Goal: Information Seeking & Learning: Learn about a topic

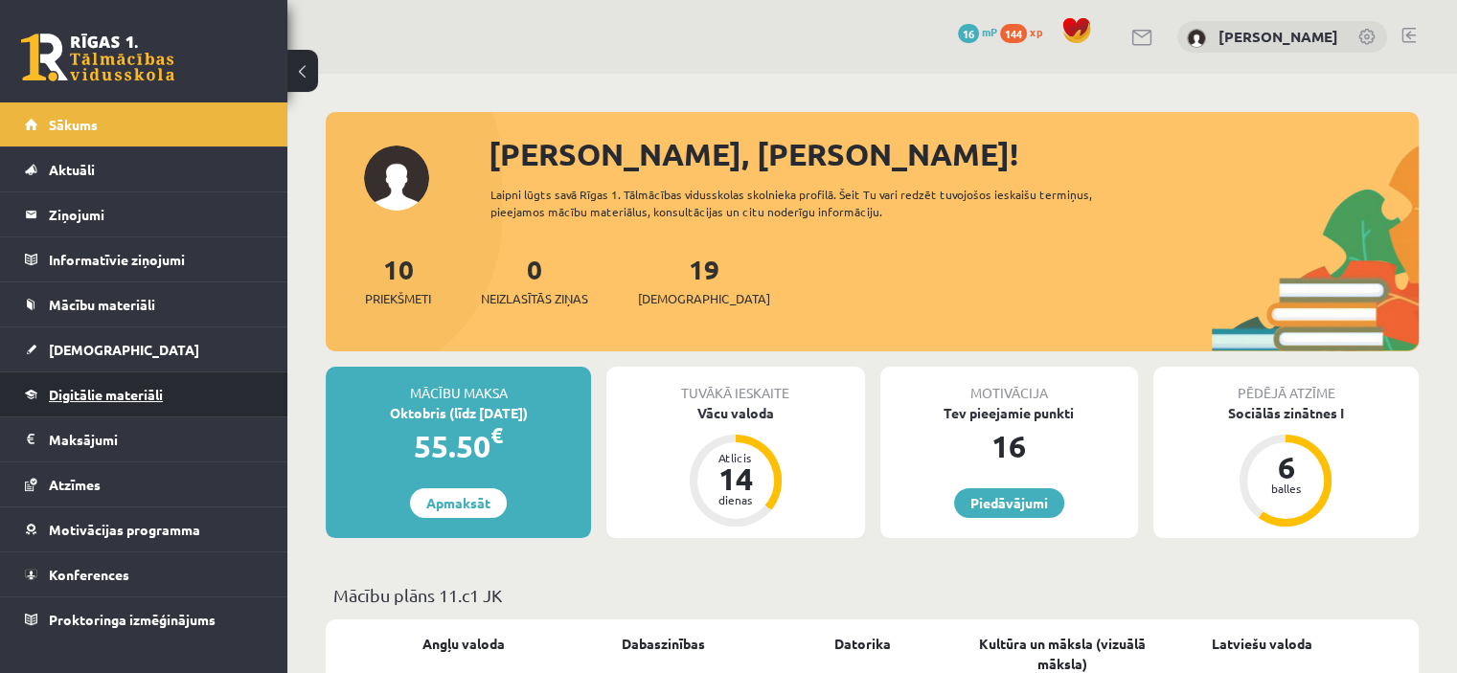
click at [167, 396] on link "Digitālie materiāli" at bounding box center [144, 395] width 238 height 44
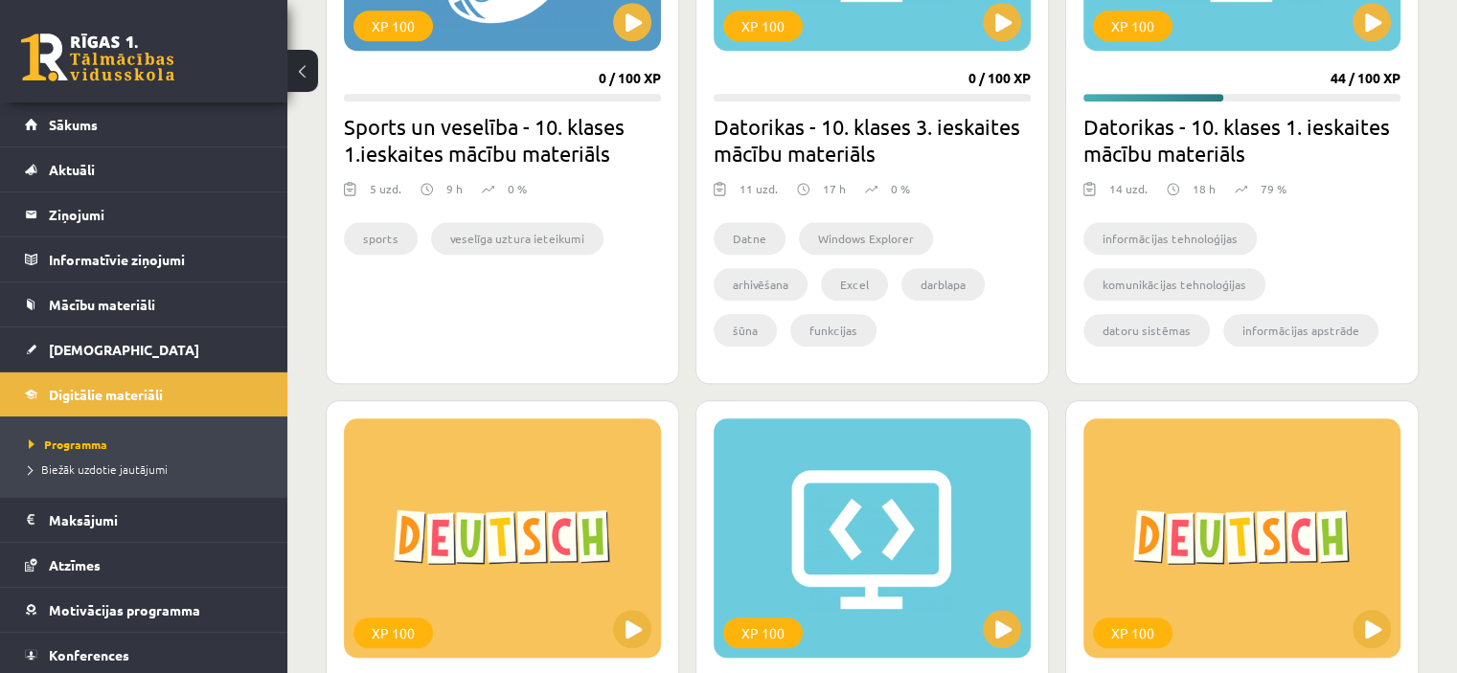
scroll to position [1628, 0]
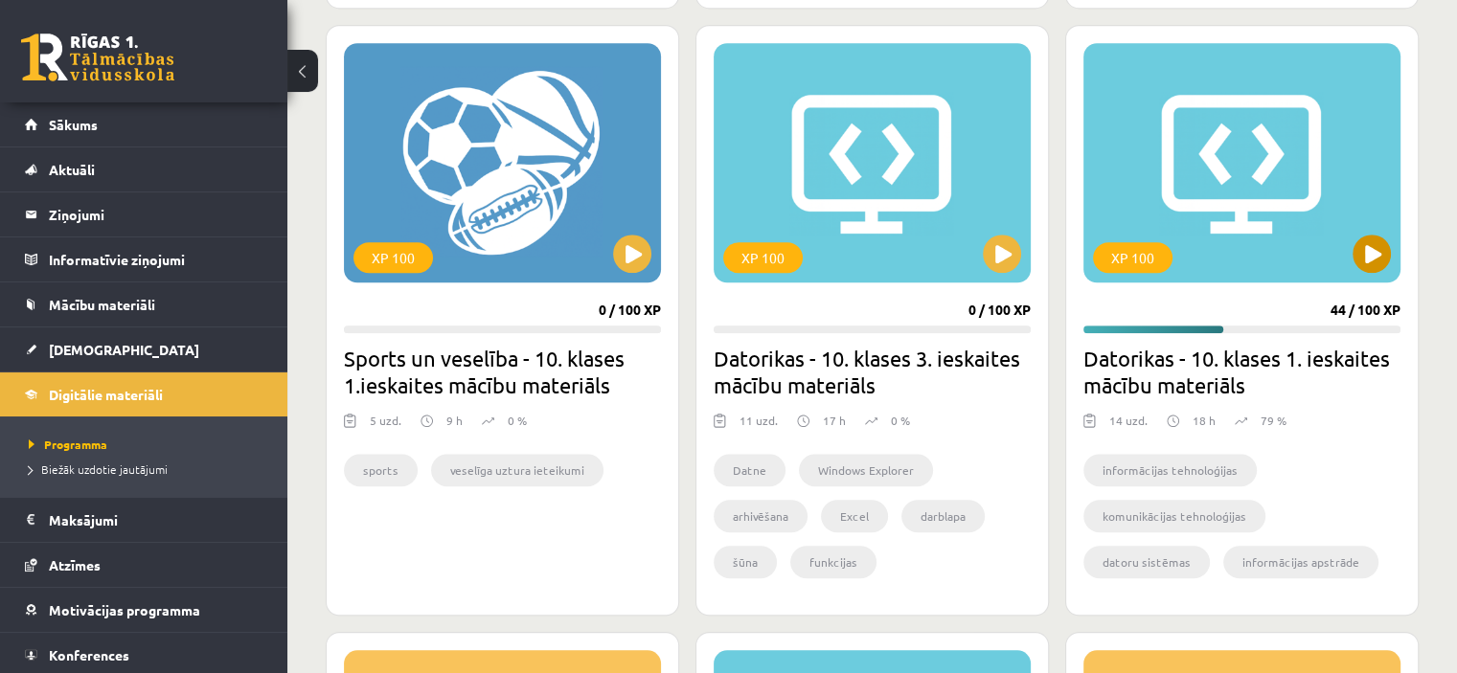
click at [1226, 230] on div "XP 100" at bounding box center [1241, 162] width 317 height 239
click at [1210, 213] on div "XP 100" at bounding box center [1241, 162] width 317 height 239
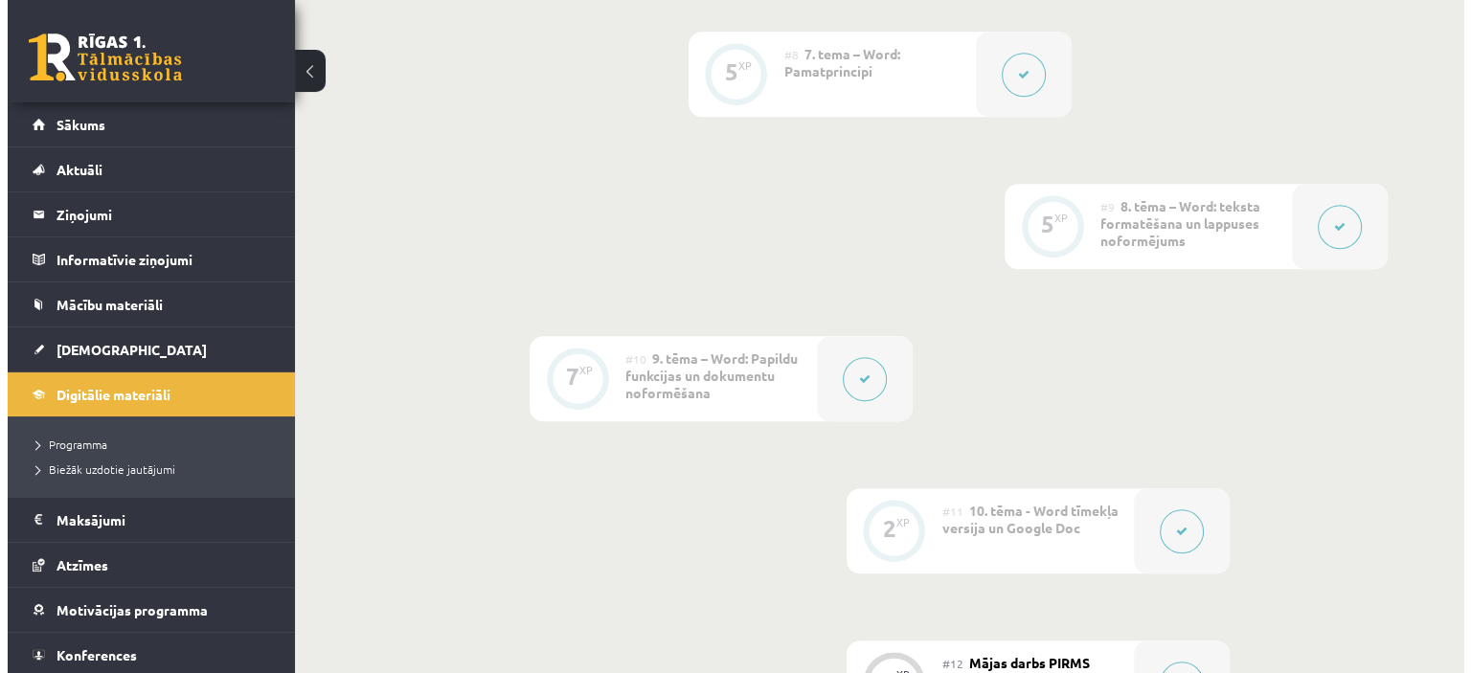
scroll to position [1915, 0]
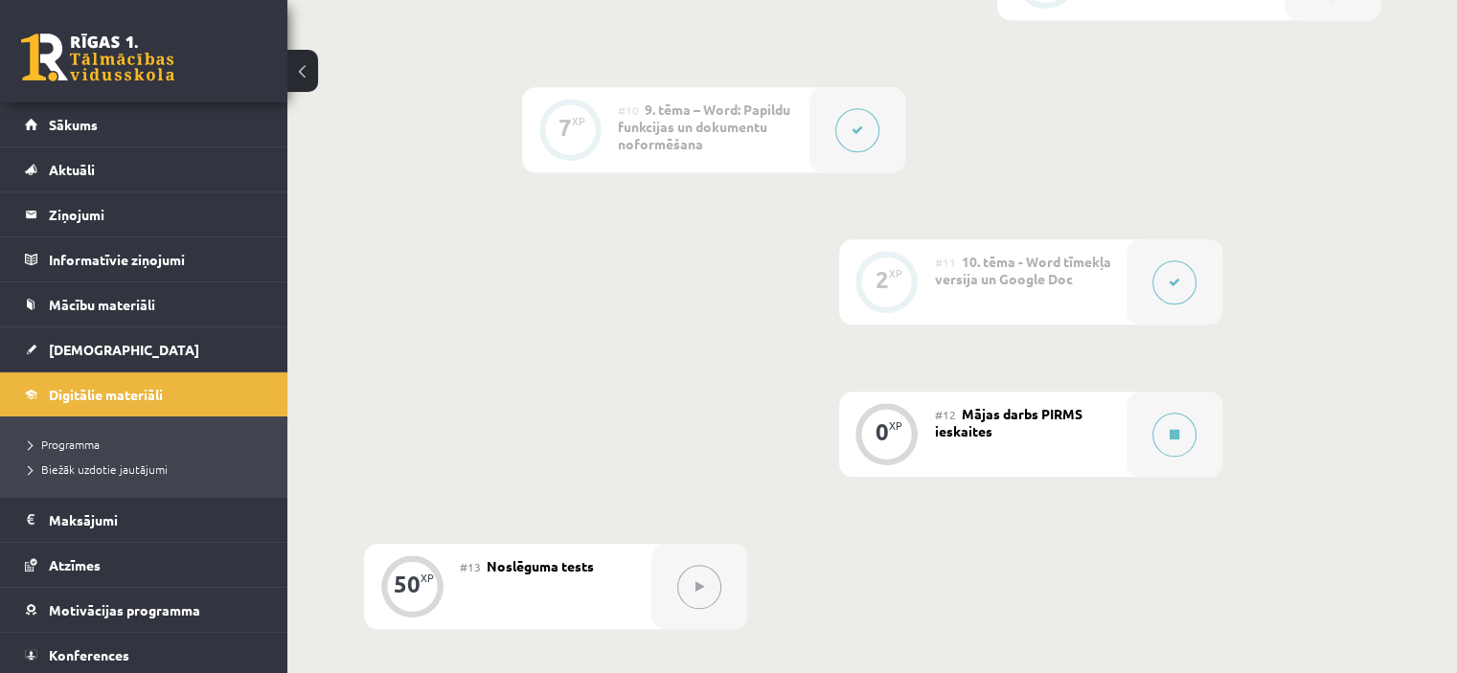
click at [1078, 392] on div "#12 Mājas darbs PIRMS ieskaites" at bounding box center [1031, 434] width 192 height 85
click at [1177, 429] on icon at bounding box center [1174, 434] width 10 height 11
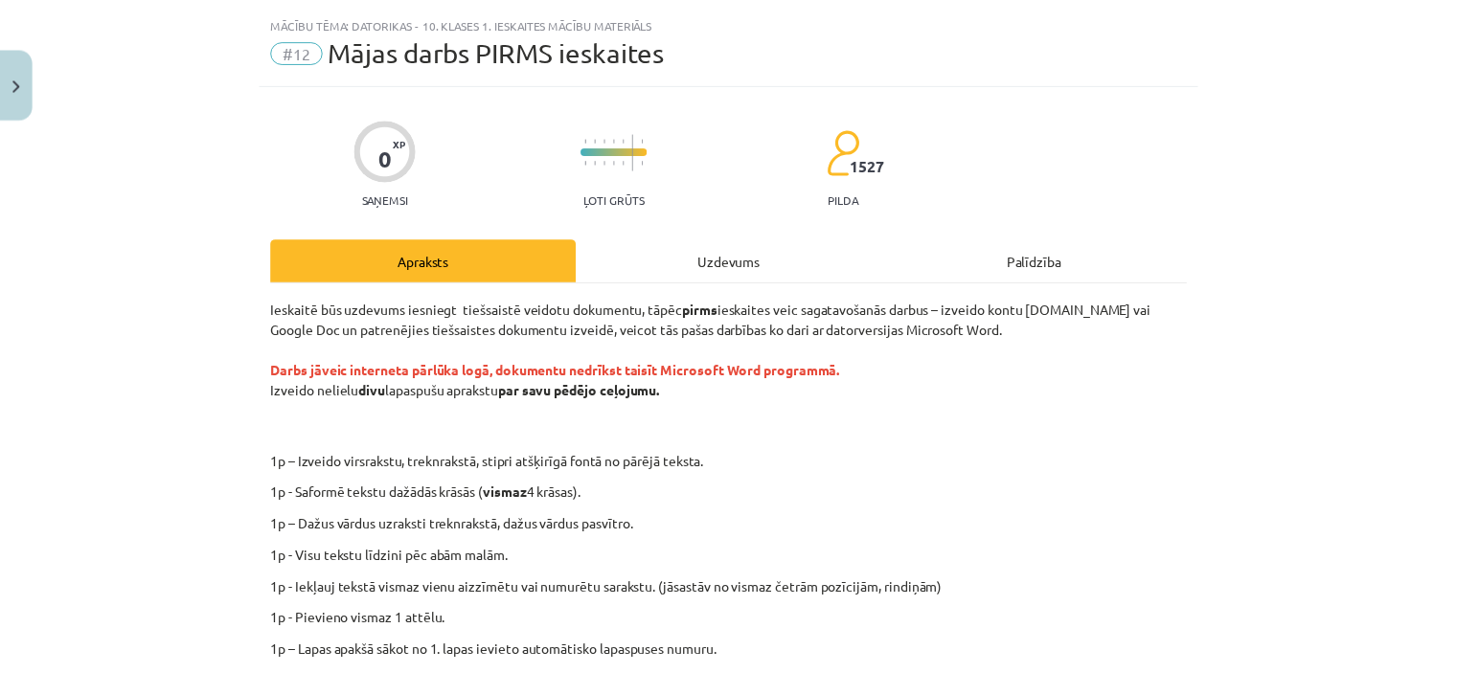
scroll to position [0, 0]
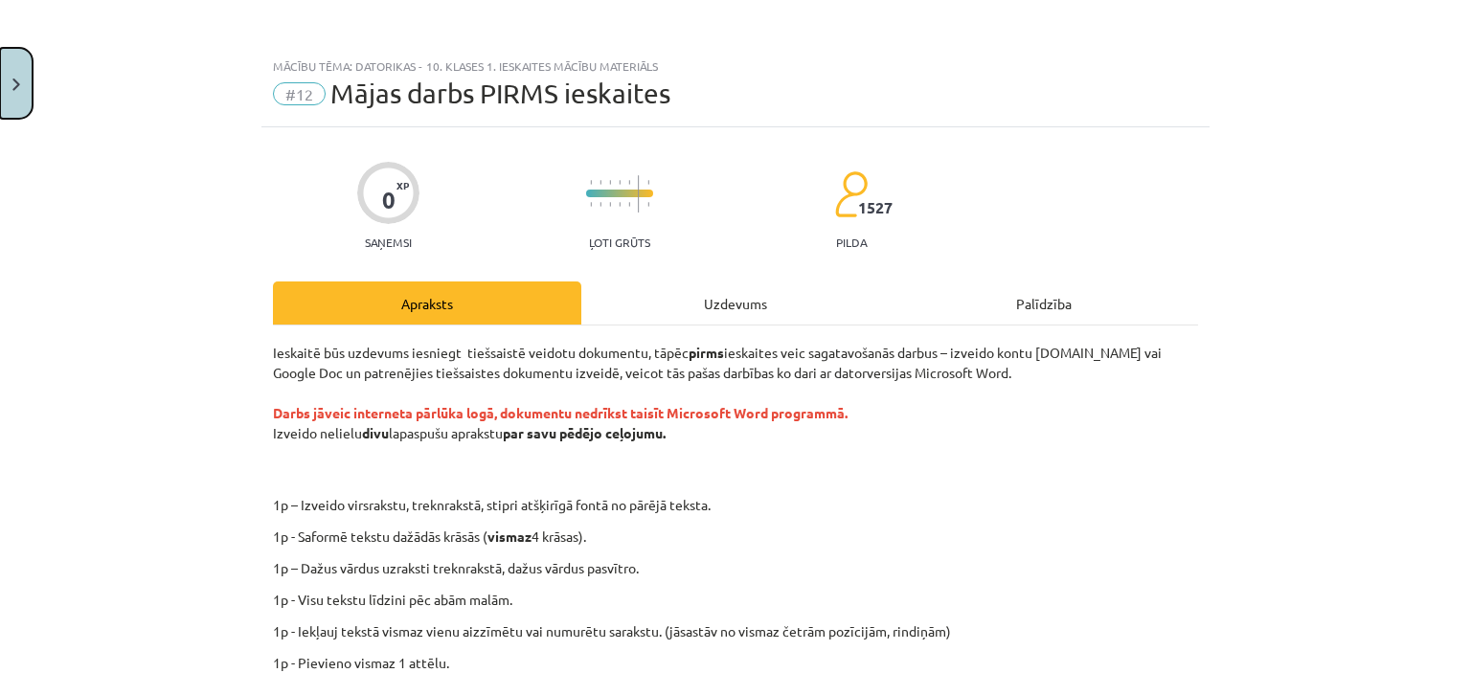
click at [25, 87] on button "Close" at bounding box center [16, 83] width 33 height 71
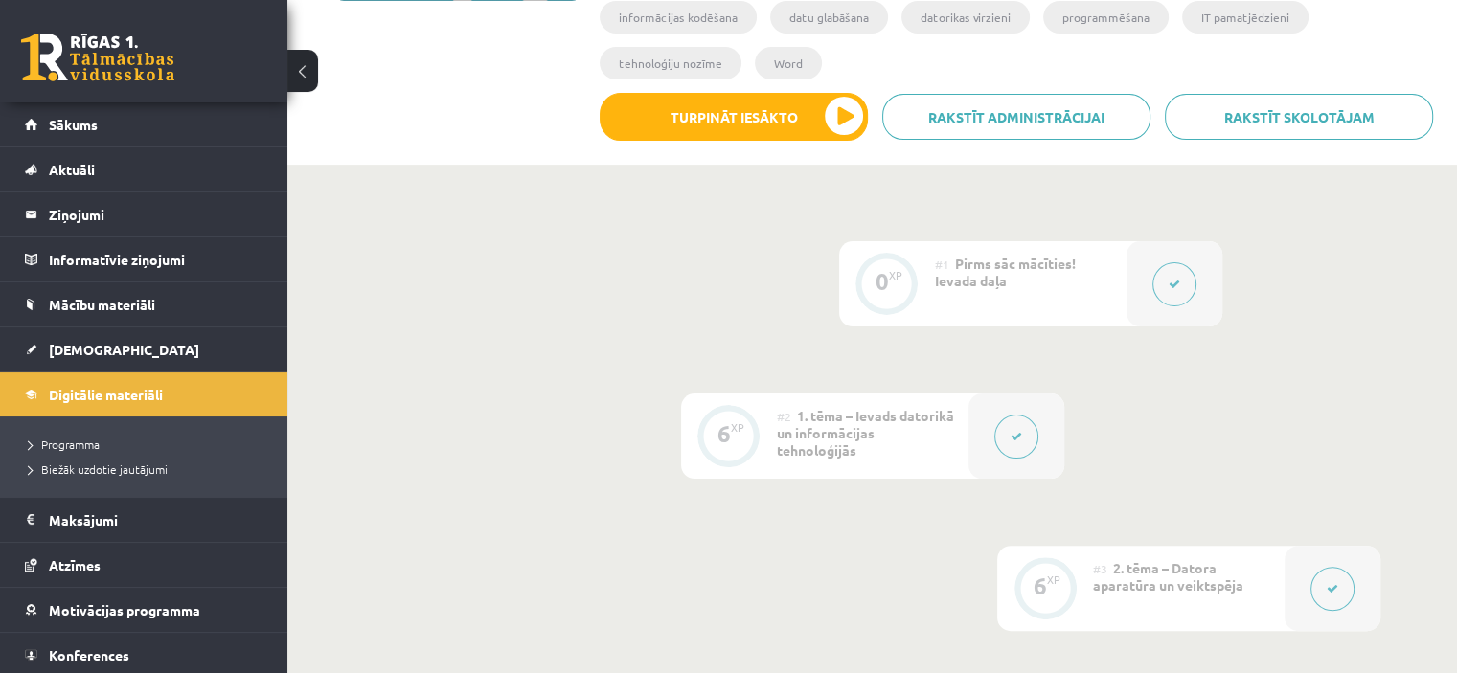
scroll to position [96, 0]
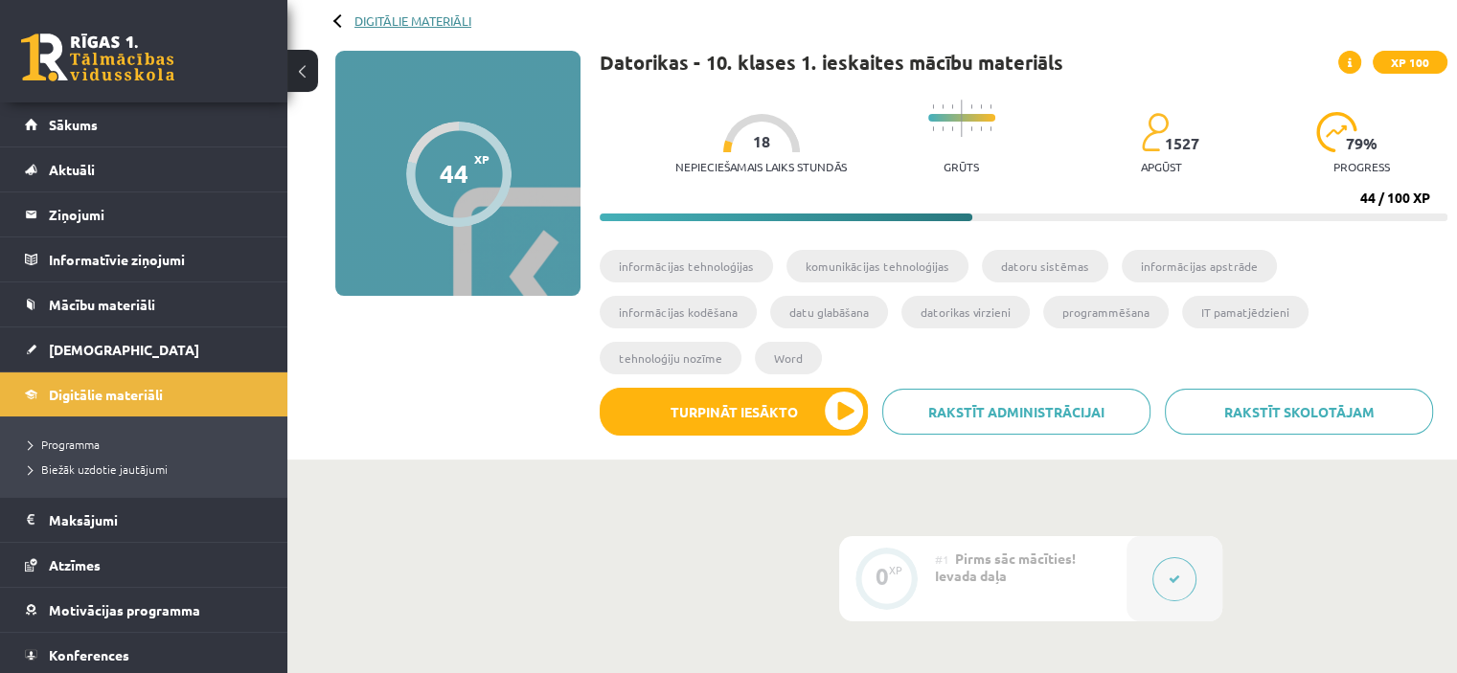
click at [394, 22] on link "Digitālie materiāli" at bounding box center [412, 20] width 117 height 14
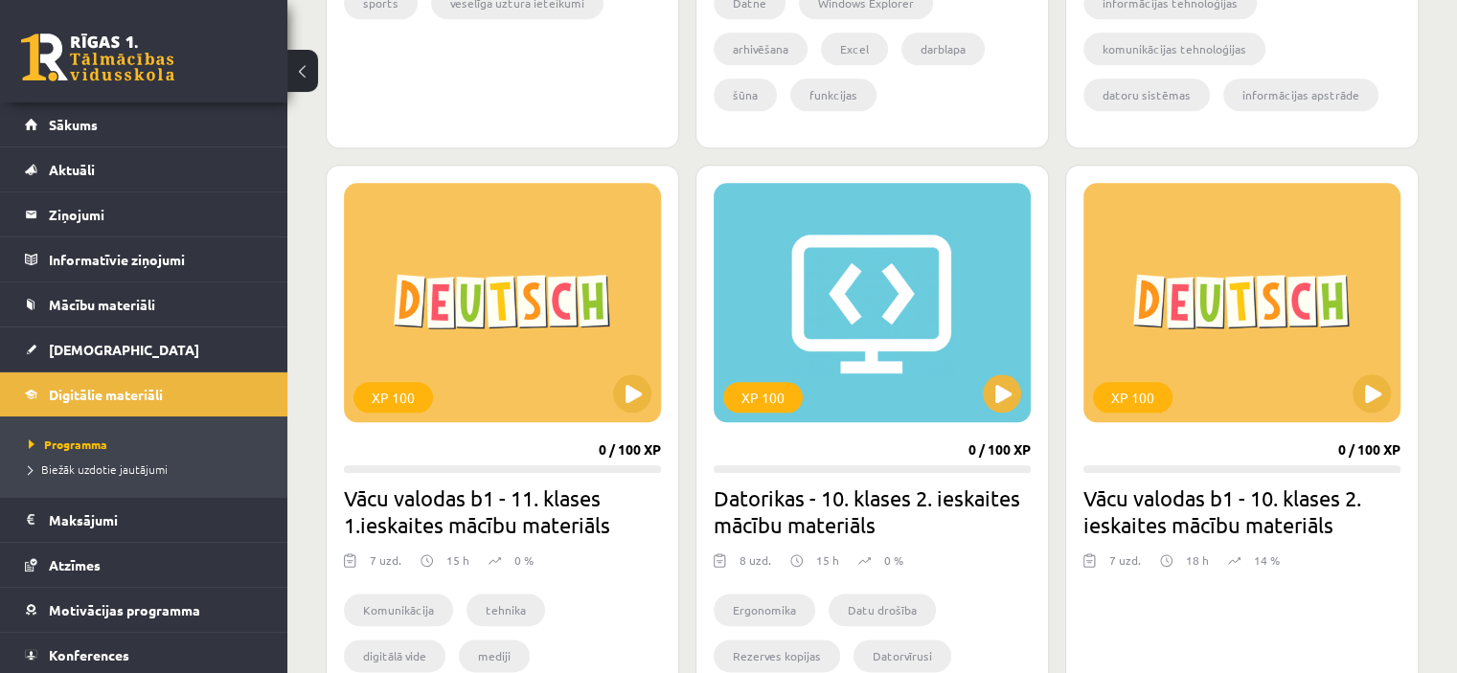
scroll to position [2203, 0]
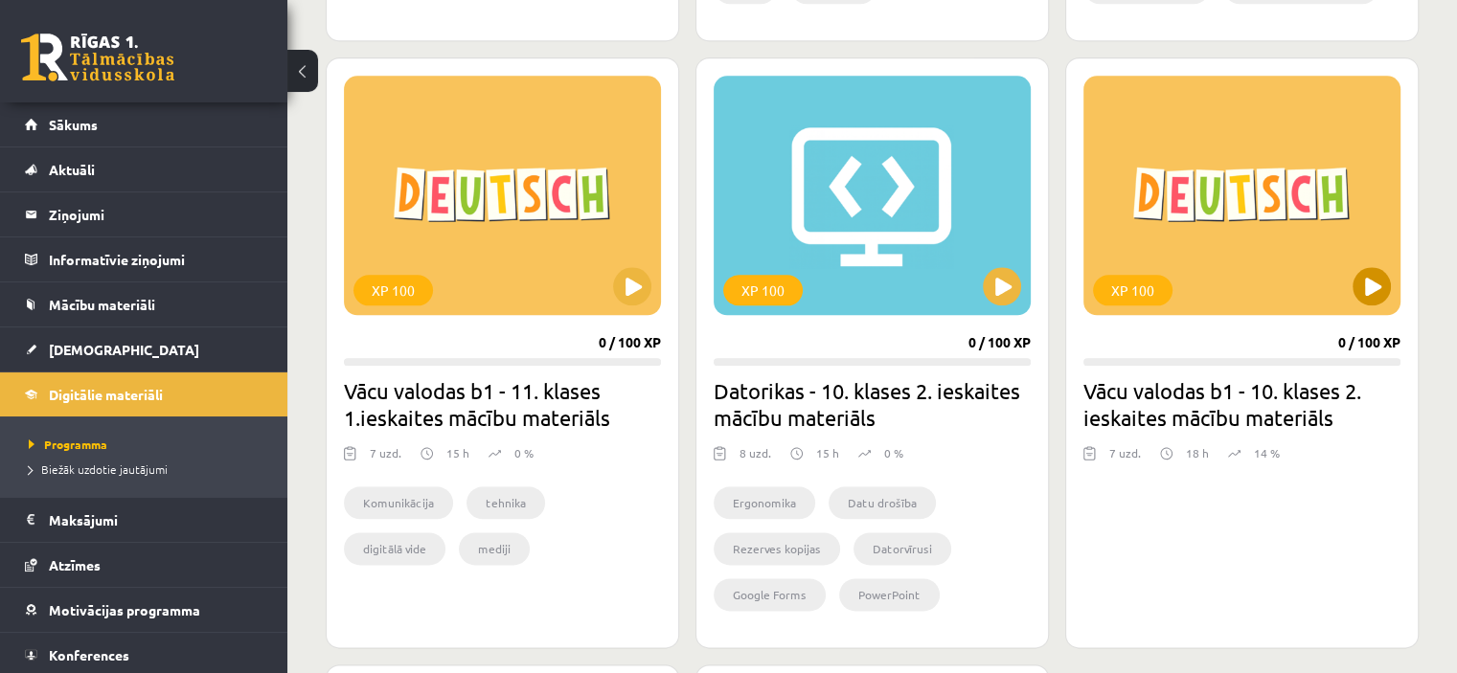
click at [1247, 167] on div "XP 100" at bounding box center [1241, 195] width 317 height 239
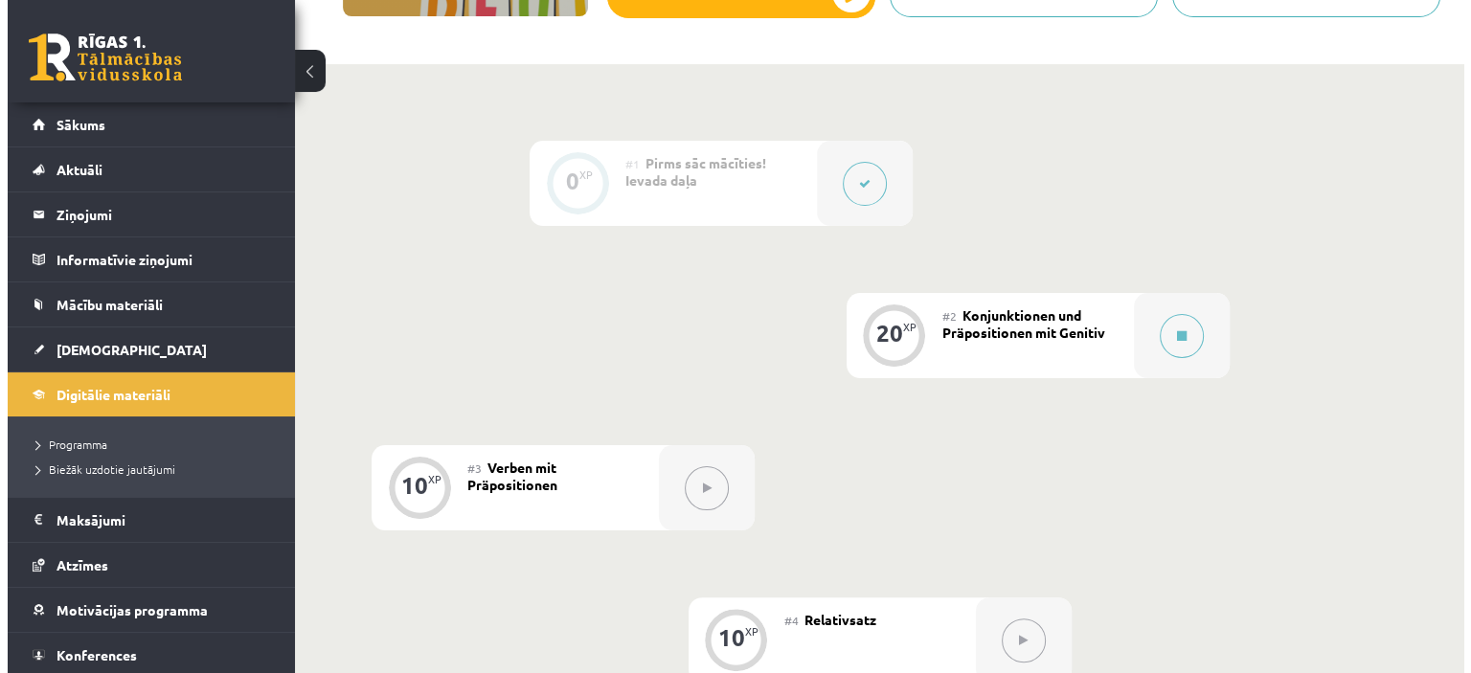
scroll to position [383, 0]
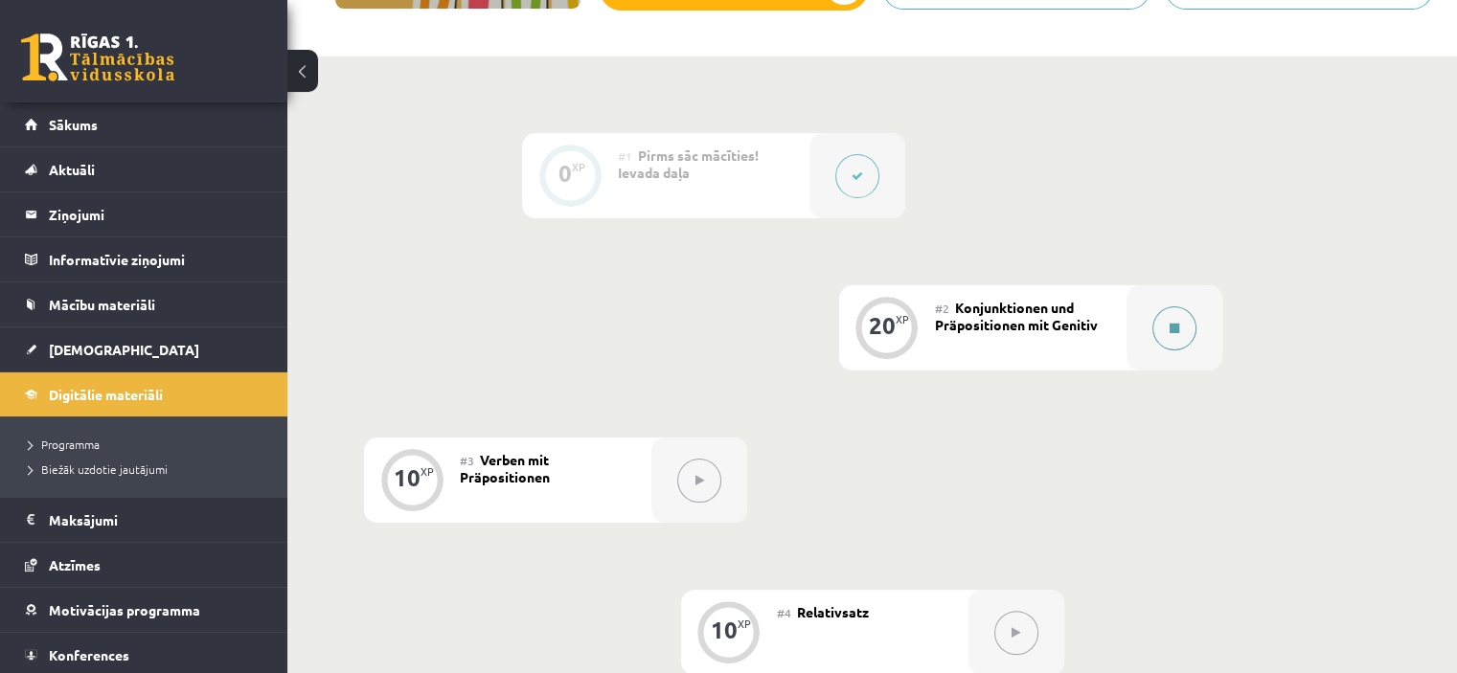
click at [1166, 328] on button at bounding box center [1174, 328] width 44 height 44
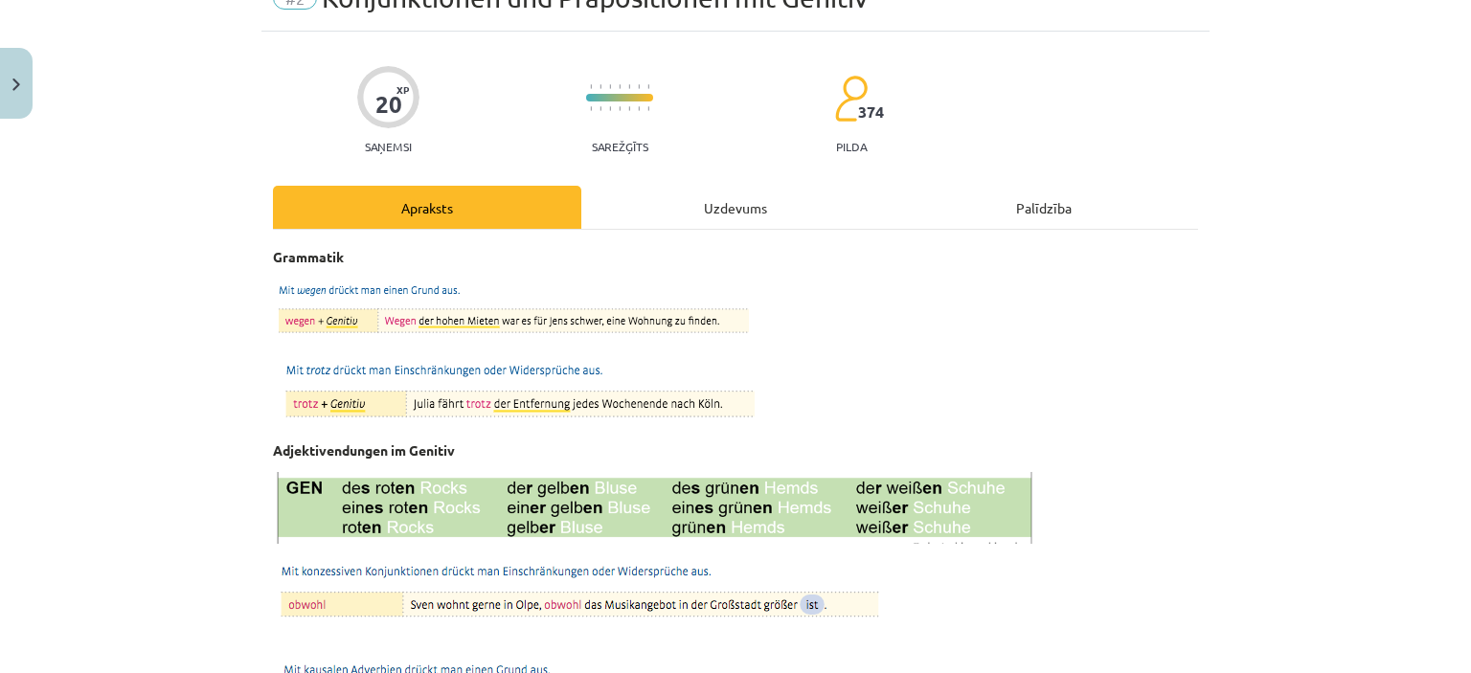
scroll to position [96, 0]
click at [726, 192] on div "Uzdevums" at bounding box center [735, 207] width 308 height 43
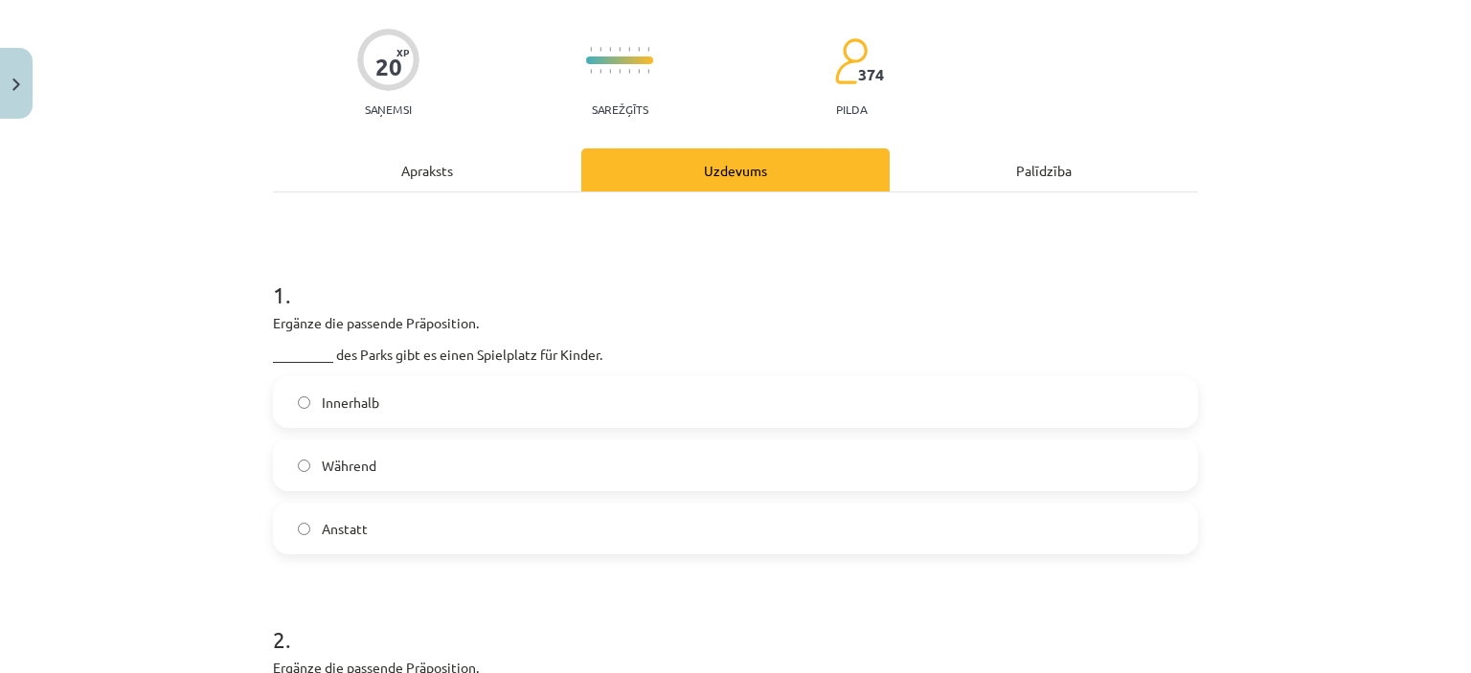
scroll to position [239, 0]
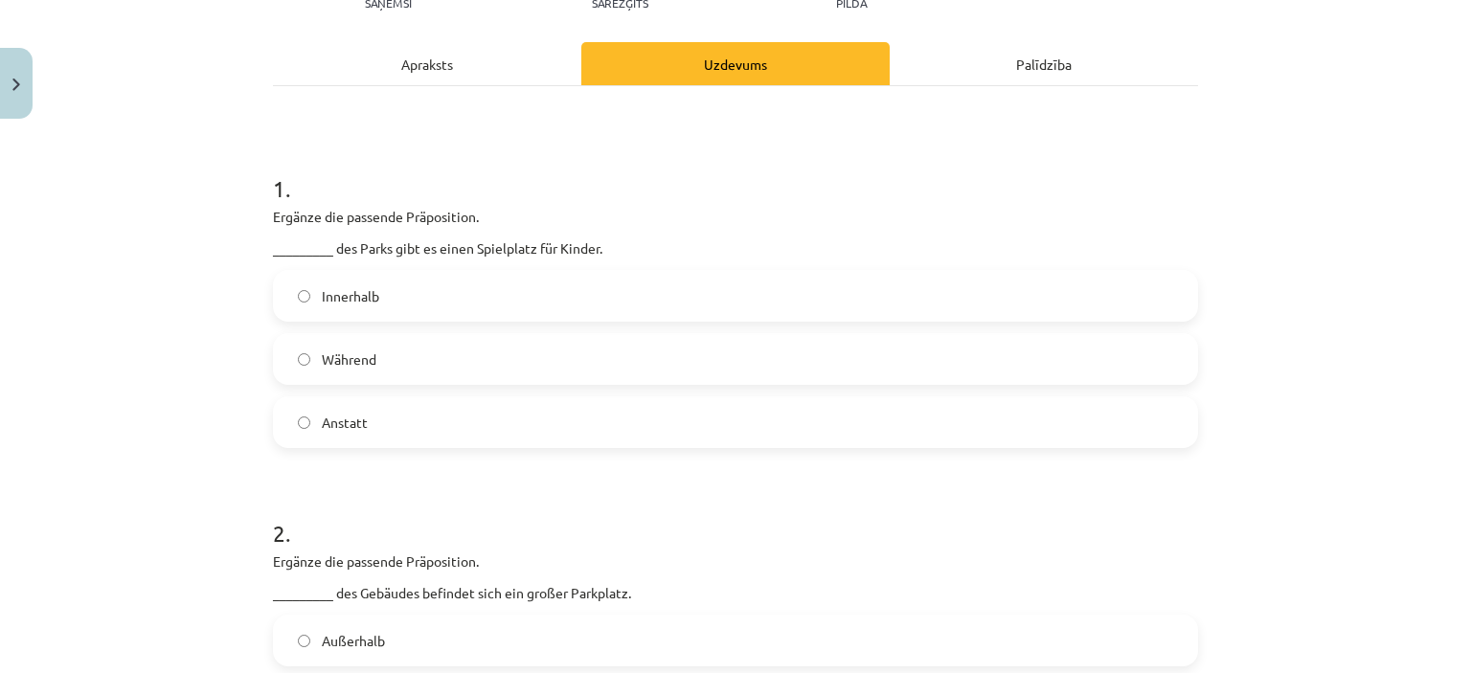
click at [486, 73] on div "Apraksts" at bounding box center [427, 63] width 308 height 43
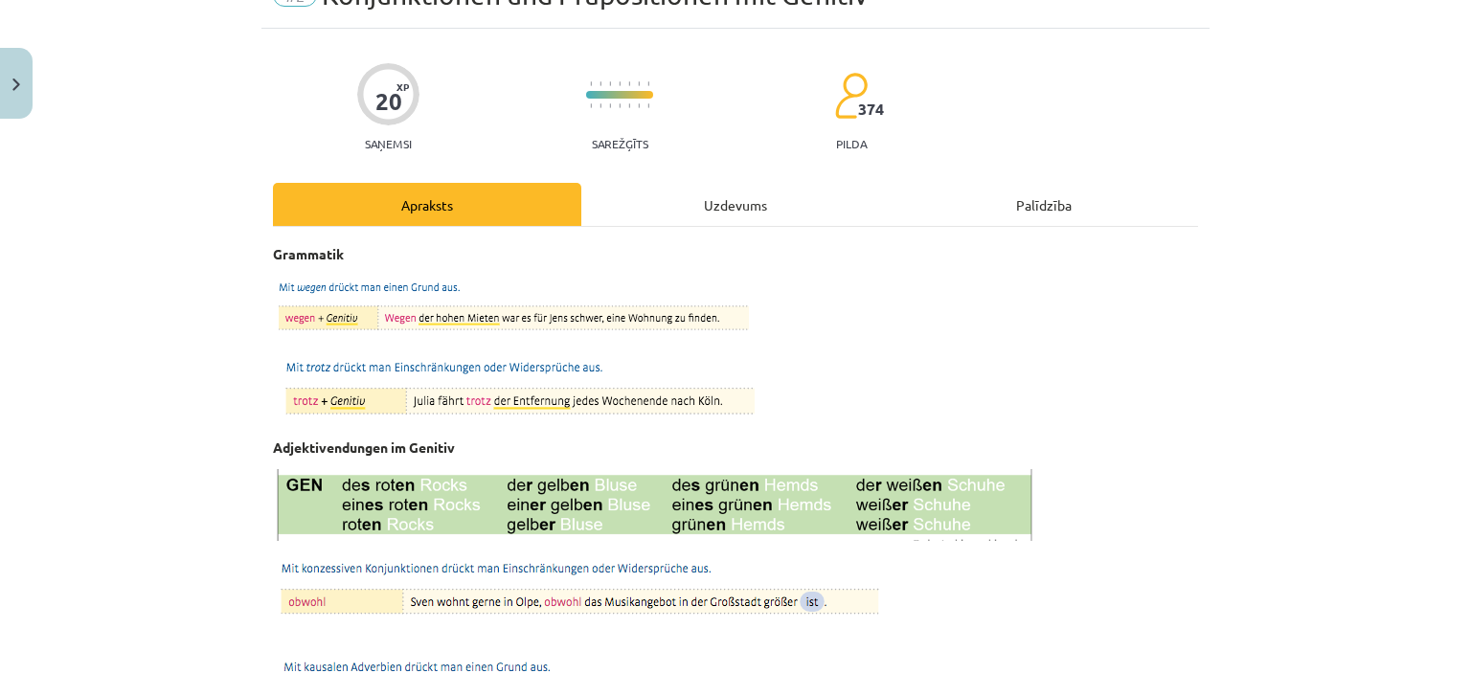
scroll to position [0, 0]
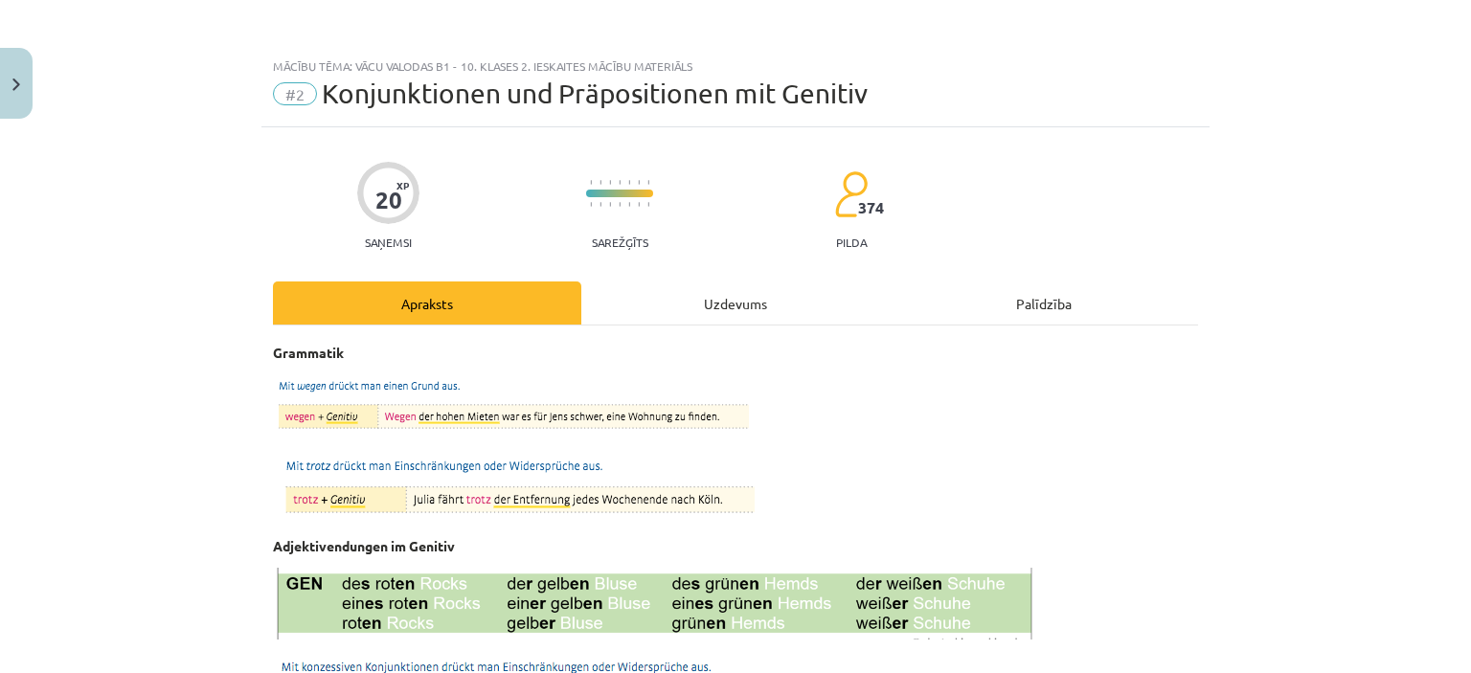
click at [697, 296] on div "Uzdevums" at bounding box center [735, 303] width 308 height 43
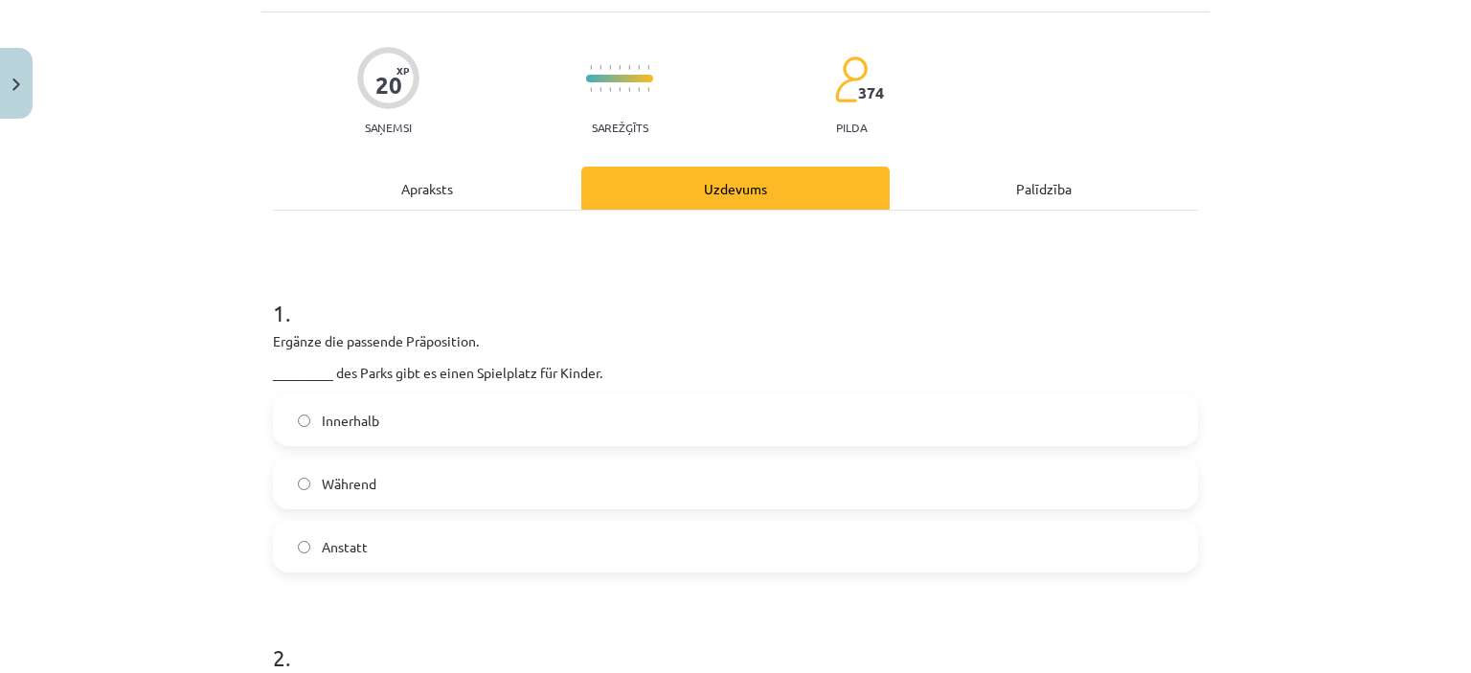
scroll to position [144, 0]
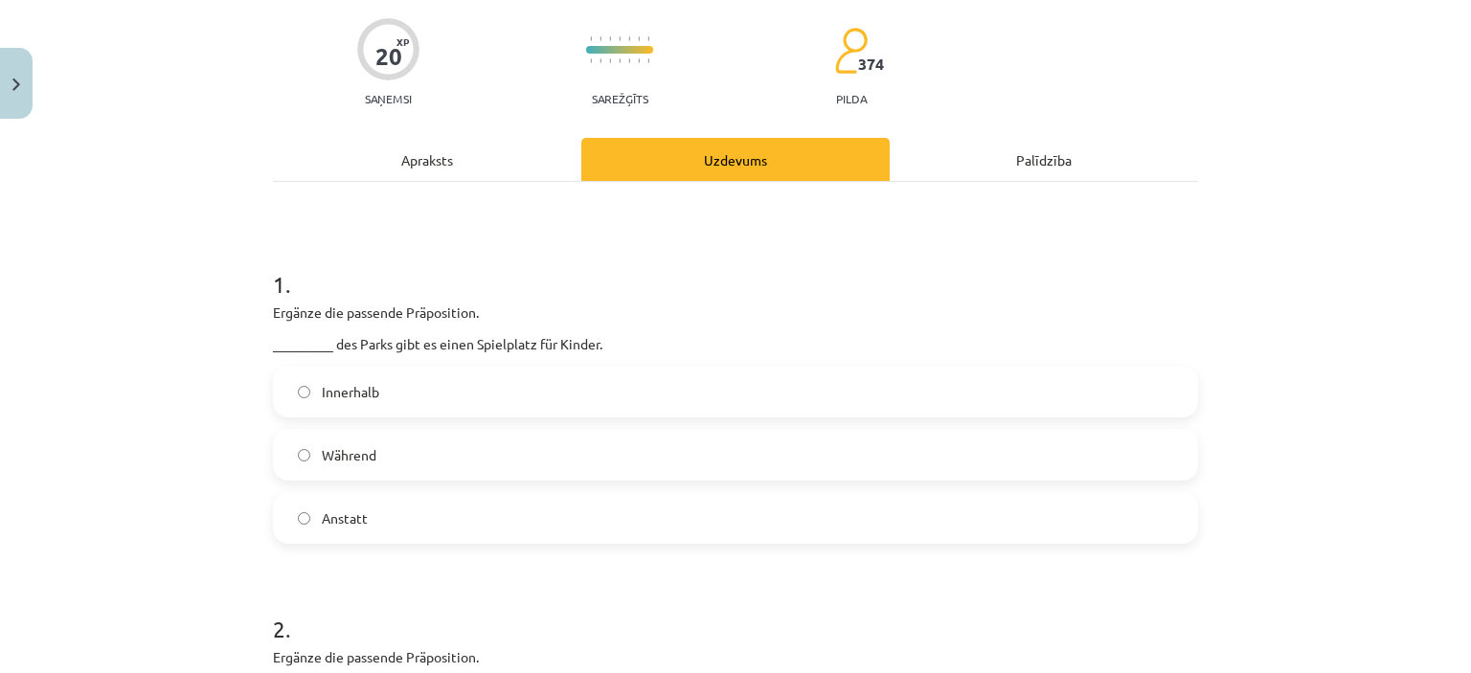
drag, startPoint x: 334, startPoint y: 340, endPoint x: 653, endPoint y: 336, distance: 318.9
click at [653, 336] on p "_________ des Parks gibt es einen Spielplatz für Kinder." at bounding box center [735, 344] width 925 height 20
drag, startPoint x: 525, startPoint y: 336, endPoint x: 473, endPoint y: 275, distance: 80.2
click at [473, 275] on h1 "1 ." at bounding box center [735, 266] width 925 height 59
drag, startPoint x: 379, startPoint y: 387, endPoint x: 314, endPoint y: 380, distance: 65.5
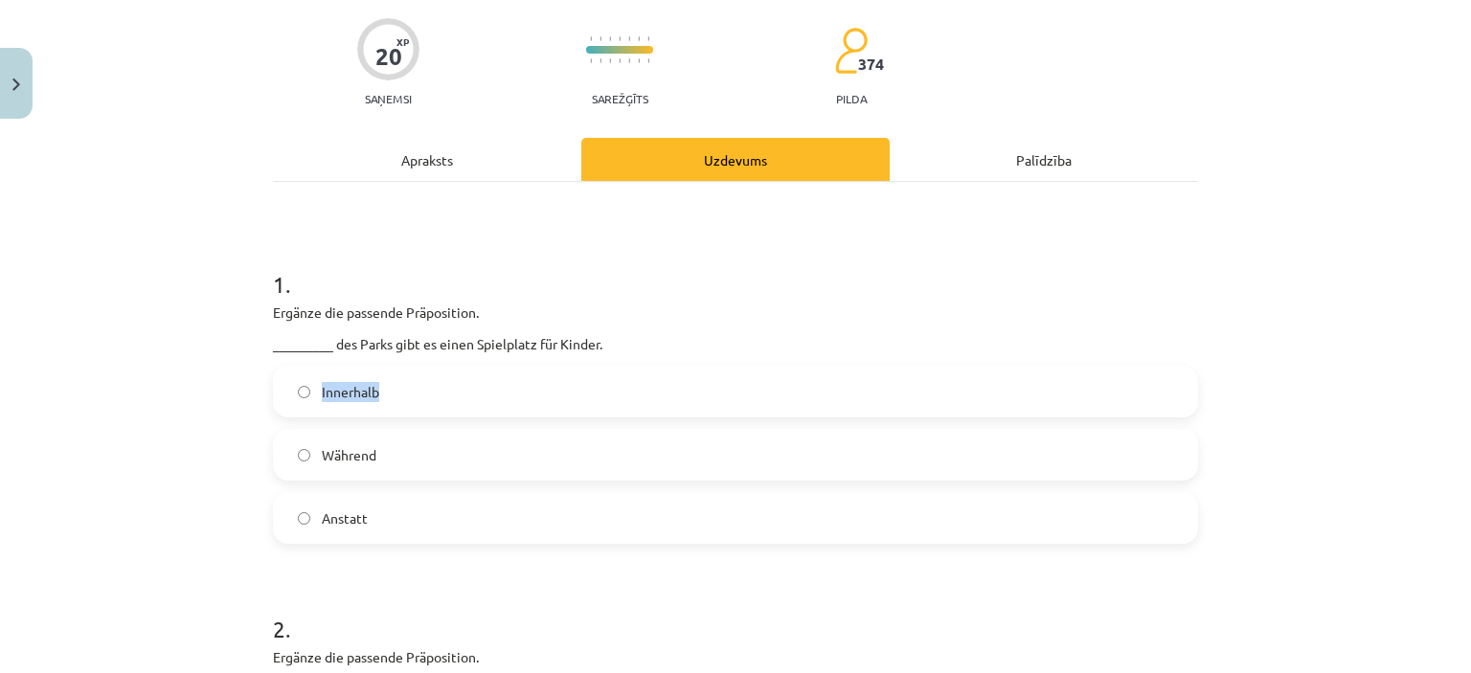
click at [314, 380] on label "Innerhalb" at bounding box center [735, 392] width 921 height 48
copy span "Innerhalb"
drag, startPoint x: 398, startPoint y: 447, endPoint x: 316, endPoint y: 442, distance: 82.5
click at [316, 442] on label "Während" at bounding box center [735, 455] width 921 height 48
copy span "Während"
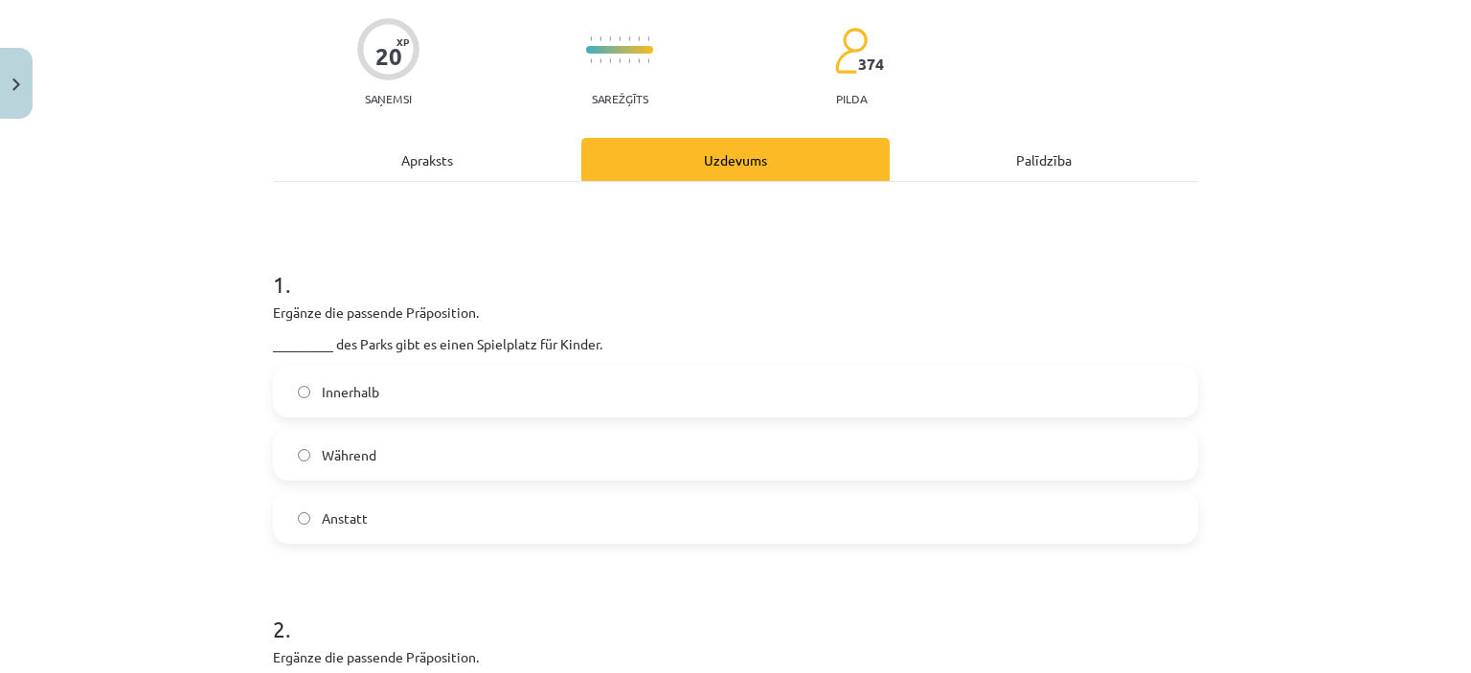
click at [378, 516] on label "Anstatt" at bounding box center [735, 518] width 921 height 48
drag, startPoint x: 378, startPoint y: 512, endPoint x: 308, endPoint y: 505, distance: 70.3
click at [308, 505] on label "Anstatt" at bounding box center [735, 518] width 921 height 48
copy span "Anstatt"
click at [341, 394] on span "Innerhalb" at bounding box center [350, 392] width 57 height 20
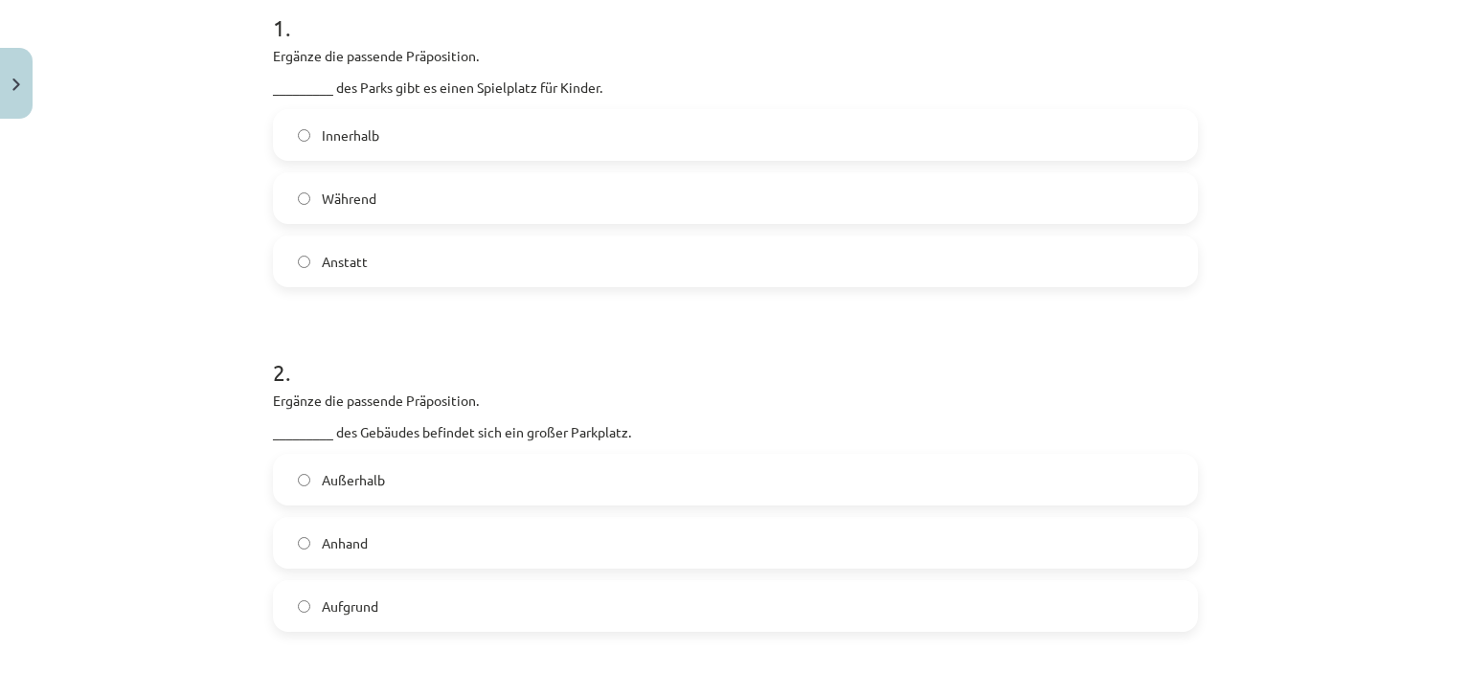
scroll to position [622, 0]
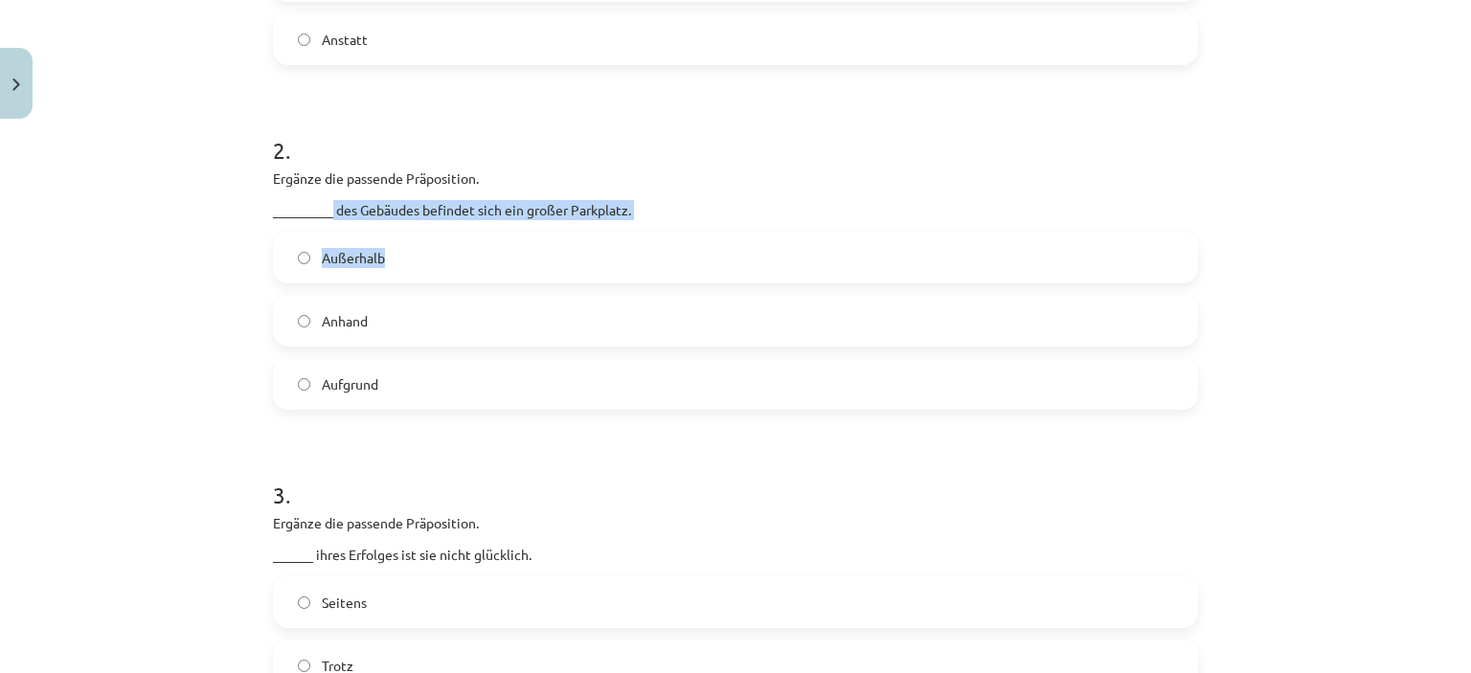
drag, startPoint x: 323, startPoint y: 205, endPoint x: 667, endPoint y: 221, distance: 344.2
click at [667, 221] on div "2 . Ergänze die passende Präposition. _________ des Gebäudes befindet sich ein …" at bounding box center [735, 256] width 925 height 306
click at [659, 216] on p "_________ des Gebäudes befindet sich ein großer Parkplatz." at bounding box center [735, 210] width 925 height 20
click at [649, 201] on p "_________ des Gebäudes befindet sich ein großer Parkplatz." at bounding box center [735, 210] width 925 height 20
click at [283, 196] on div "Ergänze die passende Präposition. _________ des Gebäudes befindet sich ein groß…" at bounding box center [735, 195] width 925 height 52
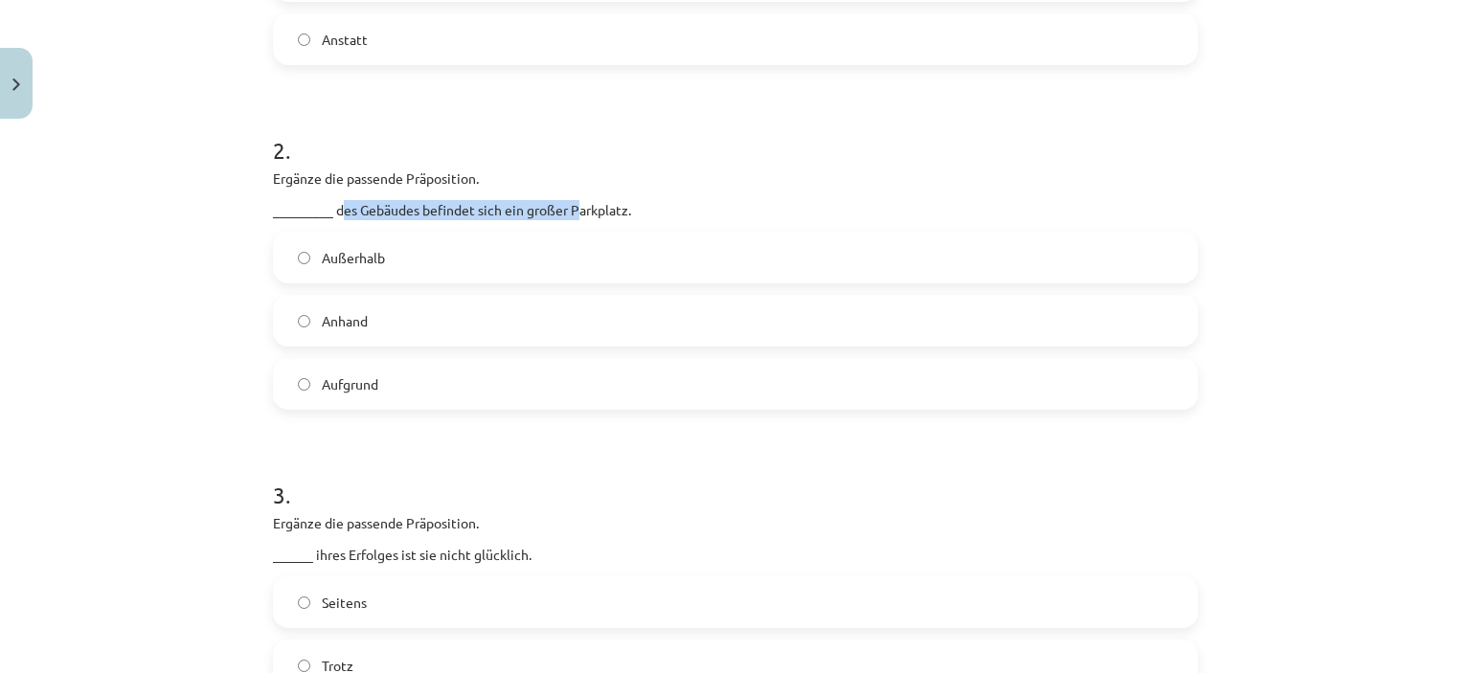
drag, startPoint x: 332, startPoint y: 204, endPoint x: 576, endPoint y: 206, distance: 243.2
click at [576, 206] on p "_________ des Gebäudes befindet sich ein großer Parkplatz." at bounding box center [735, 210] width 925 height 20
click at [518, 180] on p "Ergänze die passende Präposition." at bounding box center [735, 179] width 925 height 20
drag, startPoint x: 328, startPoint y: 206, endPoint x: 636, endPoint y: 211, distance: 308.4
click at [636, 211] on p "_________ des Gebäudes befindet sich ein großer Parkplatz." at bounding box center [735, 210] width 925 height 20
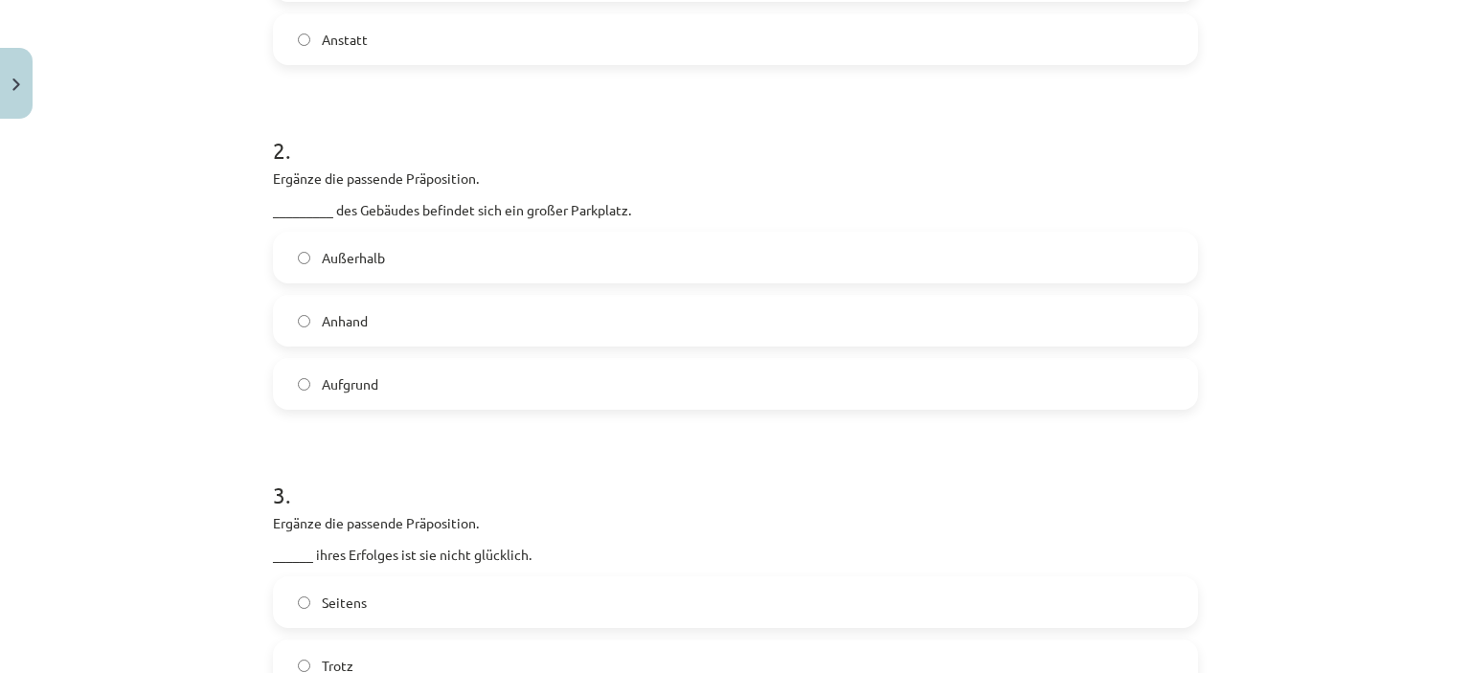
copy p "des Gebäudes befindet sich ein großer Parkplatz."
drag, startPoint x: 383, startPoint y: 249, endPoint x: 316, endPoint y: 241, distance: 67.5
click at [316, 241] on label "Außerhalb" at bounding box center [735, 258] width 921 height 48
copy span "Außerhalb"
drag, startPoint x: 367, startPoint y: 316, endPoint x: 313, endPoint y: 310, distance: 53.9
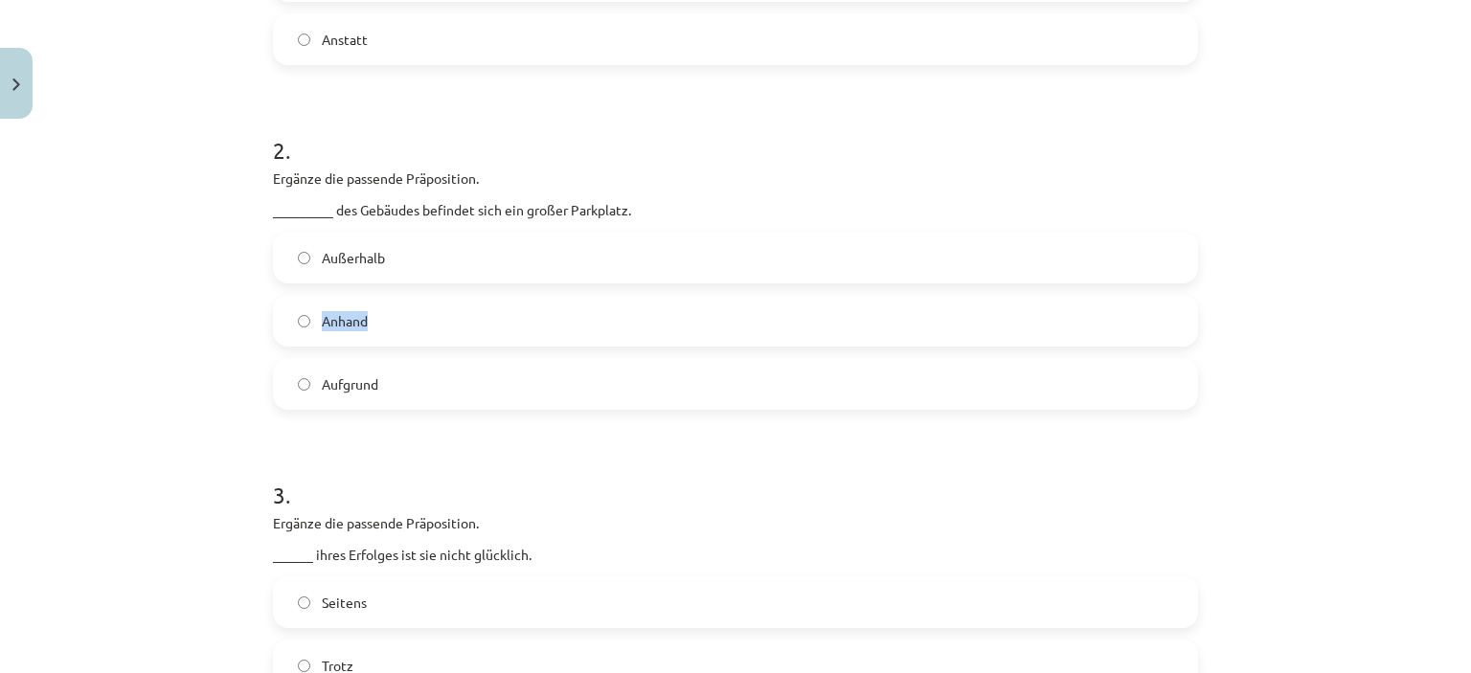
click at [313, 310] on label "Anhand" at bounding box center [735, 321] width 921 height 48
copy span "Anhand"
drag, startPoint x: 391, startPoint y: 373, endPoint x: 315, endPoint y: 370, distance: 75.7
click at [315, 370] on label "Aufgrund" at bounding box center [735, 384] width 921 height 48
copy span "Aufgrund"
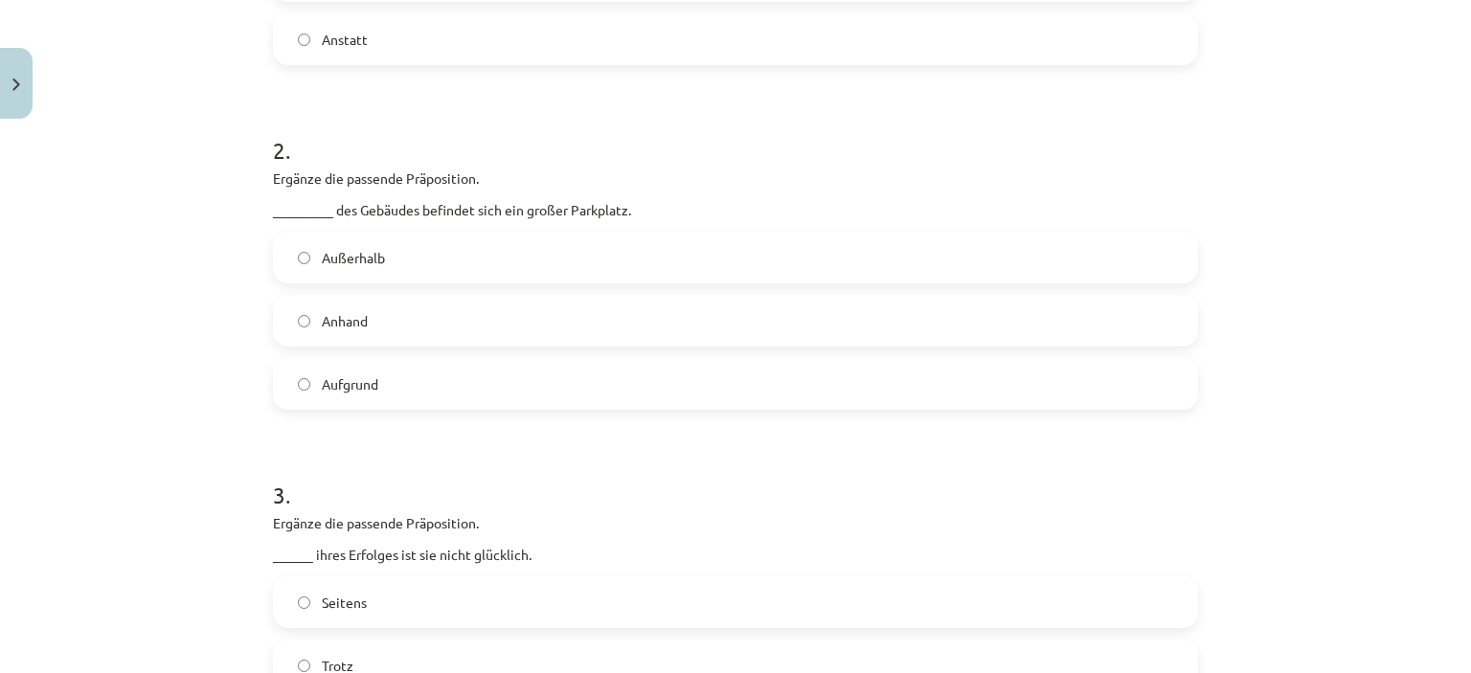
click at [394, 256] on label "Außerhalb" at bounding box center [735, 258] width 921 height 48
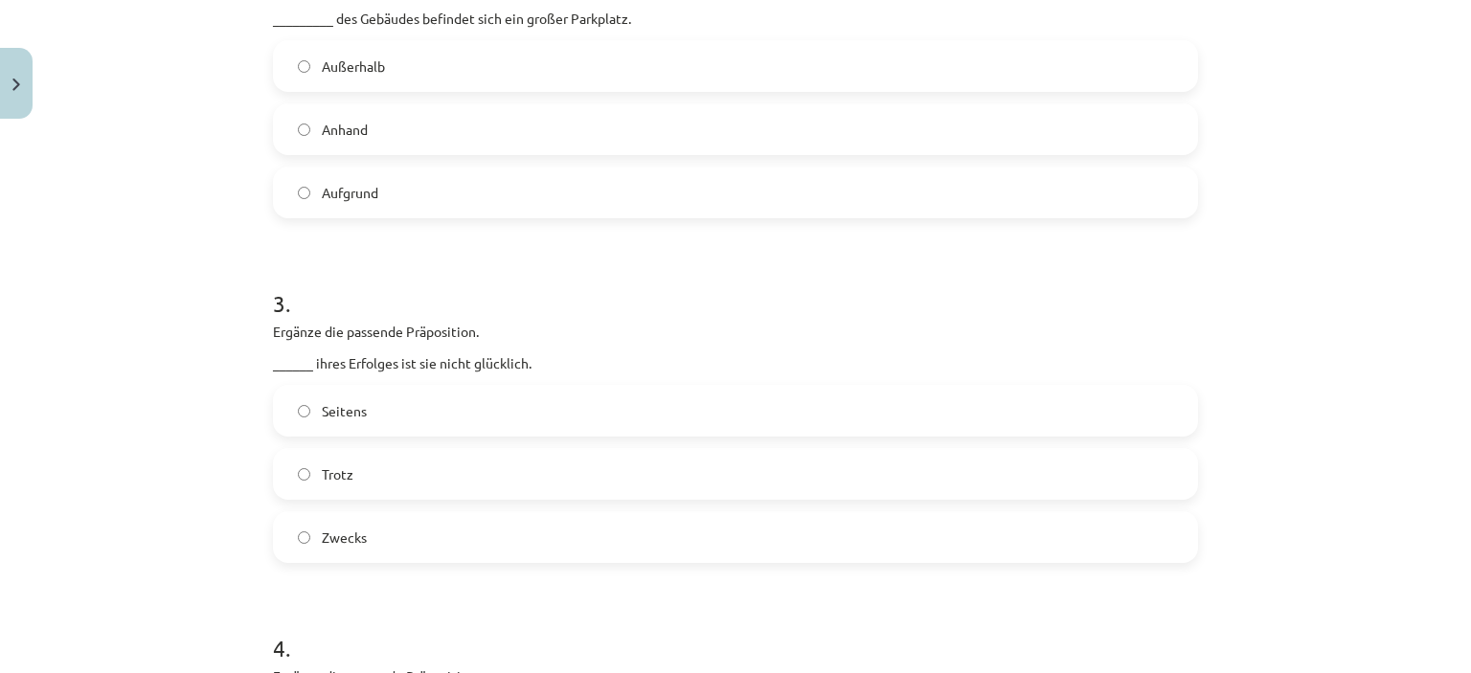
scroll to position [910, 0]
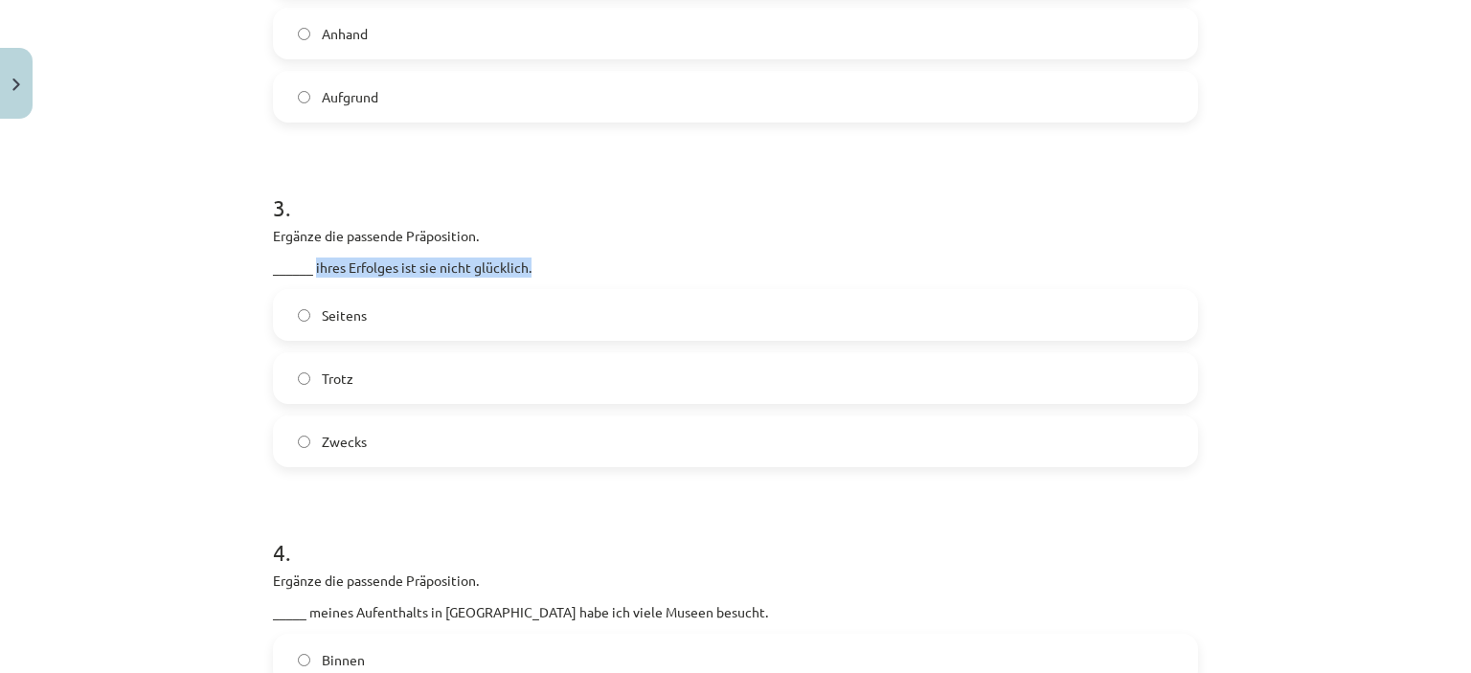
drag, startPoint x: 307, startPoint y: 268, endPoint x: 531, endPoint y: 265, distance: 223.1
click at [531, 265] on p "______ ihres Erfolges ist sie nicht glücklich." at bounding box center [735, 268] width 925 height 20
copy p "ihres Erfolges ist sie nicht glücklich."
drag, startPoint x: 363, startPoint y: 307, endPoint x: 314, endPoint y: 302, distance: 49.2
click at [314, 302] on label "Seitens" at bounding box center [735, 315] width 921 height 48
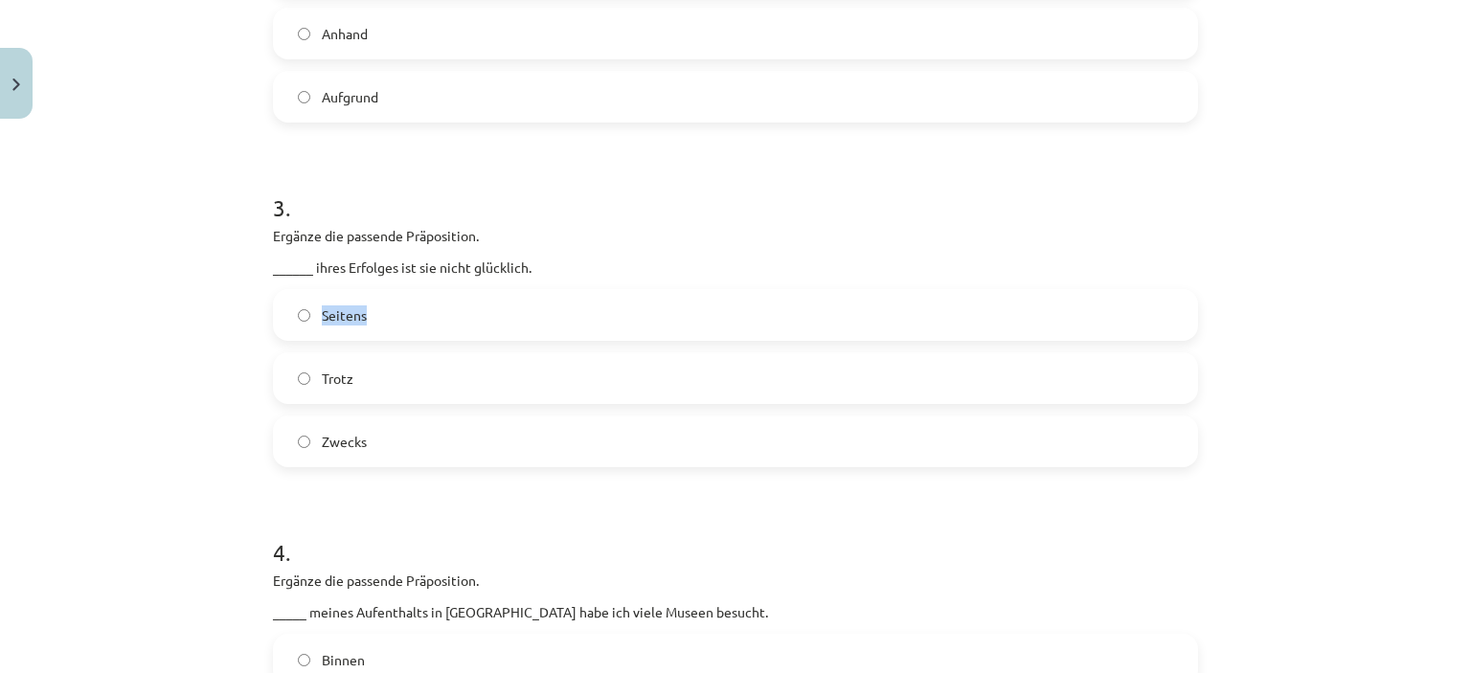
copy span "Seitens"
drag, startPoint x: 358, startPoint y: 378, endPoint x: 316, endPoint y: 372, distance: 42.7
click at [316, 372] on label "Trotz" at bounding box center [735, 378] width 921 height 48
copy span "Trotz"
drag, startPoint x: 361, startPoint y: 439, endPoint x: 310, endPoint y: 434, distance: 51.0
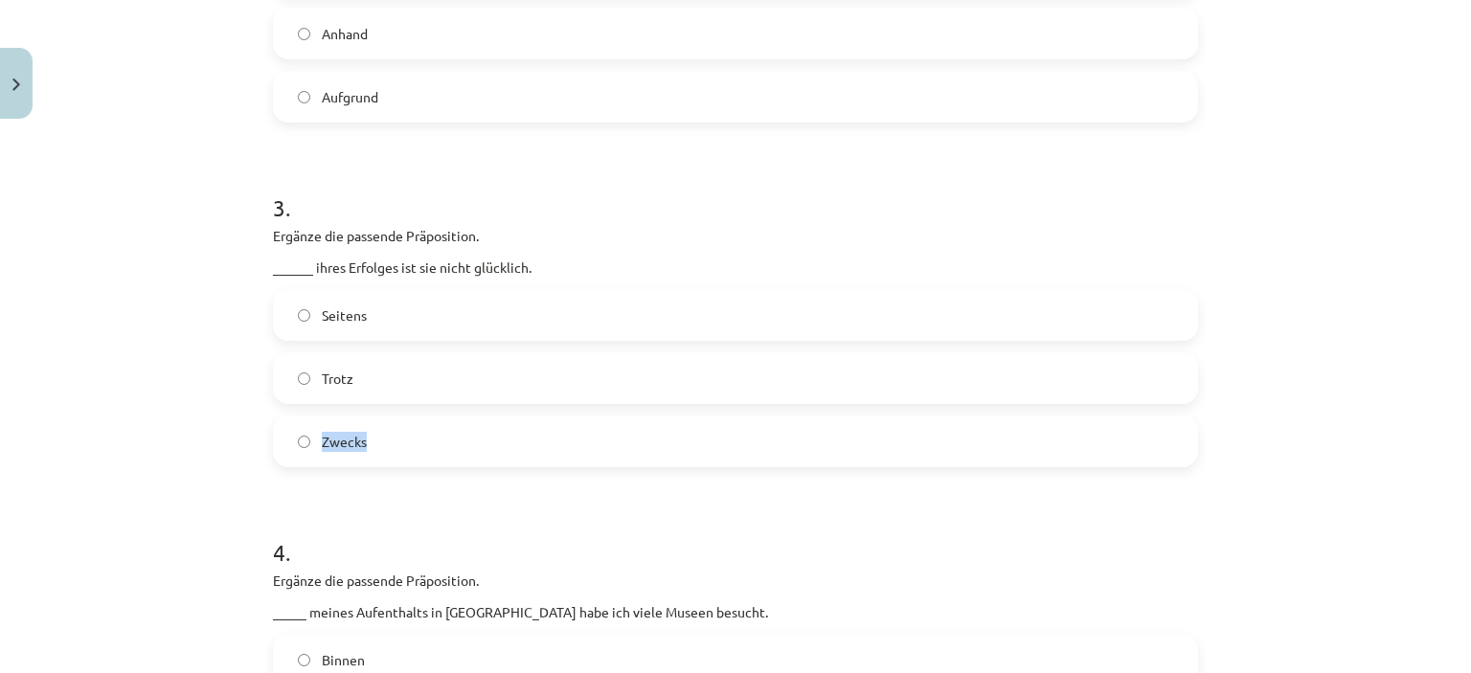
click at [310, 434] on label "Zwecks" at bounding box center [735, 442] width 921 height 48
drag, startPoint x: 359, startPoint y: 436, endPoint x: 319, endPoint y: 433, distance: 40.3
click at [319, 433] on label "Zwecks" at bounding box center [735, 442] width 921 height 48
click at [351, 436] on span "Zwecks" at bounding box center [344, 442] width 45 height 20
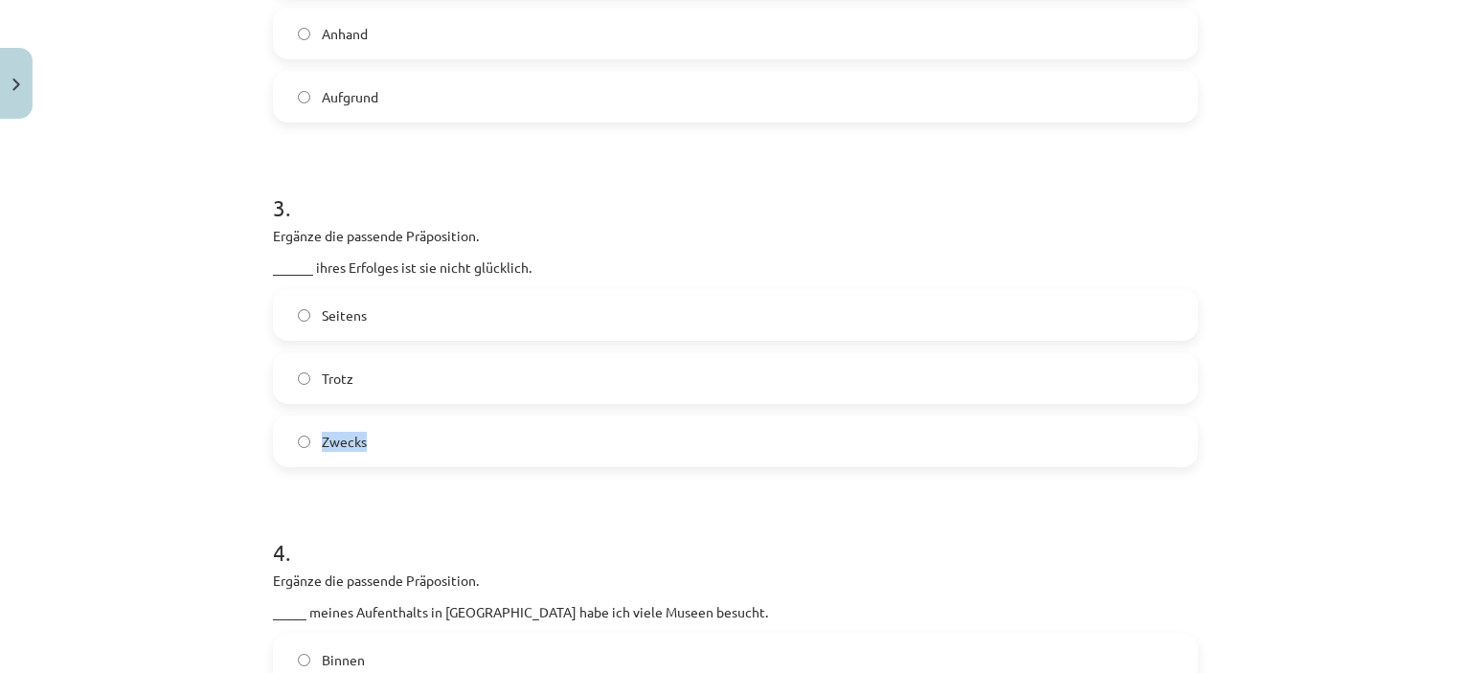
drag, startPoint x: 360, startPoint y: 436, endPoint x: 315, endPoint y: 431, distance: 45.3
click at [315, 431] on label "Zwecks" at bounding box center [735, 442] width 921 height 48
click at [460, 388] on label "Trotz" at bounding box center [735, 378] width 921 height 48
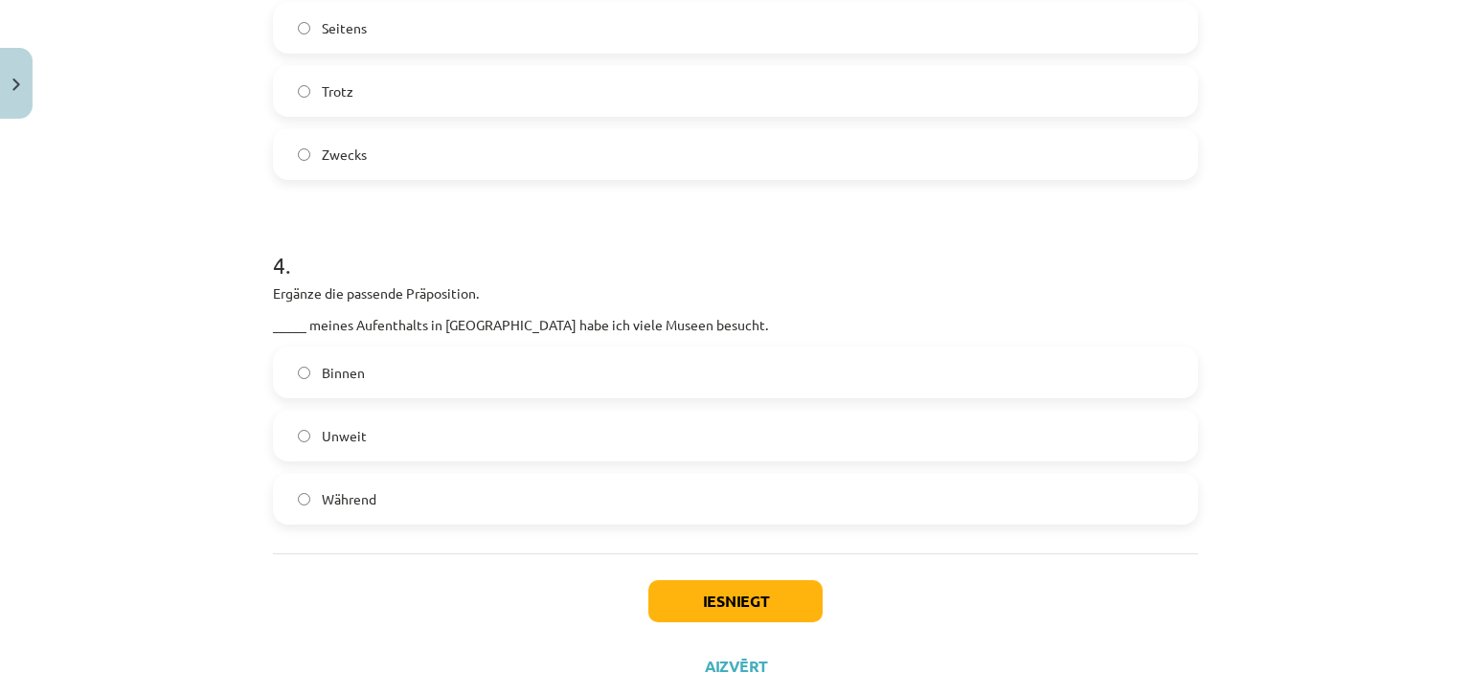
scroll to position [1270, 0]
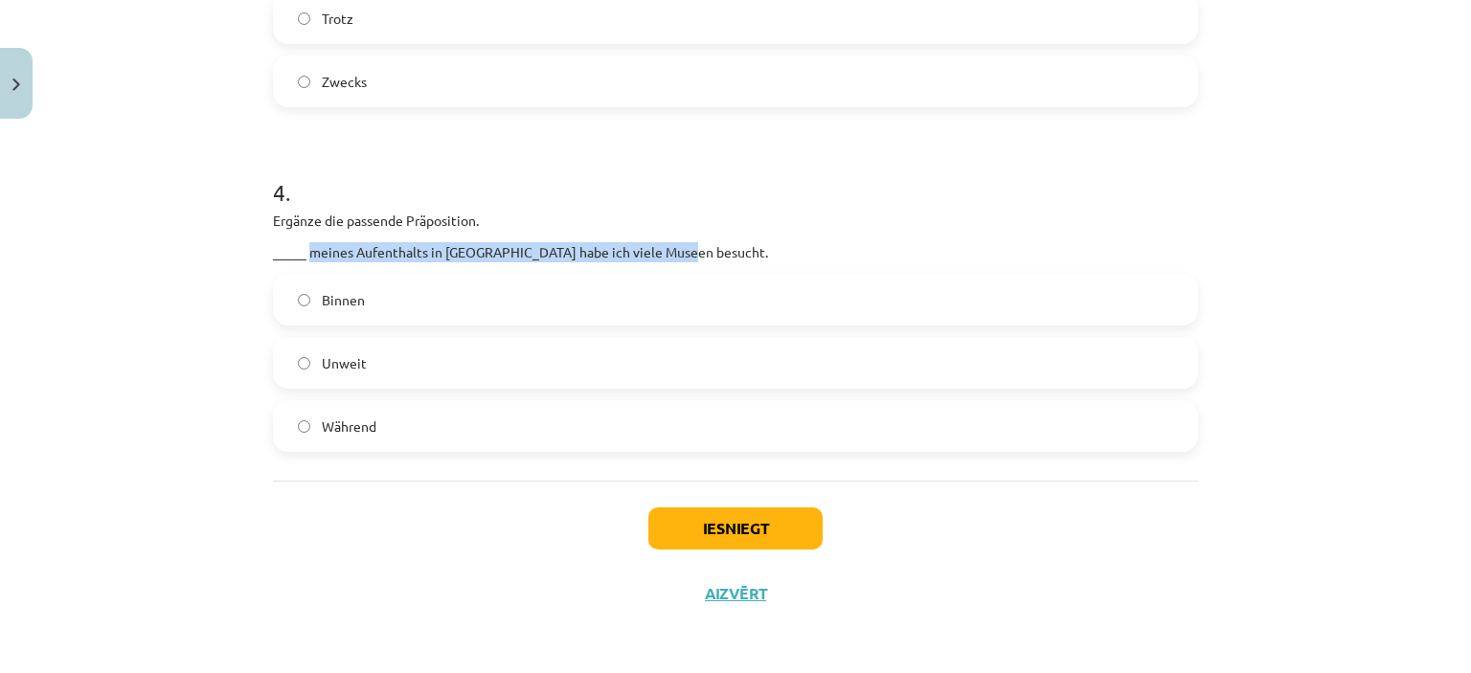
drag, startPoint x: 305, startPoint y: 250, endPoint x: 677, endPoint y: 252, distance: 372.5
click at [677, 252] on p "_____ meines Aufenthalts in Dresden habe ich viele Museen besucht." at bounding box center [735, 252] width 925 height 20
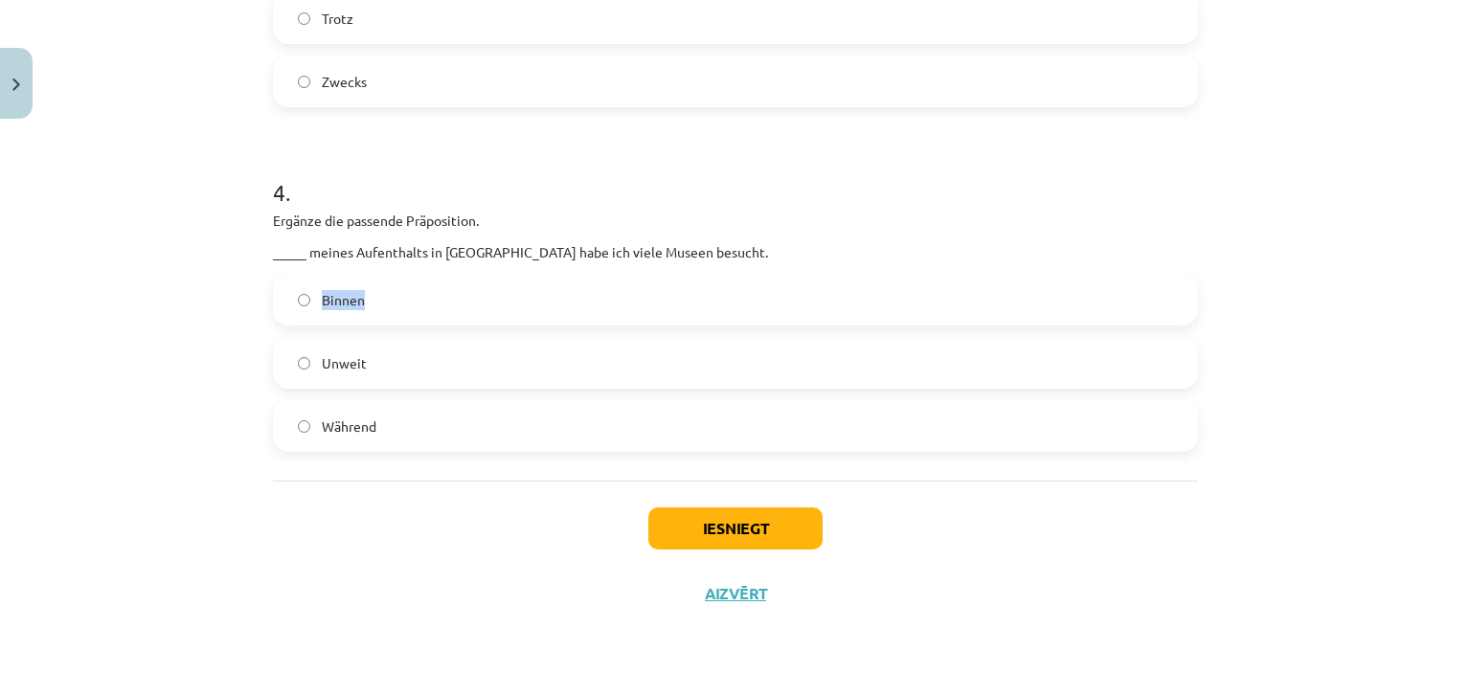
drag, startPoint x: 365, startPoint y: 295, endPoint x: 317, endPoint y: 295, distance: 47.9
click at [317, 295] on label "Binnen" at bounding box center [735, 300] width 921 height 48
drag, startPoint x: 364, startPoint y: 359, endPoint x: 318, endPoint y: 352, distance: 46.5
click at [318, 352] on label "Unweit" at bounding box center [735, 363] width 921 height 48
drag, startPoint x: 371, startPoint y: 419, endPoint x: 313, endPoint y: 414, distance: 57.7
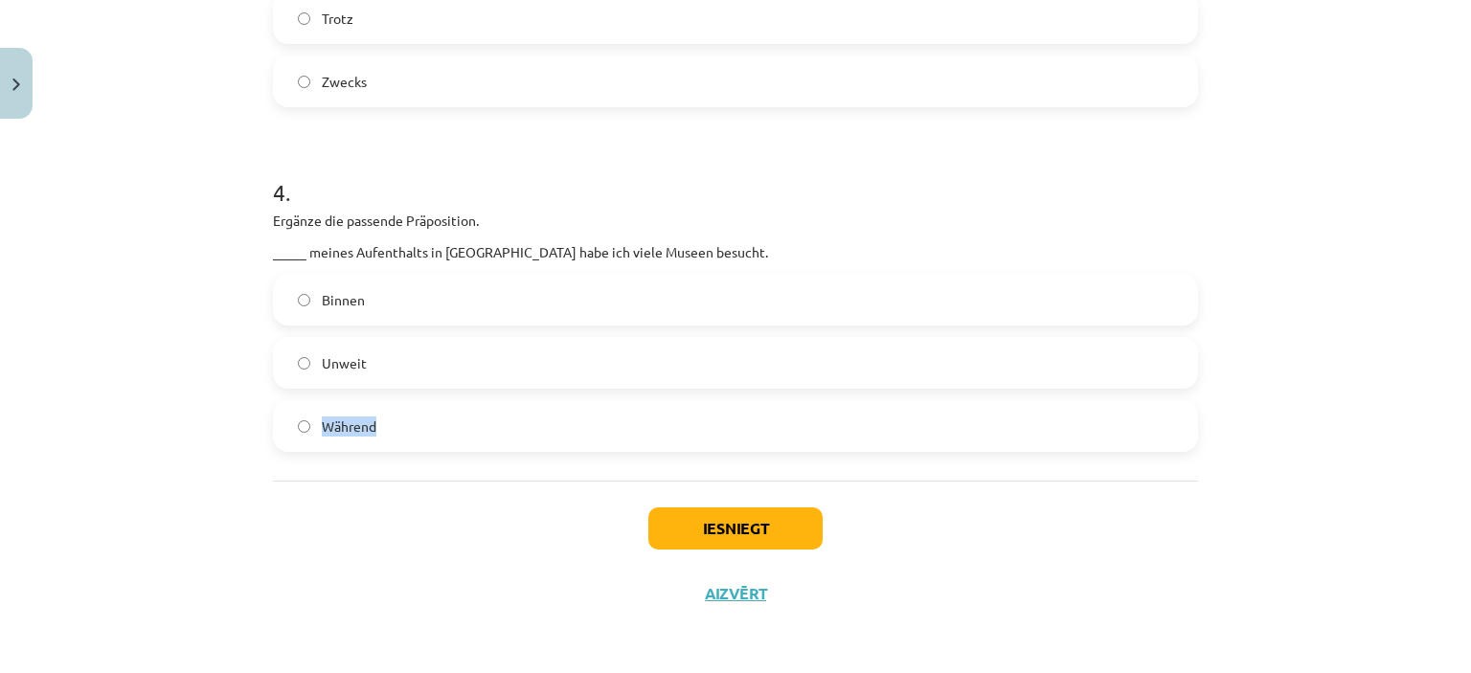
click at [313, 414] on label "Während" at bounding box center [735, 426] width 921 height 48
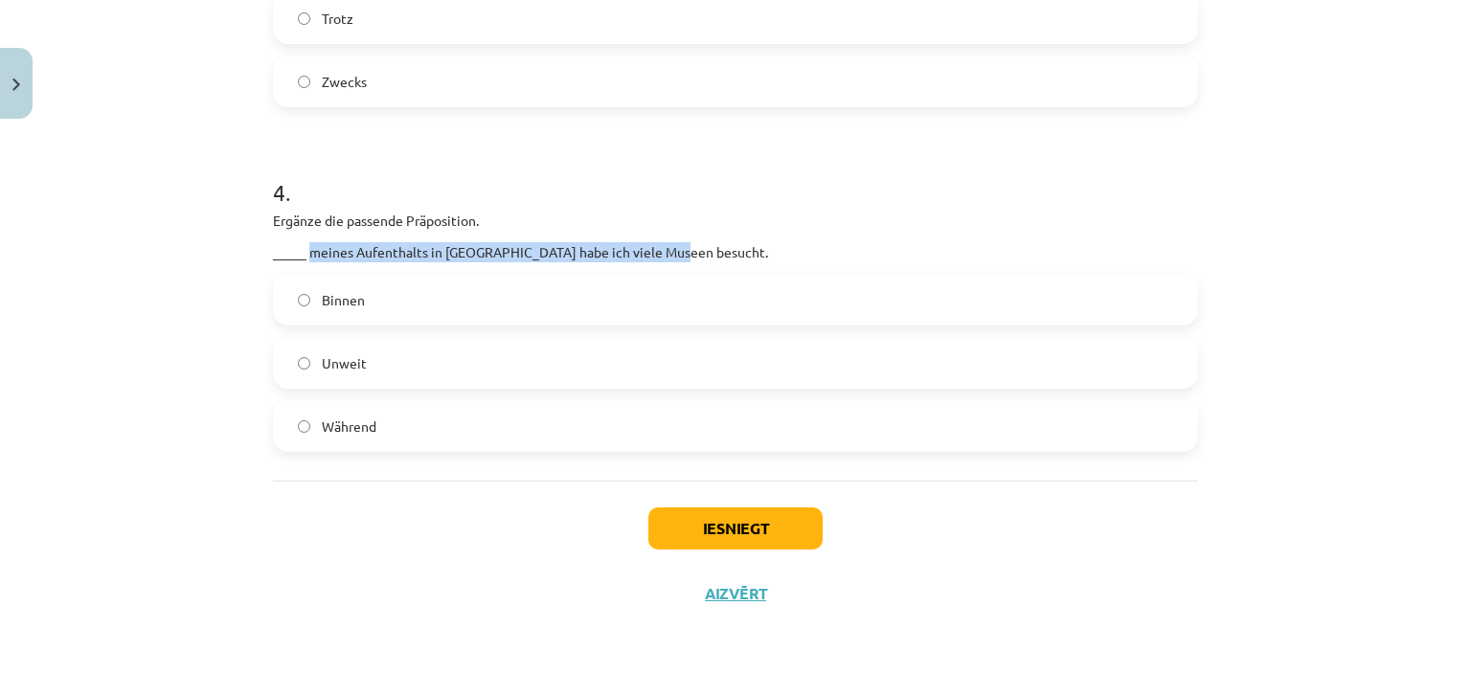
drag, startPoint x: 303, startPoint y: 249, endPoint x: 669, endPoint y: 244, distance: 366.8
click at [669, 244] on p "_____ meines Aufenthalts in Dresden habe ich viele Museen besucht." at bounding box center [735, 252] width 925 height 20
click at [670, 253] on p "_____ meines Aufenthalts in Dresden habe ich viele Museen besucht." at bounding box center [735, 252] width 925 height 20
drag, startPoint x: 305, startPoint y: 252, endPoint x: 697, endPoint y: 244, distance: 392.7
click at [697, 244] on p "_____ meines Aufenthalts in Dresden habe ich viele Museen besucht." at bounding box center [735, 252] width 925 height 20
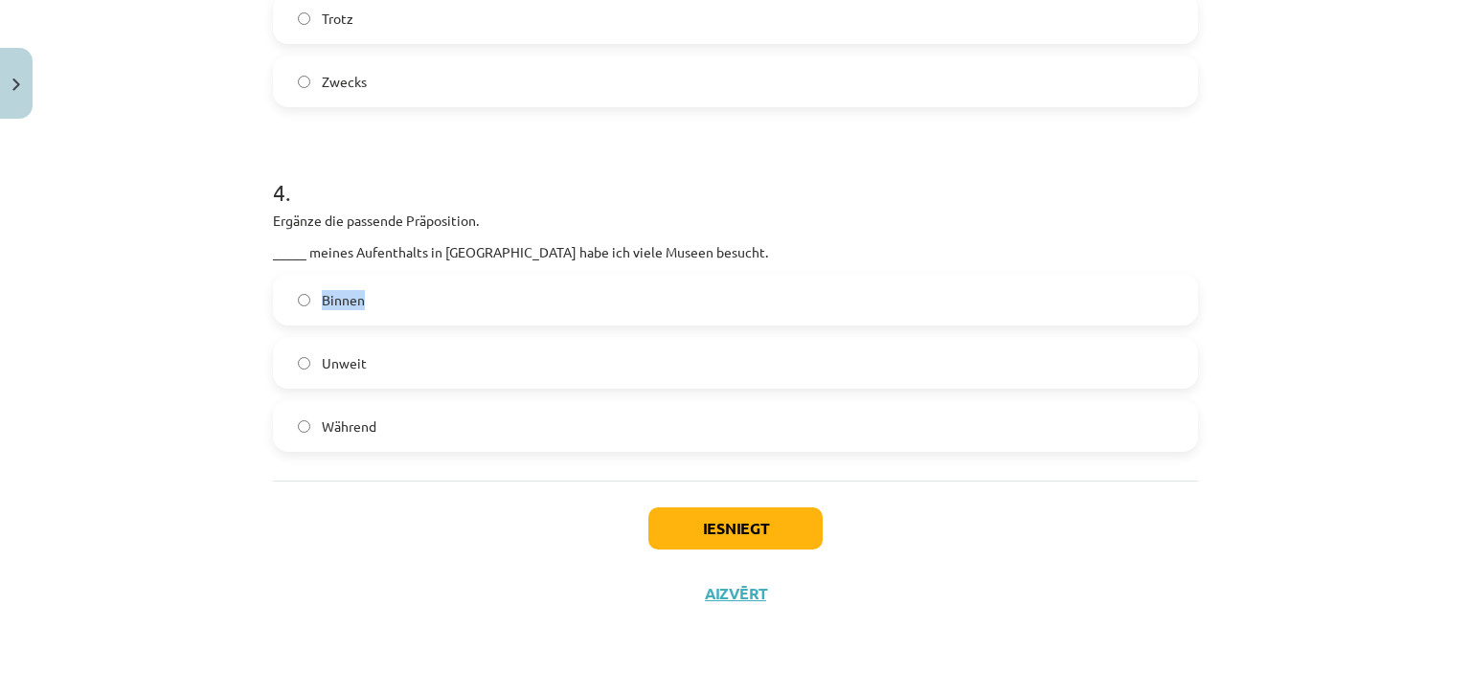
drag, startPoint x: 368, startPoint y: 296, endPoint x: 318, endPoint y: 290, distance: 50.1
click at [318, 290] on label "Binnen" at bounding box center [735, 300] width 921 height 48
drag, startPoint x: 355, startPoint y: 358, endPoint x: 315, endPoint y: 355, distance: 40.3
click at [322, 355] on span "Unweit" at bounding box center [344, 363] width 45 height 20
drag, startPoint x: 368, startPoint y: 419, endPoint x: 316, endPoint y: 415, distance: 51.9
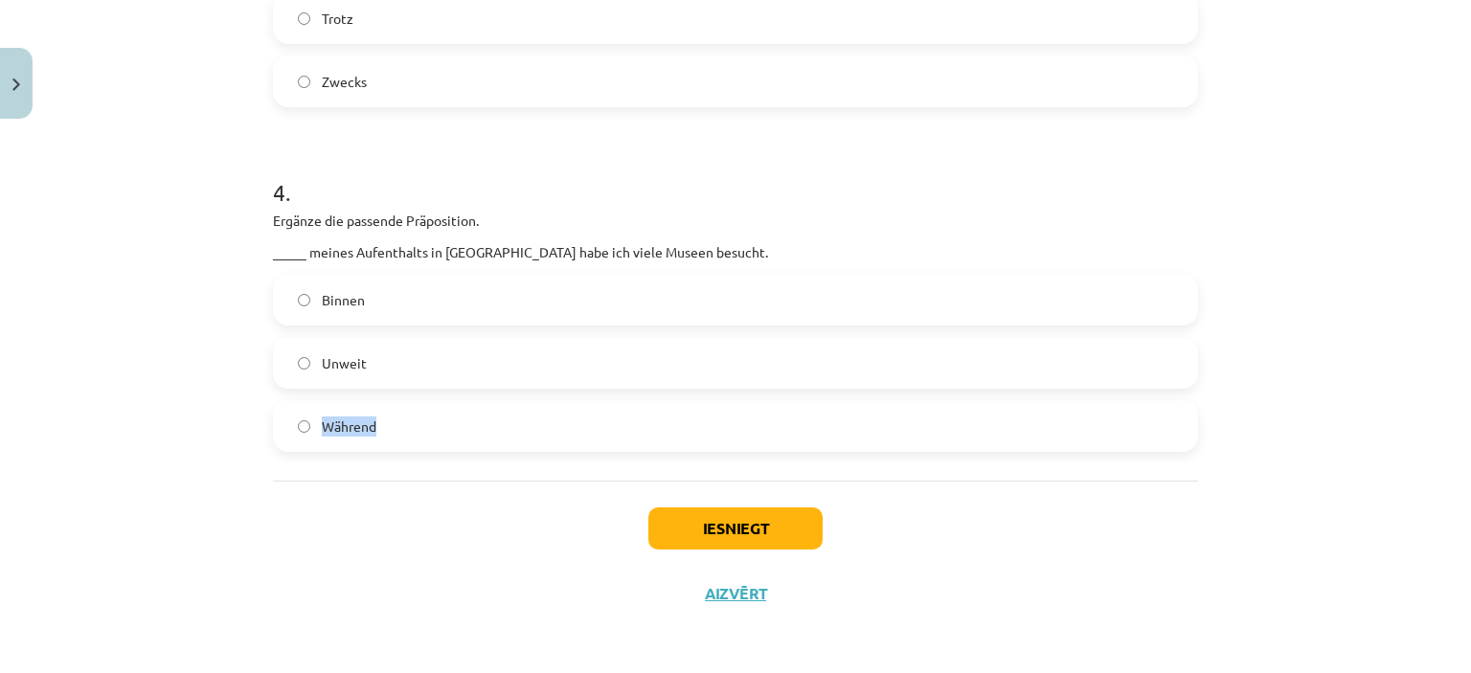
click at [322, 417] on span "Während" at bounding box center [349, 427] width 55 height 20
click at [376, 501] on div "Iesniegt Aizvērt" at bounding box center [735, 548] width 925 height 134
drag, startPoint x: 357, startPoint y: 293, endPoint x: 309, endPoint y: 291, distance: 47.9
click at [309, 291] on label "Binnen" at bounding box center [735, 300] width 921 height 48
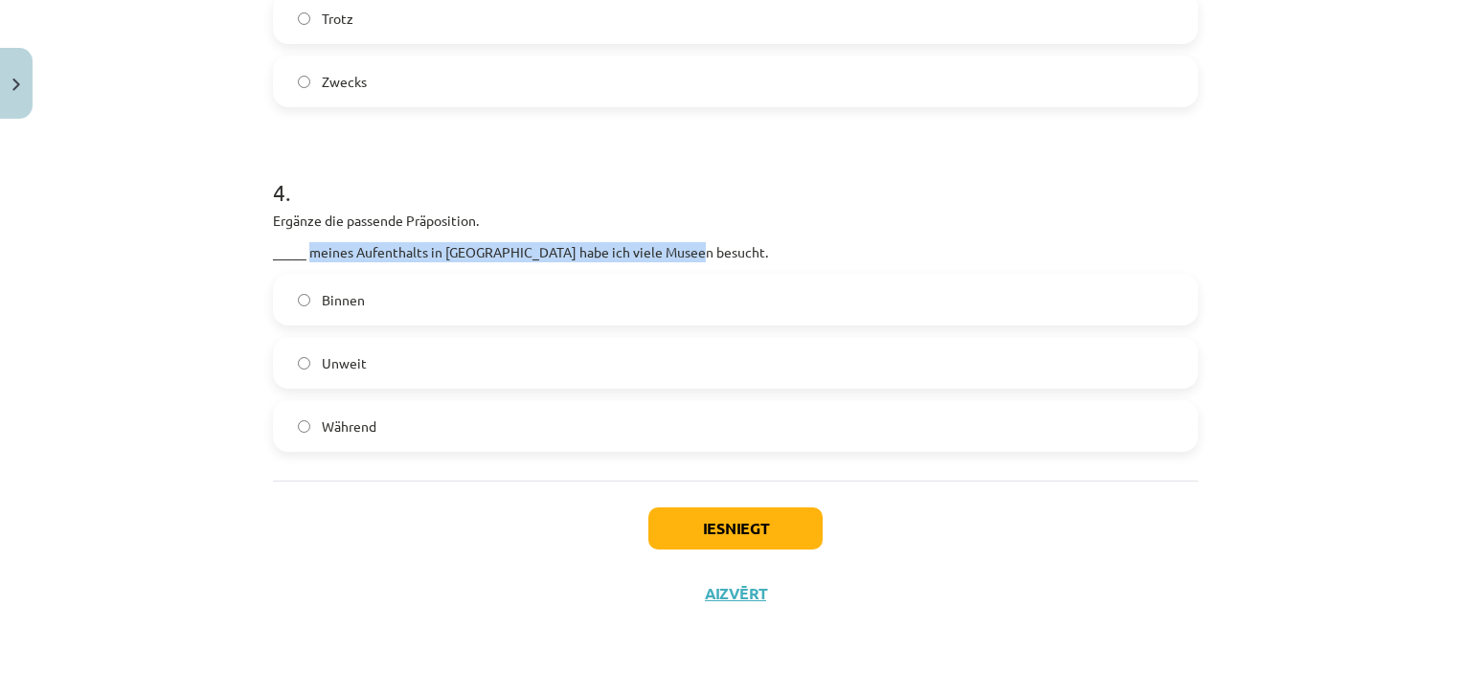
drag, startPoint x: 301, startPoint y: 247, endPoint x: 781, endPoint y: 247, distance: 480.7
click at [782, 247] on p "_____ meines Aufenthalts in Dresden habe ich viele Museen besucht." at bounding box center [735, 252] width 925 height 20
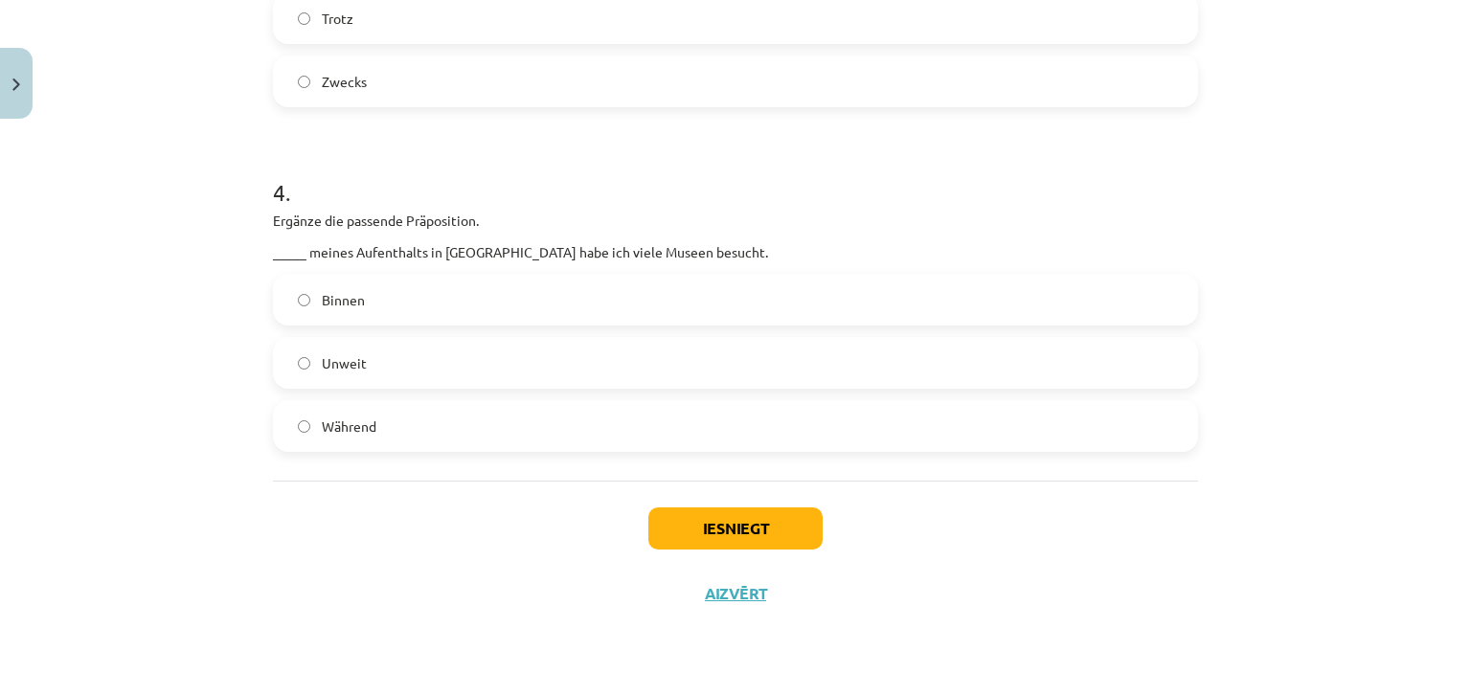
click at [431, 429] on label "Während" at bounding box center [735, 426] width 921 height 48
click at [743, 519] on button "Iesniegt" at bounding box center [735, 529] width 174 height 42
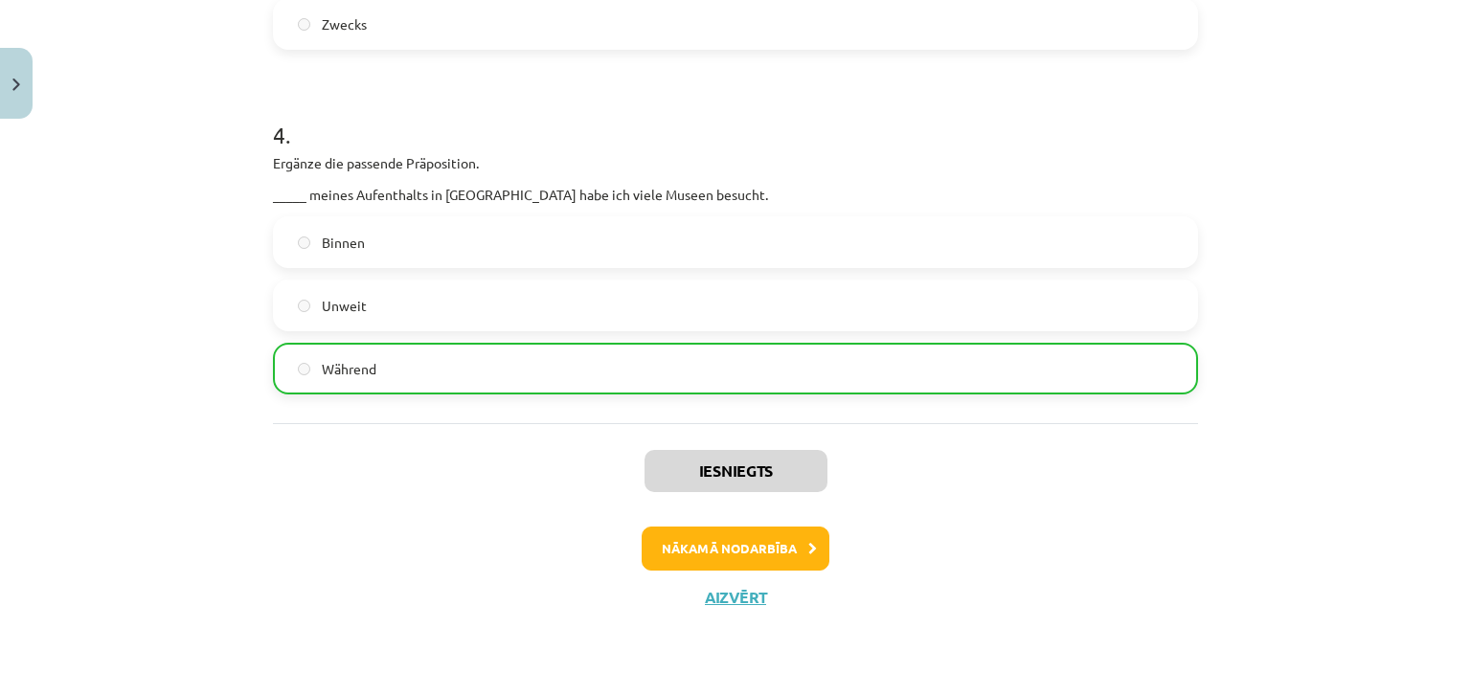
scroll to position [1330, 0]
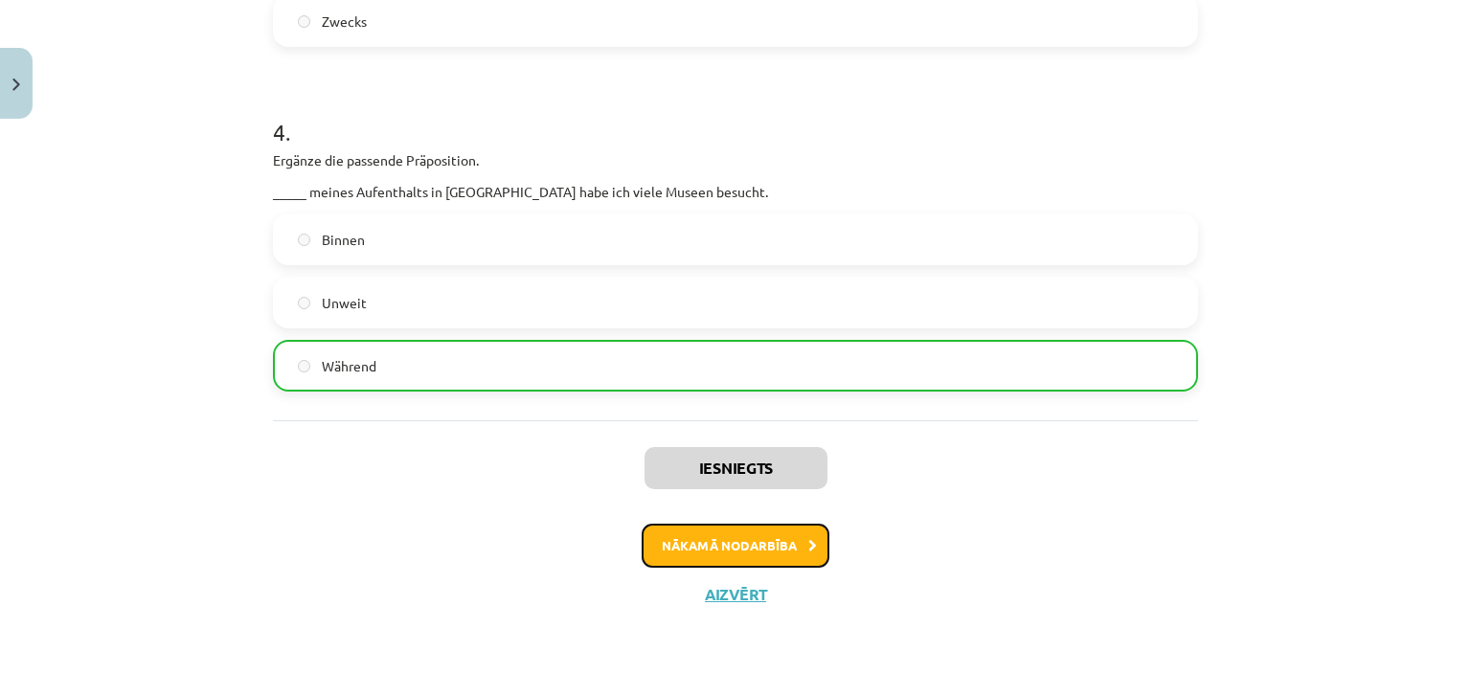
click at [672, 535] on button "Nākamā nodarbība" at bounding box center [736, 546] width 188 height 44
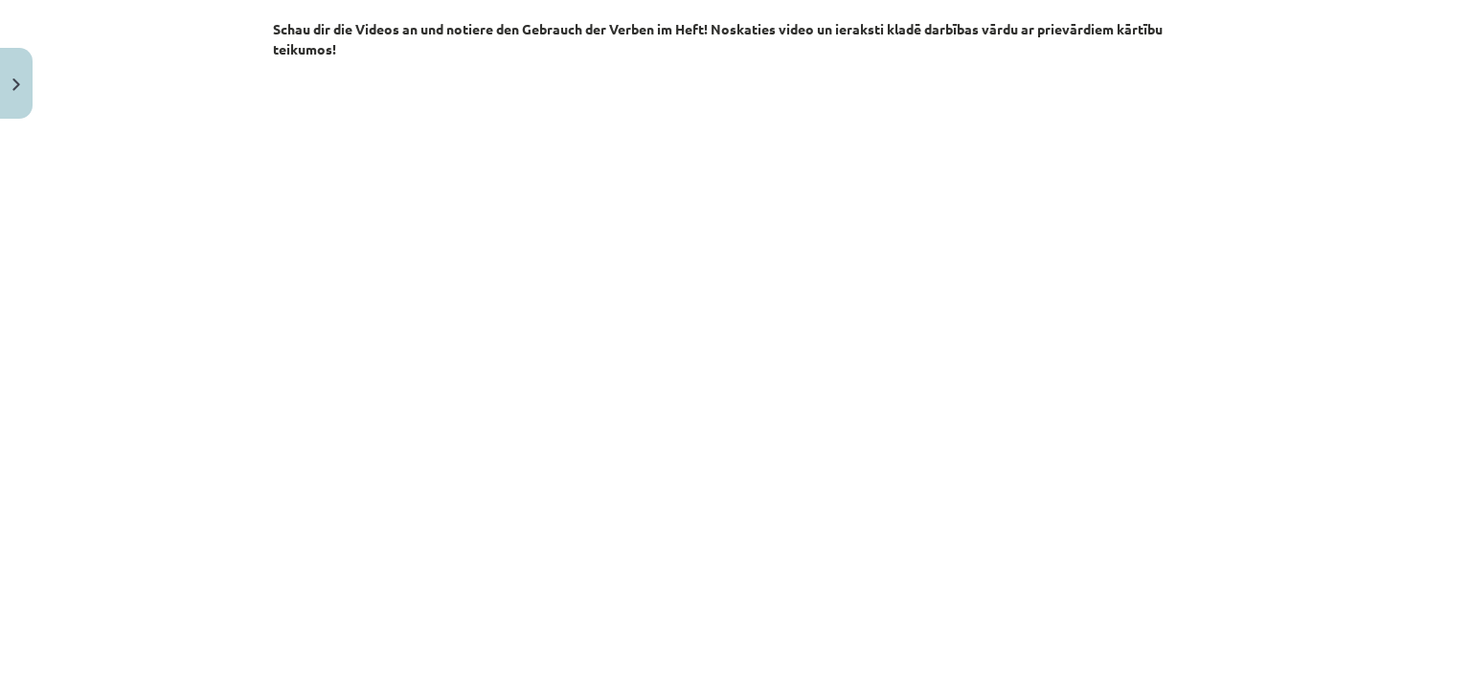
scroll to position [0, 0]
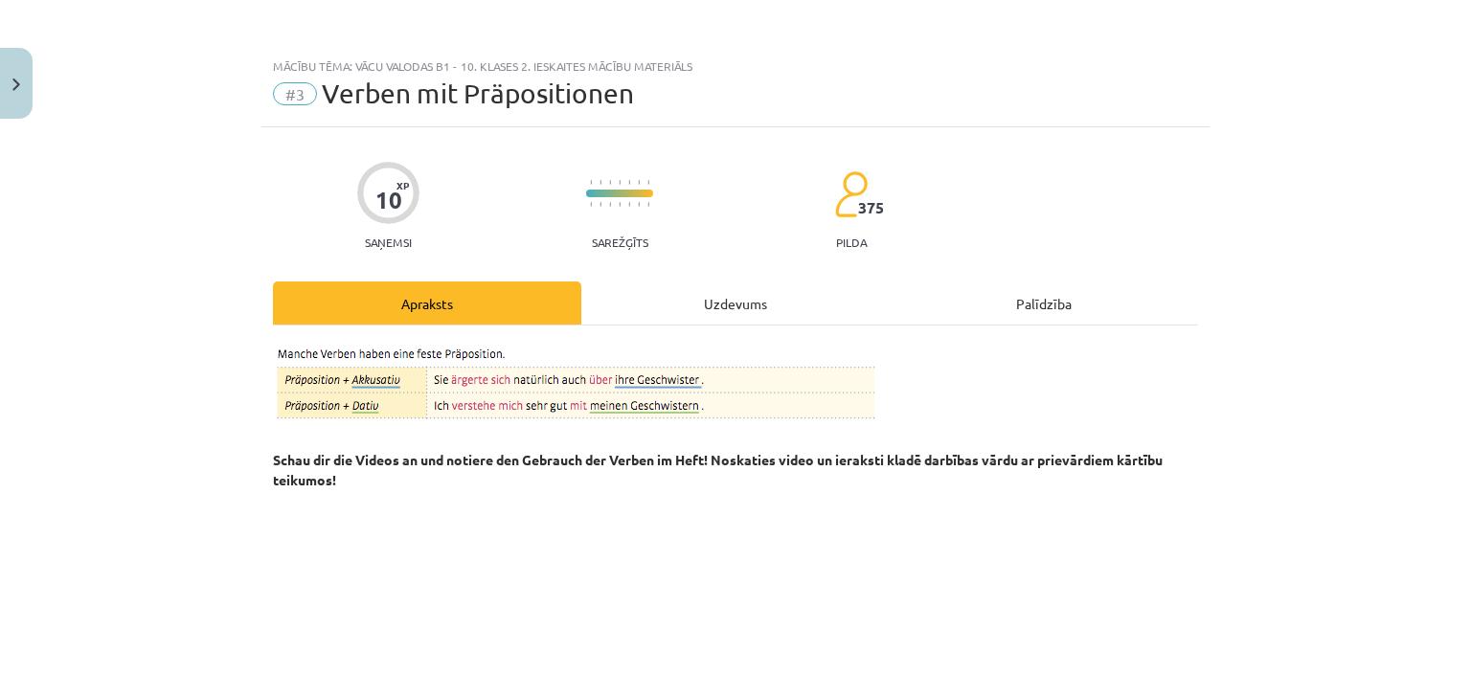
click at [739, 302] on div "Uzdevums" at bounding box center [735, 303] width 308 height 43
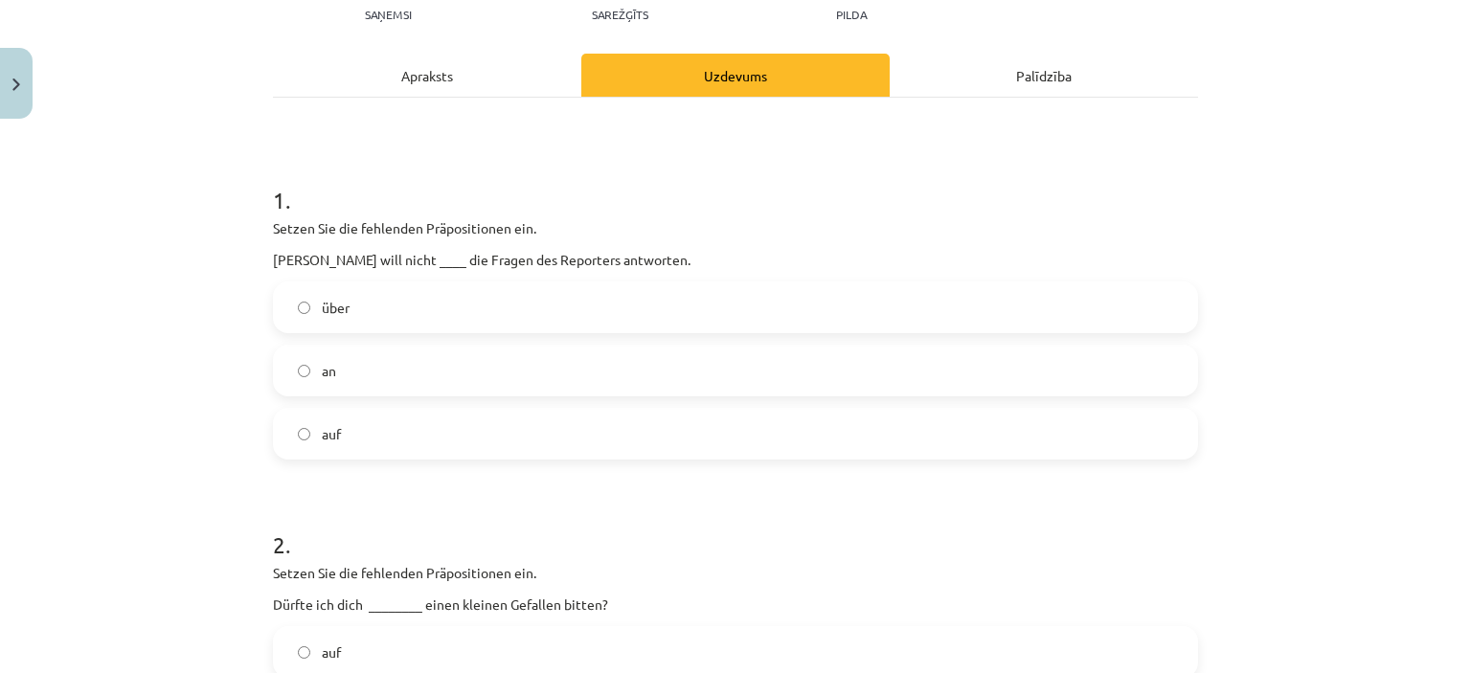
scroll to position [239, 0]
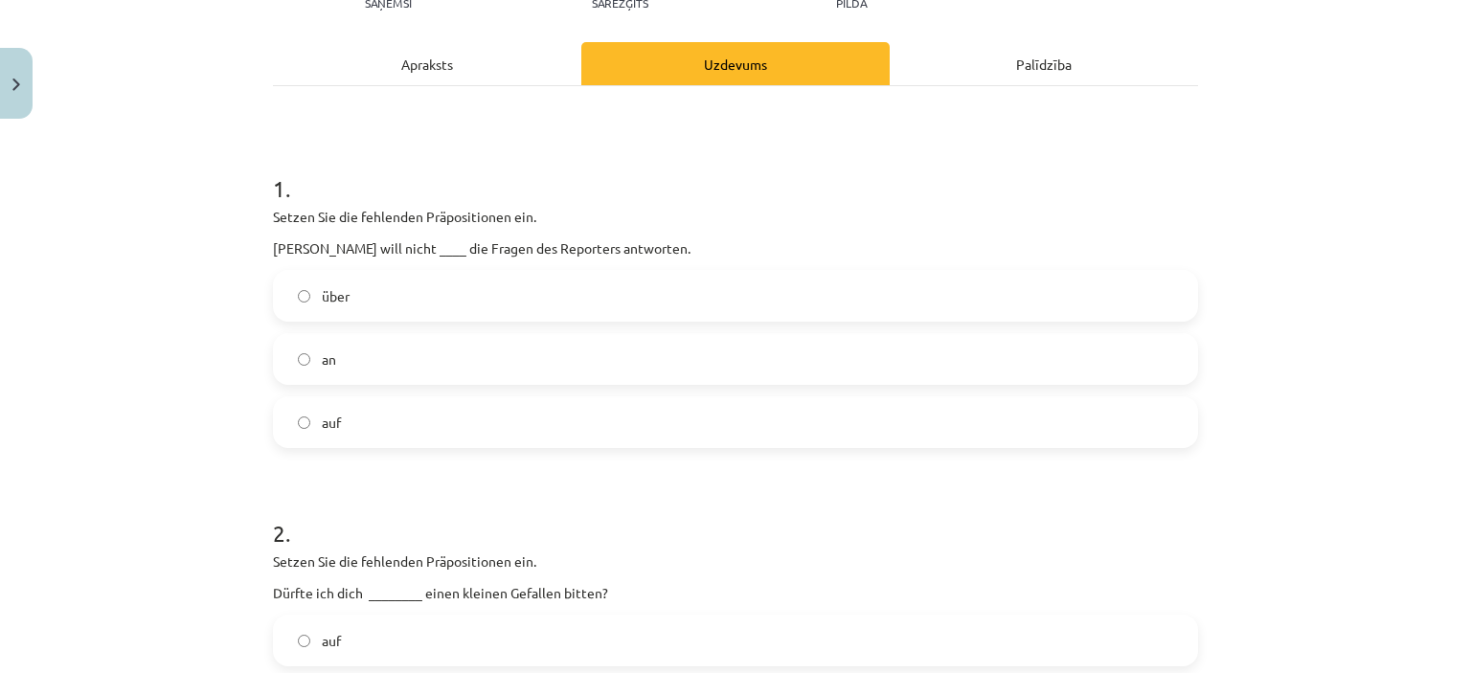
click at [412, 40] on div "10 XP Saņemsi Sarežģīts 375 pilda Apraksts Uzdevums Palīdzība 1 . Setzen Sie di…" at bounding box center [735, 427] width 948 height 1079
click at [412, 43] on div "Apraksts" at bounding box center [427, 63] width 308 height 43
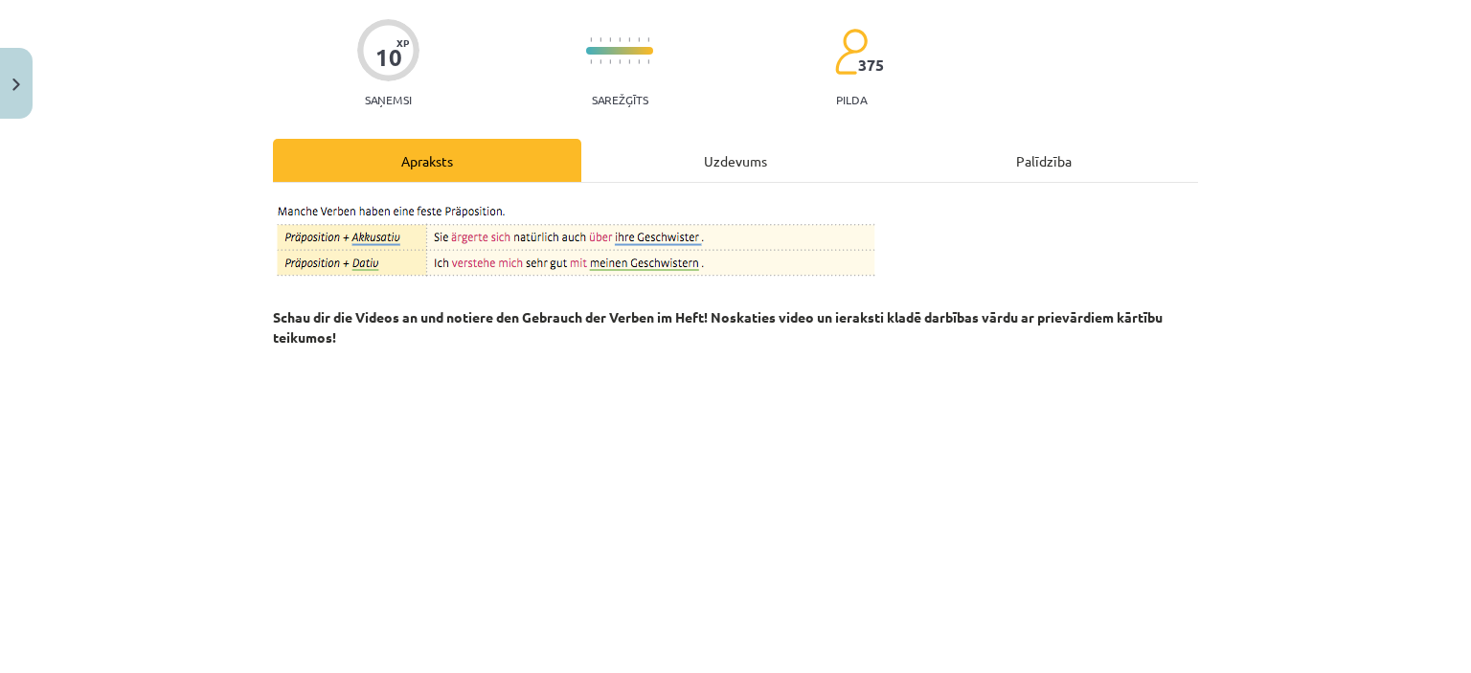
scroll to position [0, 0]
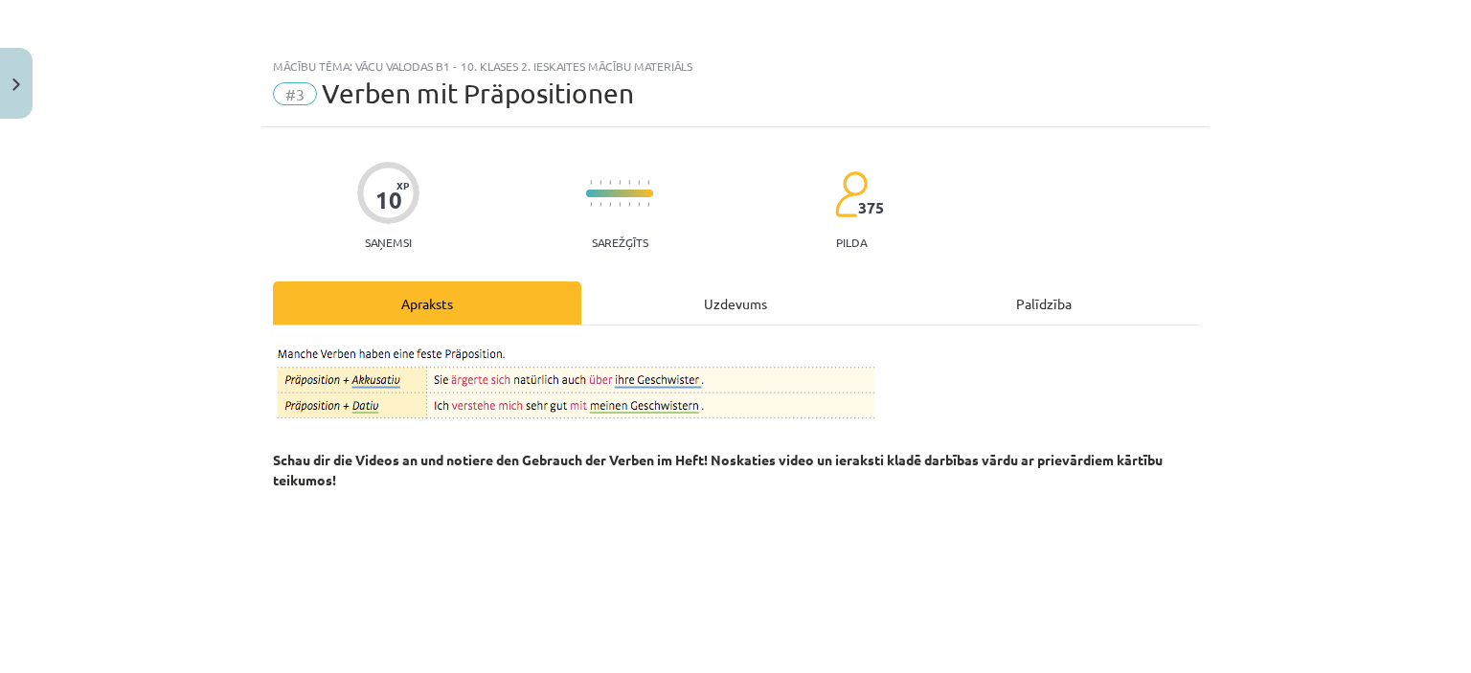
click at [728, 290] on div "Uzdevums" at bounding box center [735, 303] width 308 height 43
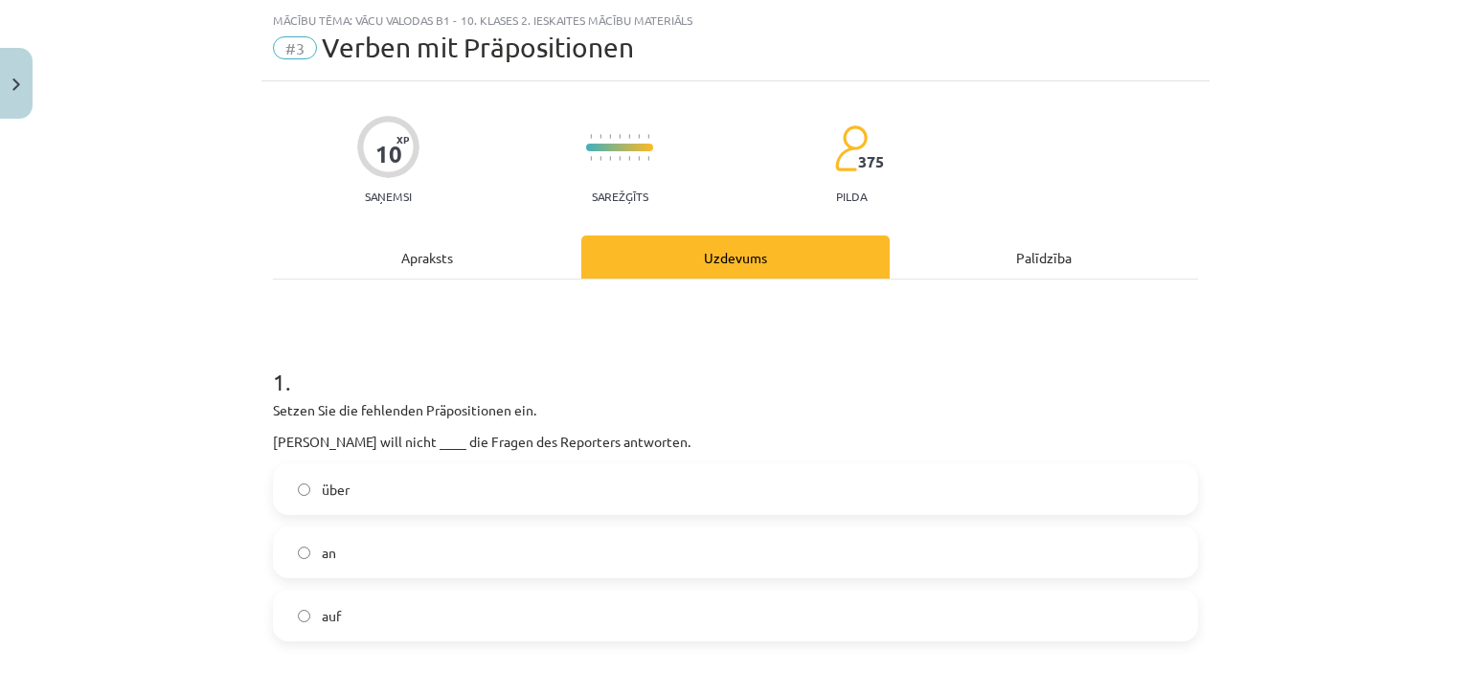
scroll to position [48, 0]
click at [396, 252] on div "Apraksts" at bounding box center [427, 255] width 308 height 43
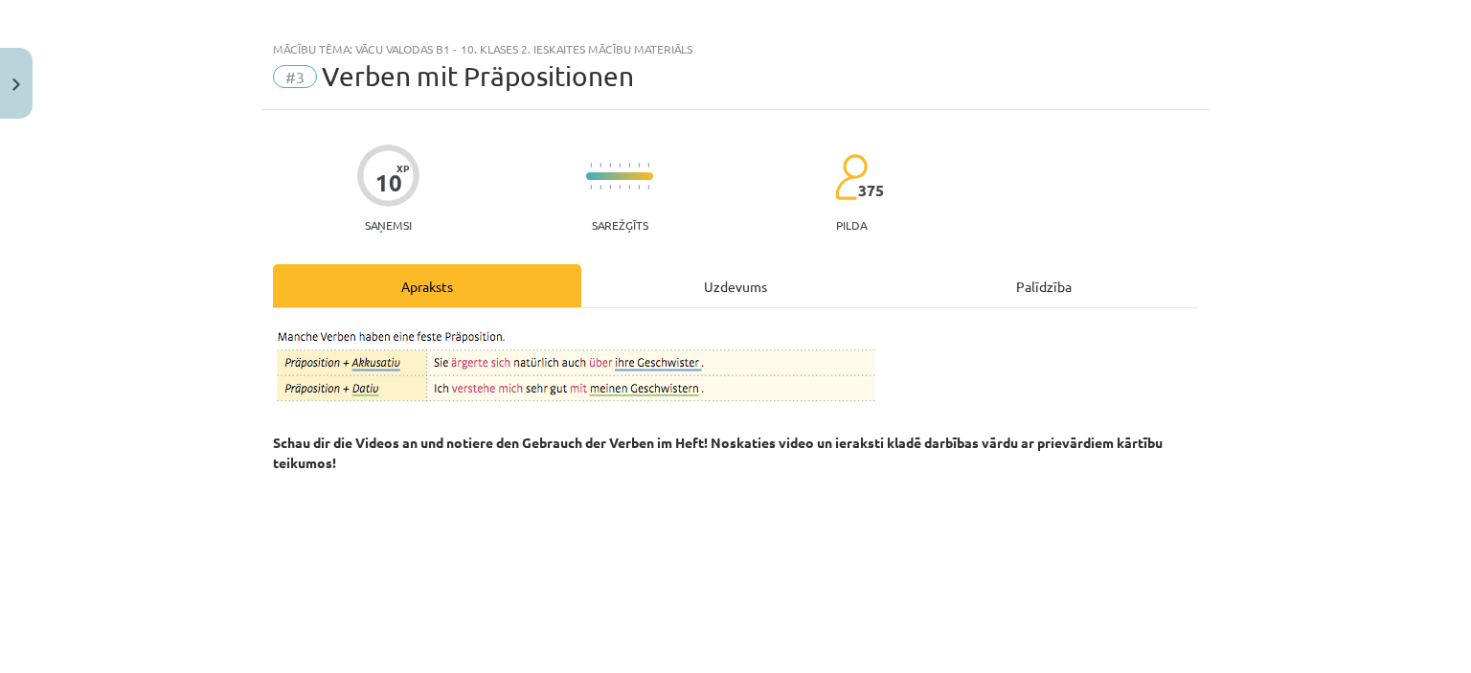
scroll to position [0, 0]
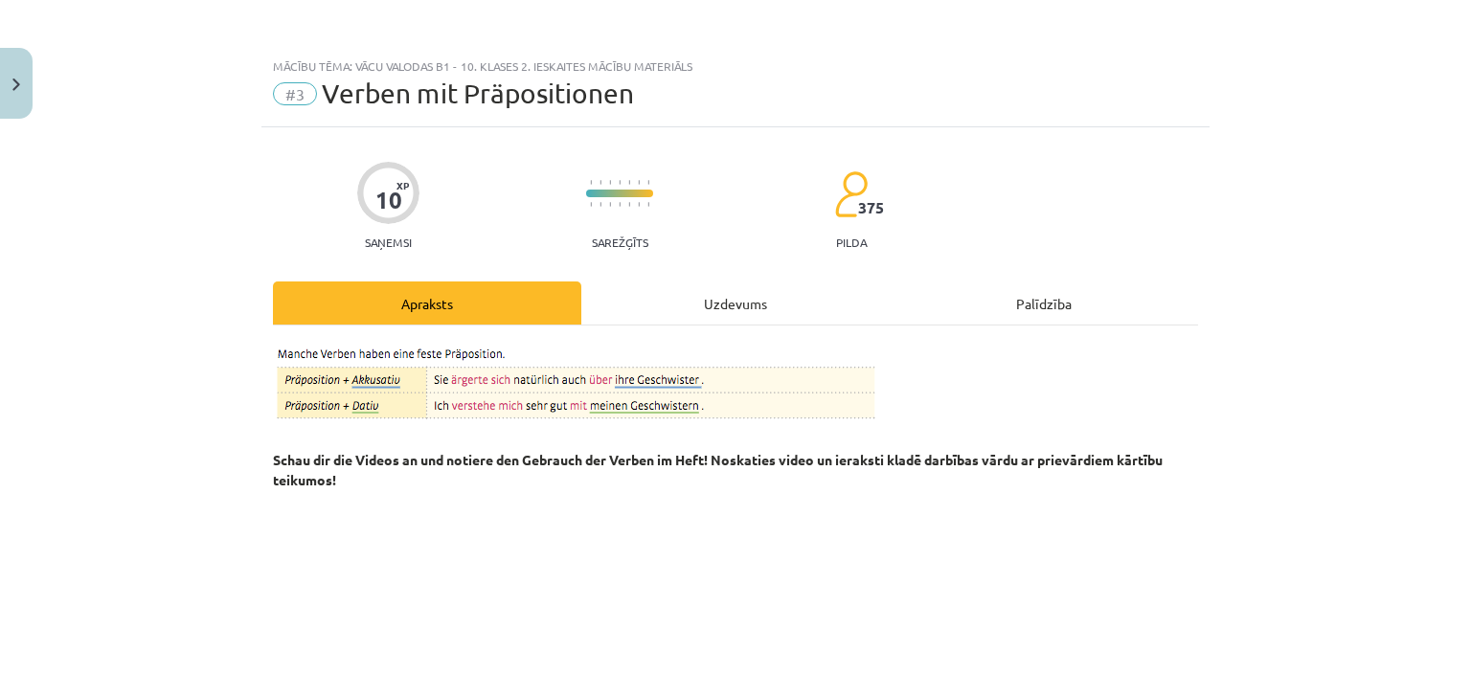
click at [727, 298] on div "Uzdevums" at bounding box center [735, 303] width 308 height 43
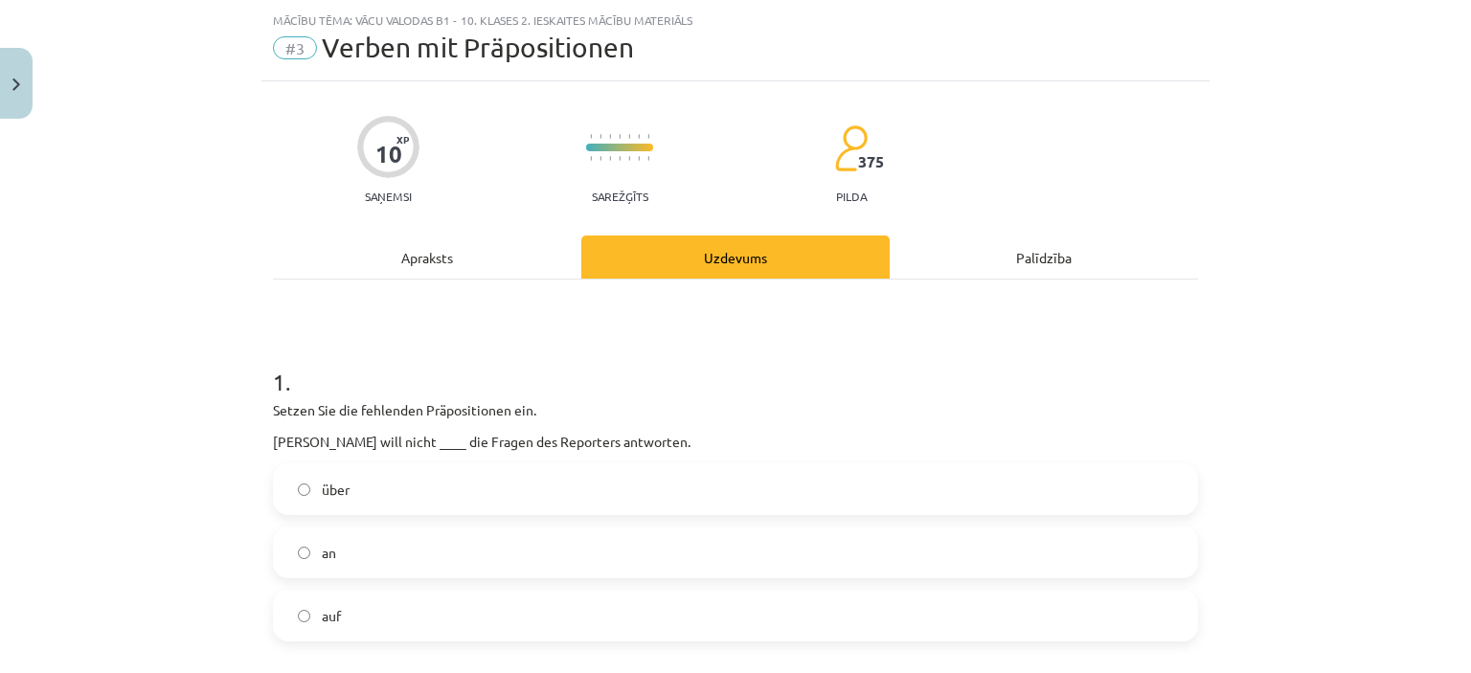
scroll to position [48, 0]
click at [469, 619] on label "auf" at bounding box center [735, 614] width 921 height 48
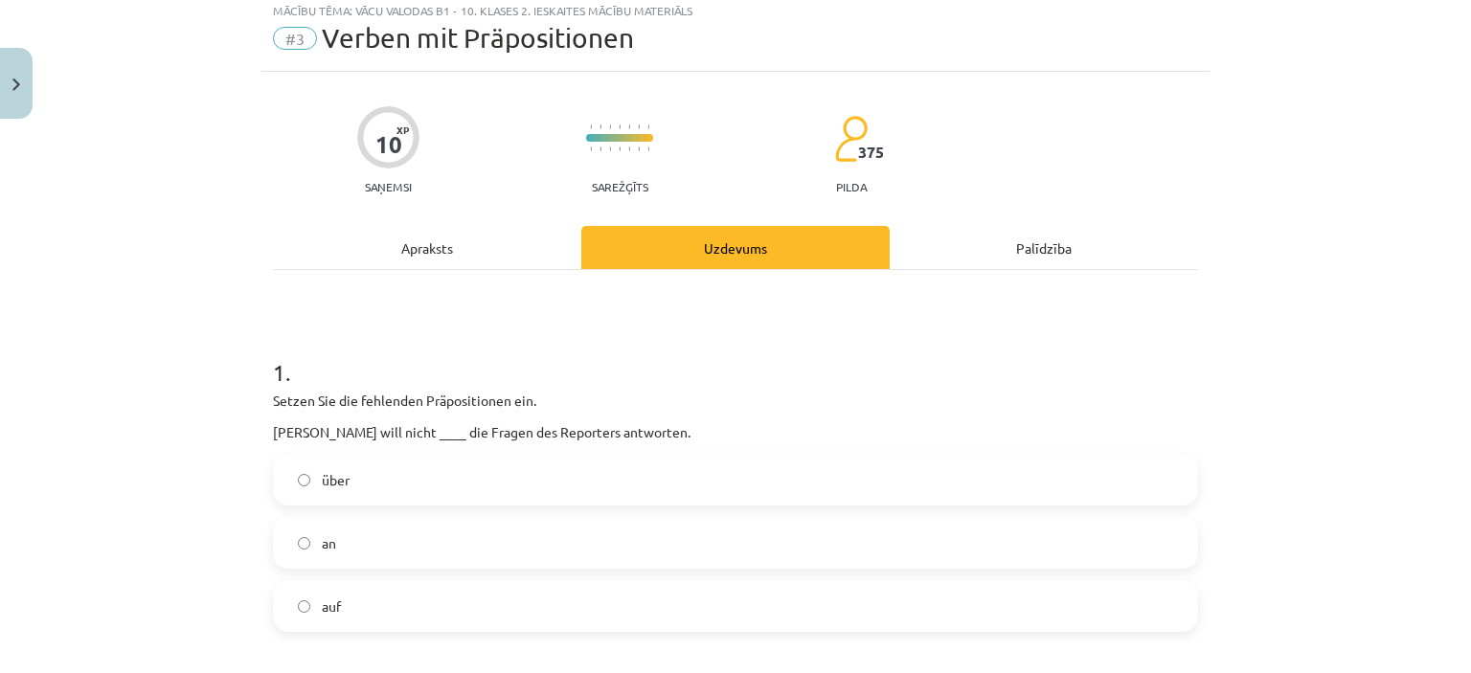
scroll to position [0, 0]
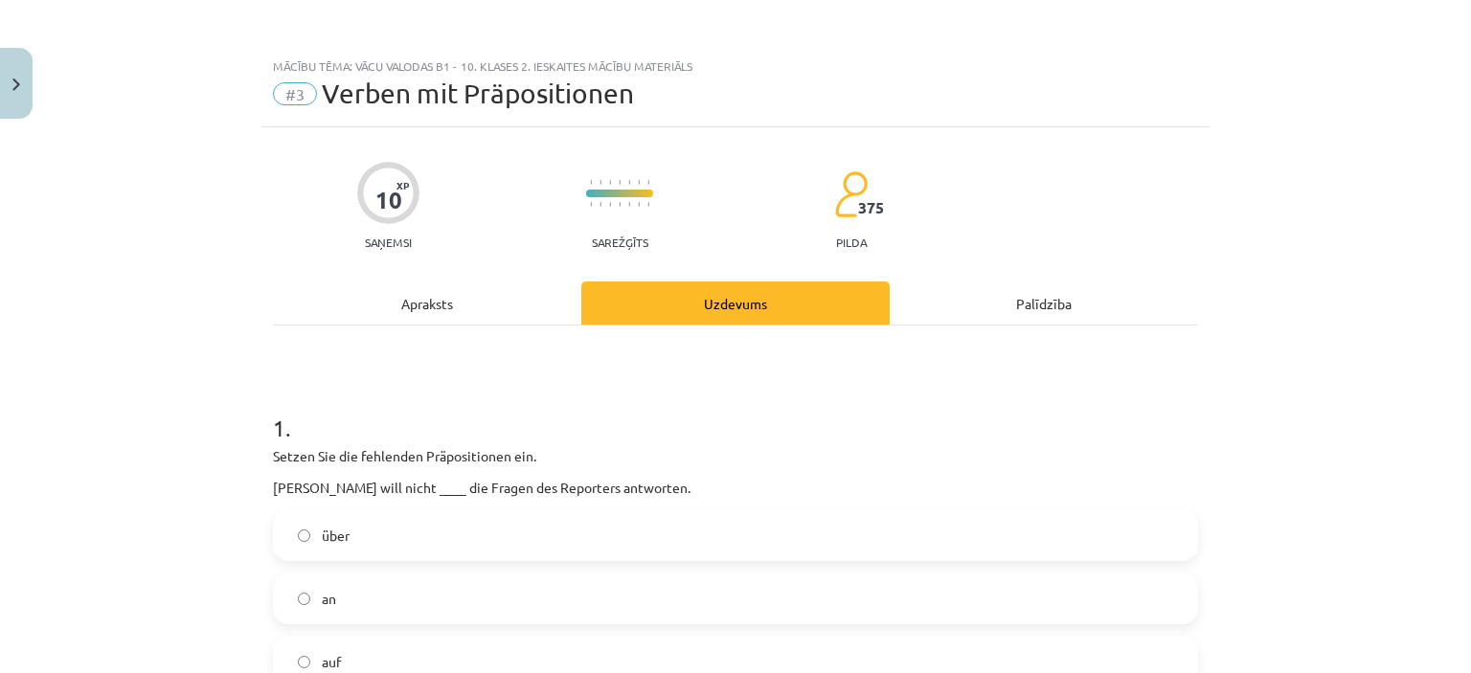
click at [486, 303] on div "Apraksts" at bounding box center [427, 303] width 308 height 43
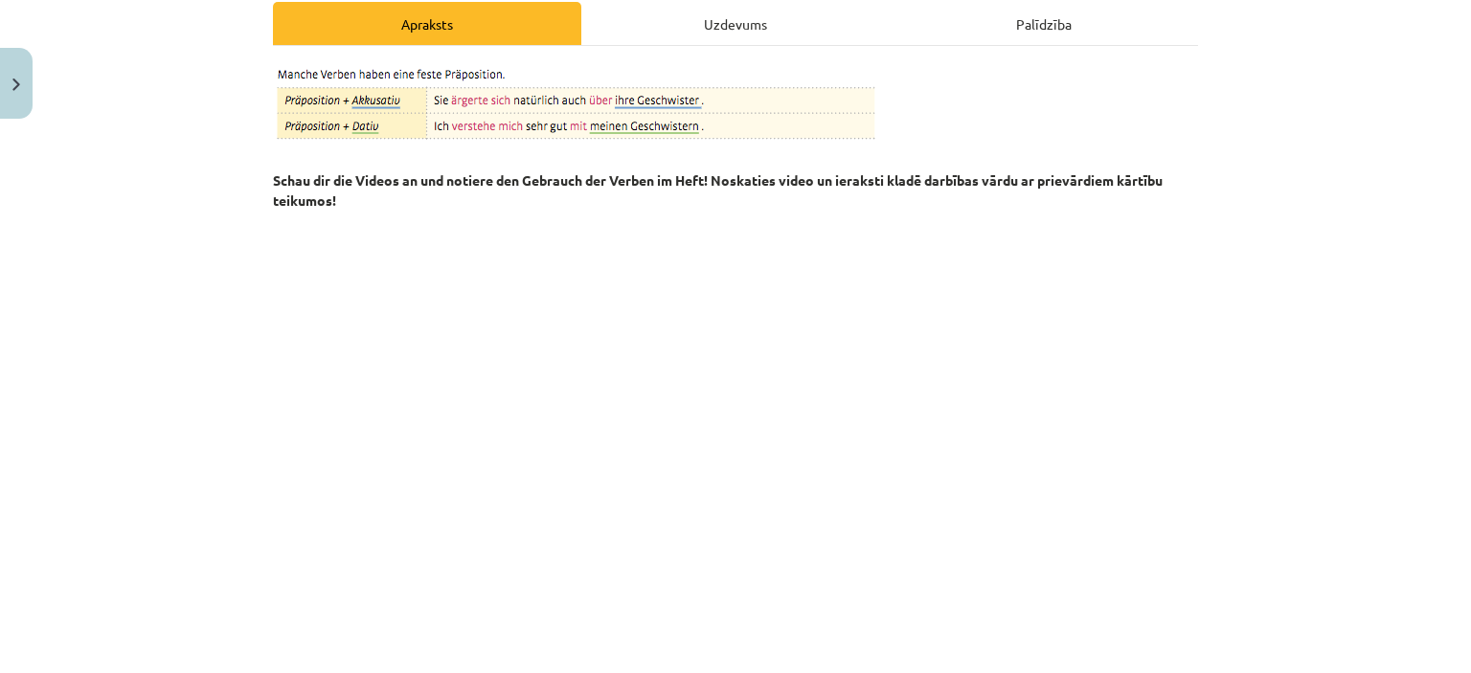
scroll to position [239, 0]
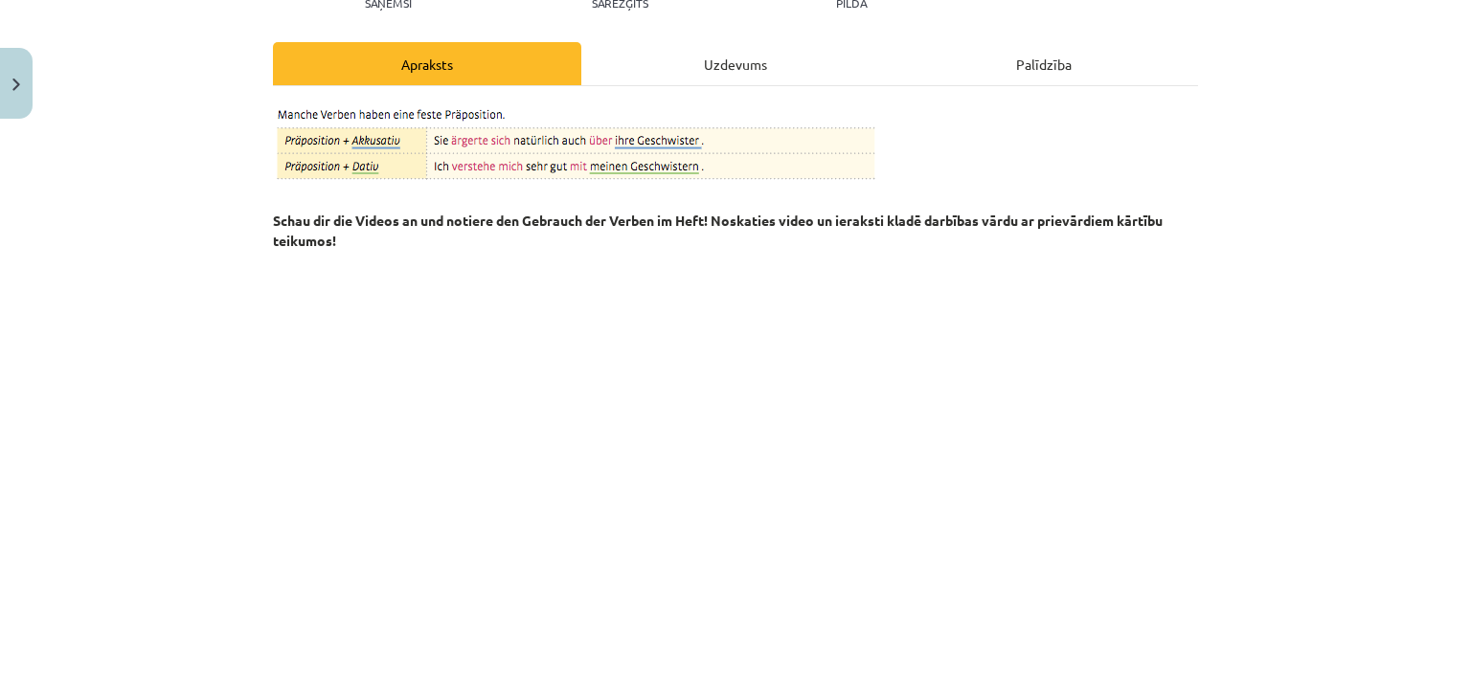
click at [701, 47] on div "Uzdevums" at bounding box center [735, 63] width 308 height 43
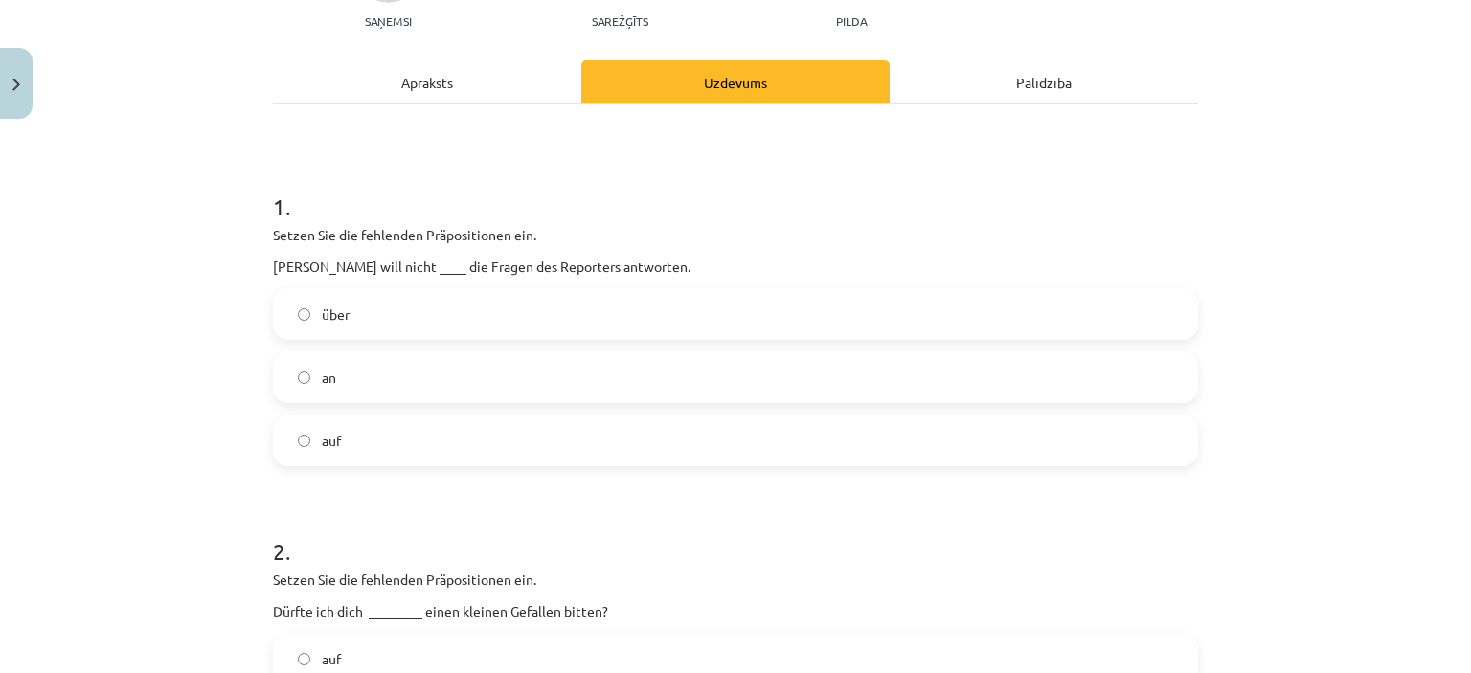
scroll to position [0, 0]
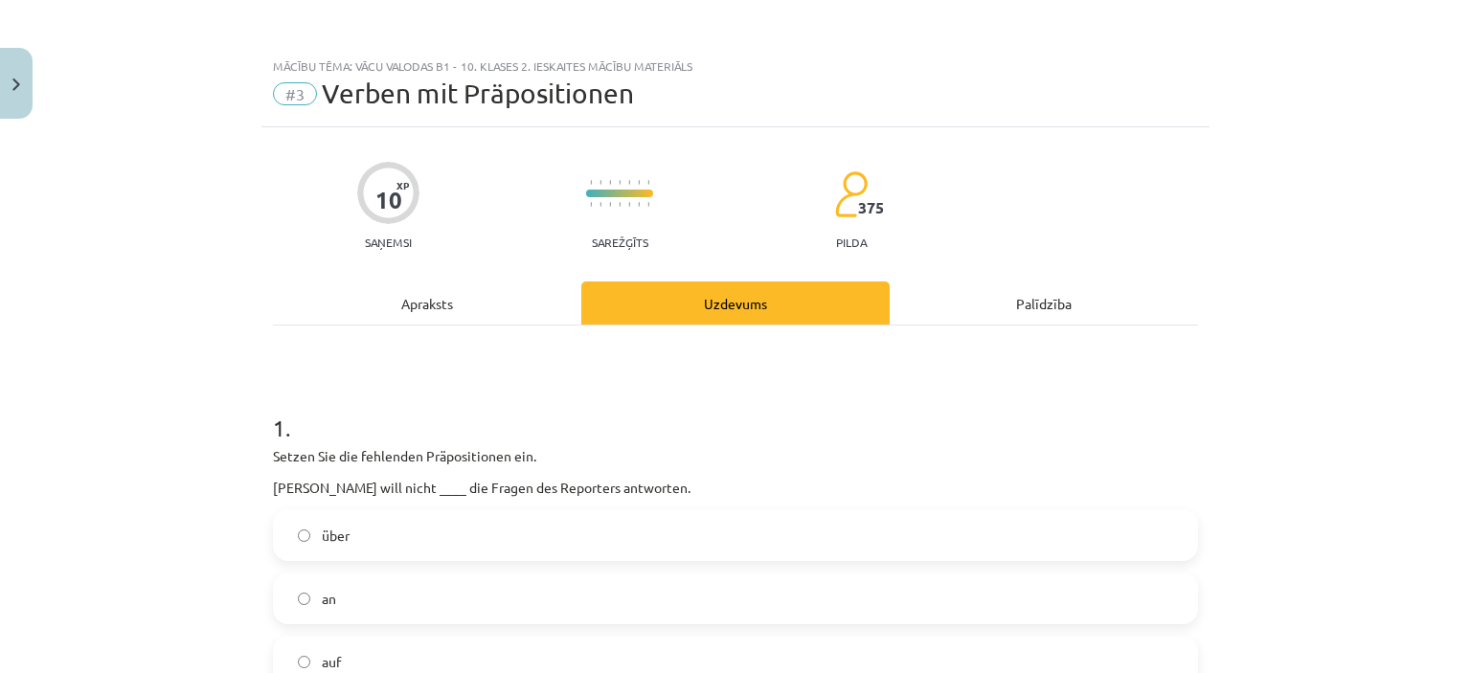
click at [400, 313] on div "Apraksts" at bounding box center [427, 303] width 308 height 43
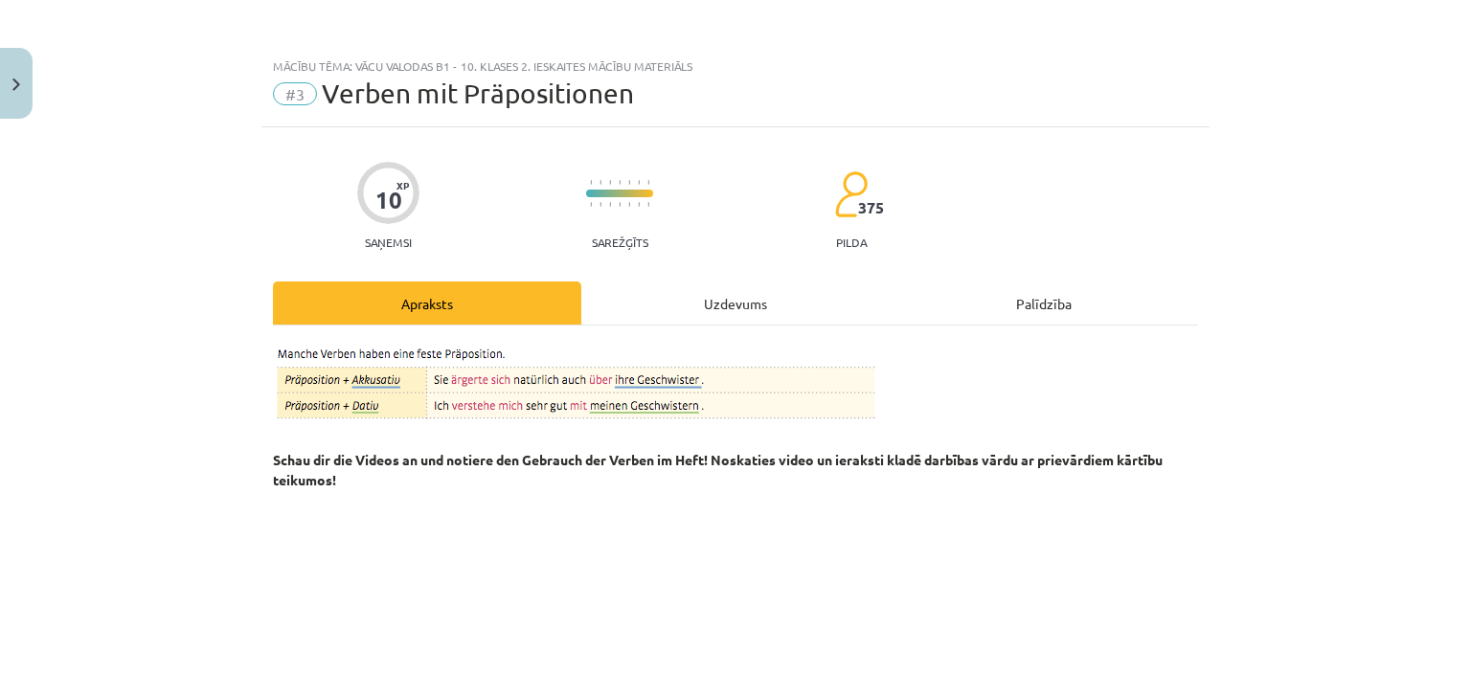
click at [766, 294] on div "Uzdevums" at bounding box center [735, 303] width 308 height 43
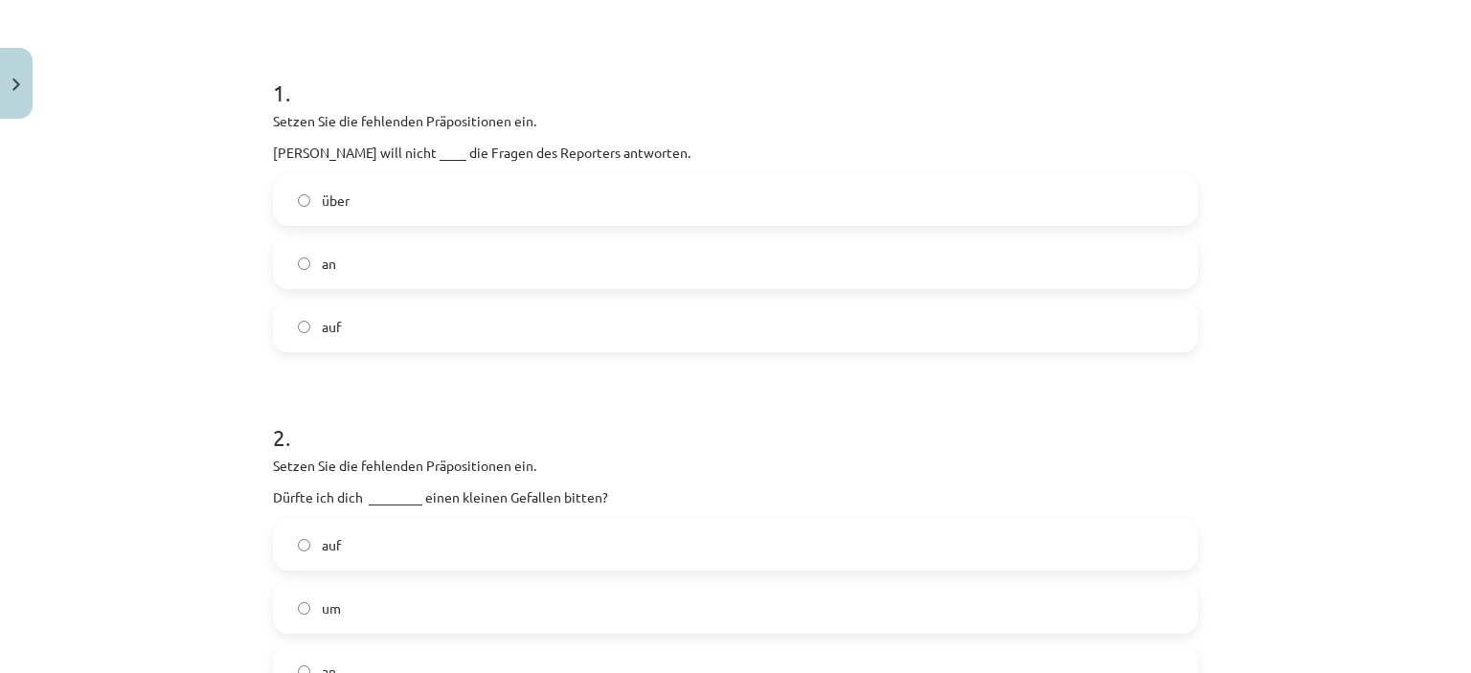
scroll to position [580, 0]
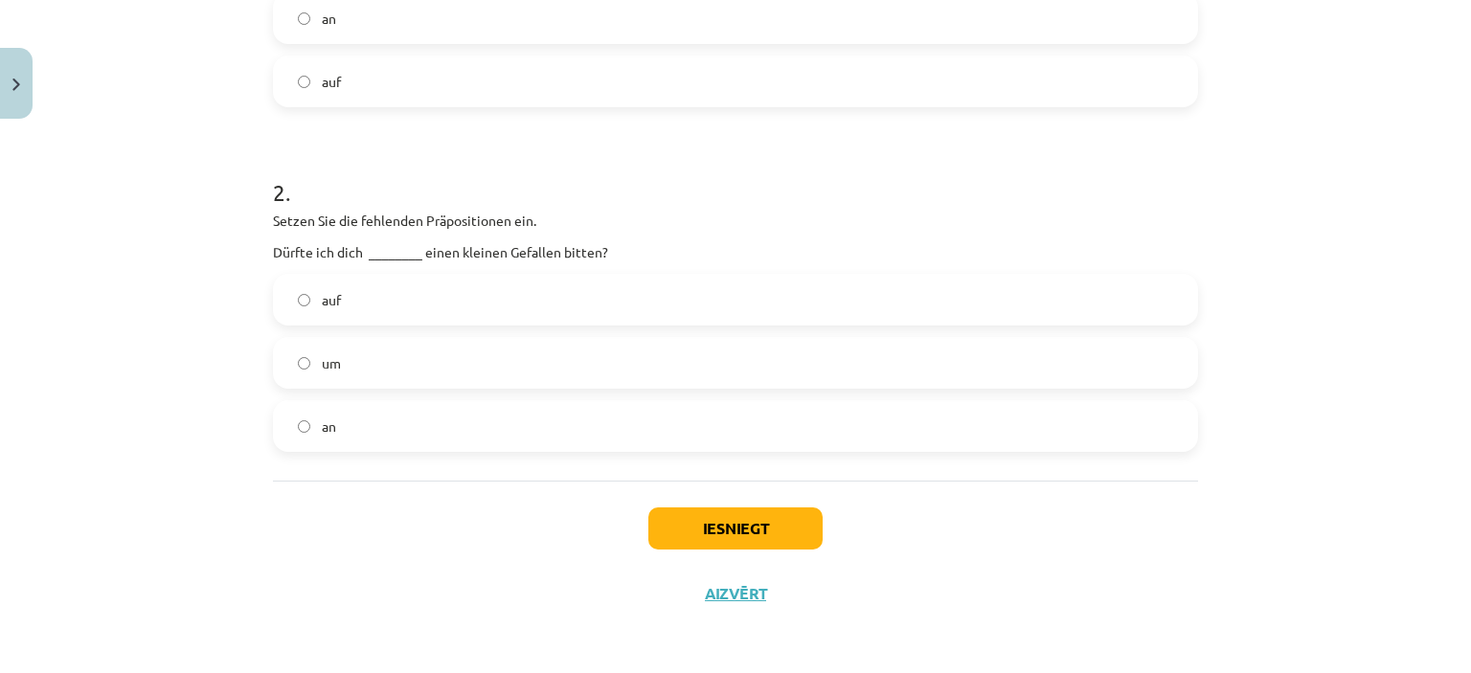
click at [425, 365] on label "um" at bounding box center [735, 363] width 921 height 48
click at [718, 535] on button "Iesniegt" at bounding box center [735, 529] width 174 height 42
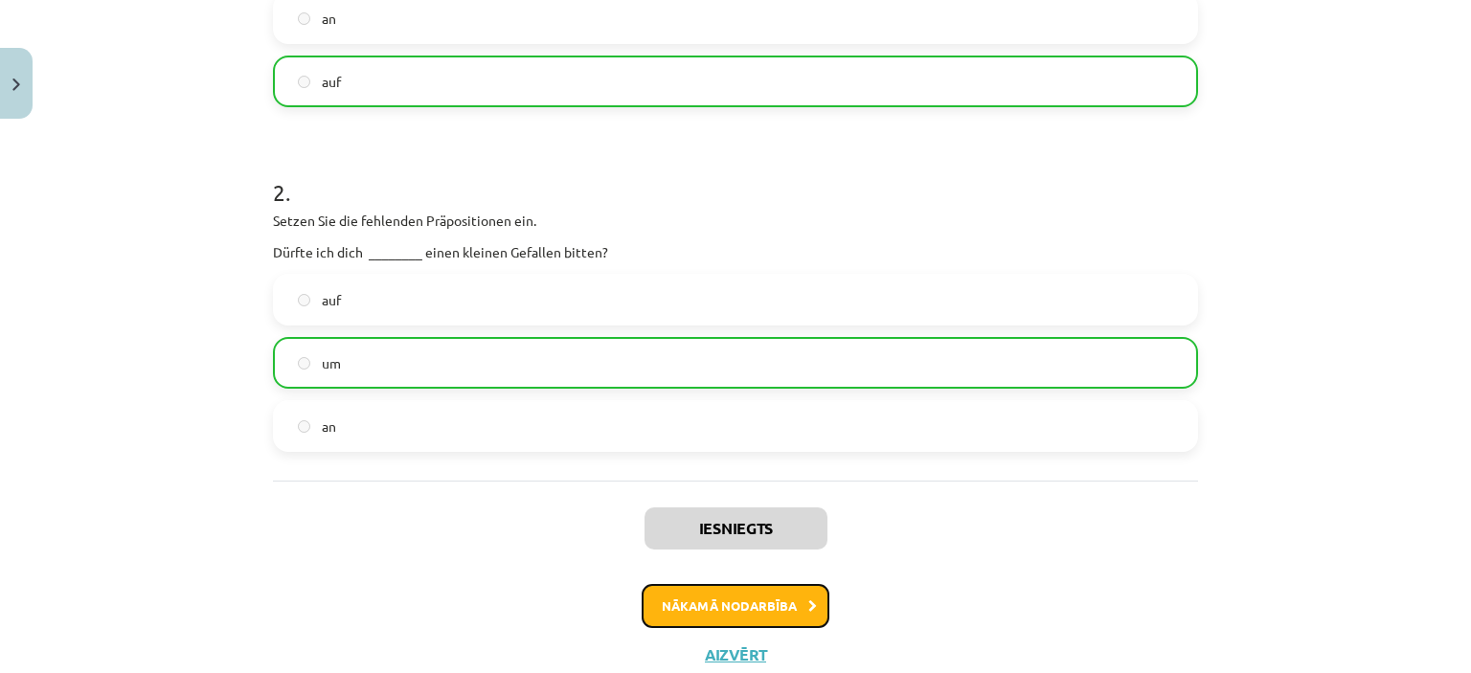
click at [666, 608] on button "Nākamā nodarbība" at bounding box center [736, 606] width 188 height 44
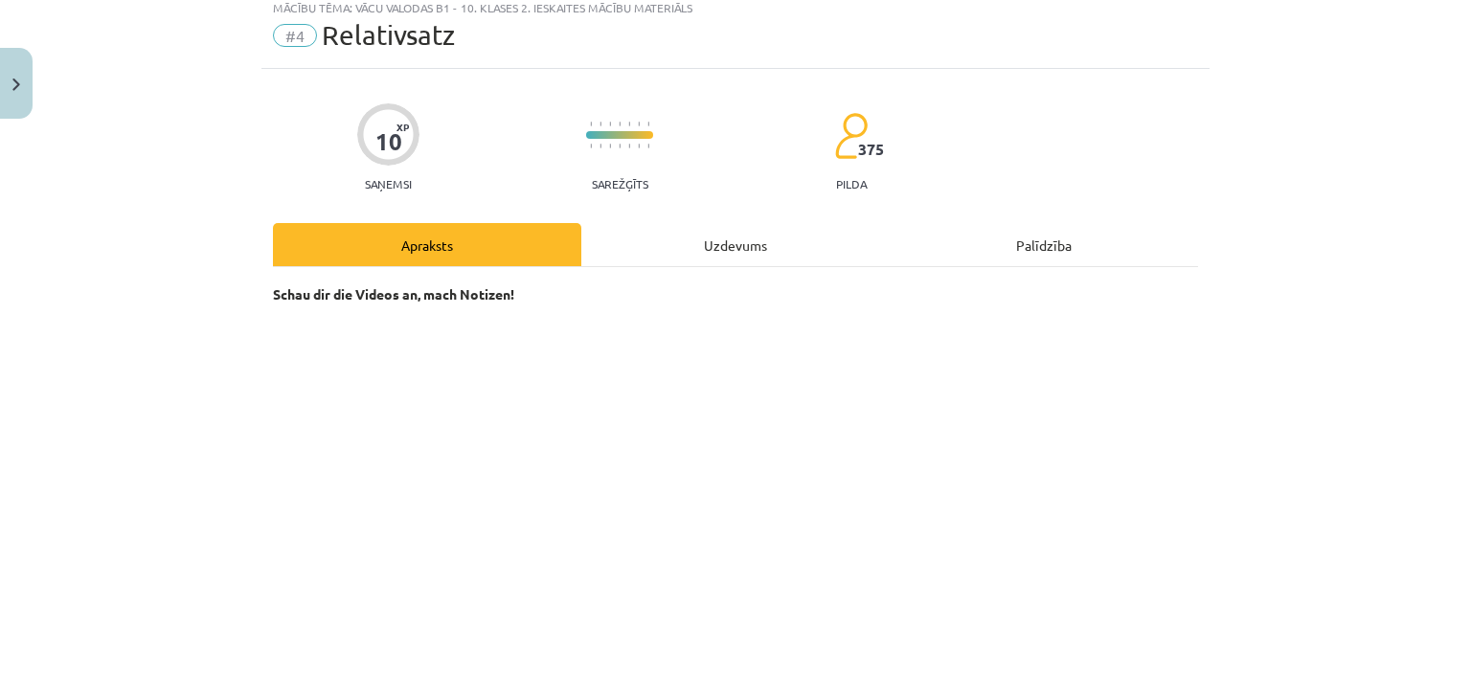
scroll to position [0, 0]
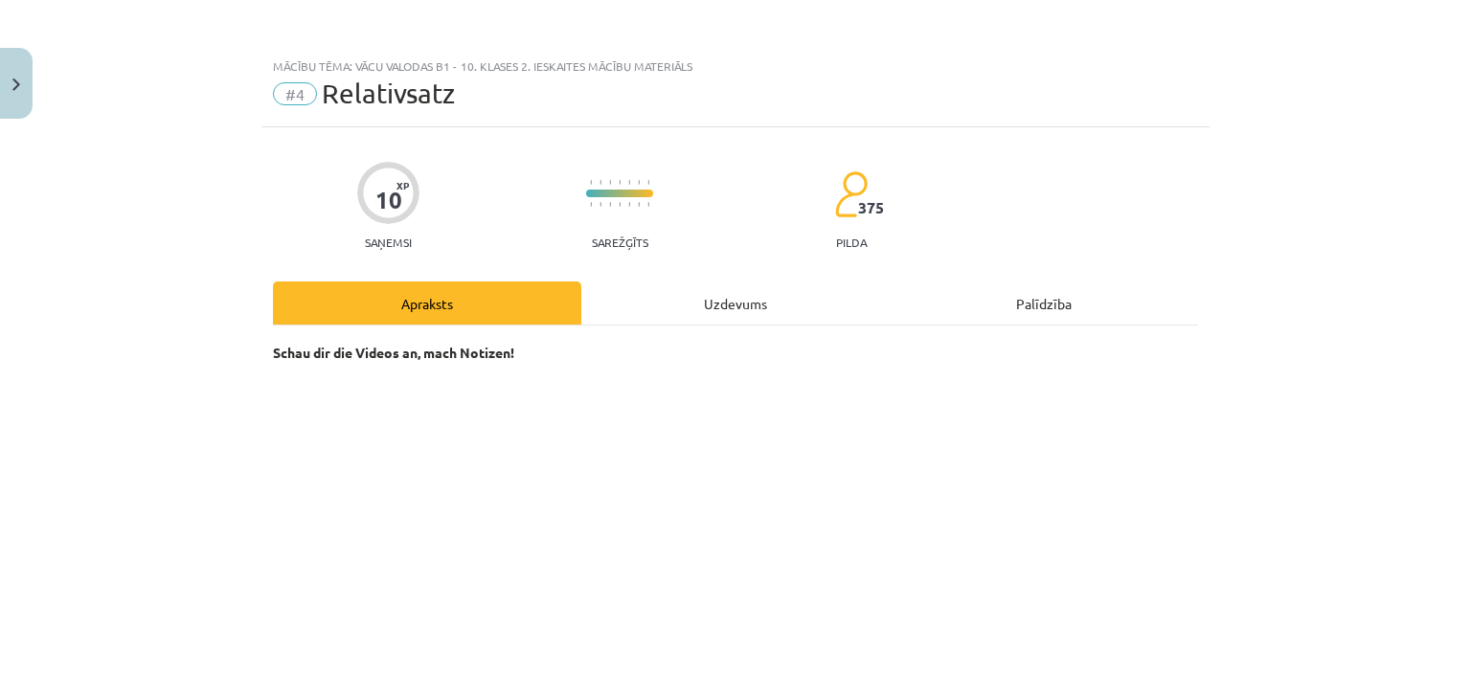
click at [704, 302] on div "Uzdevums" at bounding box center [735, 303] width 308 height 43
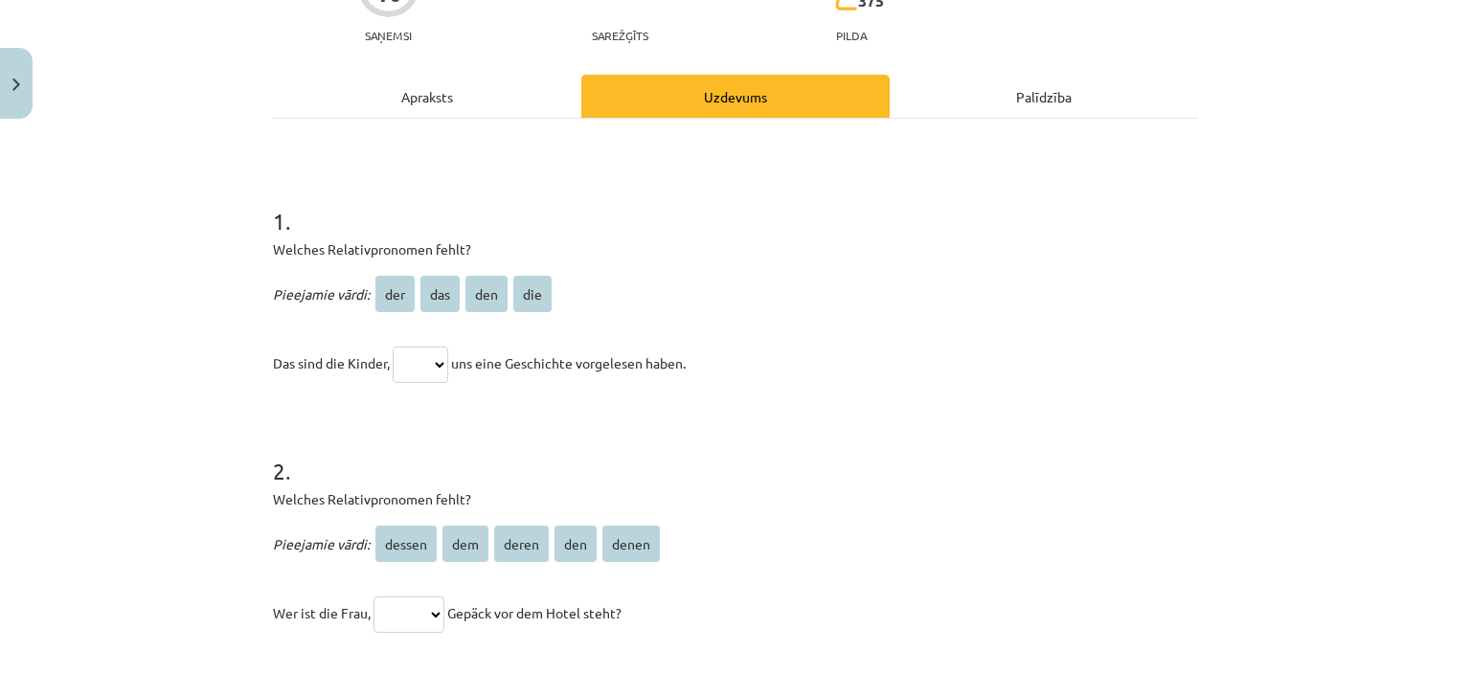
scroll to position [239, 0]
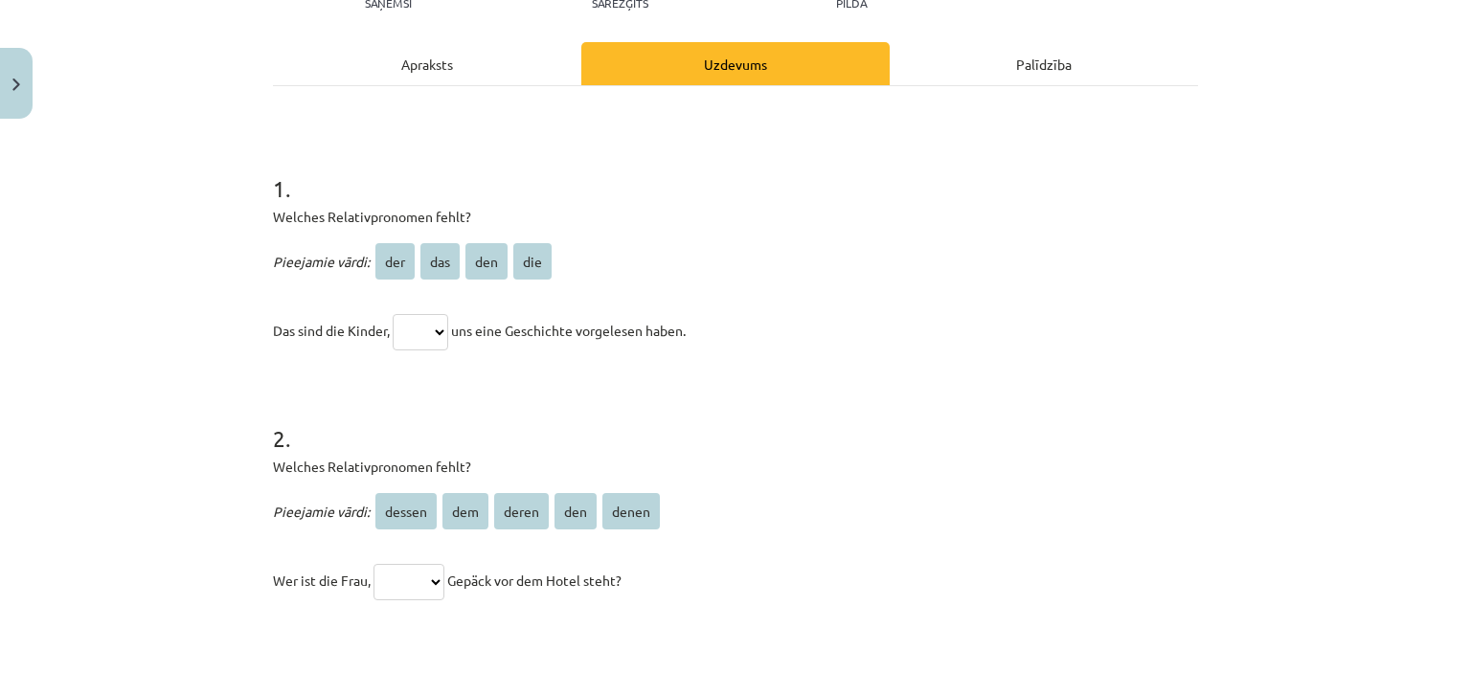
click at [379, 70] on div "Apraksts" at bounding box center [427, 63] width 308 height 43
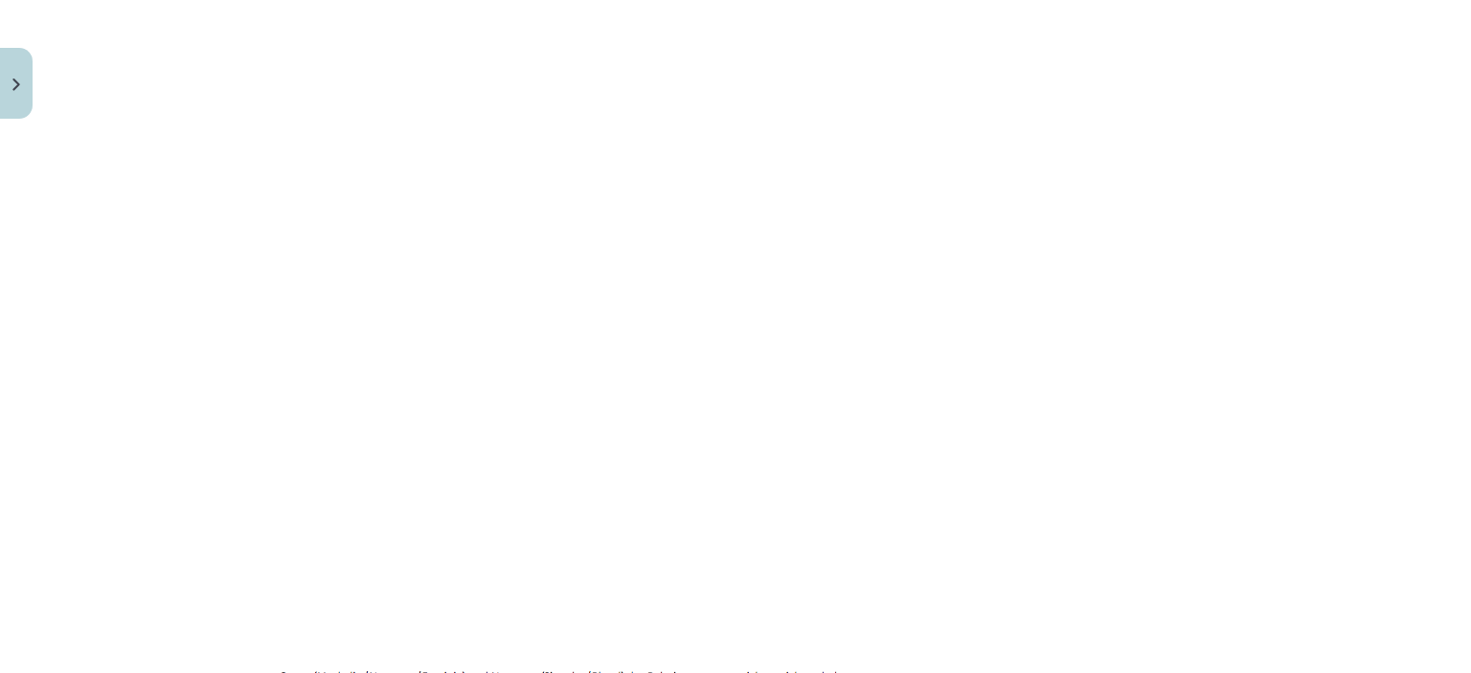
scroll to position [0, 0]
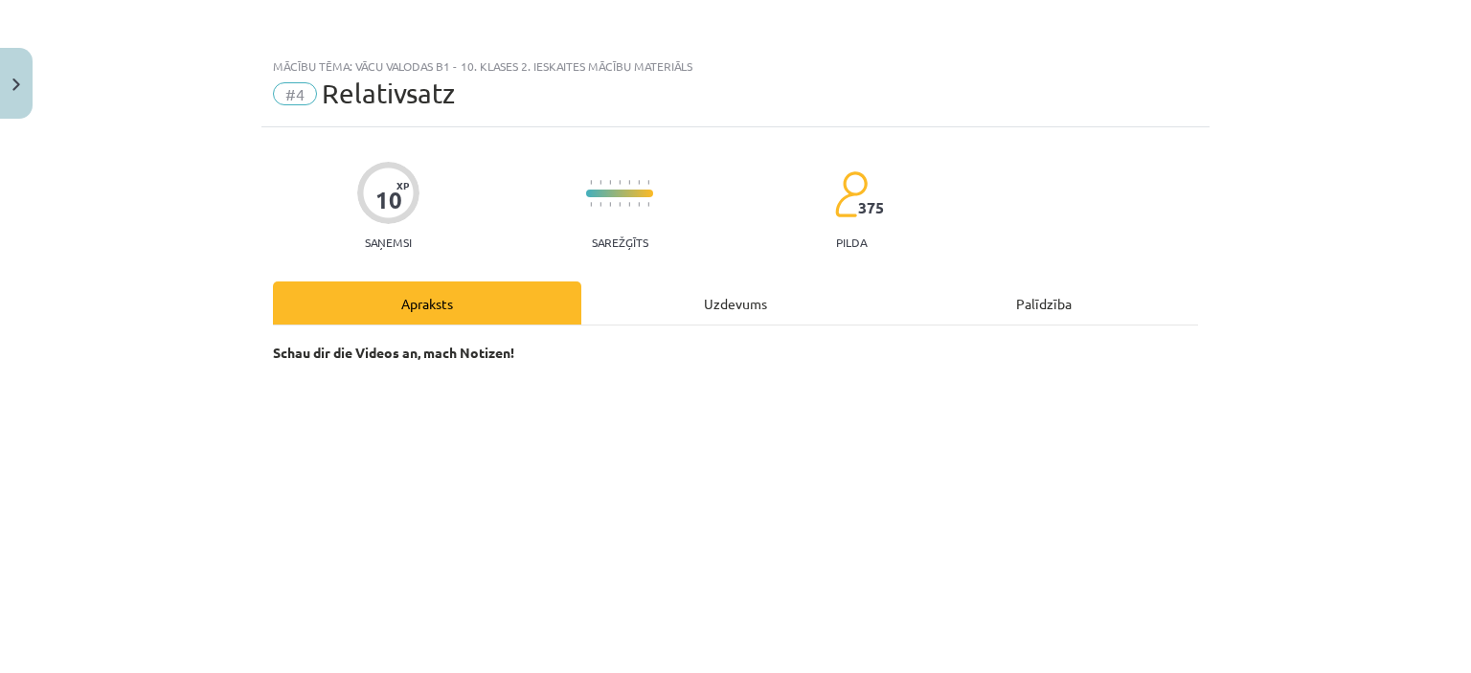
click at [710, 282] on div "Uzdevums" at bounding box center [735, 303] width 308 height 43
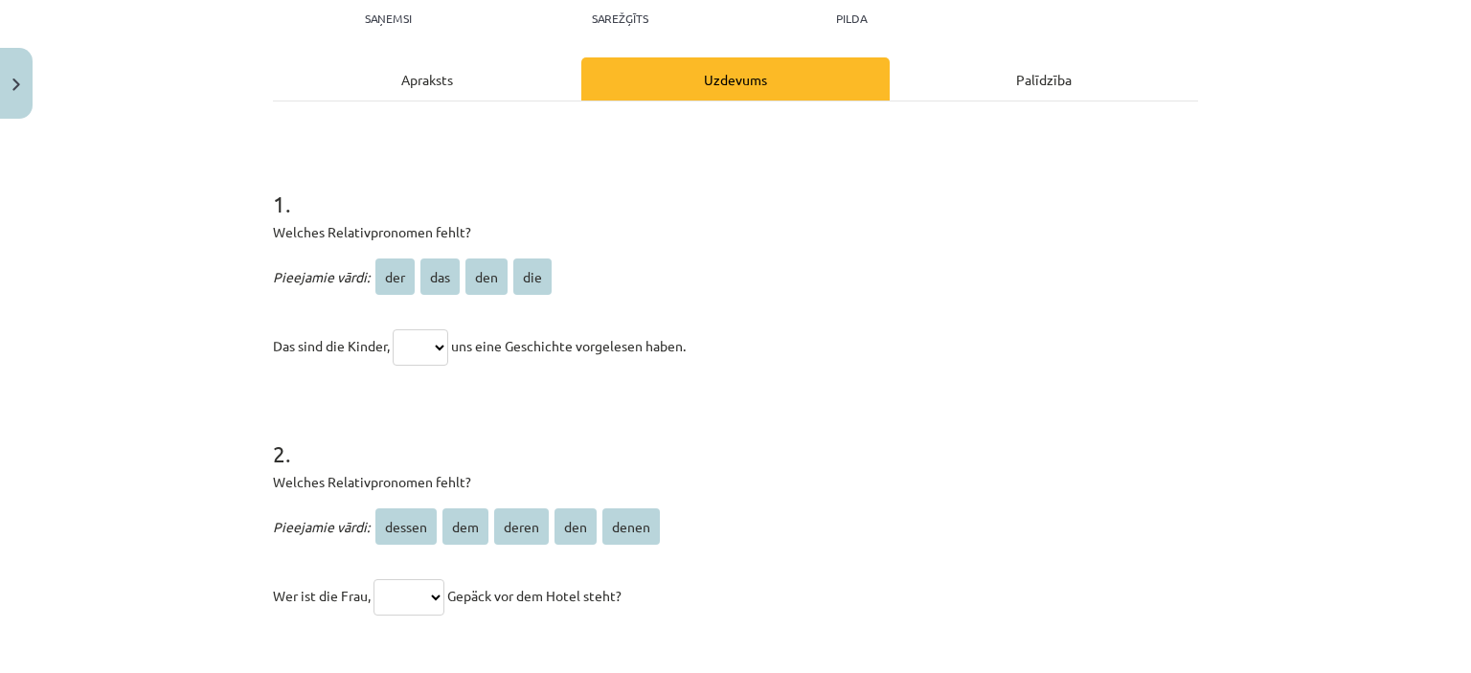
scroll to position [335, 0]
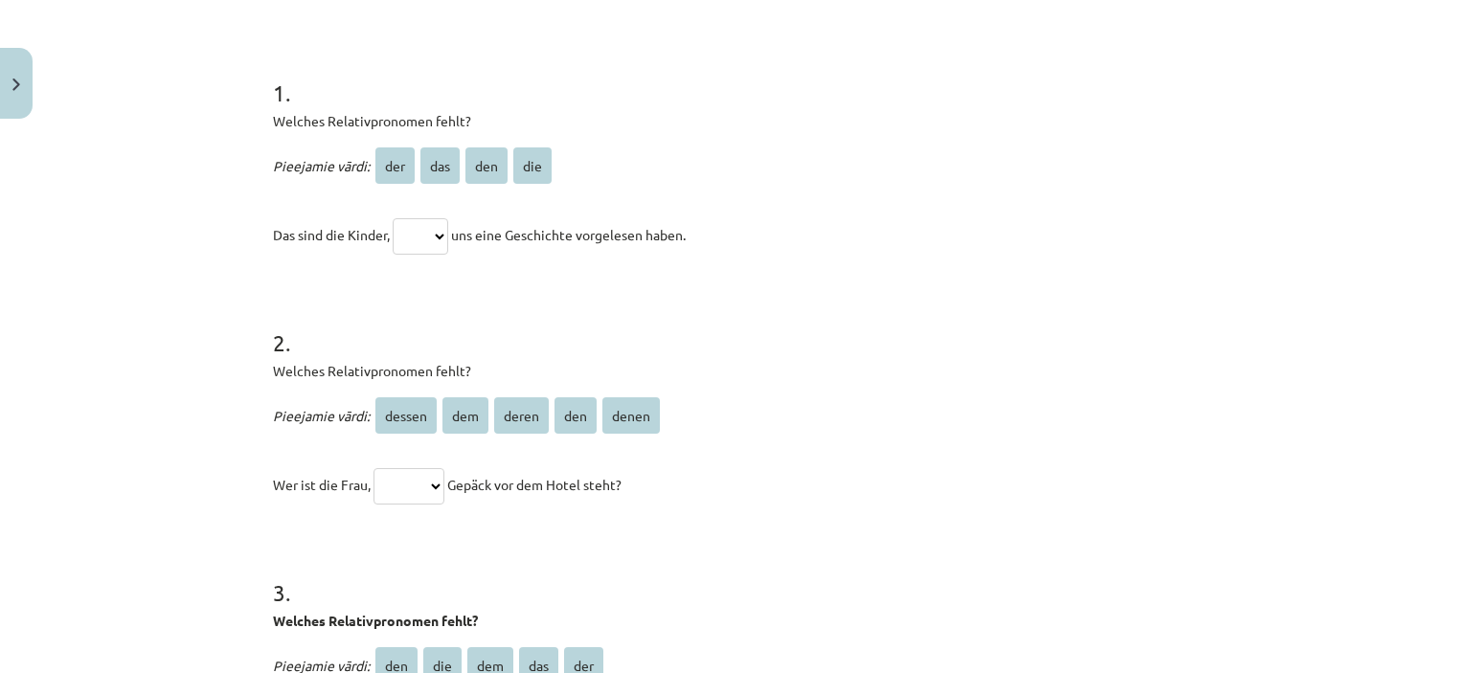
click at [440, 232] on select "*** *** *** ***" at bounding box center [421, 236] width 56 height 36
click at [435, 244] on select "*** *** *** ***" at bounding box center [421, 236] width 56 height 36
select select "***"
click at [393, 218] on select "*** *** *** ***" at bounding box center [421, 236] width 56 height 36
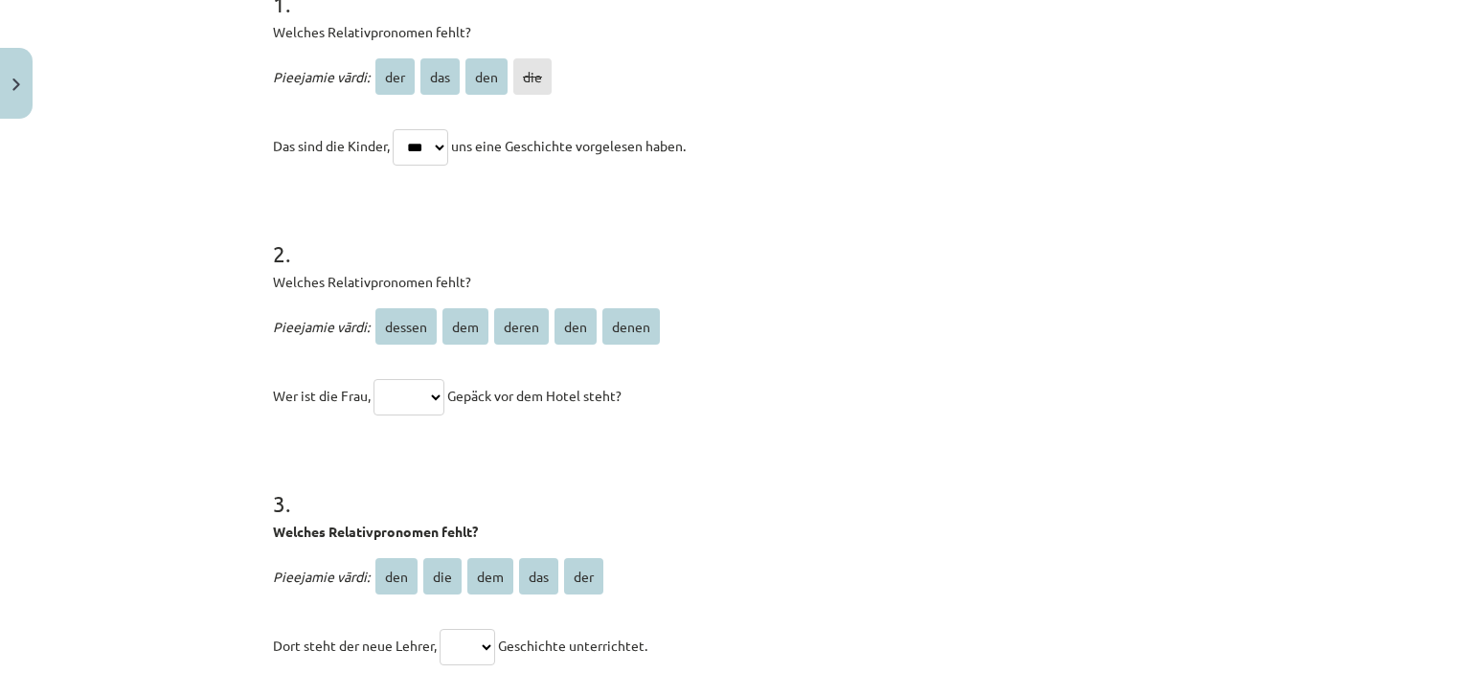
scroll to position [527, 0]
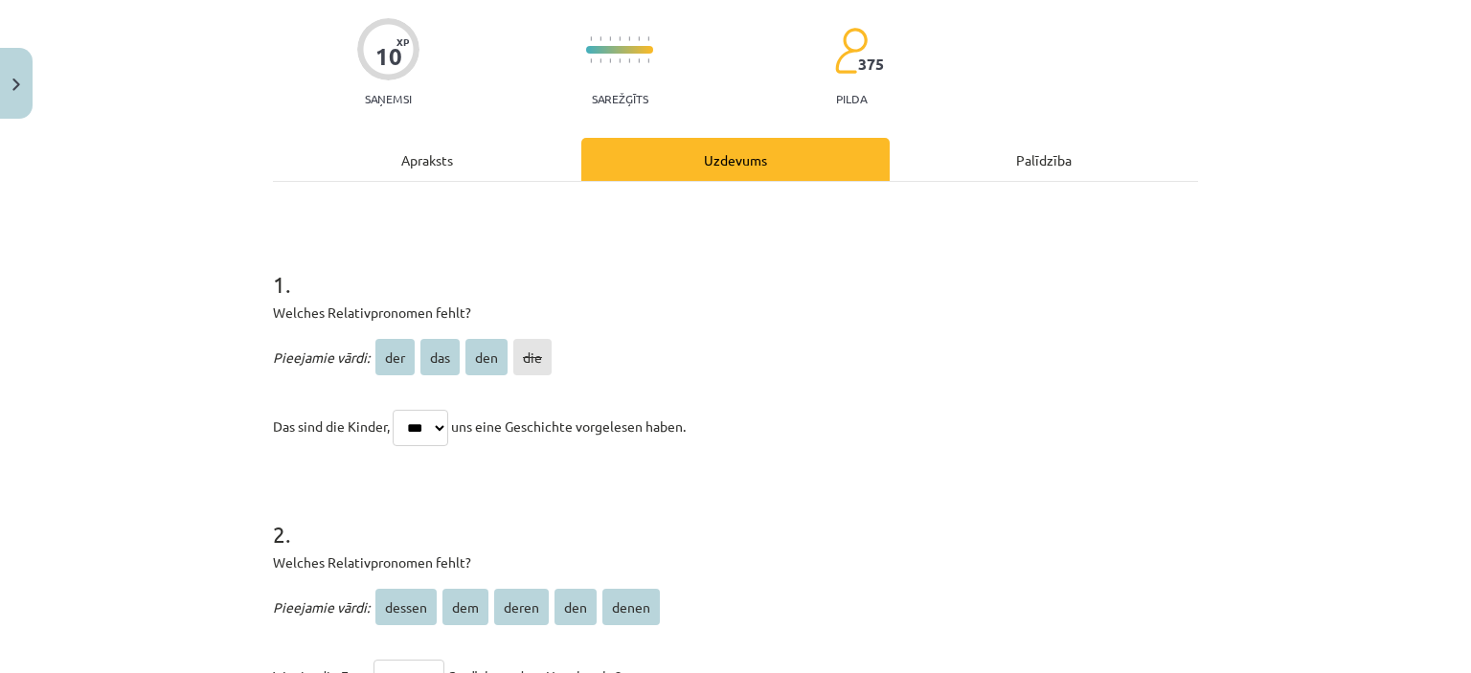
click at [437, 138] on div "Apraksts" at bounding box center [427, 159] width 308 height 43
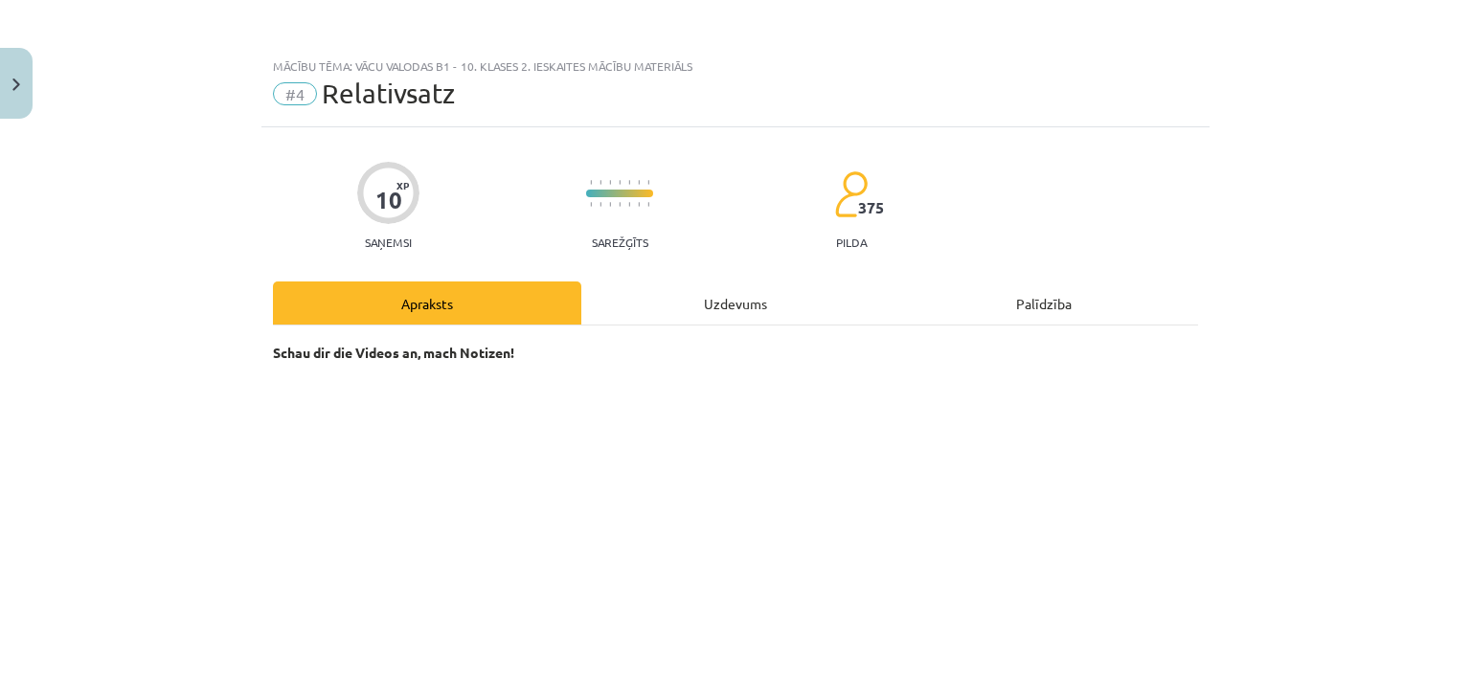
scroll to position [0, 0]
click at [697, 300] on div "Uzdevums" at bounding box center [735, 303] width 308 height 43
select select "***"
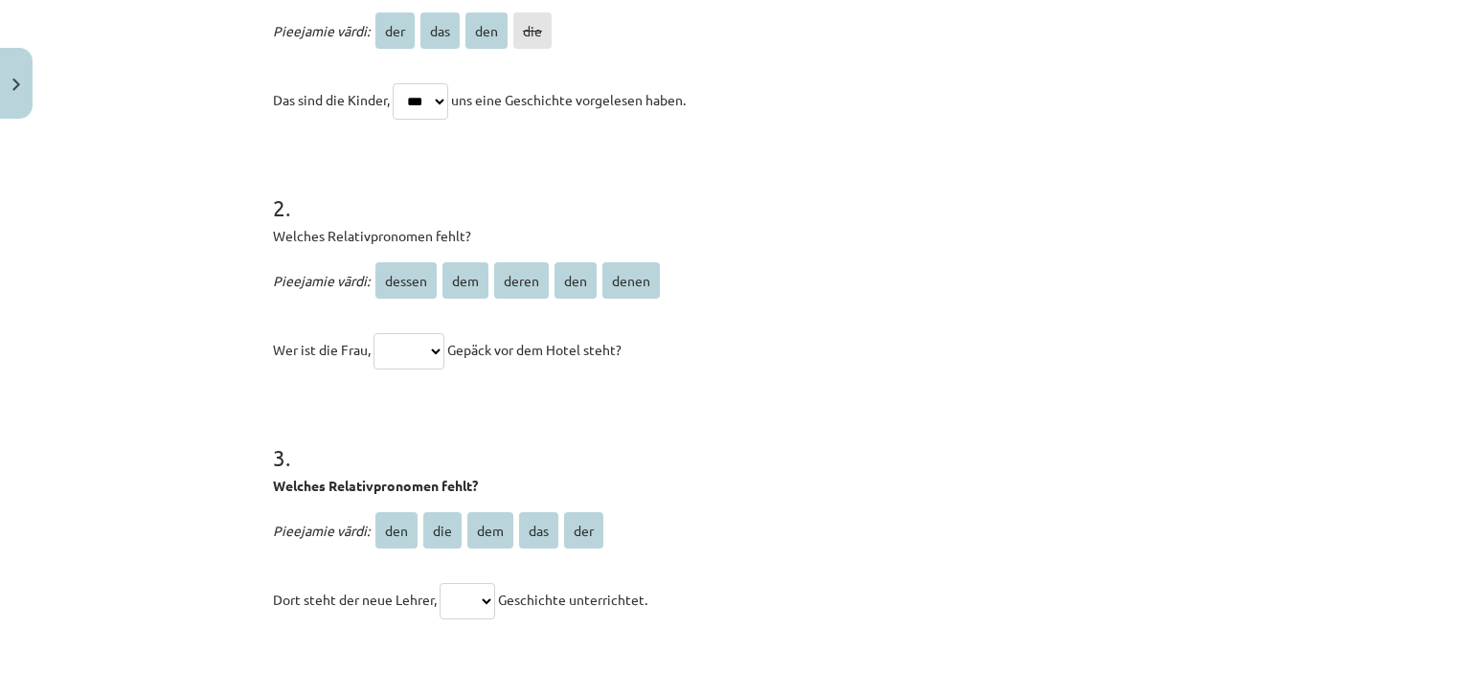
scroll to position [566, 0]
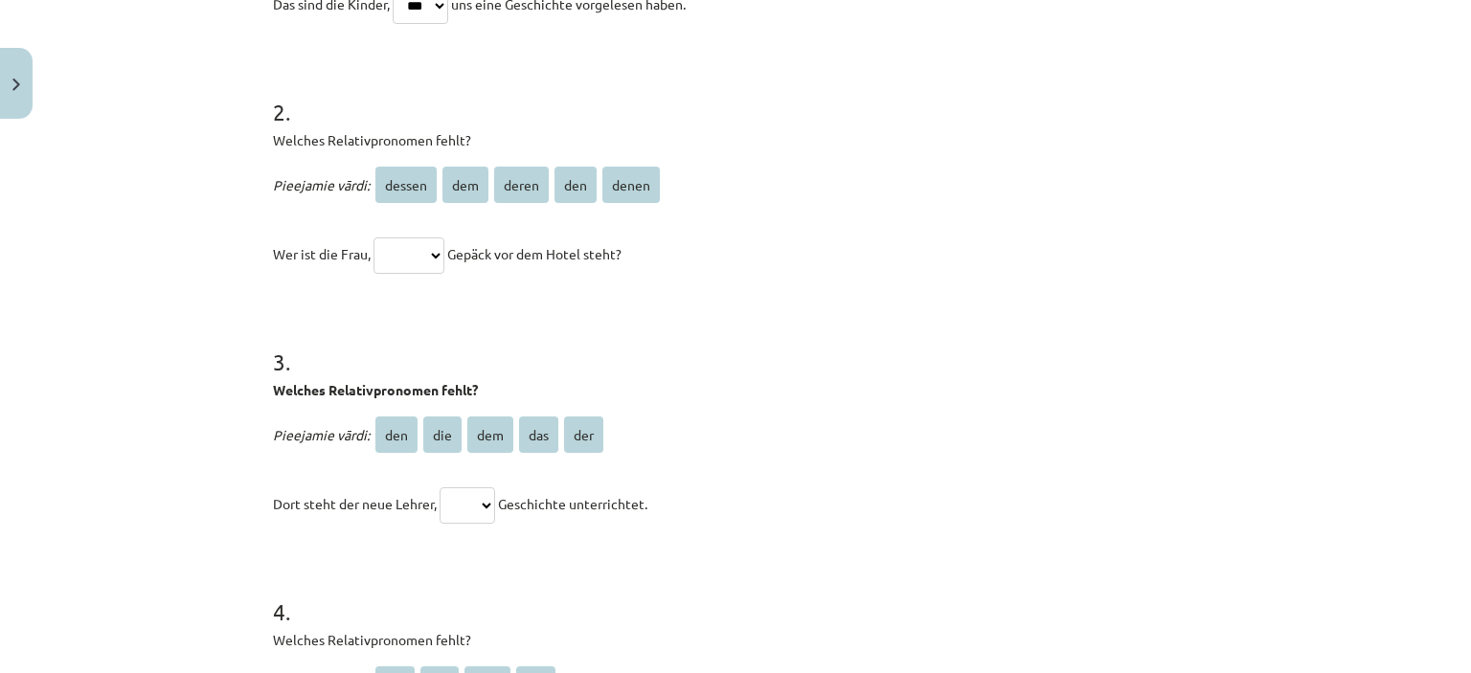
click at [430, 255] on select "****** *** ***** *** *****" at bounding box center [408, 255] width 71 height 36
select select "*****"
click at [373, 237] on select "****** *** ***** *** *****" at bounding box center [408, 255] width 71 height 36
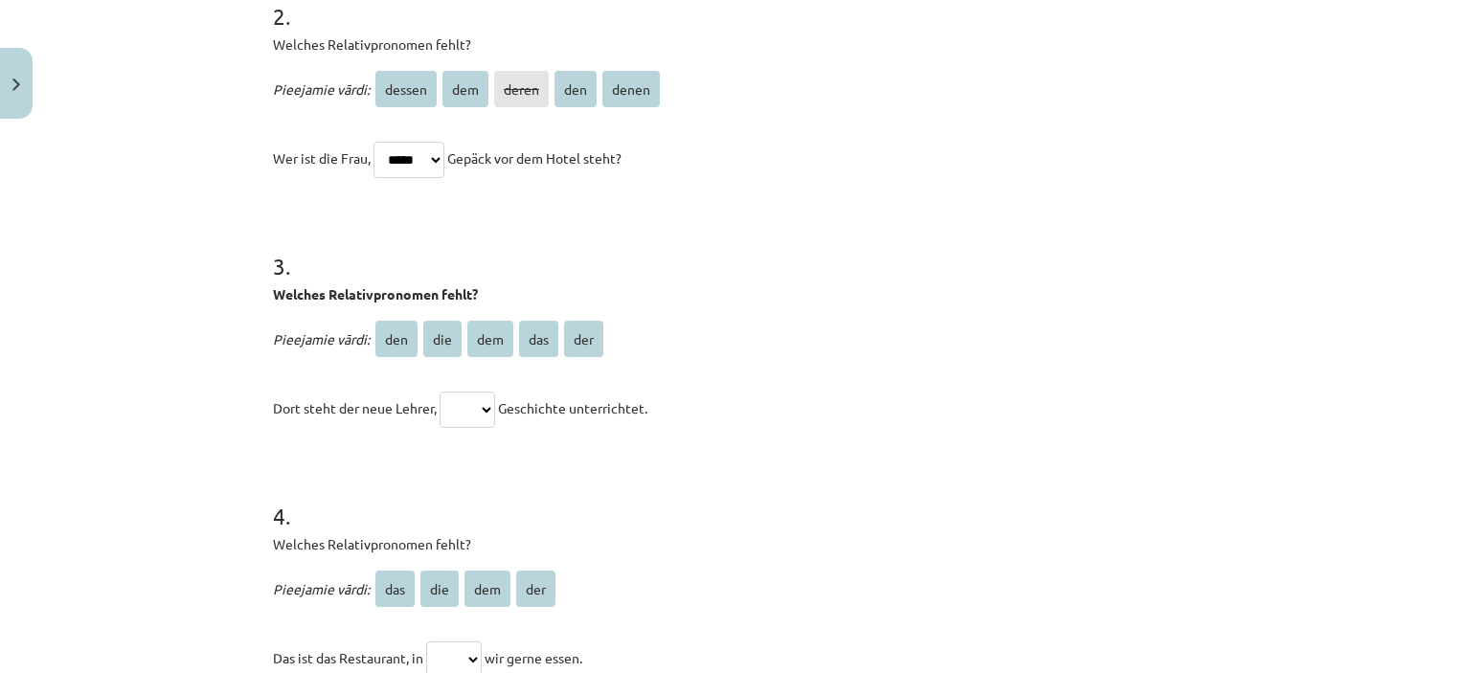
scroll to position [757, 0]
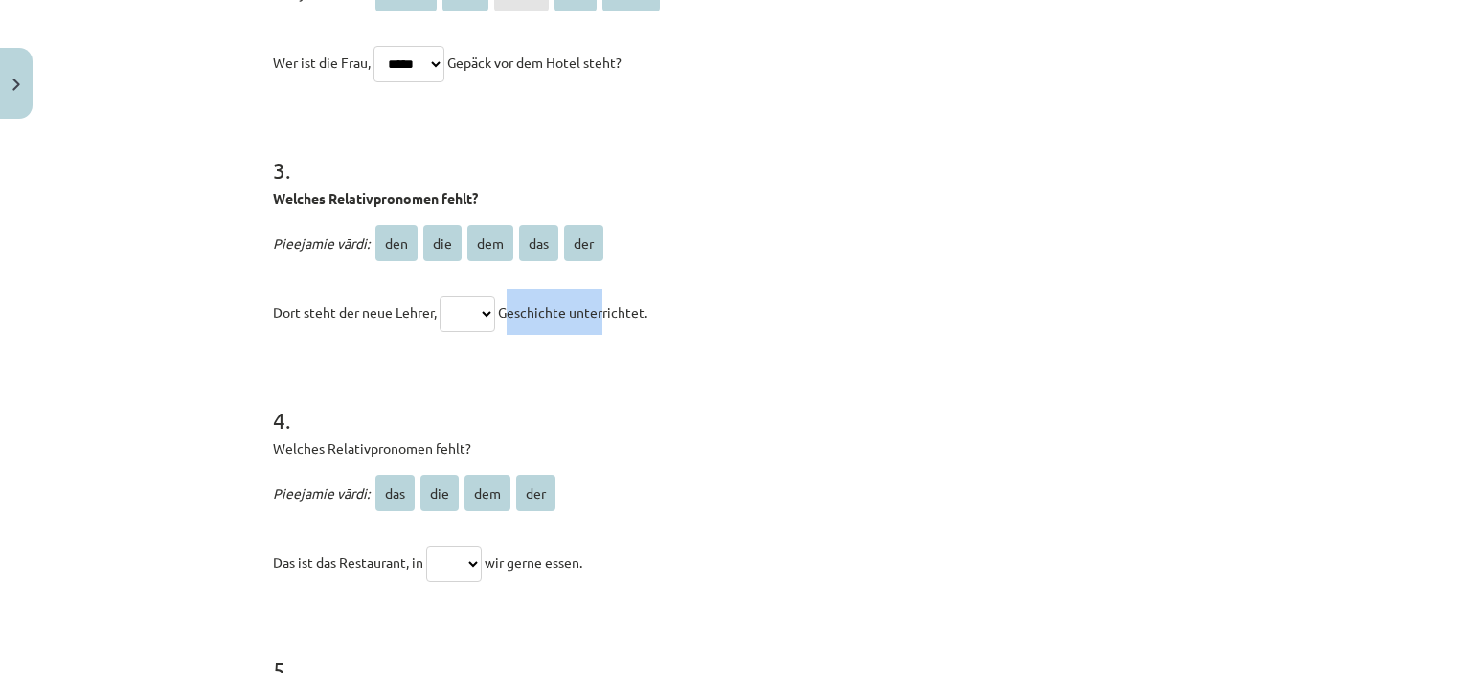
drag, startPoint x: 512, startPoint y: 312, endPoint x: 608, endPoint y: 308, distance: 95.8
click at [608, 308] on span "Geschichte unterrichtet." at bounding box center [572, 312] width 149 height 17
click at [517, 349] on form "1 . Welches Relativpronomen fehlt? Pieejamie vārdi: der das den die Das sind di…" at bounding box center [735, 229] width 925 height 1211
drag, startPoint x: 508, startPoint y: 310, endPoint x: 649, endPoint y: 306, distance: 140.8
click at [647, 306] on span "Geschichte unterrichtet." at bounding box center [572, 312] width 149 height 17
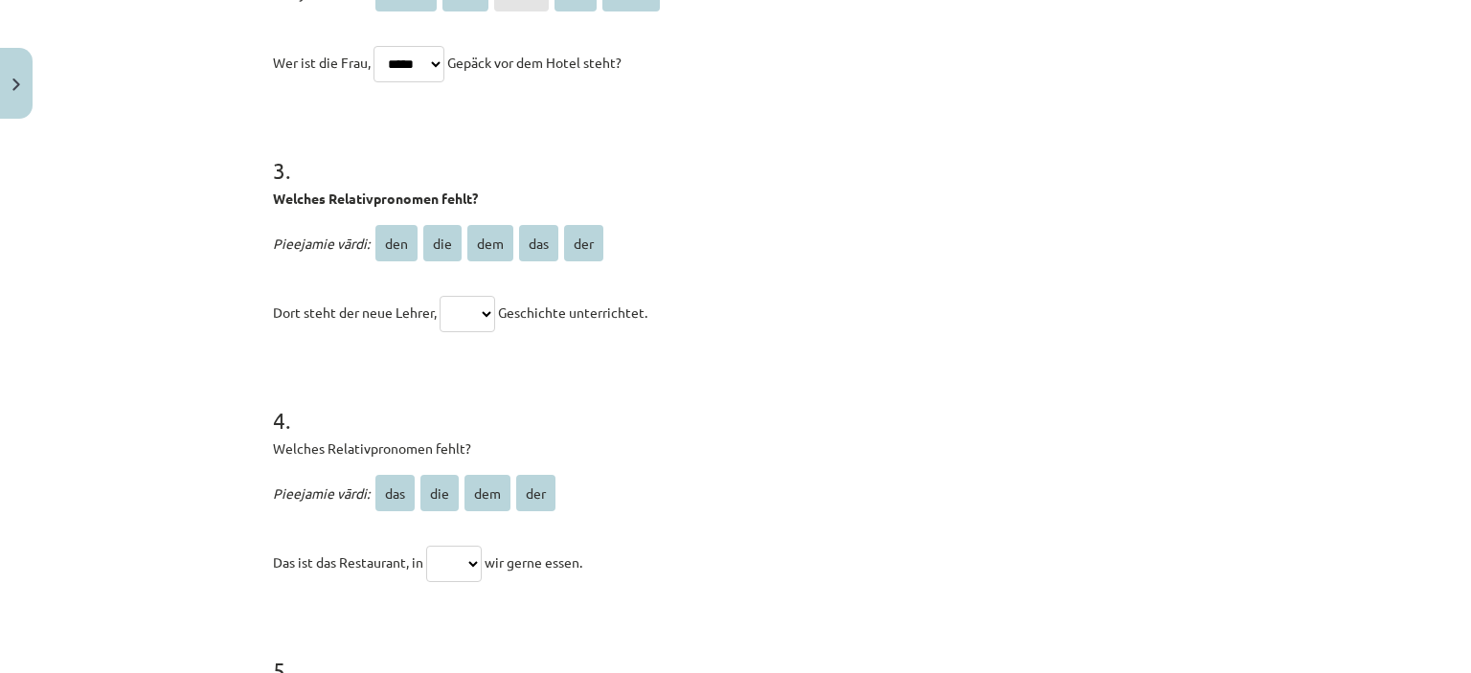
drag, startPoint x: 618, startPoint y: 317, endPoint x: 536, endPoint y: 356, distance: 90.4
click at [540, 355] on form "1 . Welches Relativpronomen fehlt? Pieejamie vārdi: der das den die Das sind di…" at bounding box center [735, 229] width 925 height 1211
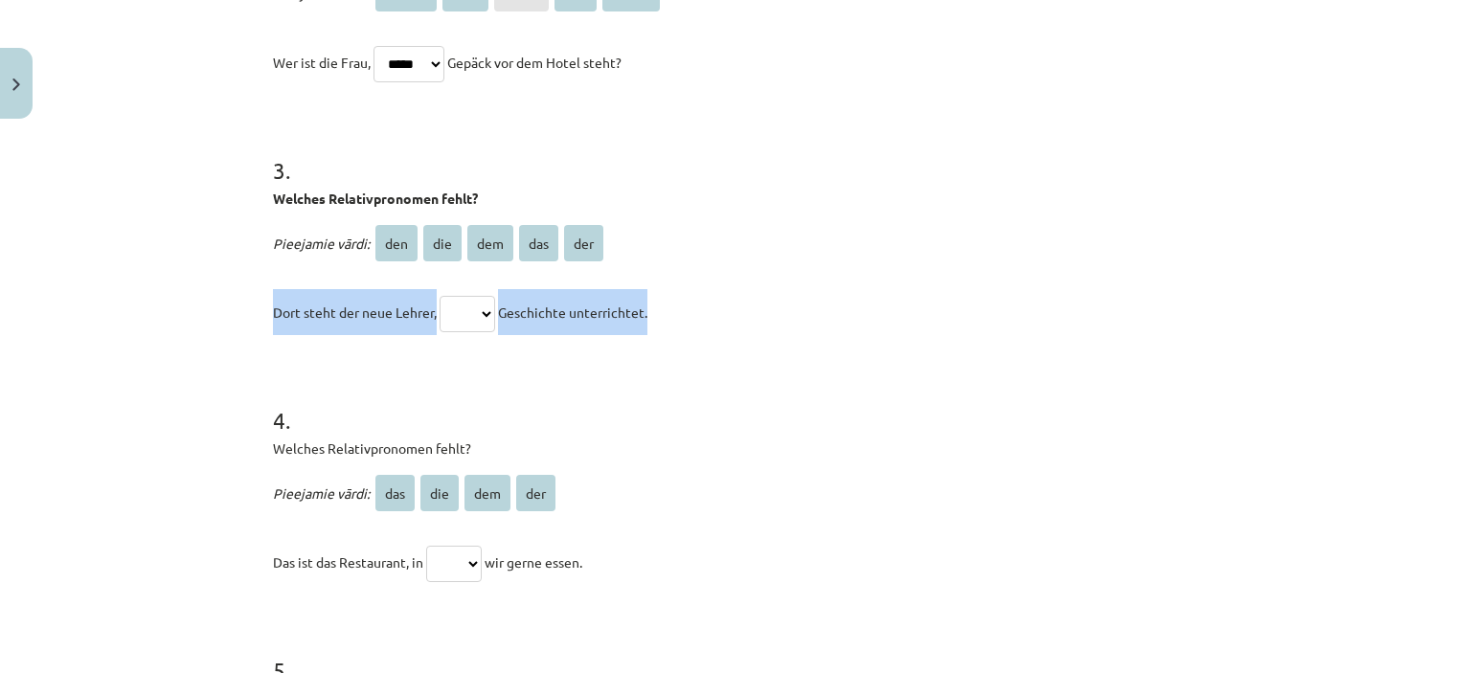
drag, startPoint x: 304, startPoint y: 305, endPoint x: 865, endPoint y: 310, distance: 561.2
click at [865, 310] on div "Mācību tēma: Vācu valodas b1 - 10. klases 2. ieskaites mācību materiāls #4 Rela…" at bounding box center [735, 336] width 1471 height 673
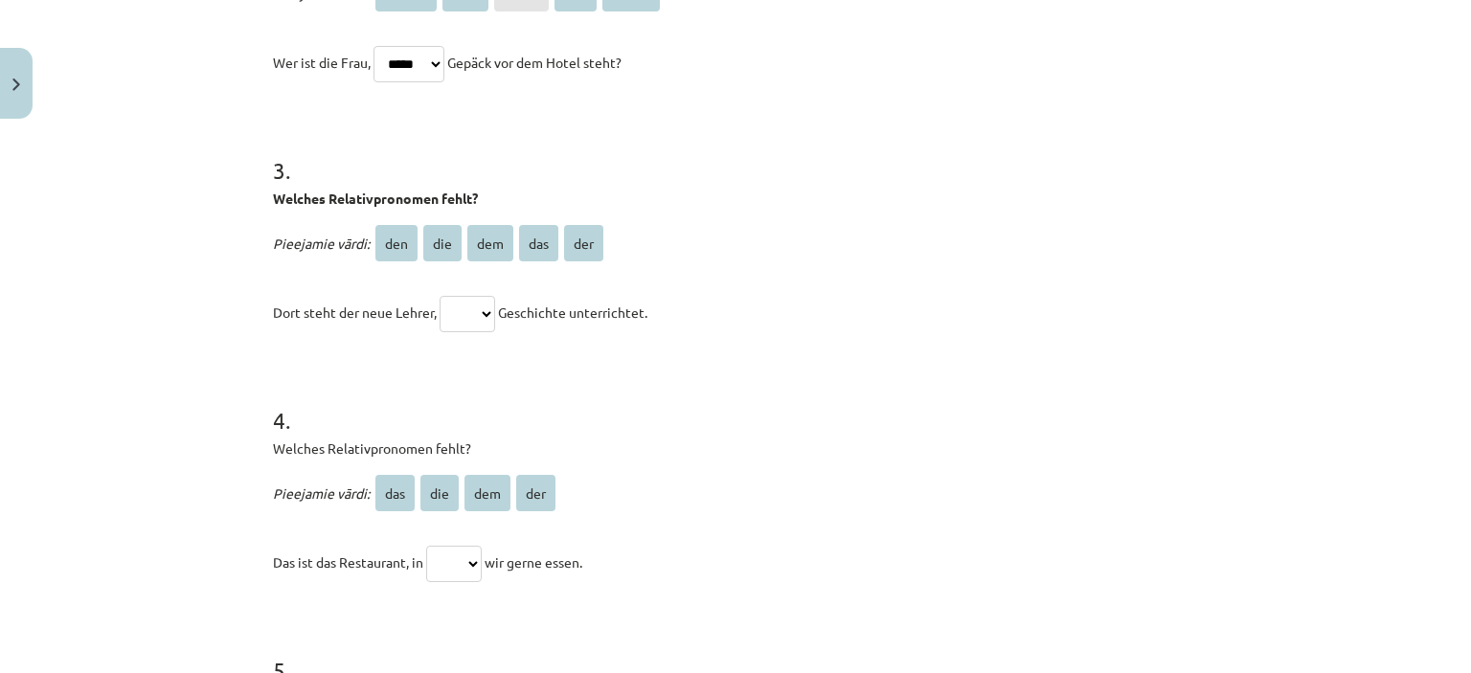
click at [705, 238] on p "Pieejamie vārdi: den die dem das der" at bounding box center [735, 243] width 925 height 46
click at [483, 313] on select "*** *** *** *** ***" at bounding box center [468, 314] width 56 height 36
select select "***"
click at [440, 296] on select "*** *** *** *** ***" at bounding box center [468, 314] width 56 height 36
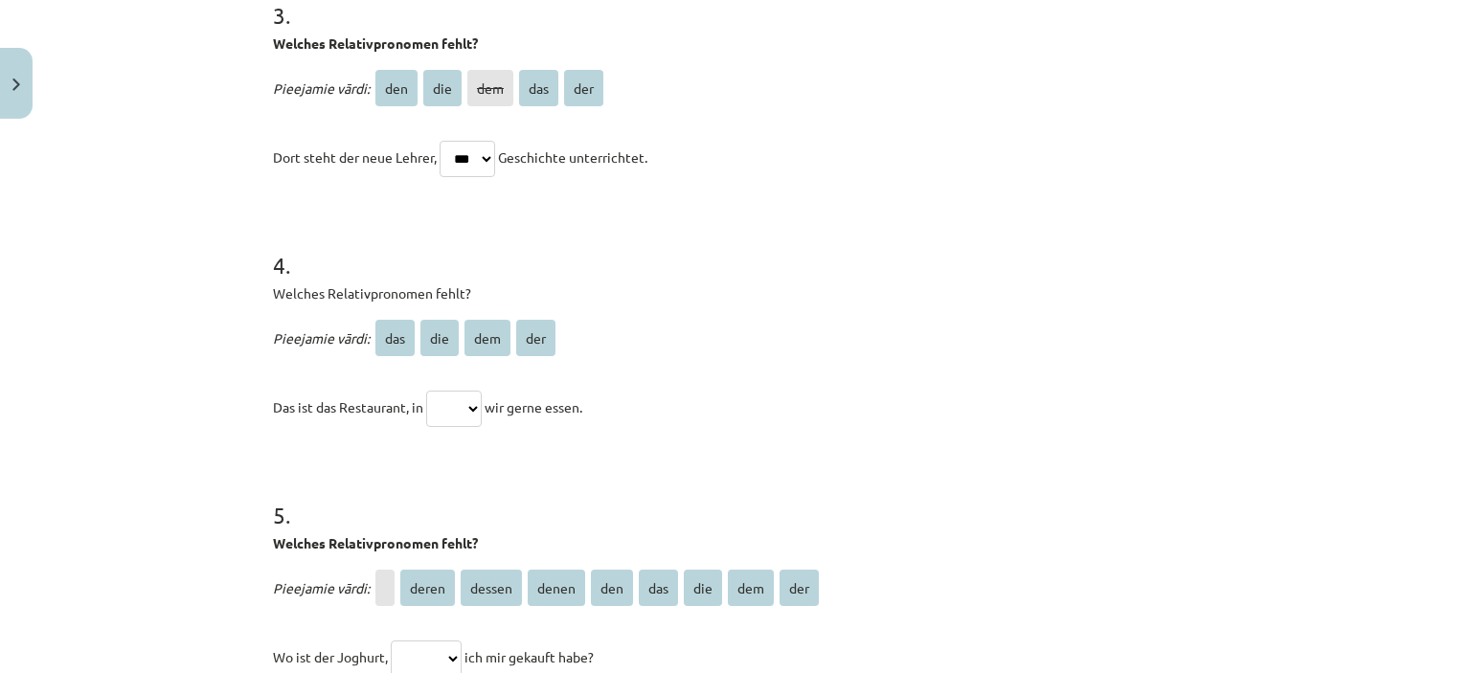
scroll to position [1045, 0]
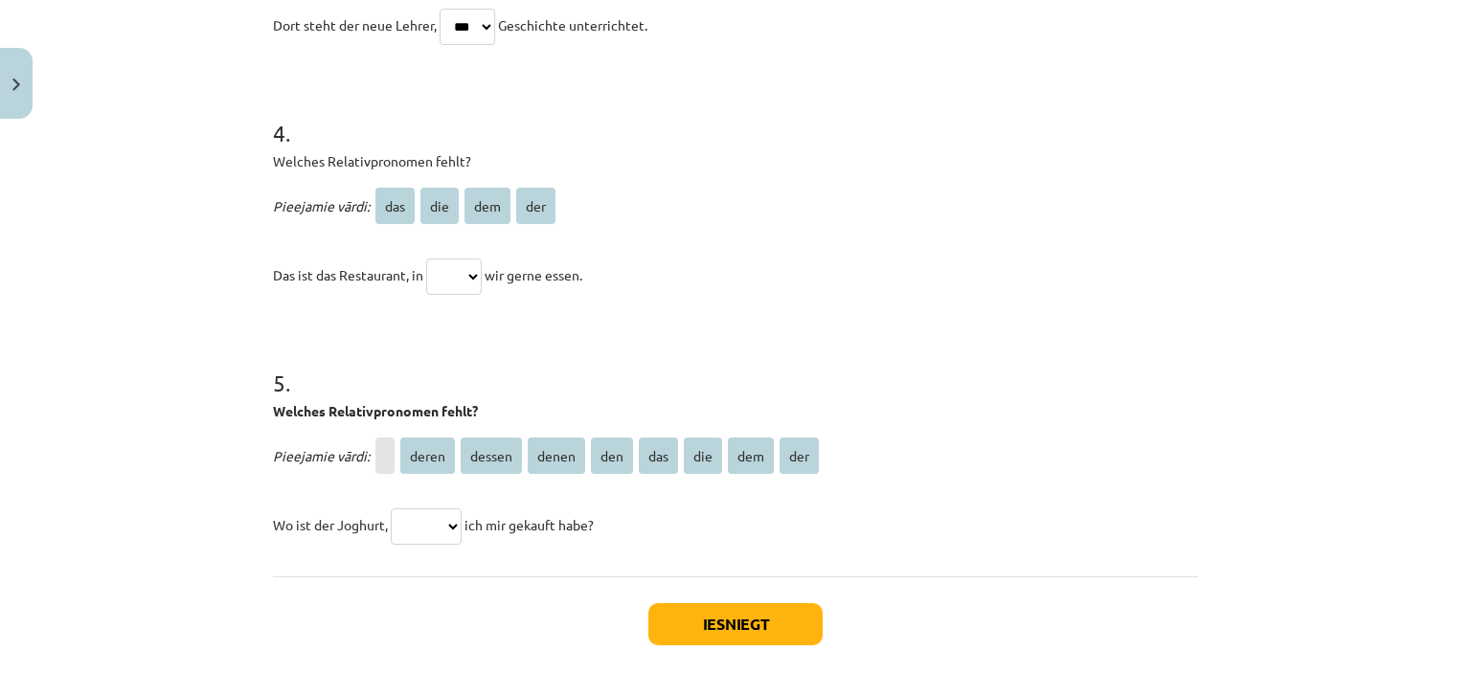
click at [456, 281] on select "*** *** *** ***" at bounding box center [454, 277] width 56 height 36
select select "***"
click at [426, 259] on select "*** *** *** ***" at bounding box center [454, 277] width 56 height 36
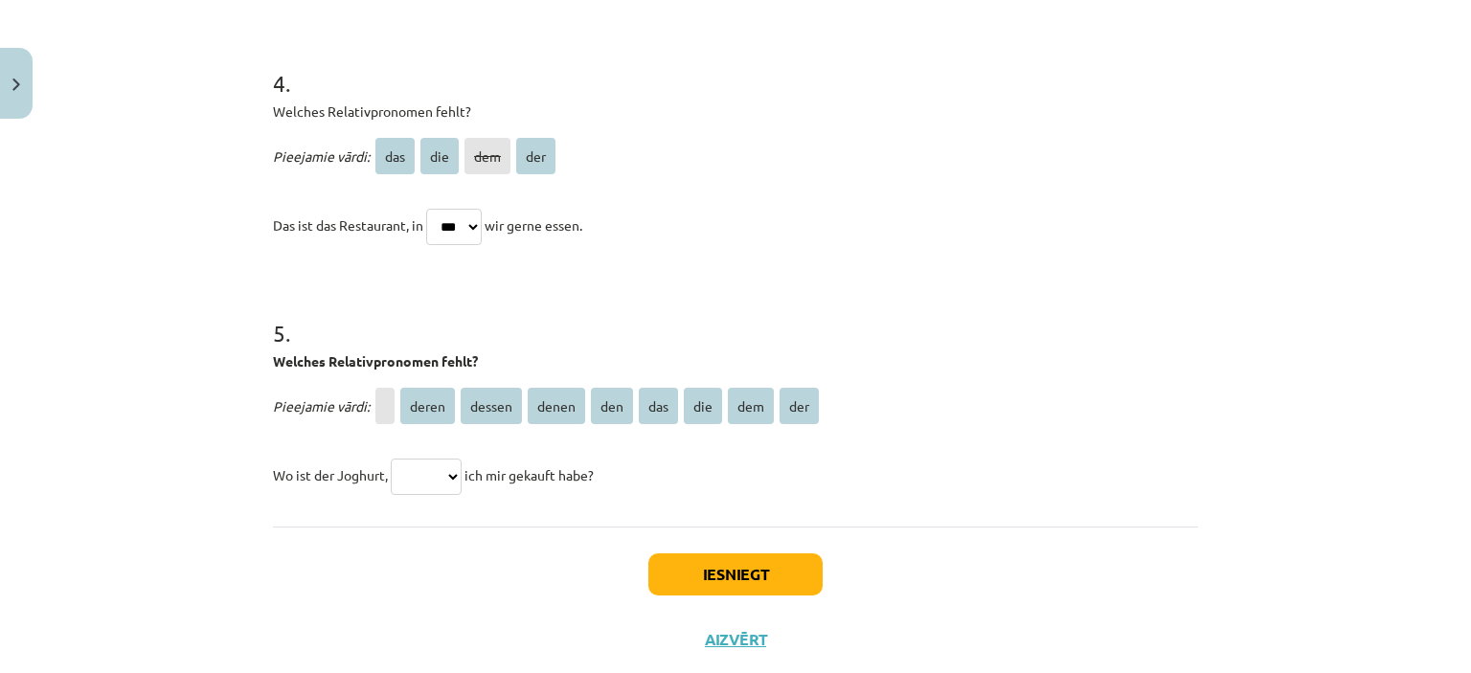
scroll to position [1141, 0]
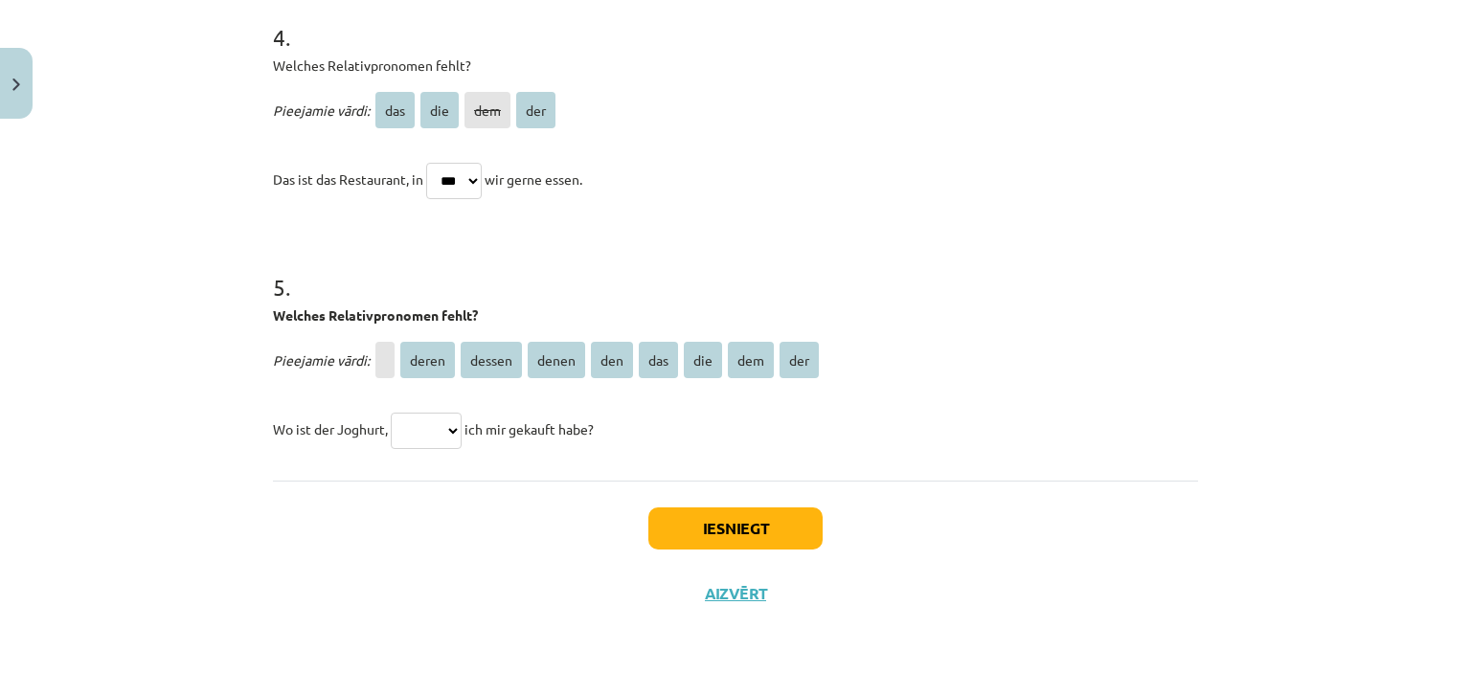
drag, startPoint x: 258, startPoint y: 428, endPoint x: 667, endPoint y: 411, distance: 409.3
click at [431, 435] on select "***** ****** ***** *** *** *** *** ***" at bounding box center [426, 431] width 71 height 36
select select "***"
click at [391, 413] on select "***** ****** ***** *** *** *** *** ***" at bounding box center [426, 431] width 71 height 36
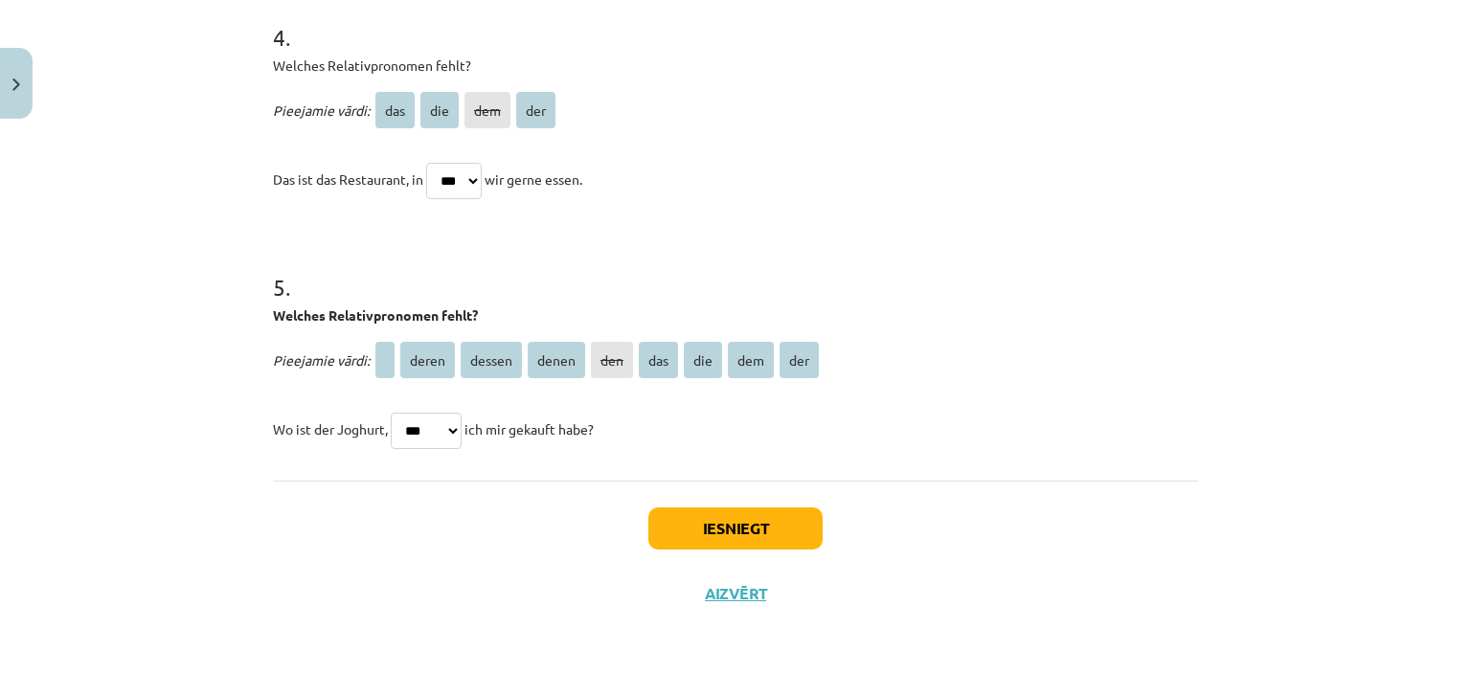
click at [498, 600] on div "Iesniegt Aizvērt" at bounding box center [735, 548] width 925 height 134
click at [758, 537] on button "Iesniegt" at bounding box center [735, 529] width 174 height 42
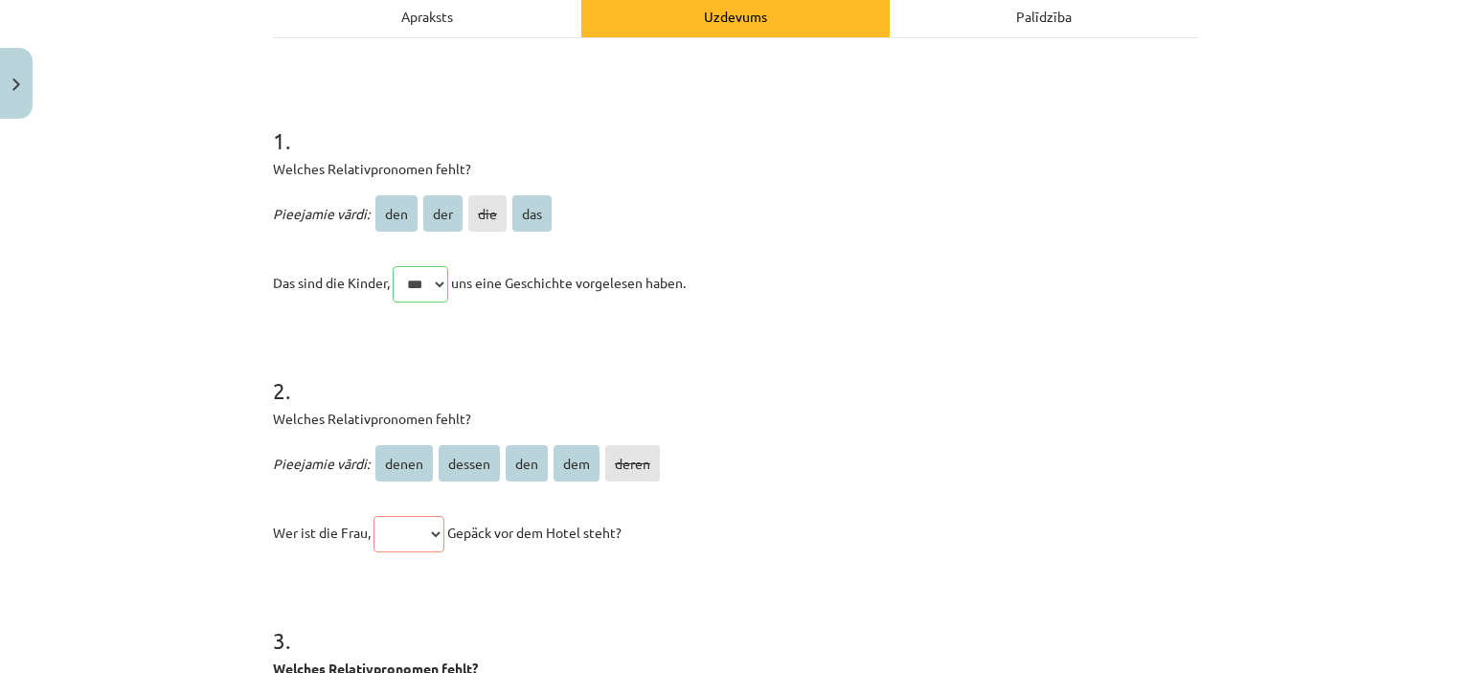
scroll to position [339, 0]
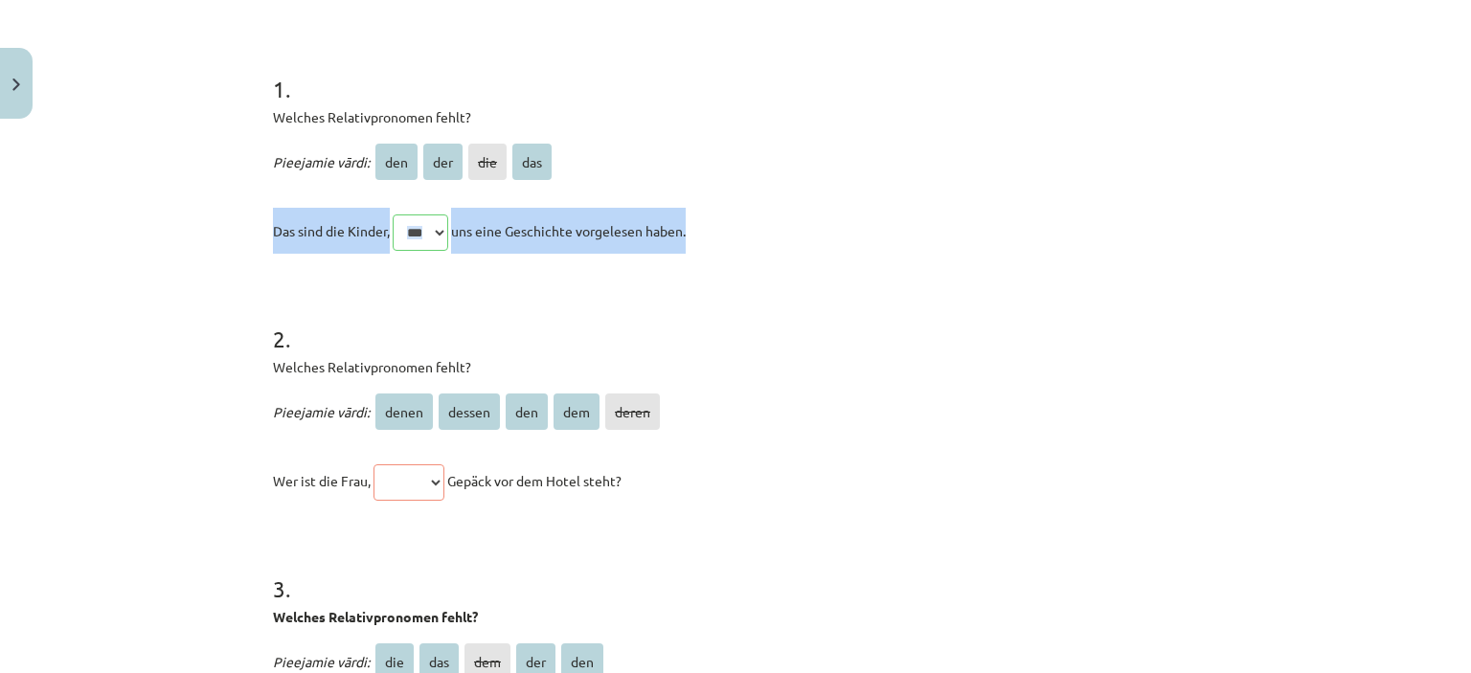
drag, startPoint x: 244, startPoint y: 226, endPoint x: 787, endPoint y: 220, distance: 543.0
click at [787, 220] on div "Mācību tēma: Vācu valodas b1 - 10. klases 2. ieskaites mācību materiāls #4 Rela…" at bounding box center [735, 336] width 1471 height 673
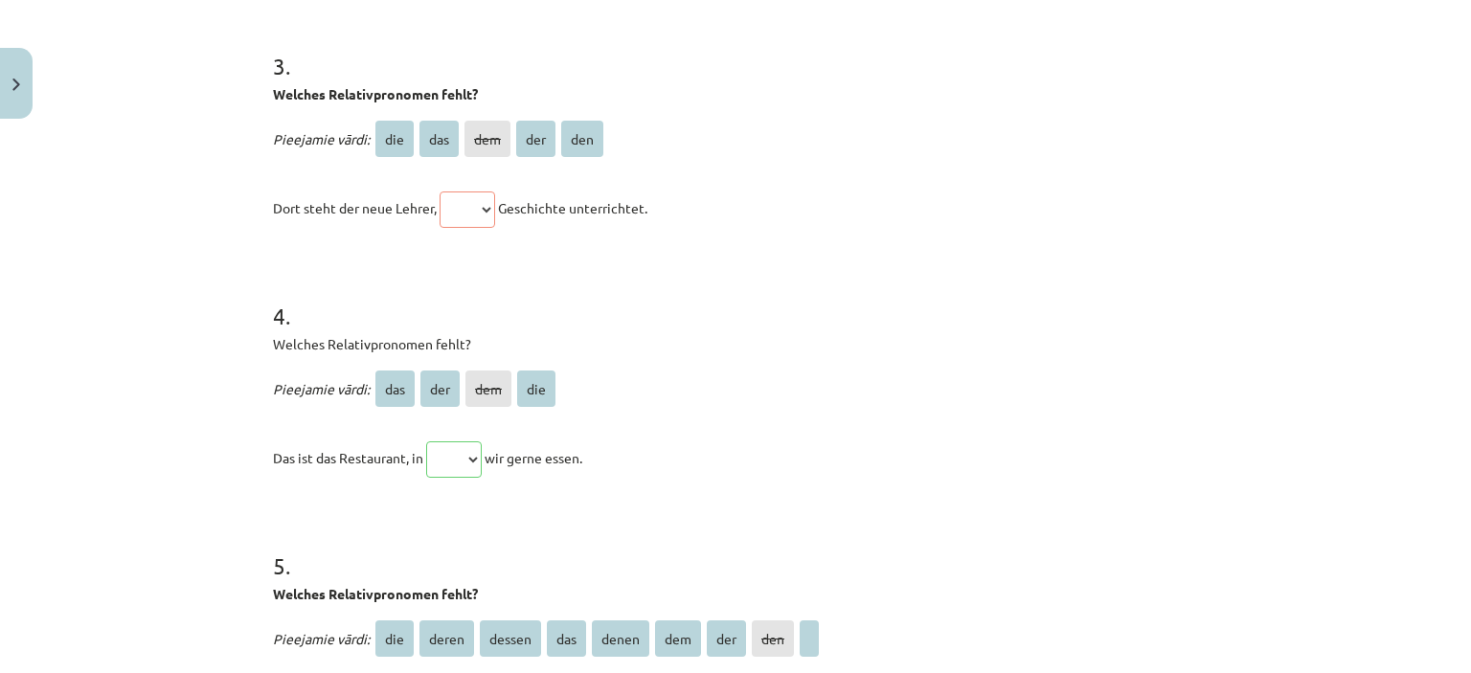
scroll to position [1009, 0]
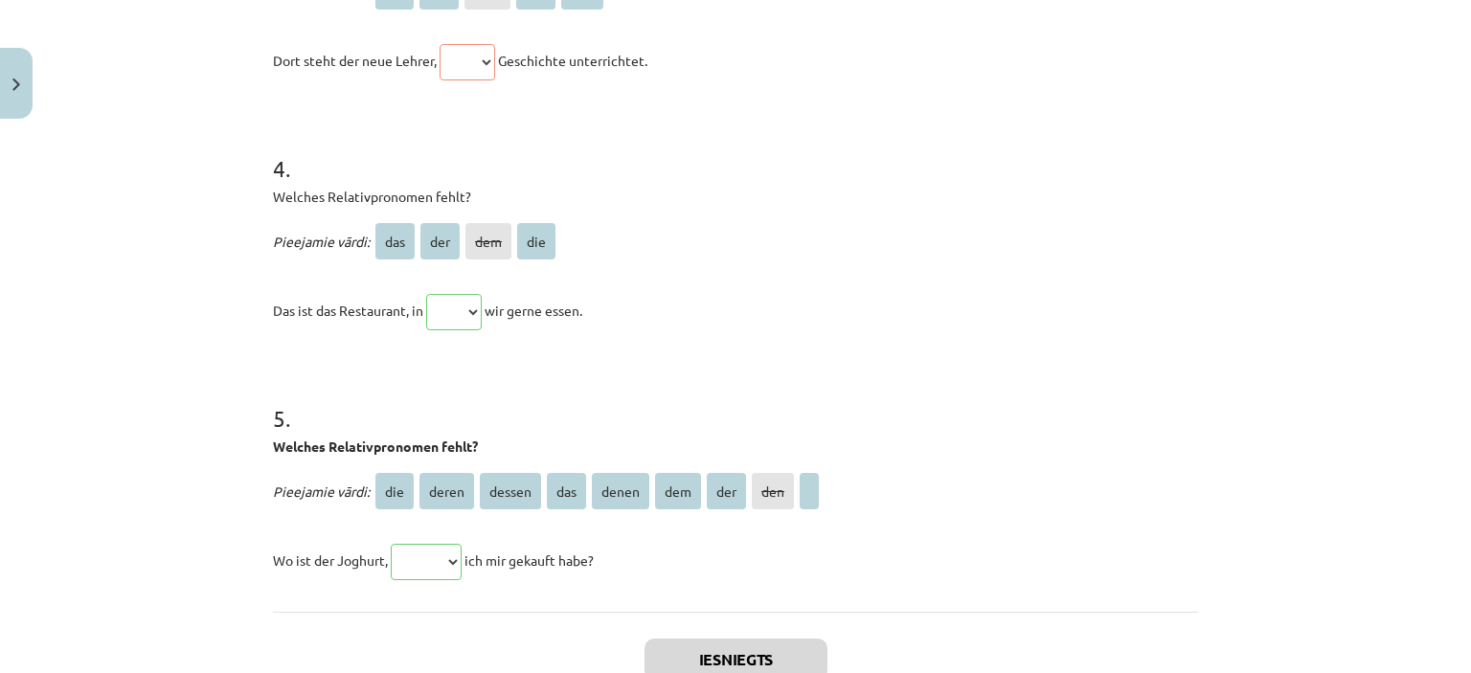
click at [360, 380] on h1 "5 ." at bounding box center [735, 401] width 925 height 59
drag, startPoint x: 254, startPoint y: 303, endPoint x: 601, endPoint y: 282, distance: 348.2
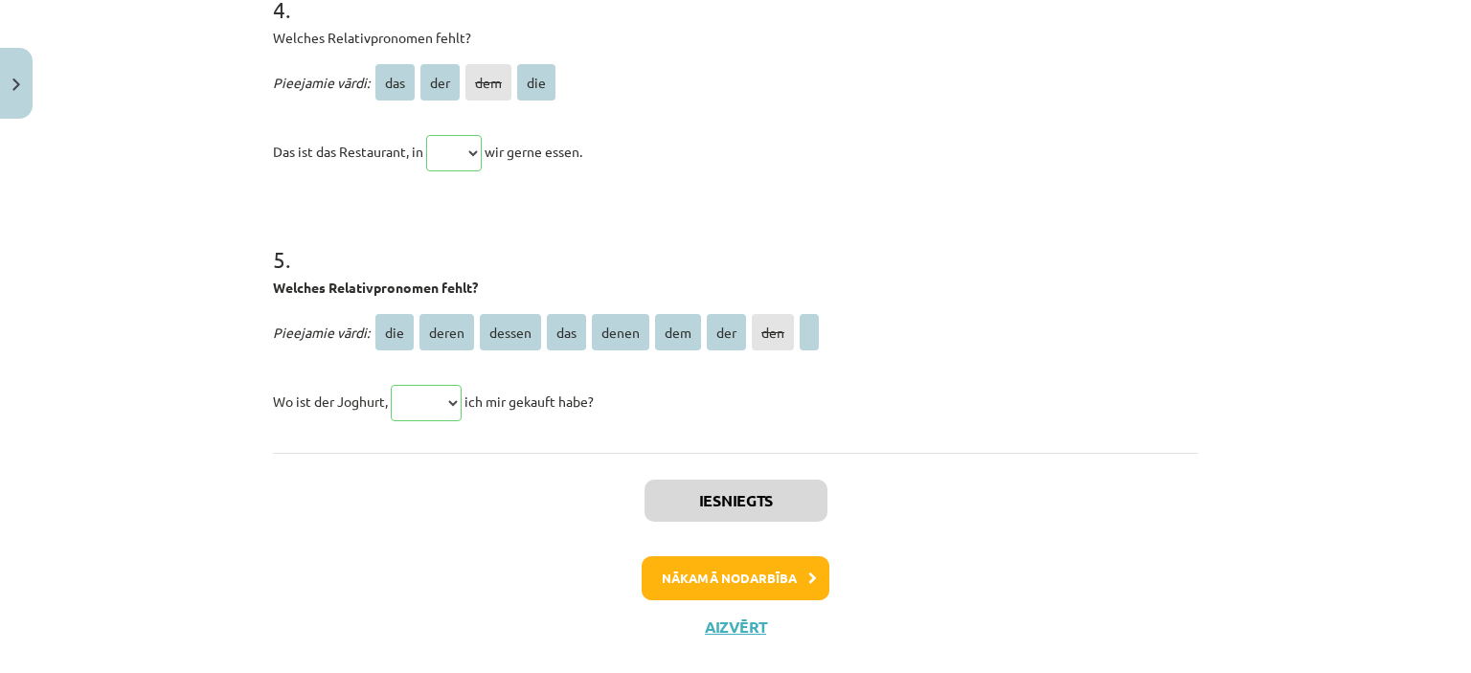
scroll to position [1201, 0]
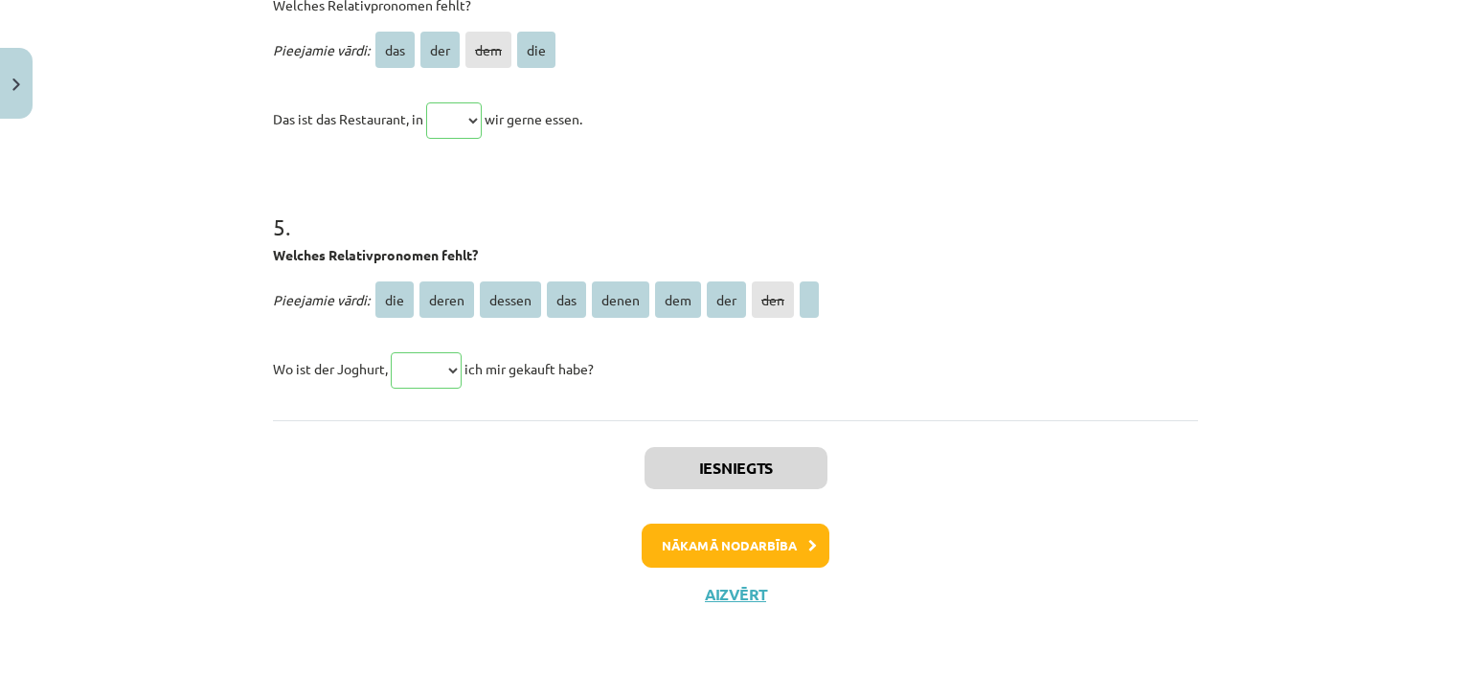
drag, startPoint x: 266, startPoint y: 368, endPoint x: 151, endPoint y: 381, distance: 115.7
click at [151, 381] on div "Mācību tēma: Vācu valodas b1 - 10. klases 2. ieskaites mācību materiāls #4 Rela…" at bounding box center [735, 336] width 1471 height 673
click at [802, 551] on button "Nākamā nodarbība" at bounding box center [736, 546] width 188 height 44
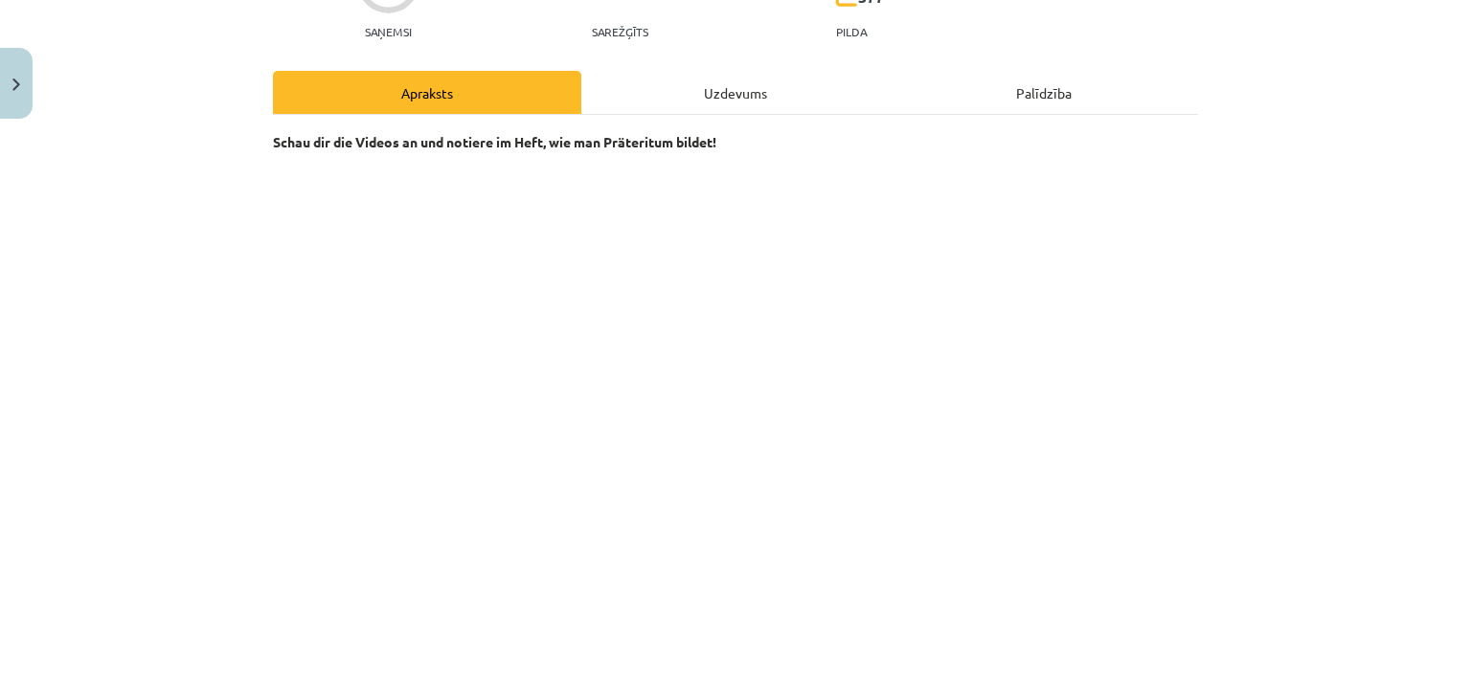
scroll to position [0, 0]
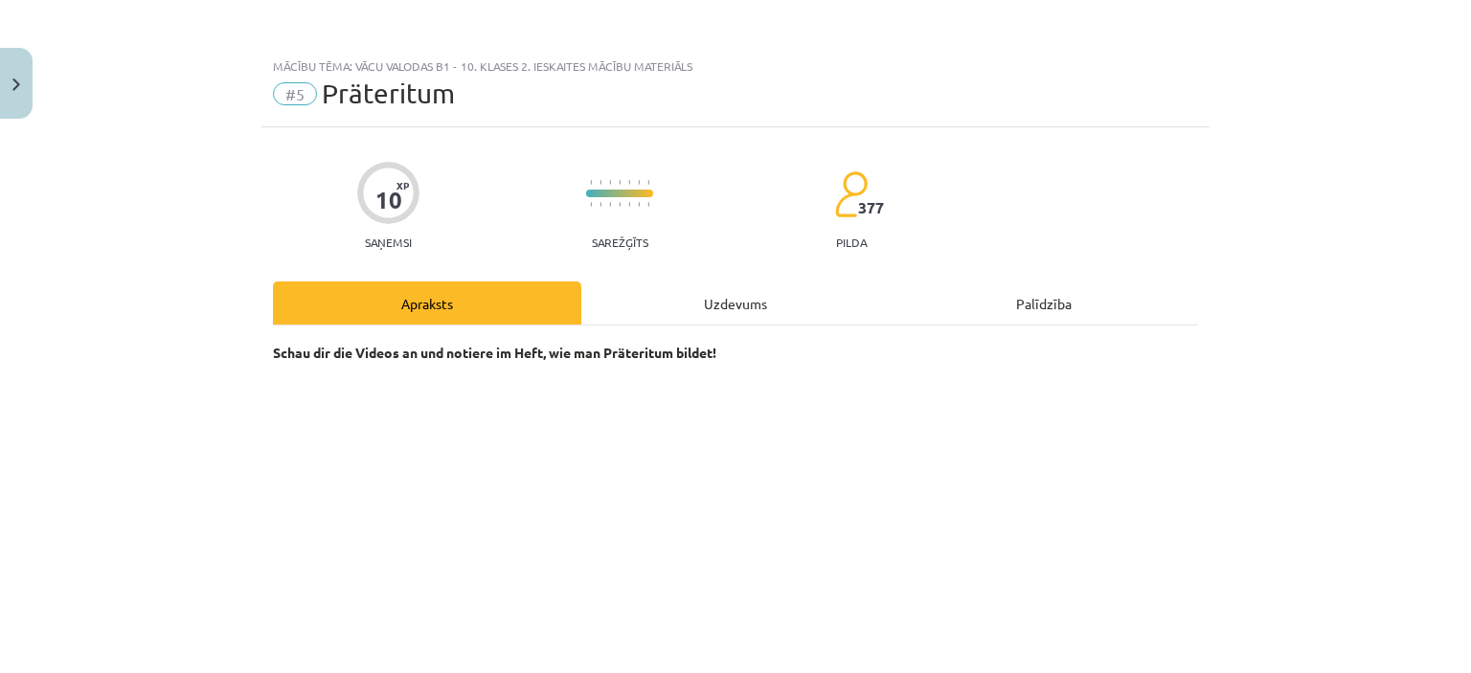
click at [740, 302] on div "Uzdevums" at bounding box center [735, 303] width 308 height 43
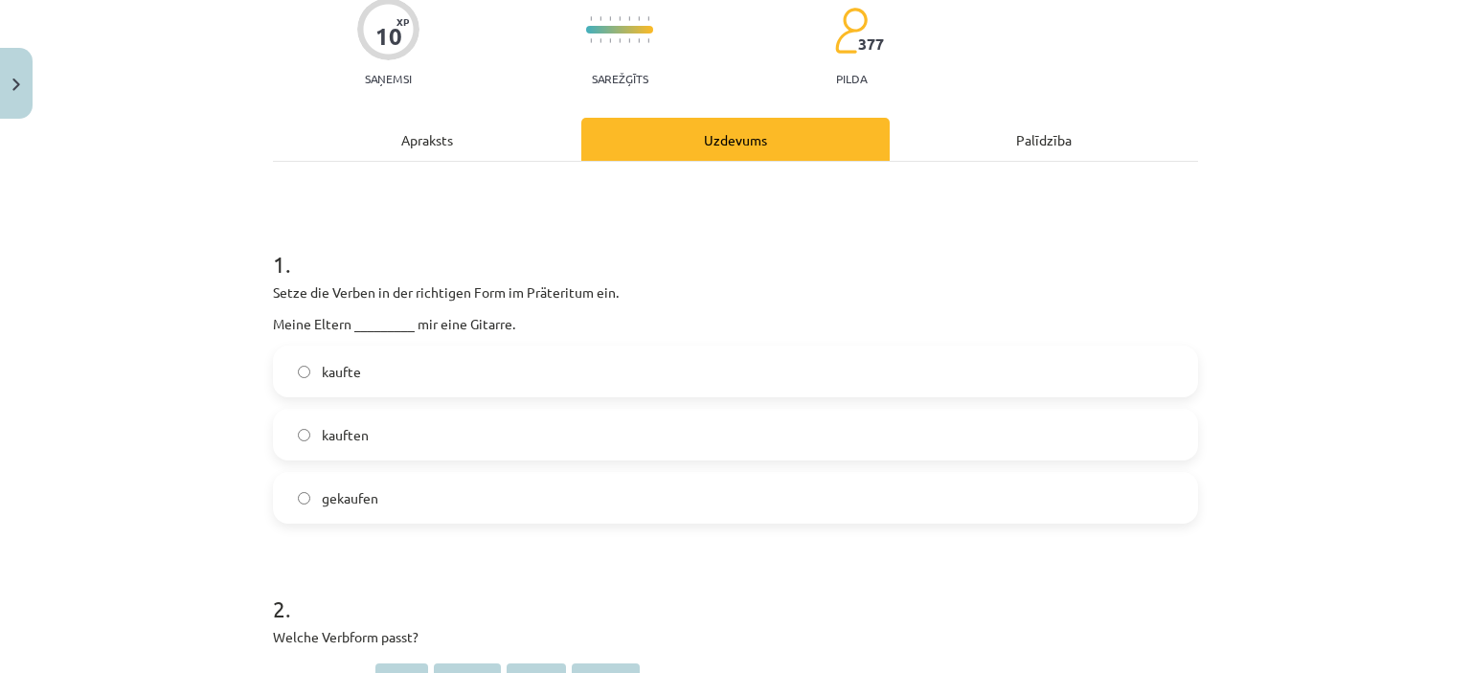
scroll to position [48, 0]
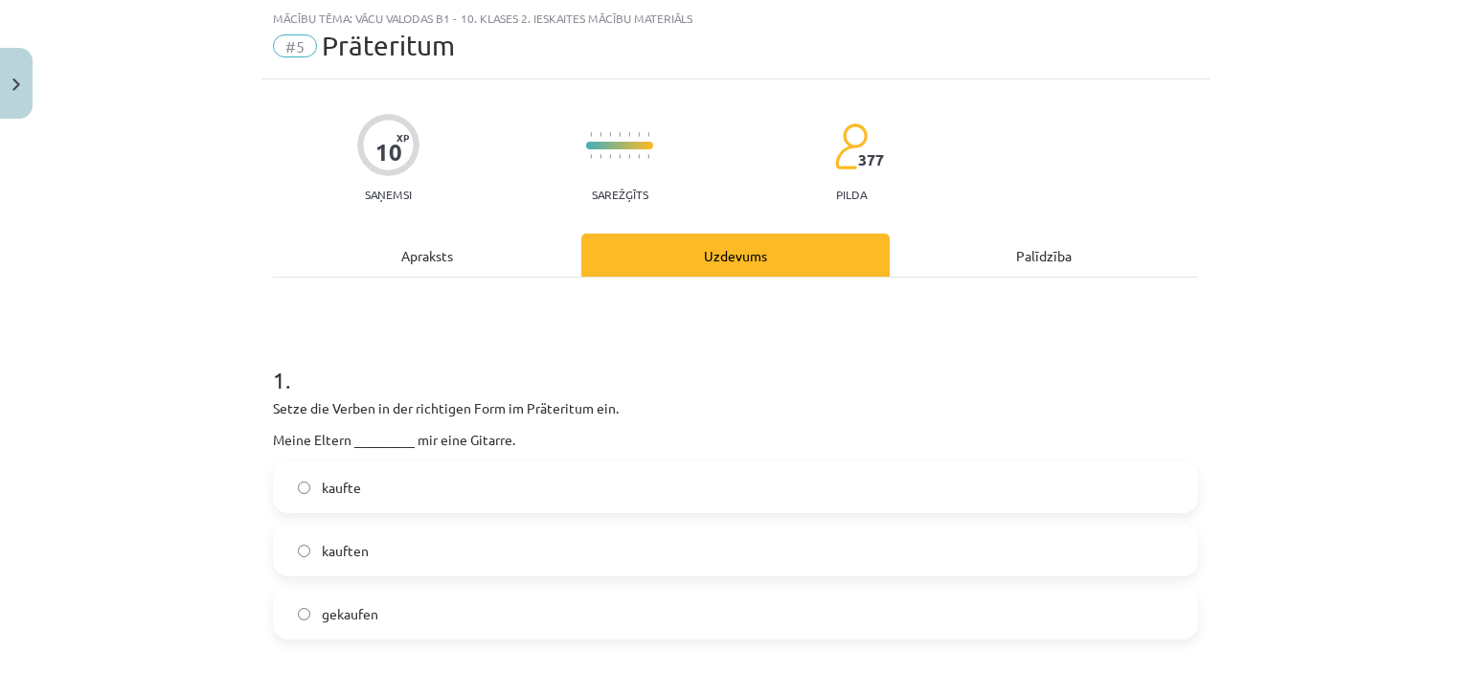
click at [376, 251] on div "Apraksts" at bounding box center [427, 255] width 308 height 43
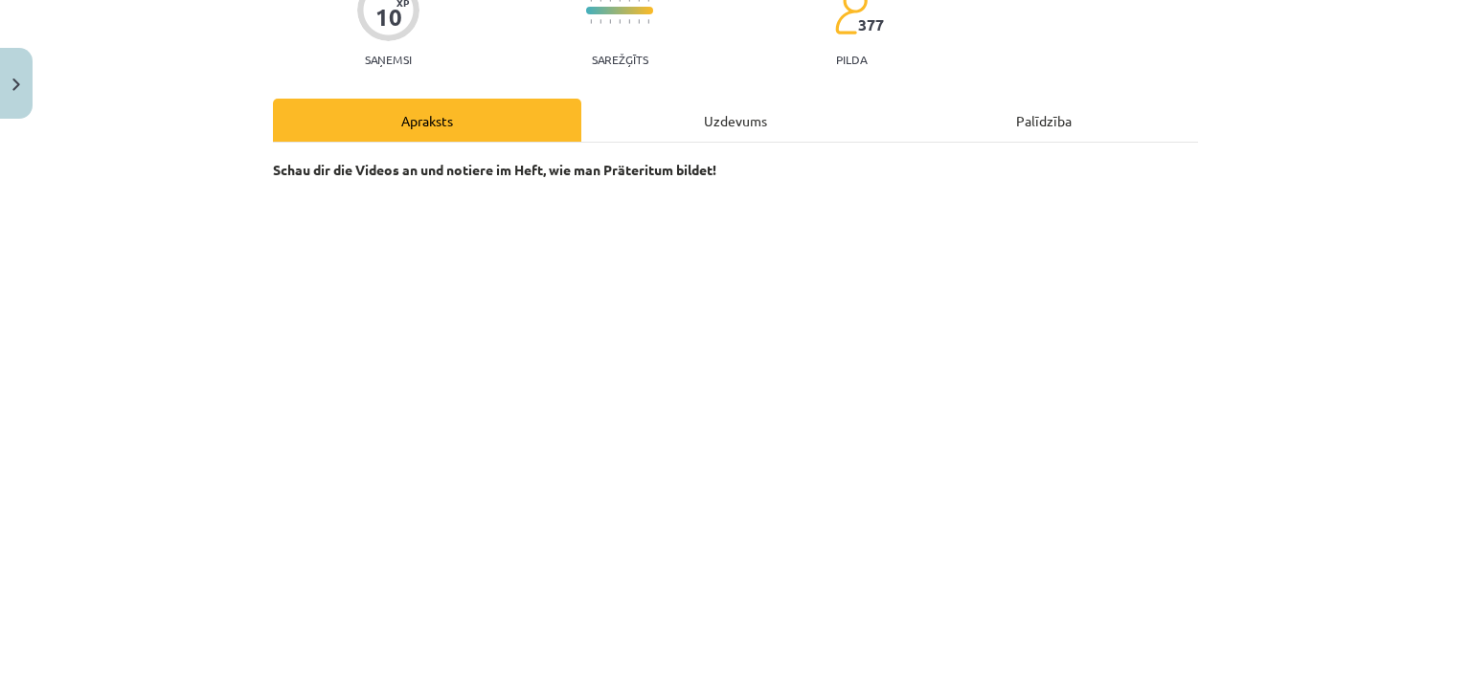
scroll to position [192, 0]
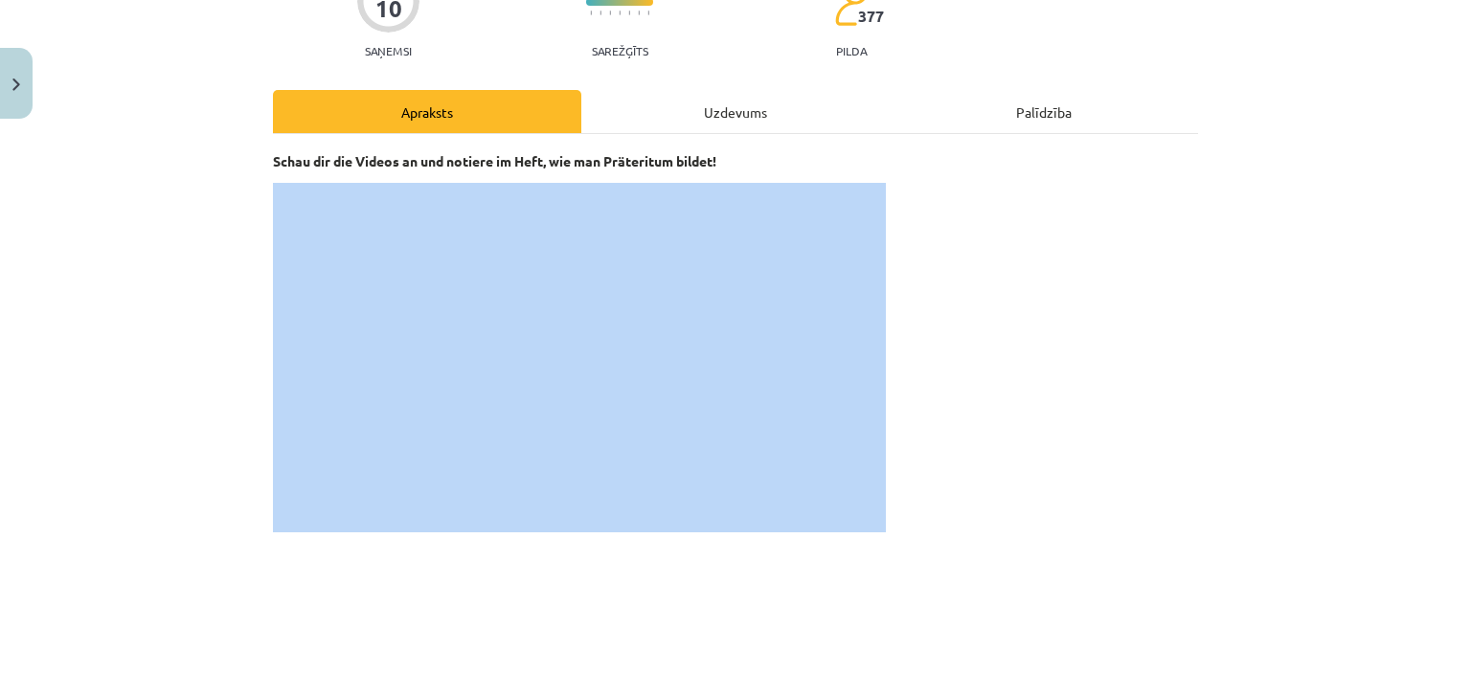
drag, startPoint x: 80, startPoint y: 604, endPoint x: 301, endPoint y: 524, distance: 234.5
click at [79, 331] on div "Mācību tēma: Vācu valodas b1 - 10. klases 2. ieskaites mācību materiāls #5 Prät…" at bounding box center [735, 336] width 1471 height 673
click at [326, 531] on p at bounding box center [735, 358] width 925 height 350
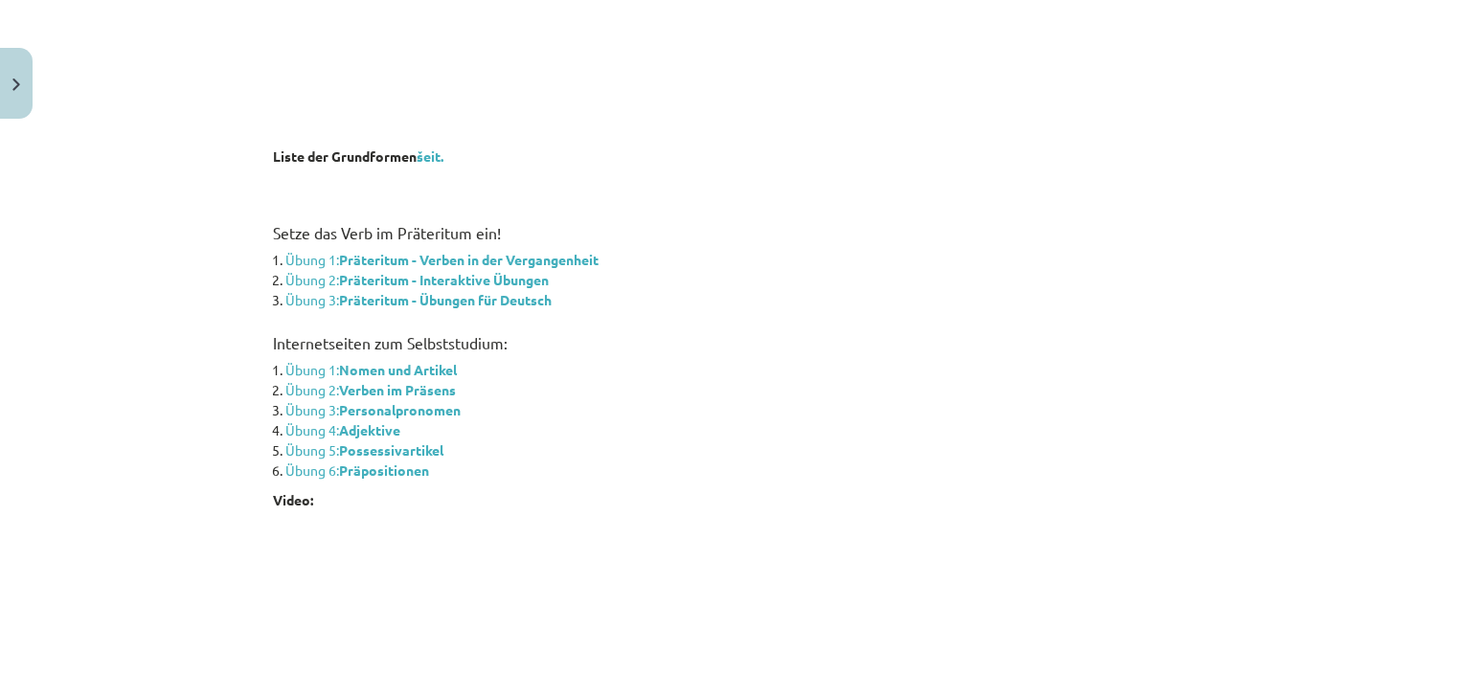
scroll to position [958, 0]
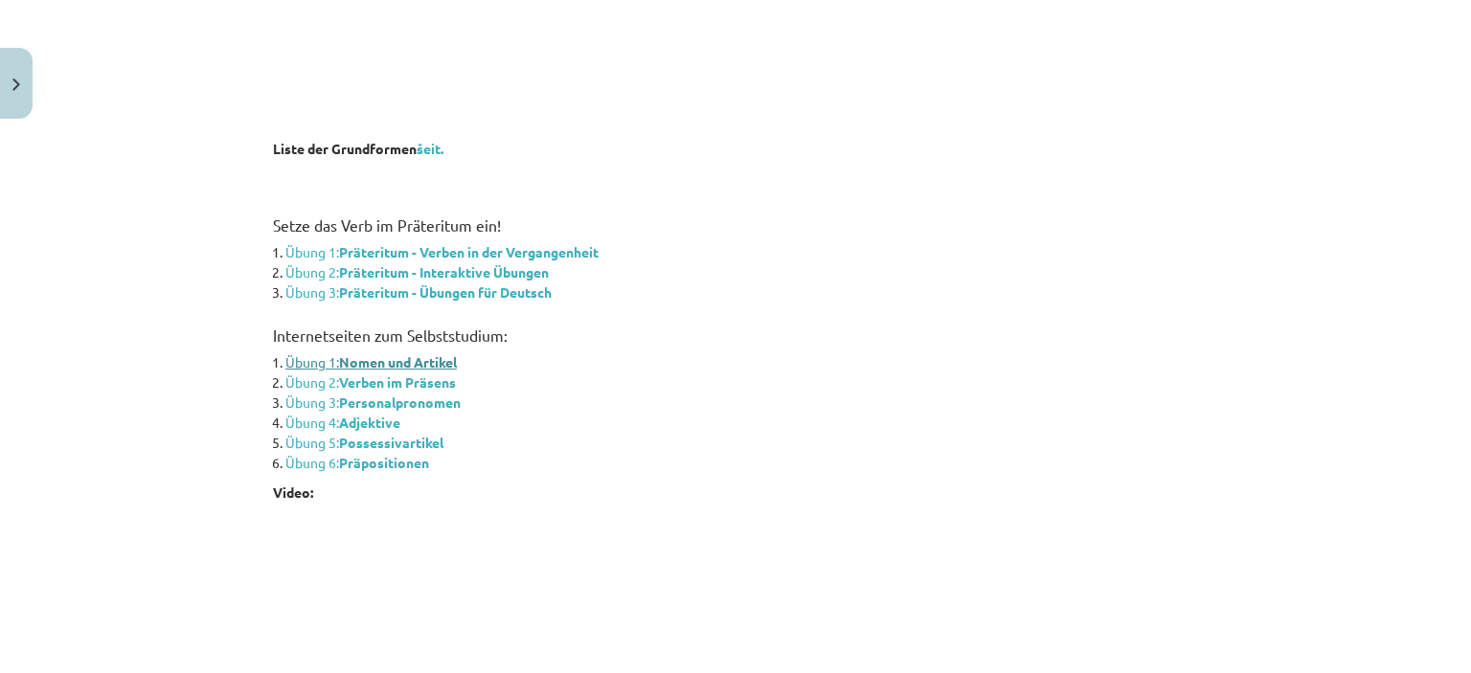
click at [445, 355] on strong "Nomen und Artikel" at bounding box center [398, 361] width 118 height 17
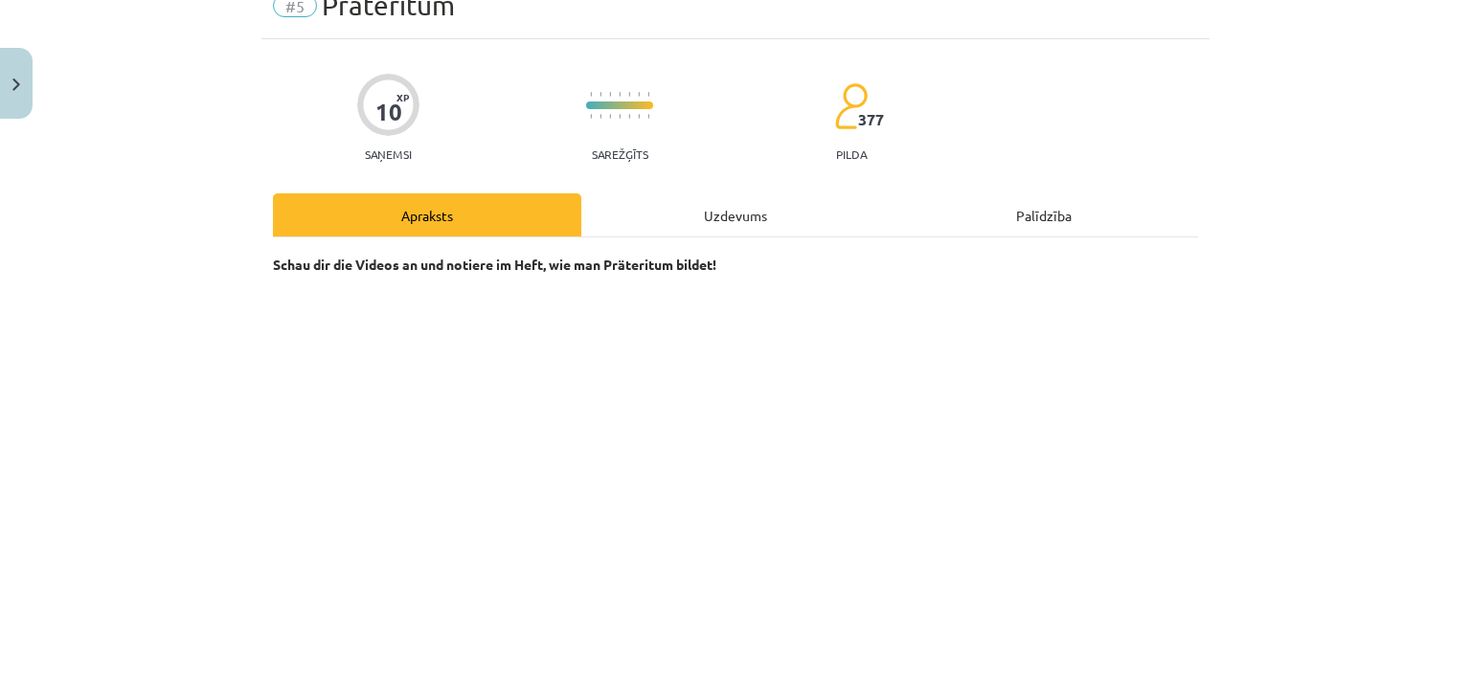
scroll to position [0, 0]
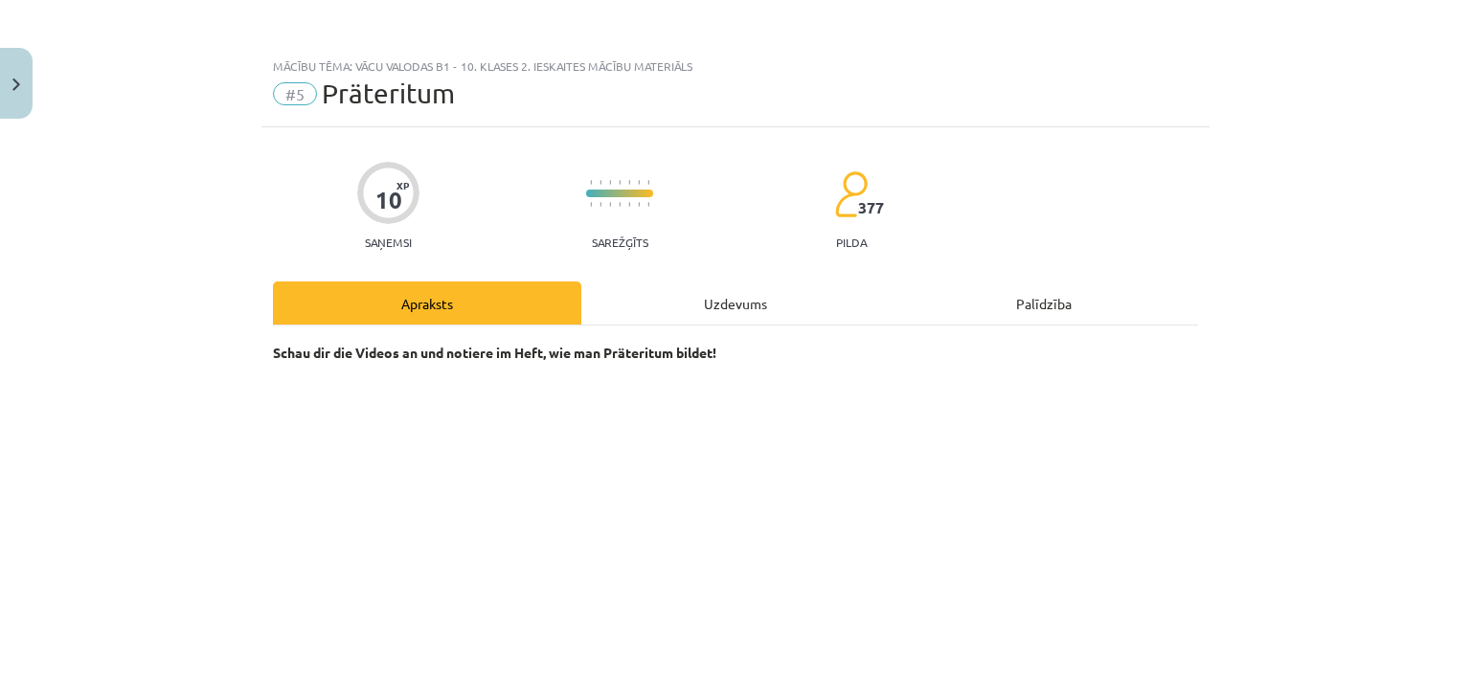
click at [708, 299] on div "Uzdevums" at bounding box center [735, 303] width 308 height 43
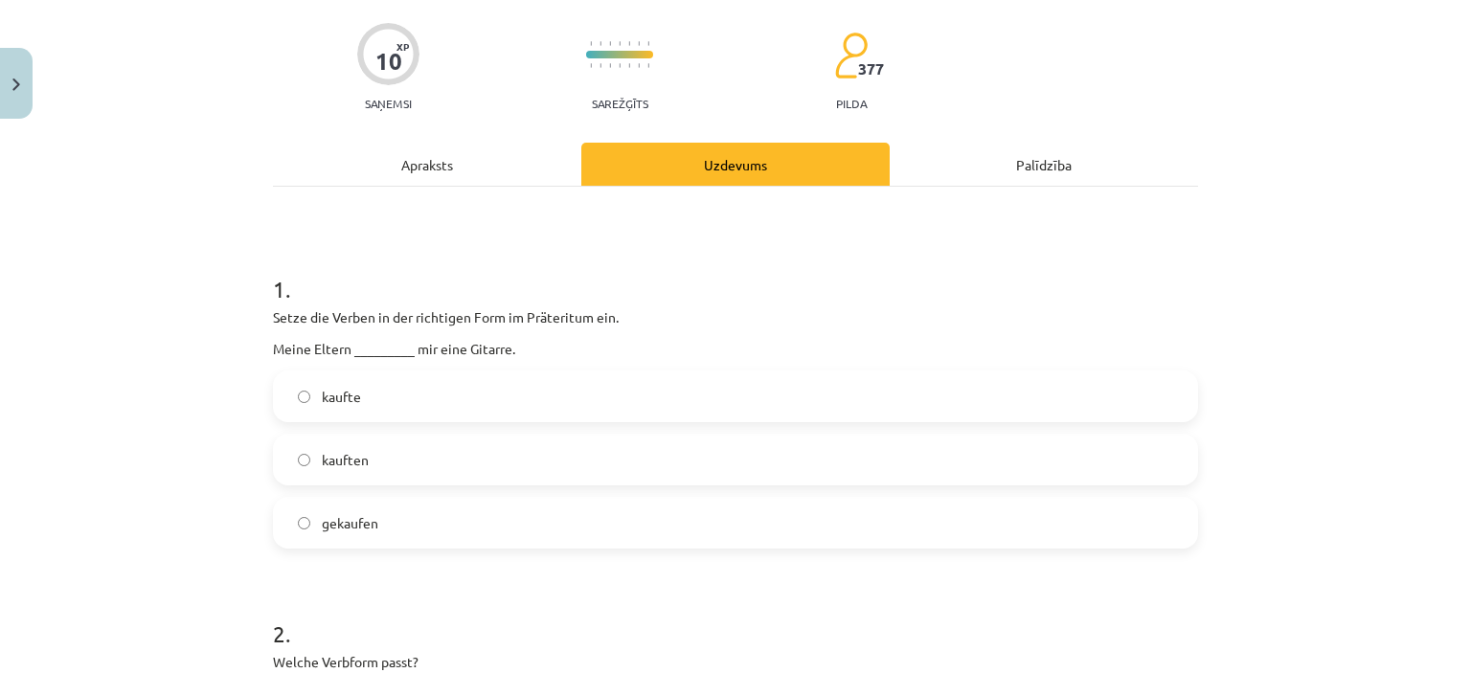
scroll to position [144, 0]
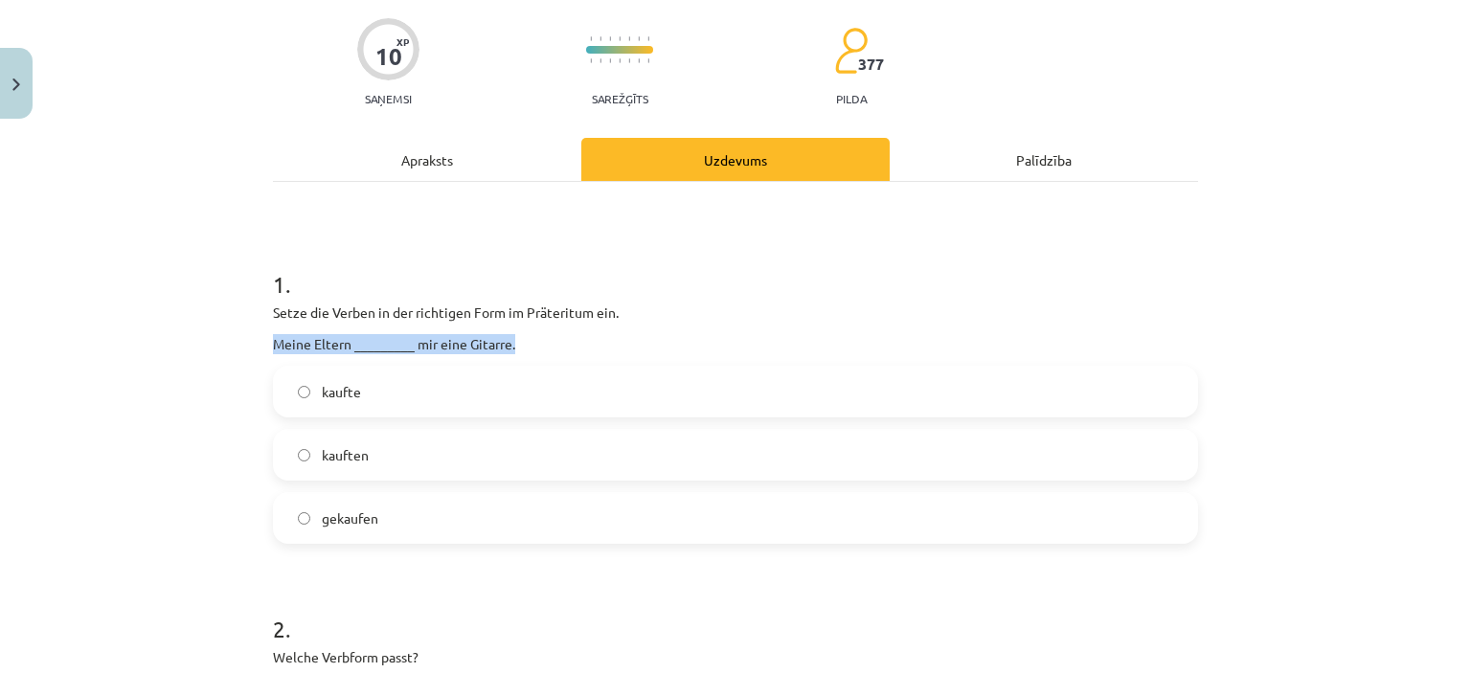
drag, startPoint x: 519, startPoint y: 345, endPoint x: 242, endPoint y: 346, distance: 276.8
click at [242, 346] on div "Mācību tēma: Vācu valodas b1 - 10. klases 2. ieskaites mācību materiāls #5 Prät…" at bounding box center [735, 336] width 1471 height 673
click at [349, 451] on span "kauften" at bounding box center [345, 455] width 47 height 20
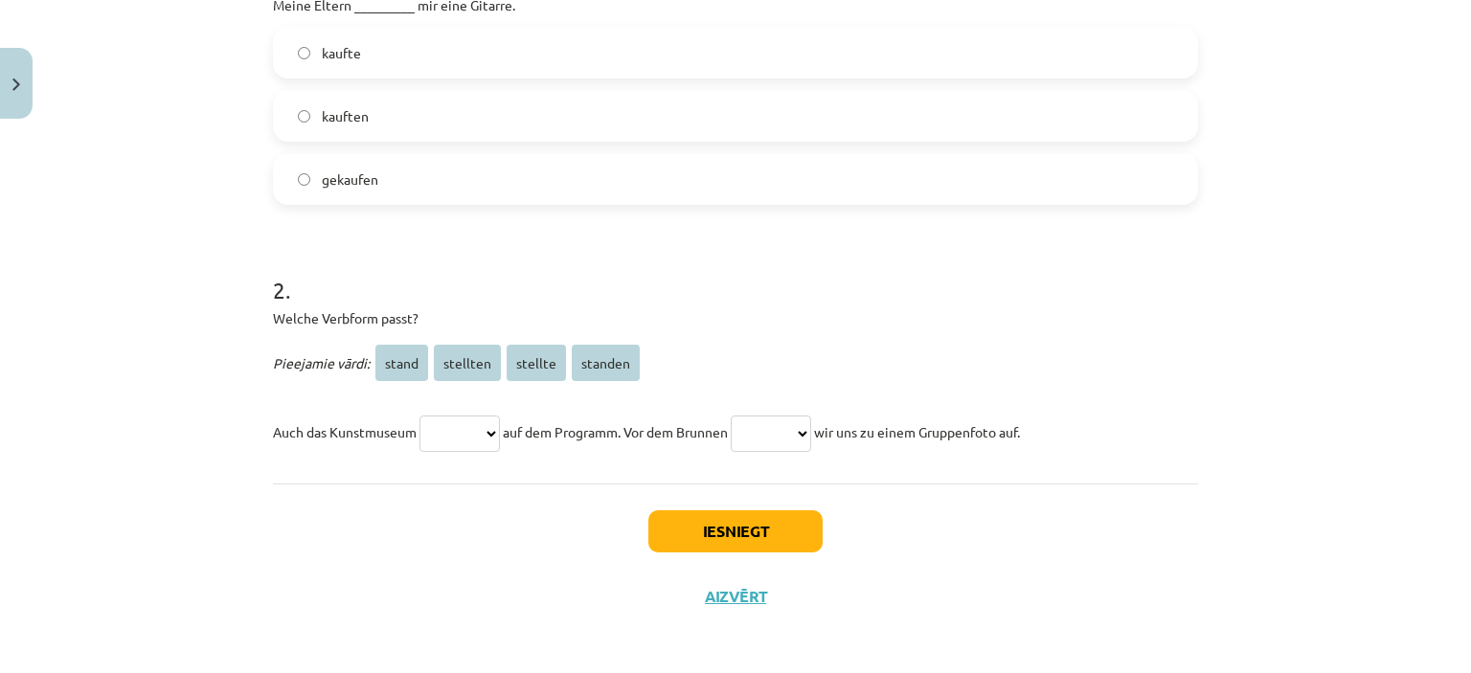
scroll to position [486, 0]
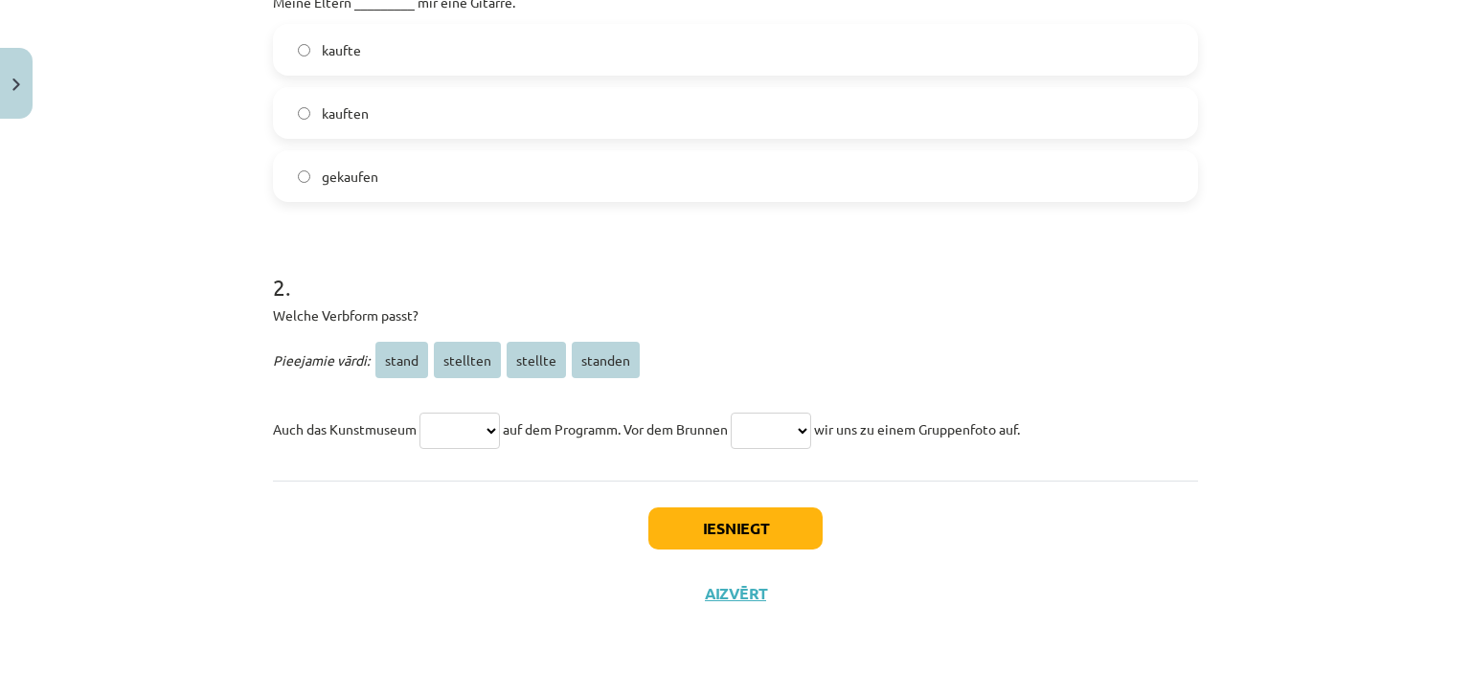
drag, startPoint x: 1101, startPoint y: 423, endPoint x: 211, endPoint y: 434, distance: 890.6
click at [211, 434] on div "Mācību tēma: Vācu valodas b1 - 10. klases 2. ieskaites mācību materiāls #5 Prät…" at bounding box center [735, 336] width 1471 height 673
click at [497, 427] on select "***** ******** ******* *******" at bounding box center [459, 431] width 80 height 36
click at [490, 434] on select "***** ******** ******* *******" at bounding box center [459, 431] width 80 height 36
select select "*******"
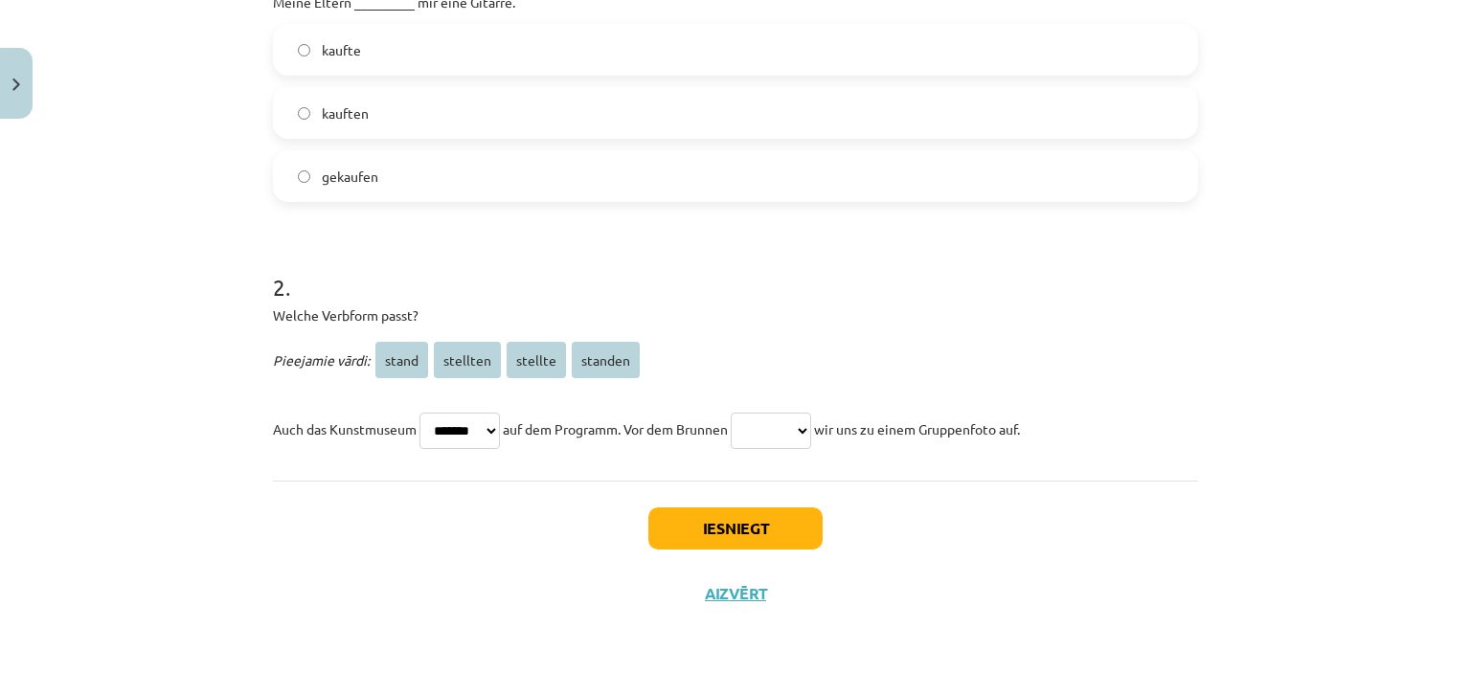
click at [419, 413] on select "***** ******** ******* *******" at bounding box center [459, 431] width 80 height 36
click at [607, 499] on div "Iesniegt Aizvērt" at bounding box center [735, 548] width 925 height 134
click at [811, 433] on select "***** ******** ******* *******" at bounding box center [771, 431] width 80 height 36
select select "*******"
click at [747, 413] on select "***** ******** ******* *******" at bounding box center [771, 431] width 80 height 36
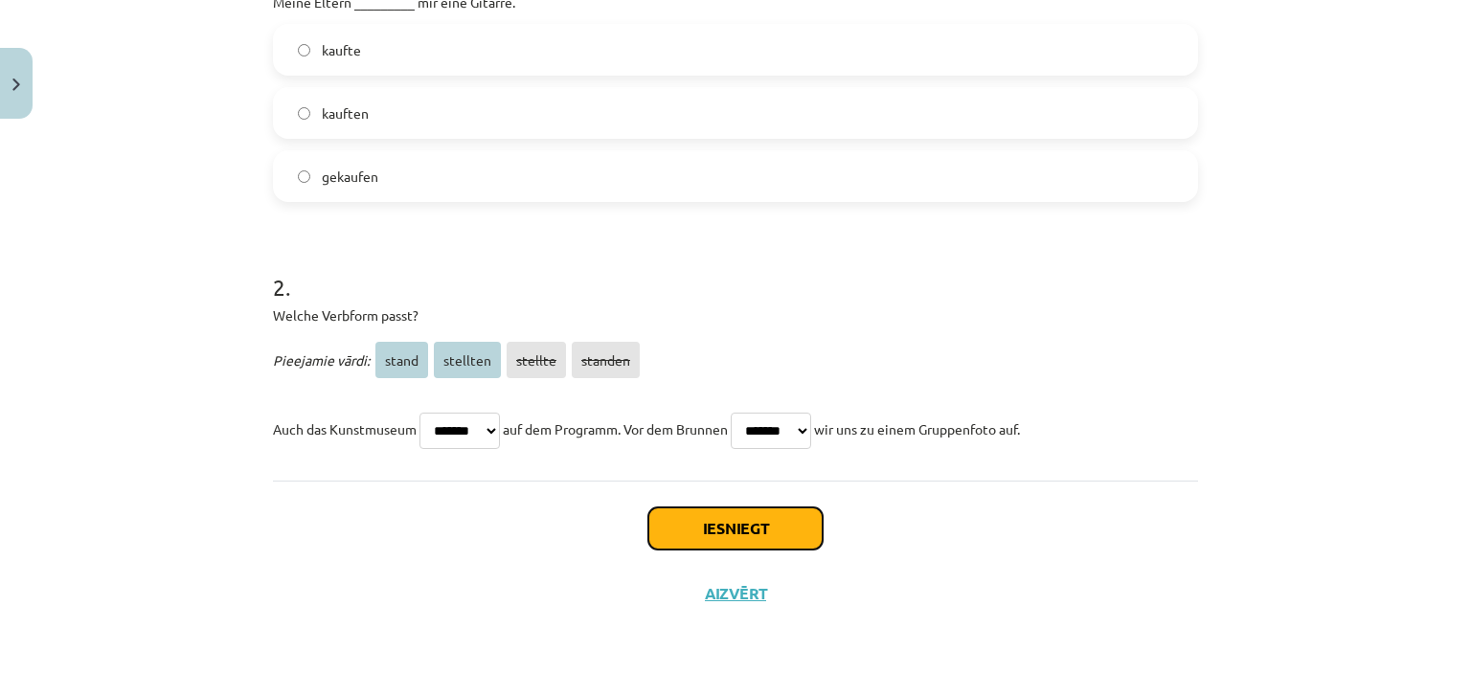
click at [758, 537] on button "Iesniegt" at bounding box center [735, 529] width 174 height 42
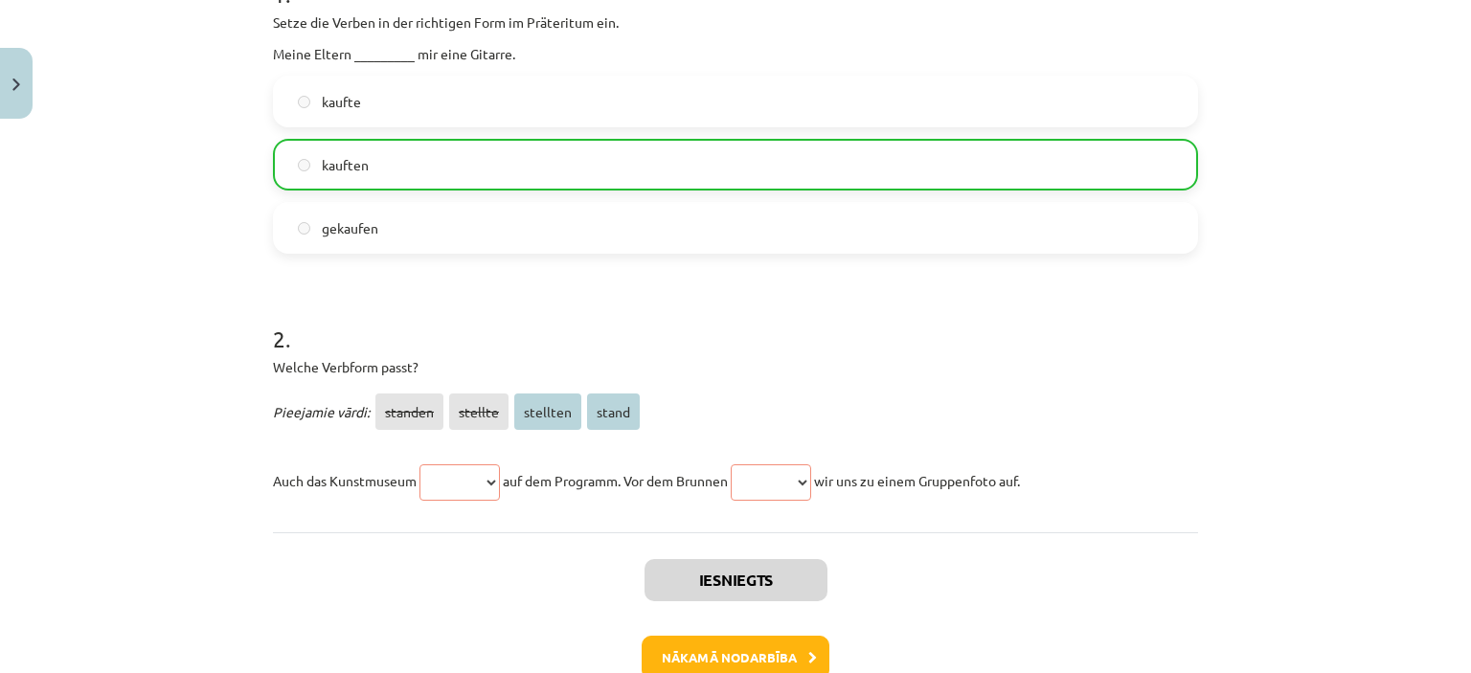
scroll to position [546, 0]
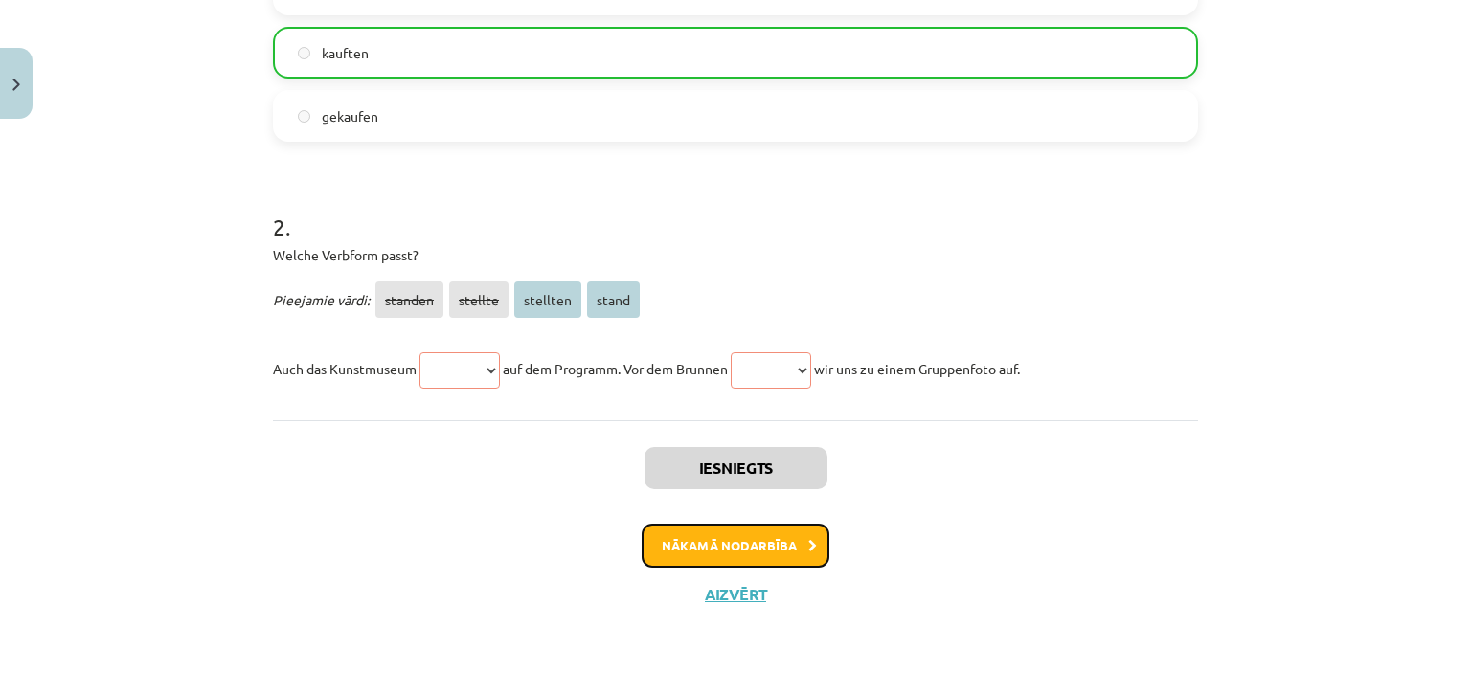
click at [774, 540] on button "Nākamā nodarbība" at bounding box center [736, 546] width 188 height 44
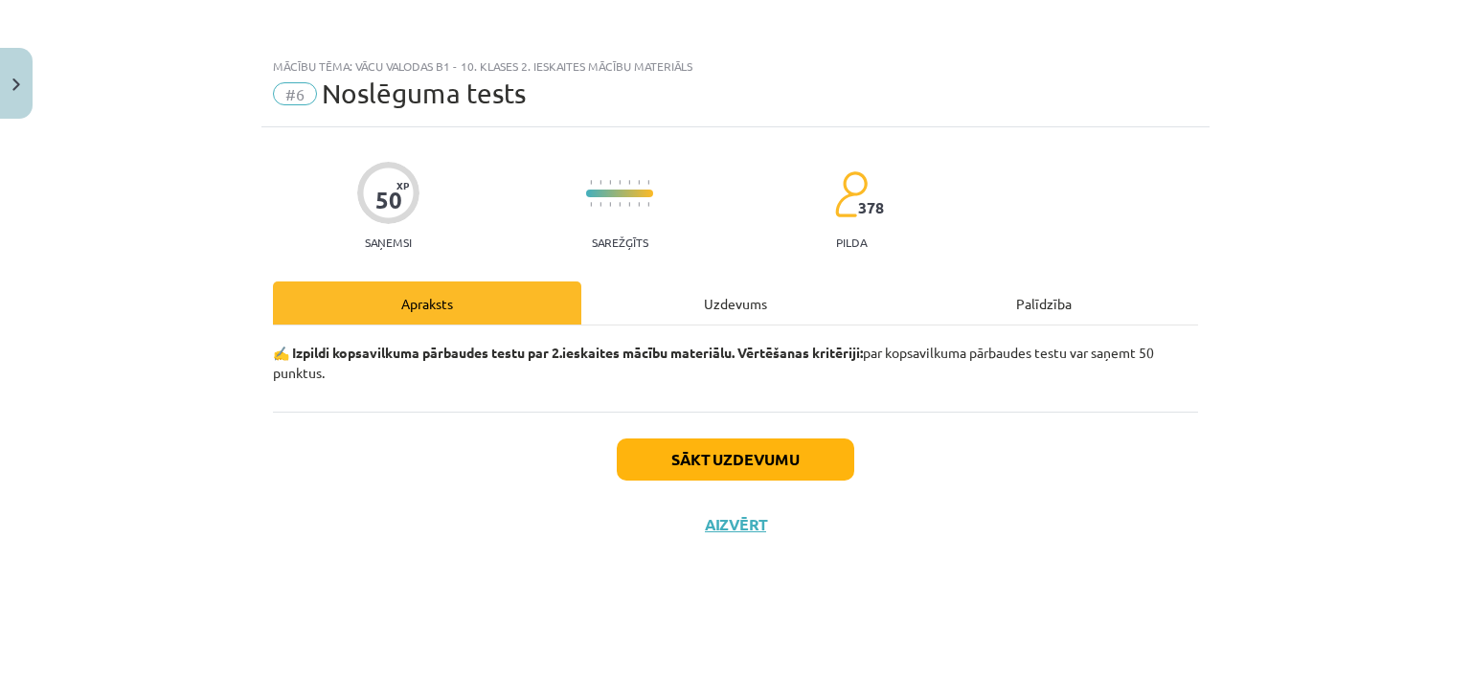
scroll to position [0, 0]
click at [21, 85] on button "Close" at bounding box center [16, 83] width 33 height 71
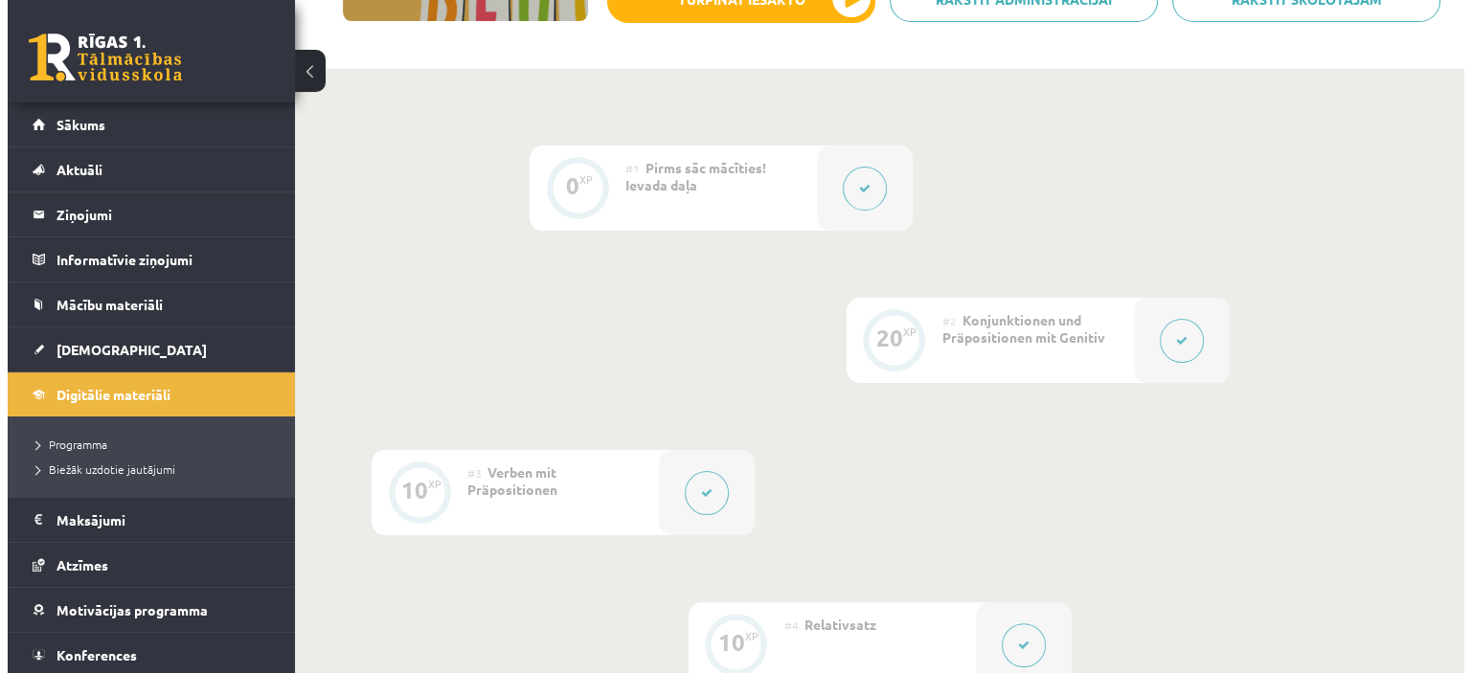
scroll to position [314, 0]
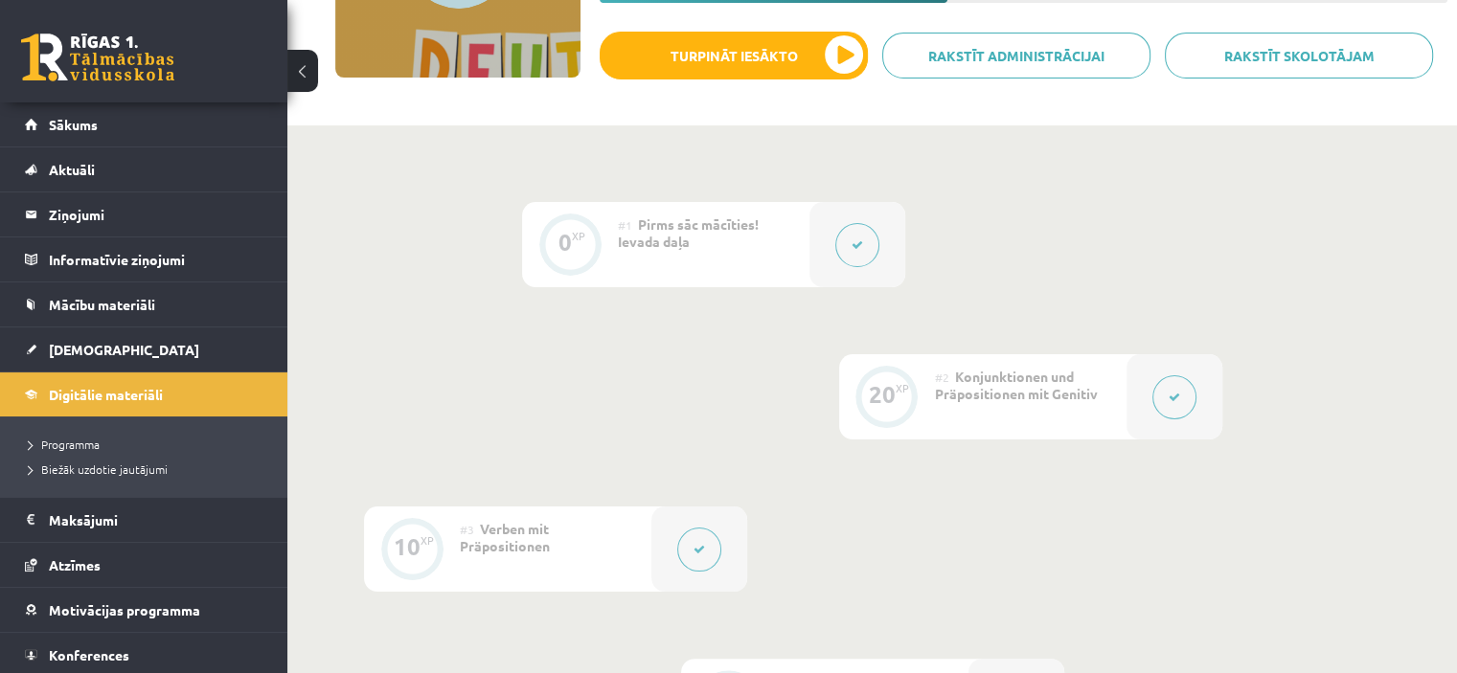
click at [1154, 401] on button at bounding box center [1174, 397] width 44 height 44
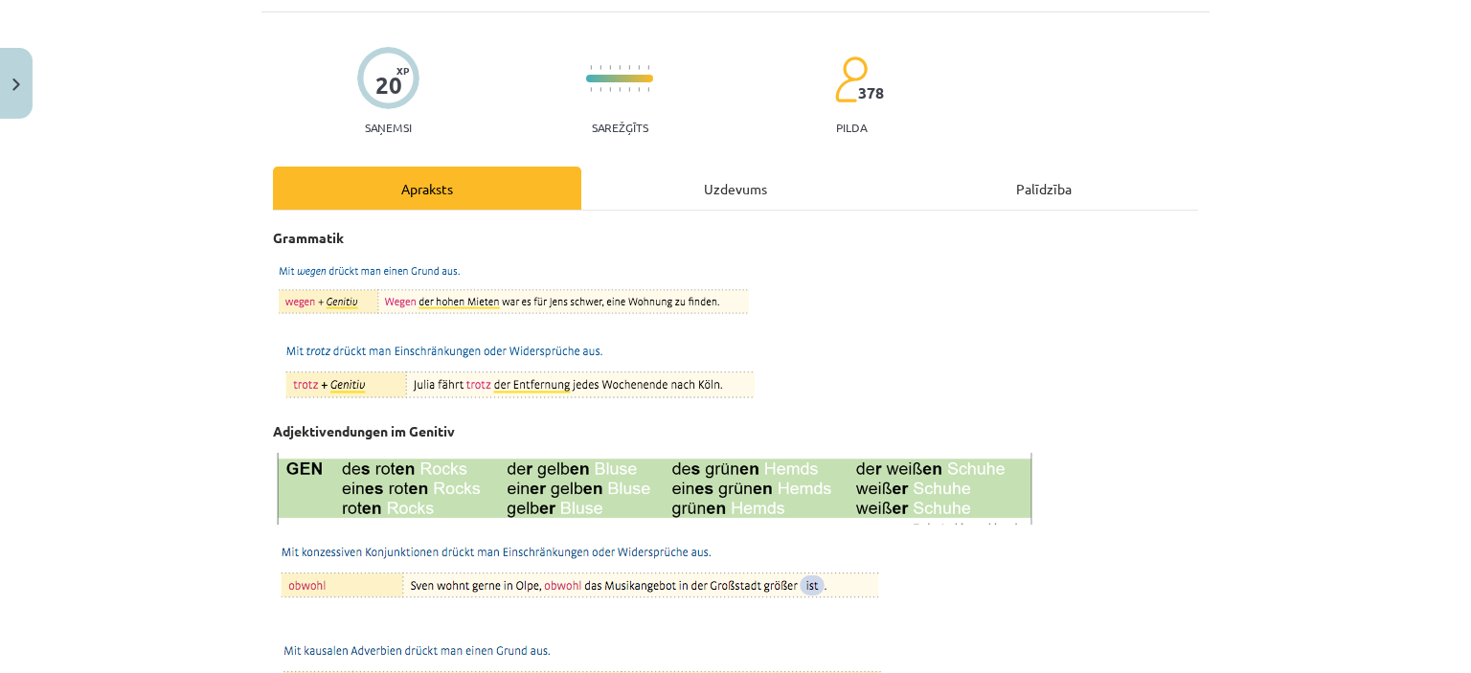
scroll to position [96, 0]
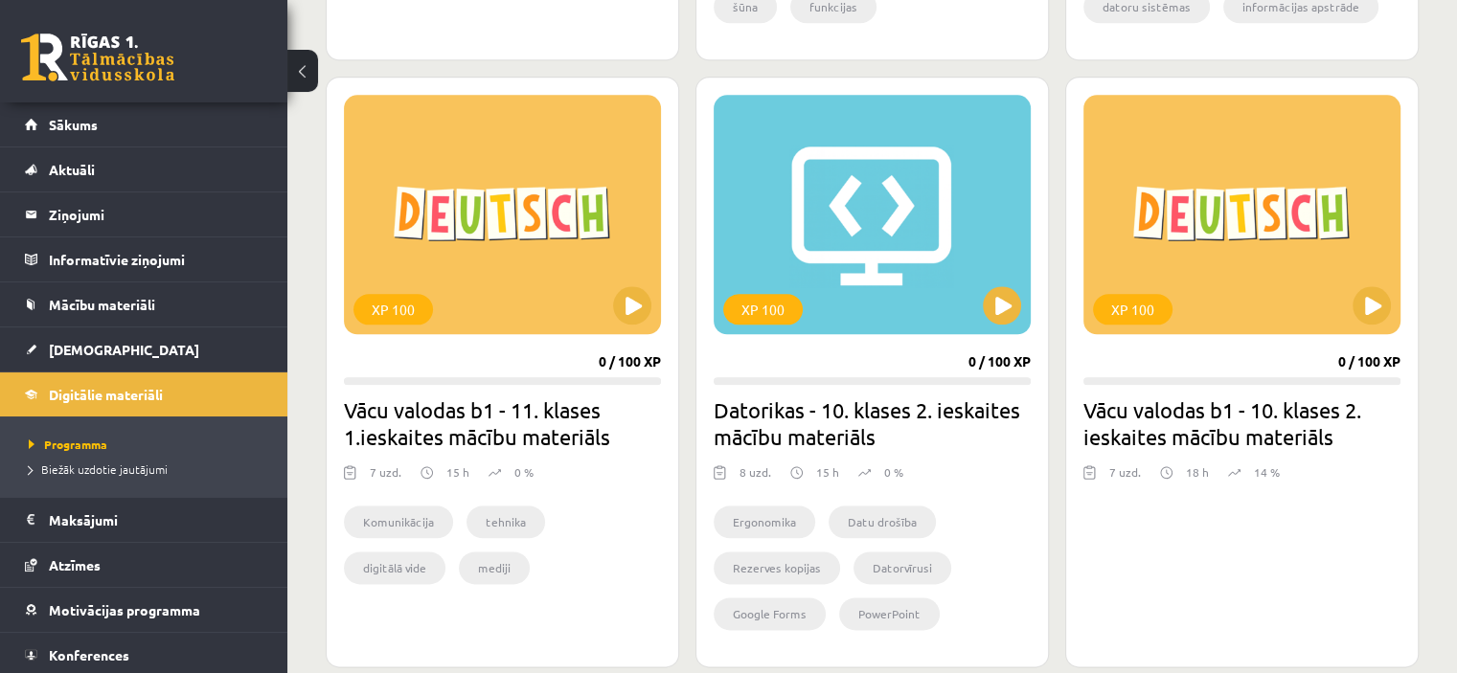
scroll to position [2203, 0]
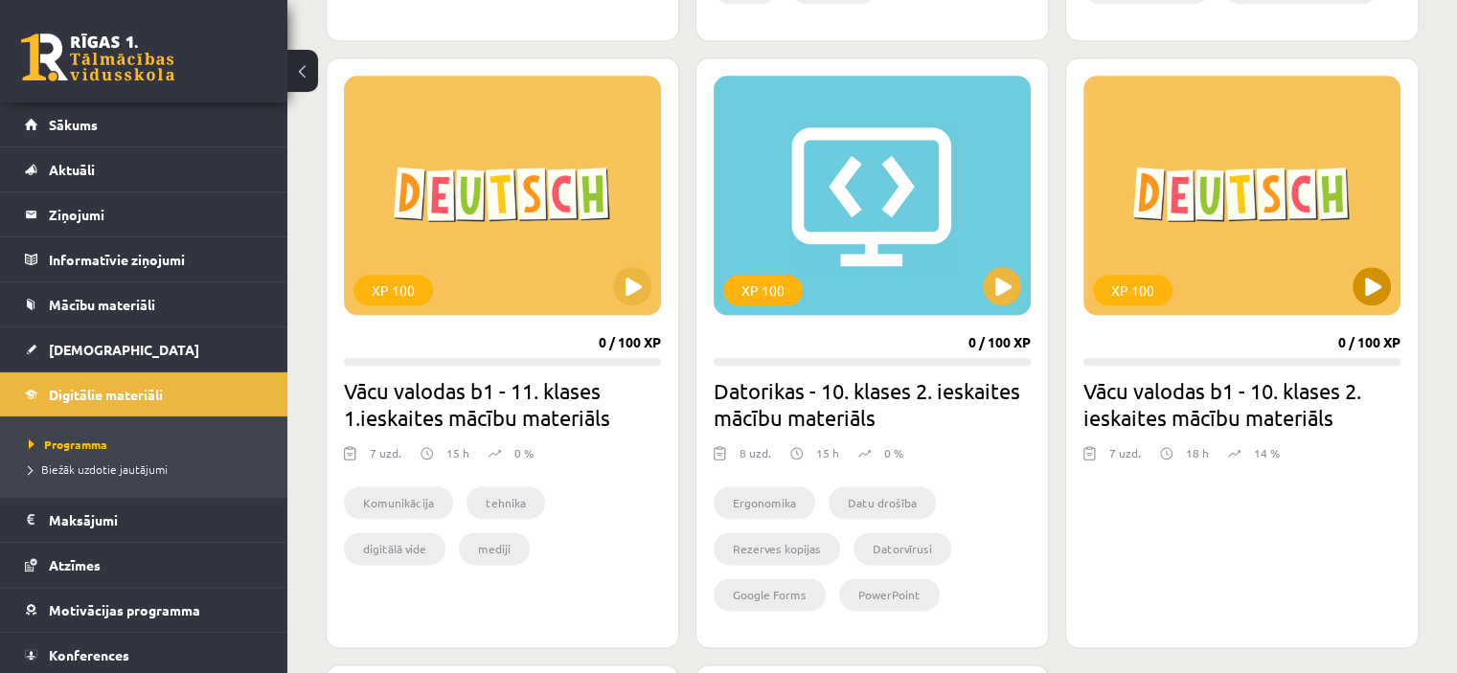
click at [1239, 226] on div "XP 100" at bounding box center [1241, 195] width 317 height 239
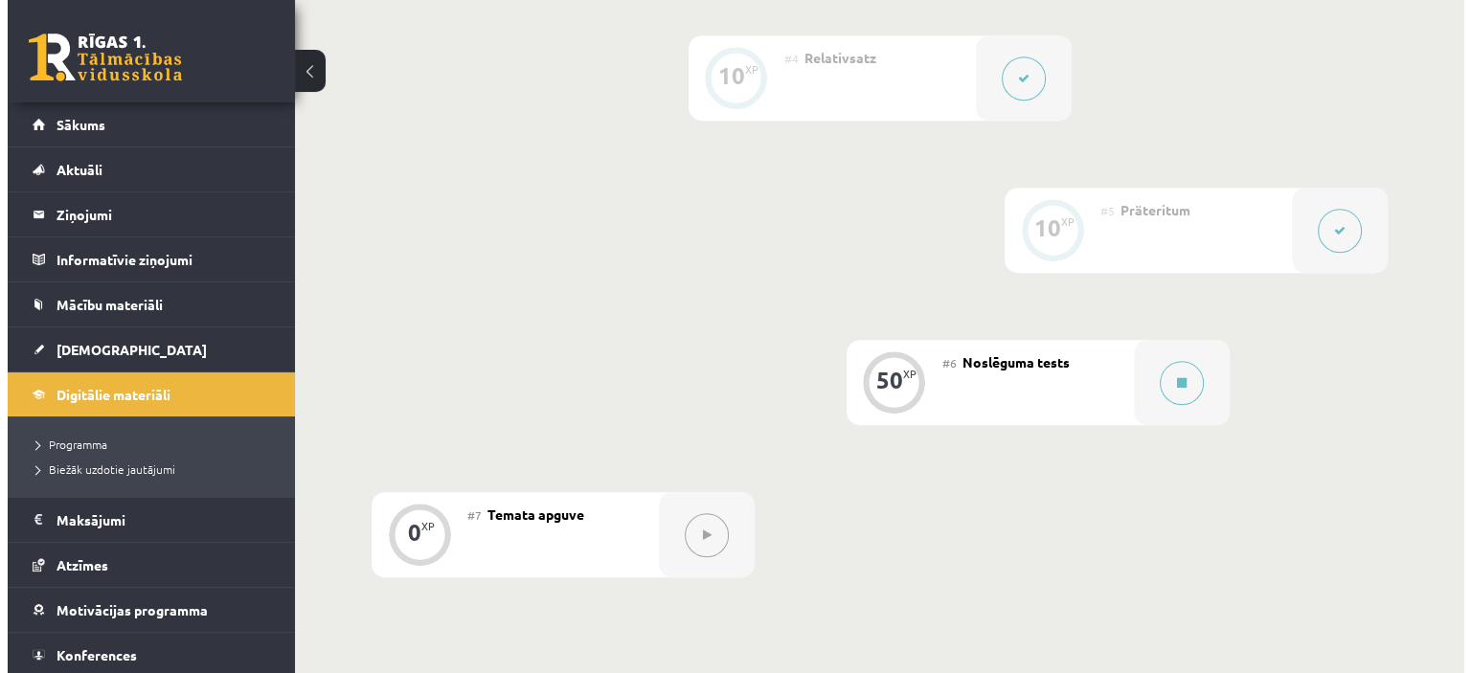
scroll to position [958, 0]
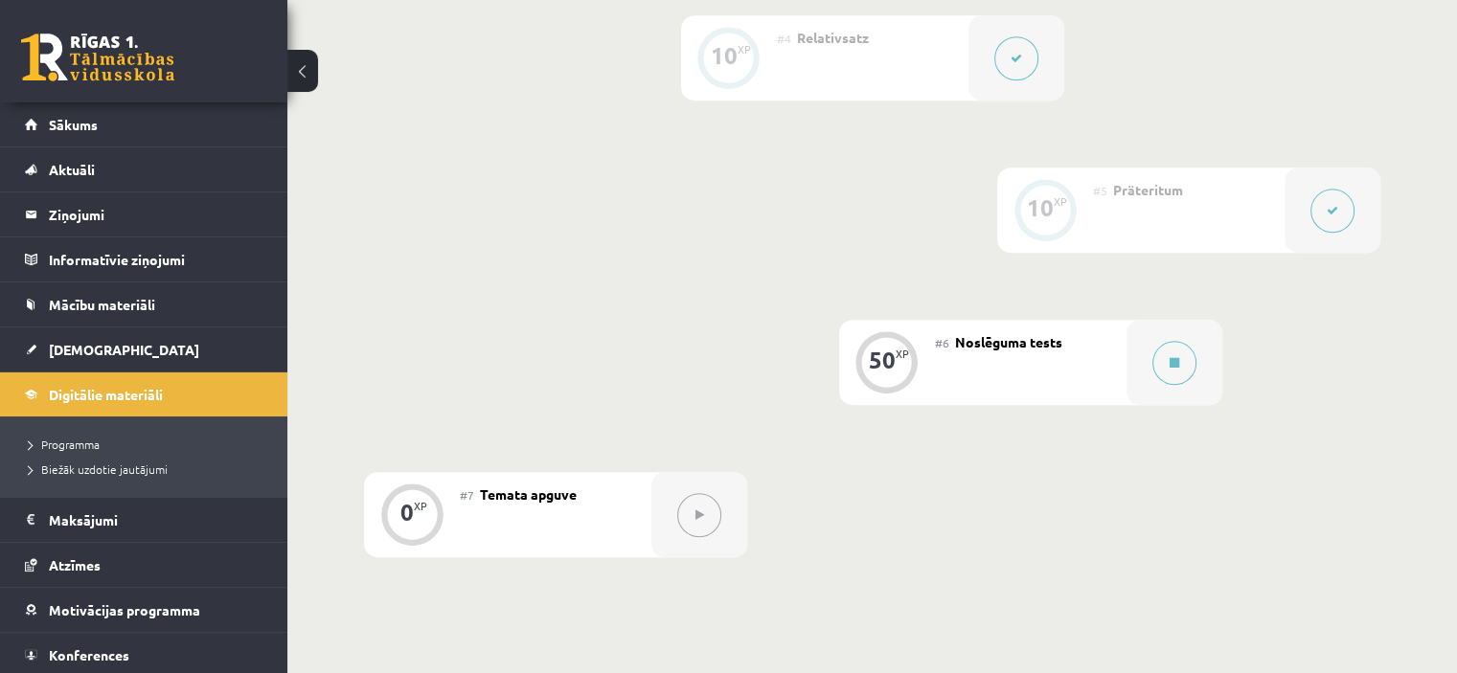
click at [1338, 199] on button at bounding box center [1332, 211] width 44 height 44
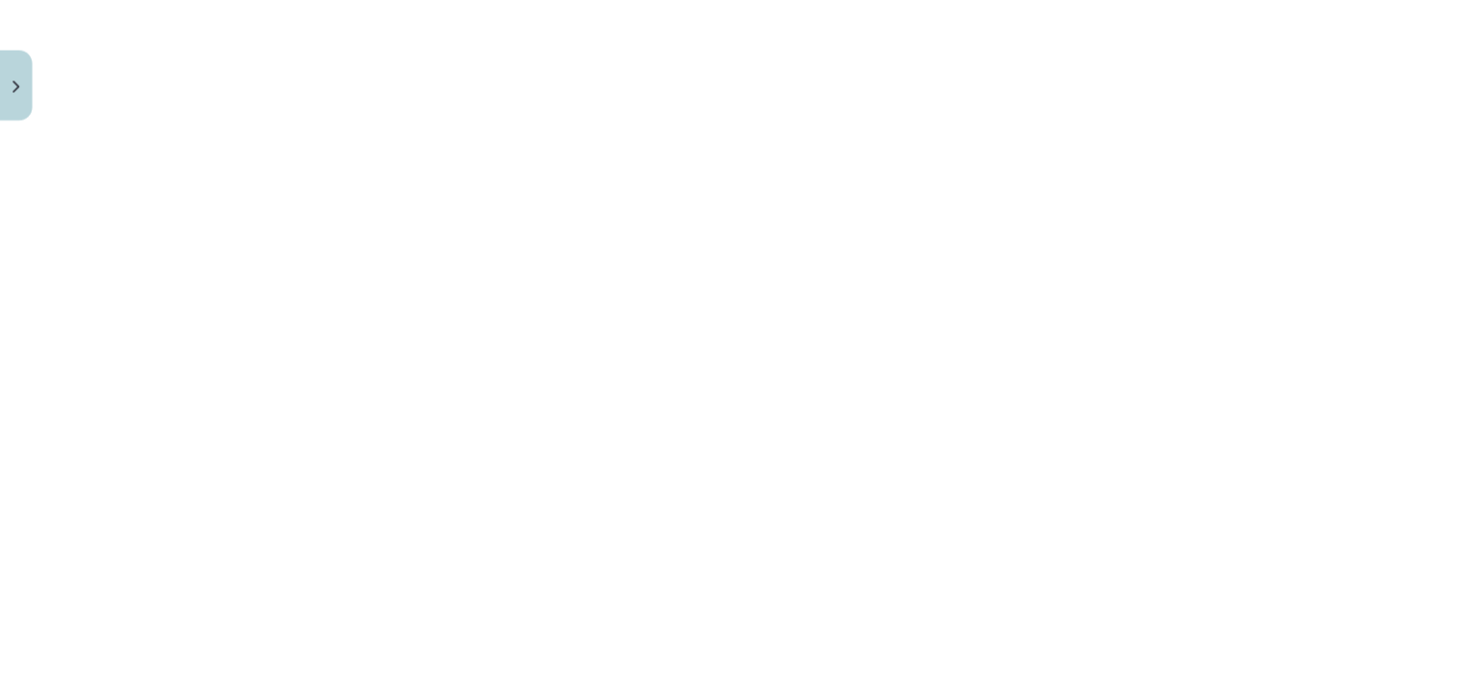
scroll to position [0, 0]
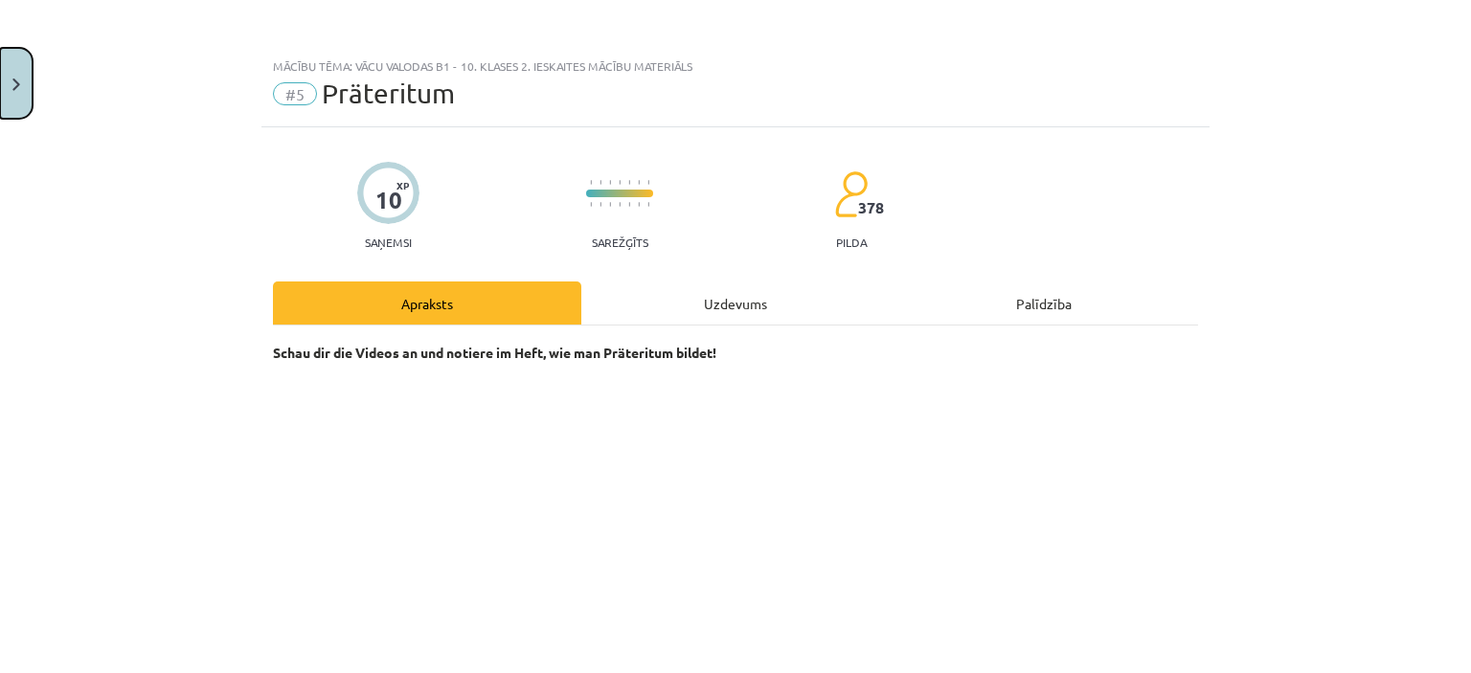
click at [11, 73] on button "Close" at bounding box center [16, 83] width 33 height 71
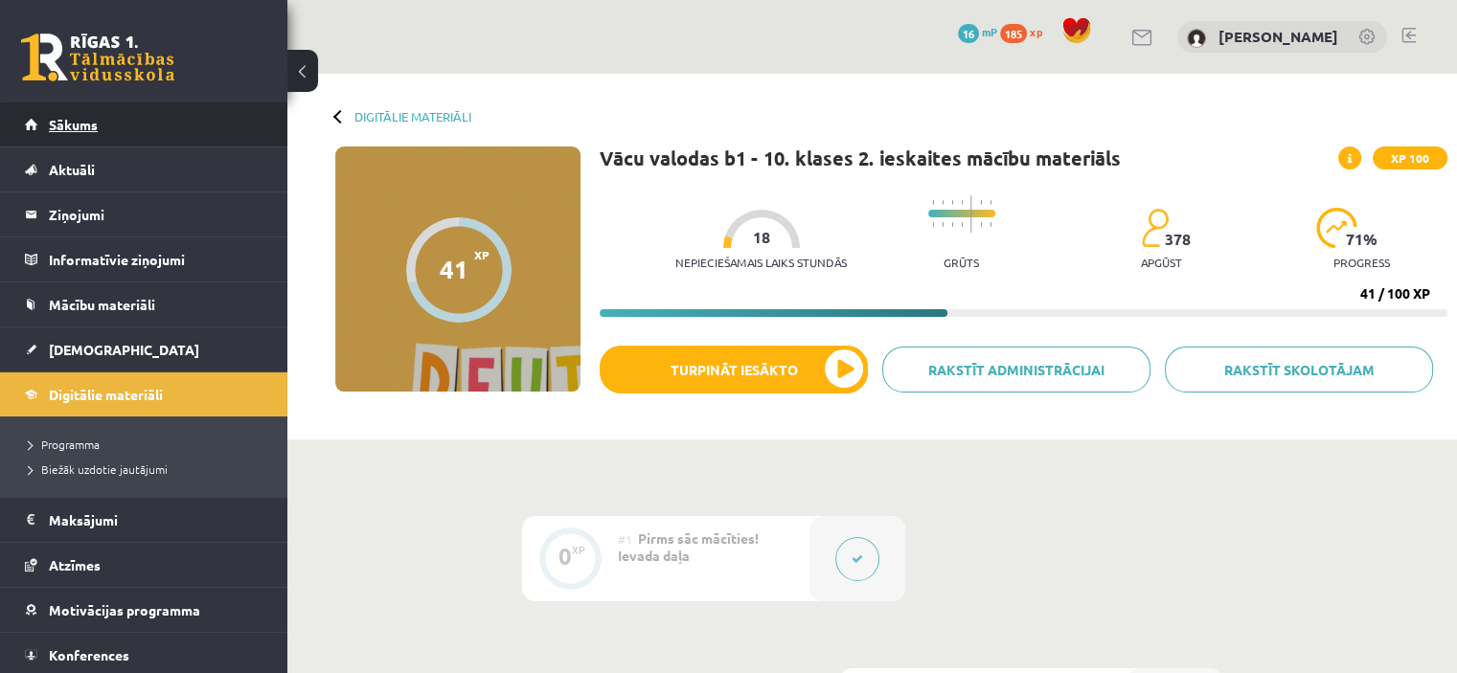
click at [142, 124] on link "Sākums" at bounding box center [144, 124] width 238 height 44
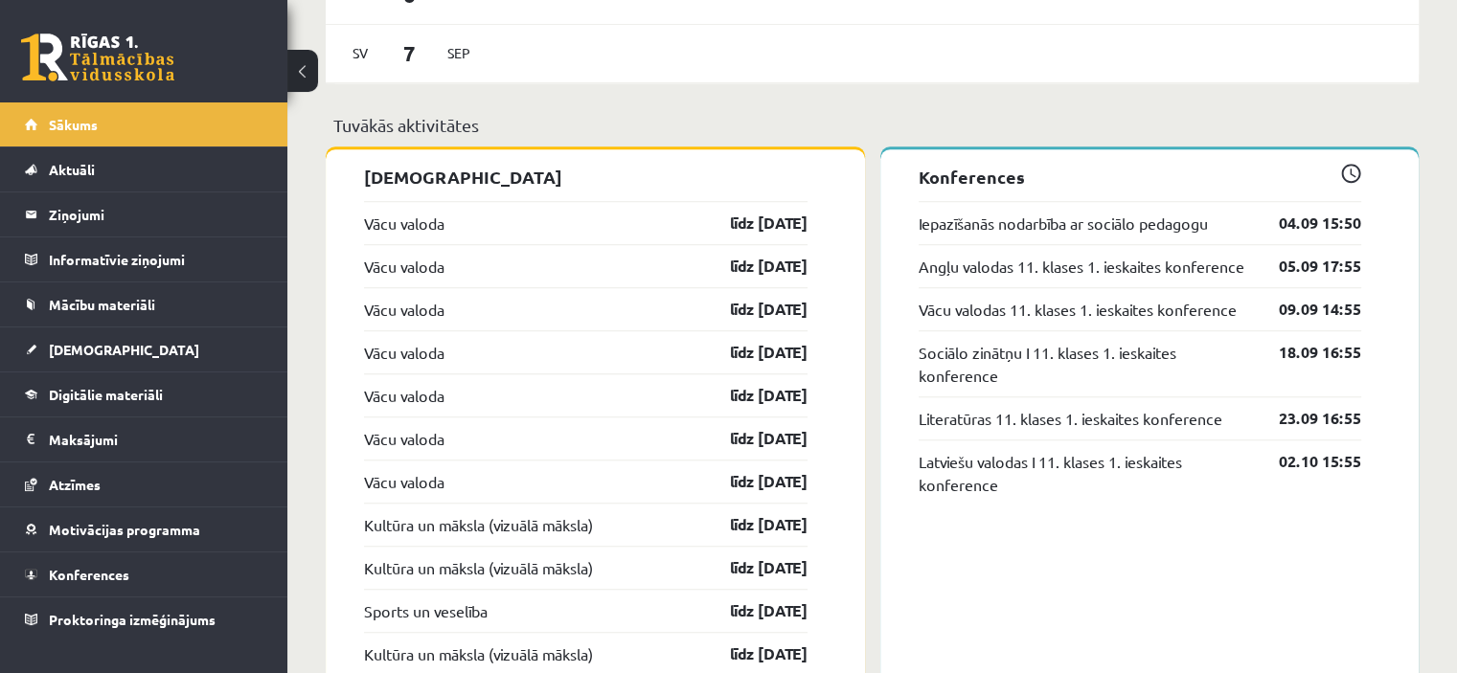
scroll to position [1341, 0]
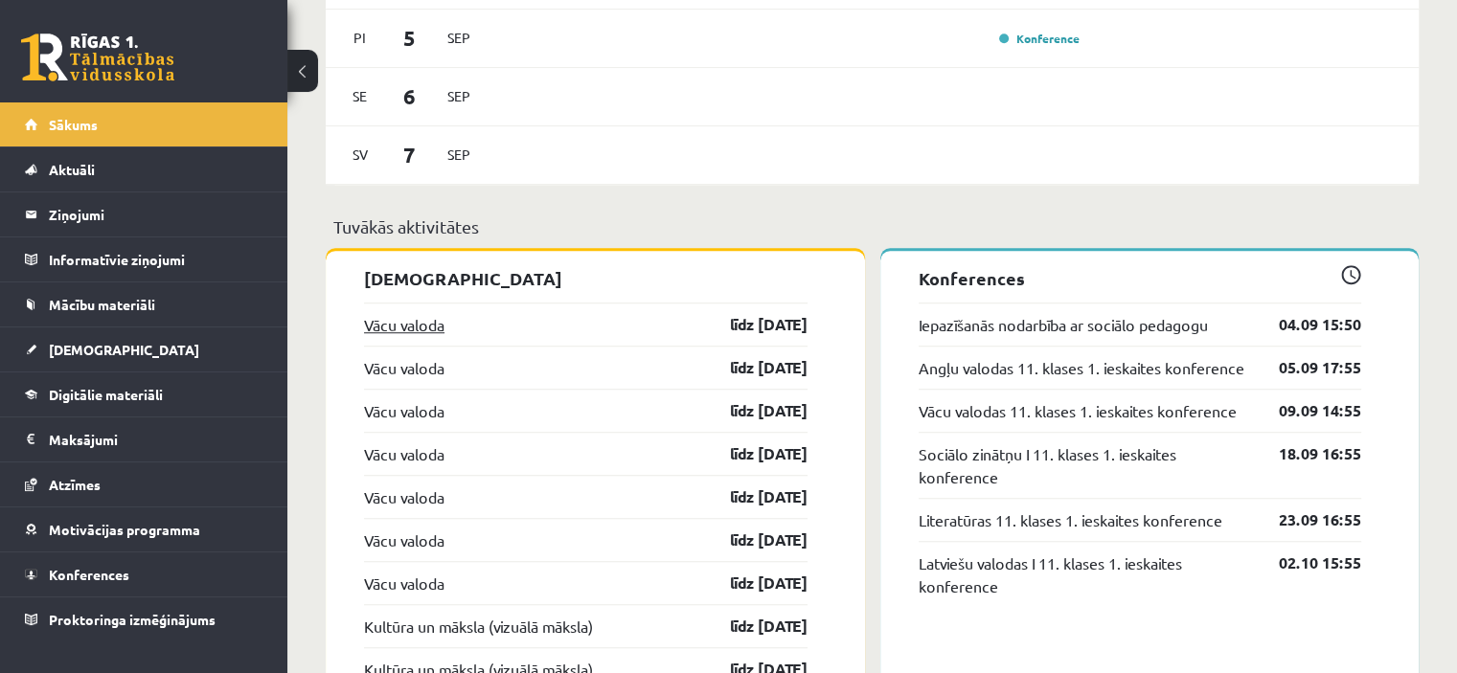
click at [439, 326] on link "Vācu valoda" at bounding box center [404, 324] width 80 height 23
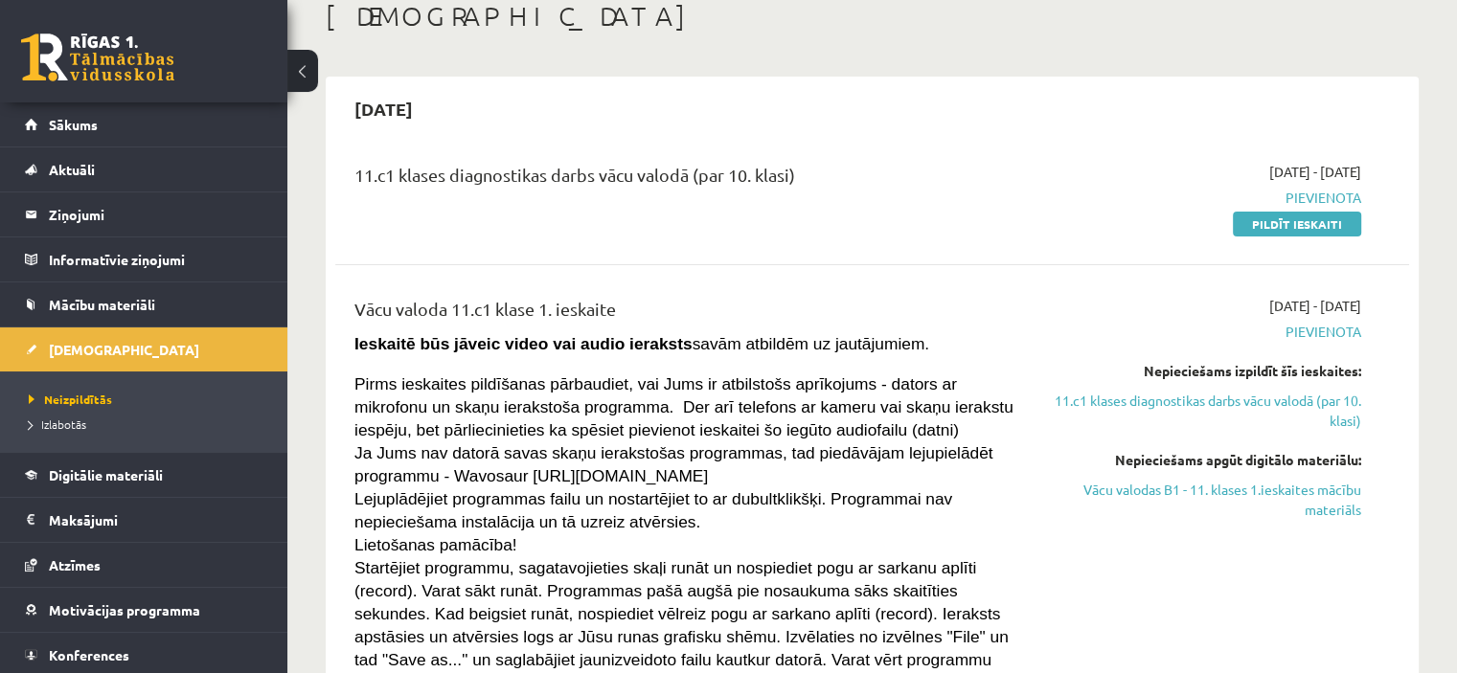
scroll to position [96, 0]
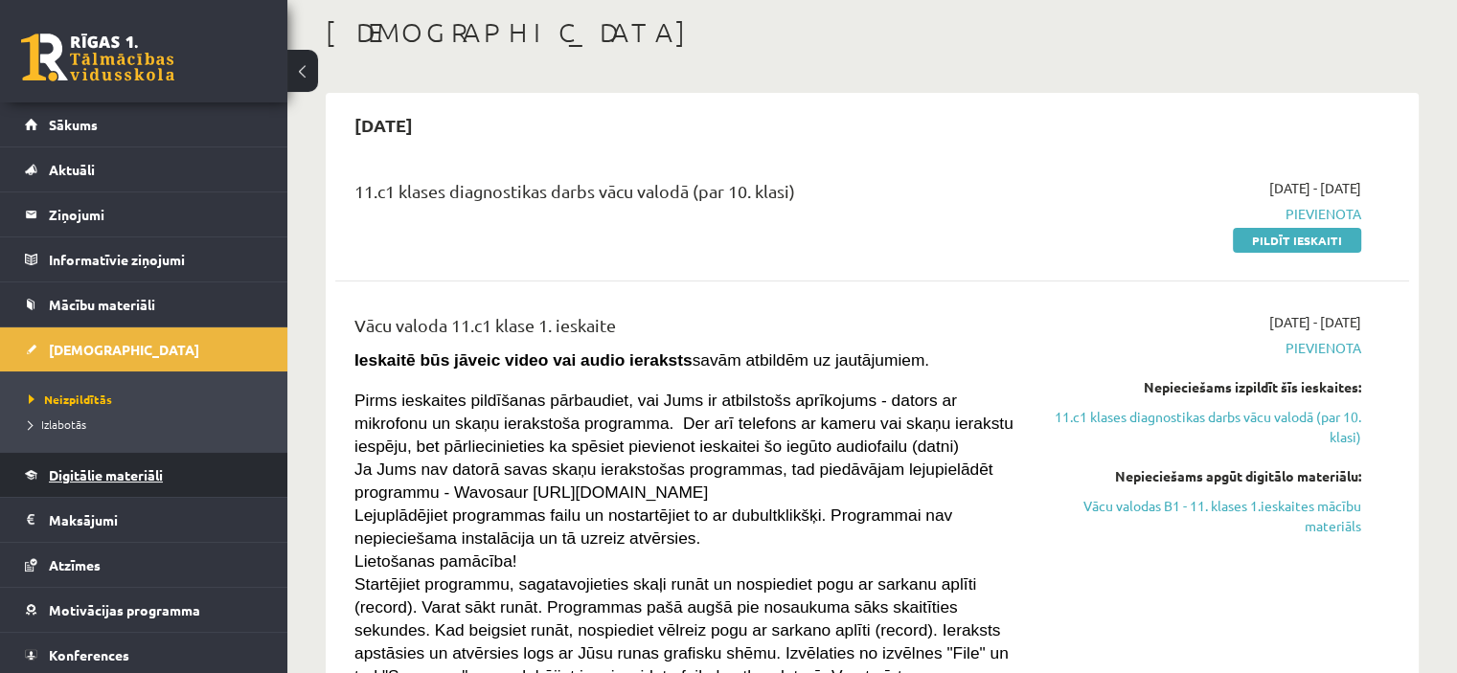
click at [68, 463] on link "Digitālie materiāli" at bounding box center [144, 475] width 238 height 44
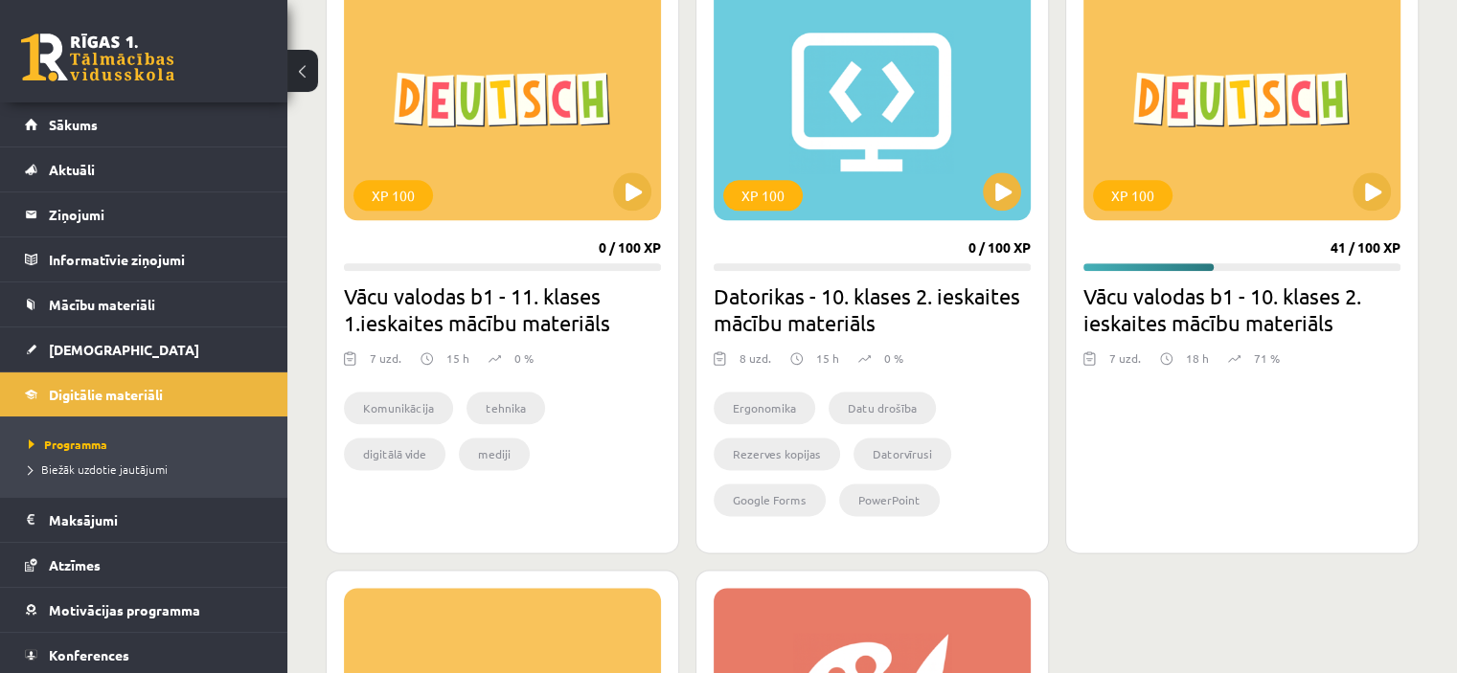
scroll to position [2298, 0]
click at [541, 106] on div "XP 100" at bounding box center [502, 99] width 317 height 239
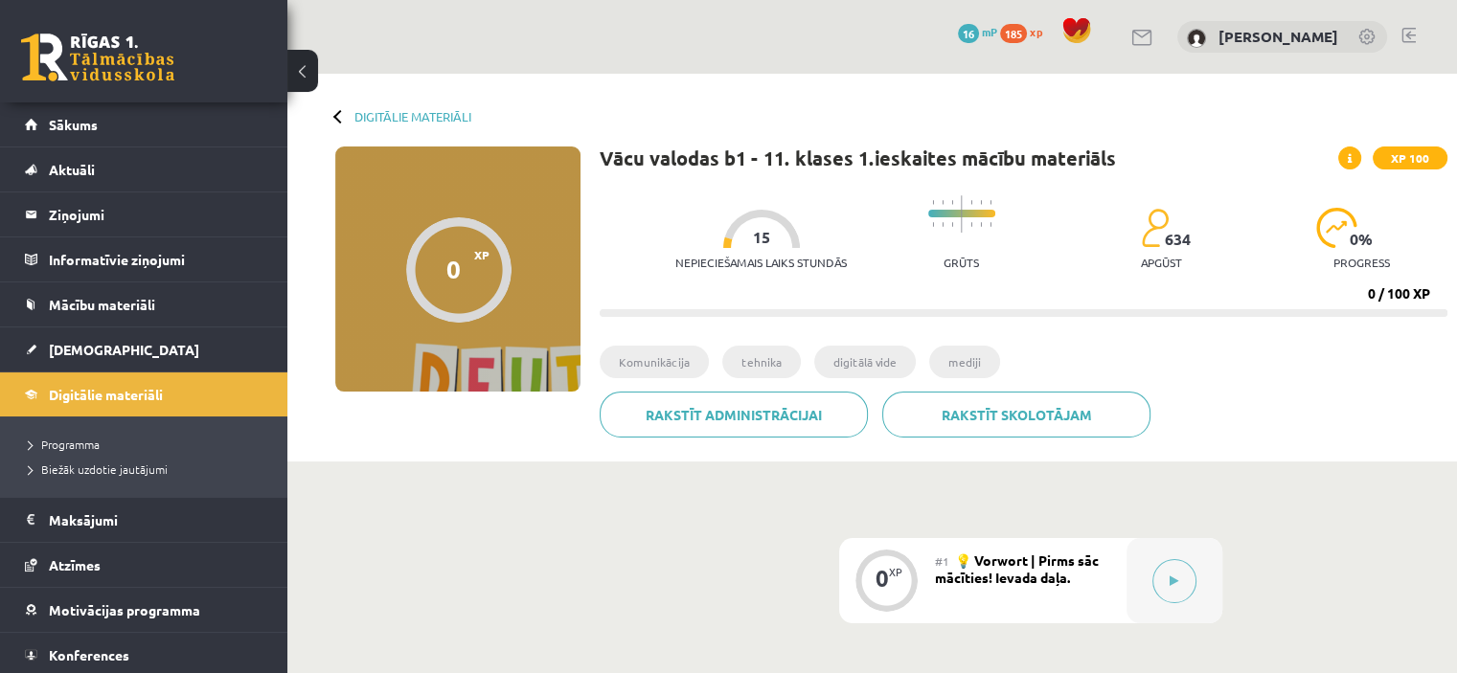
click at [341, 113] on div at bounding box center [339, 115] width 13 height 13
click at [375, 113] on link "Digitālie materiāli" at bounding box center [412, 116] width 117 height 14
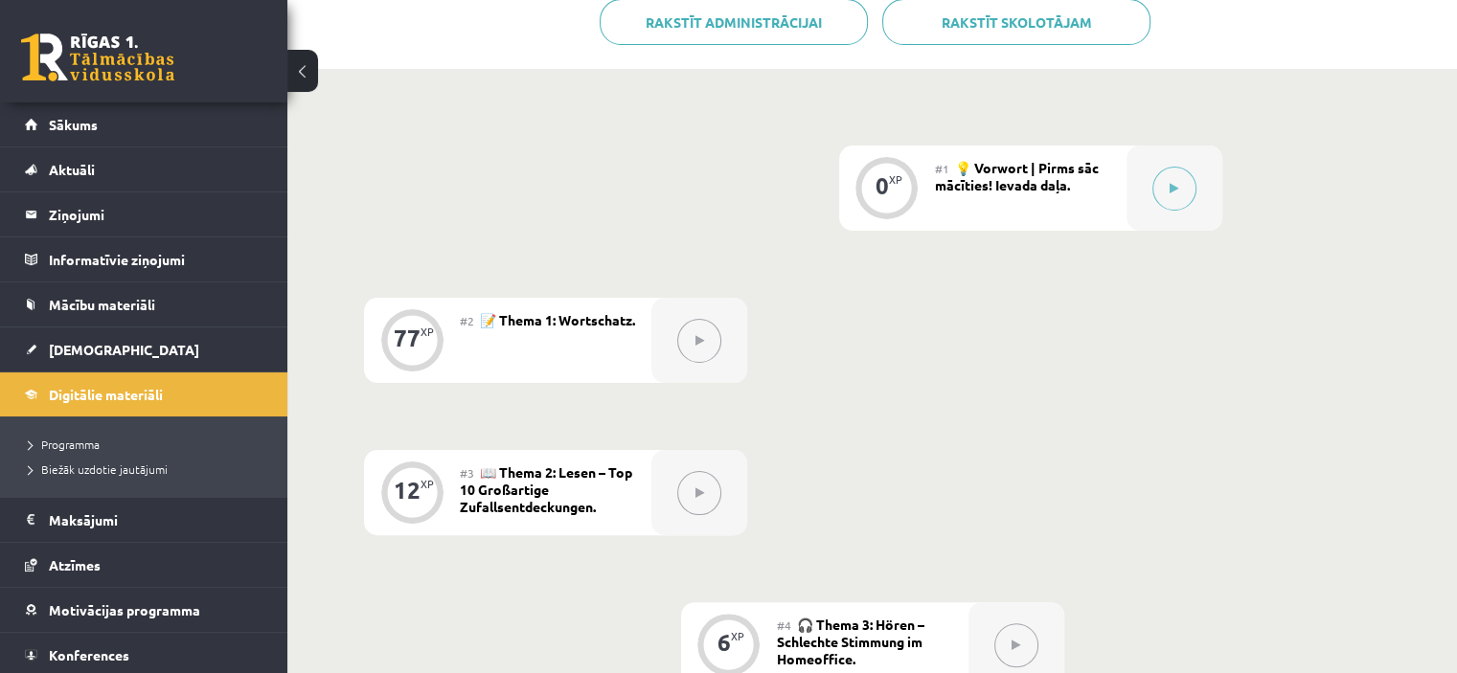
scroll to position [192, 0]
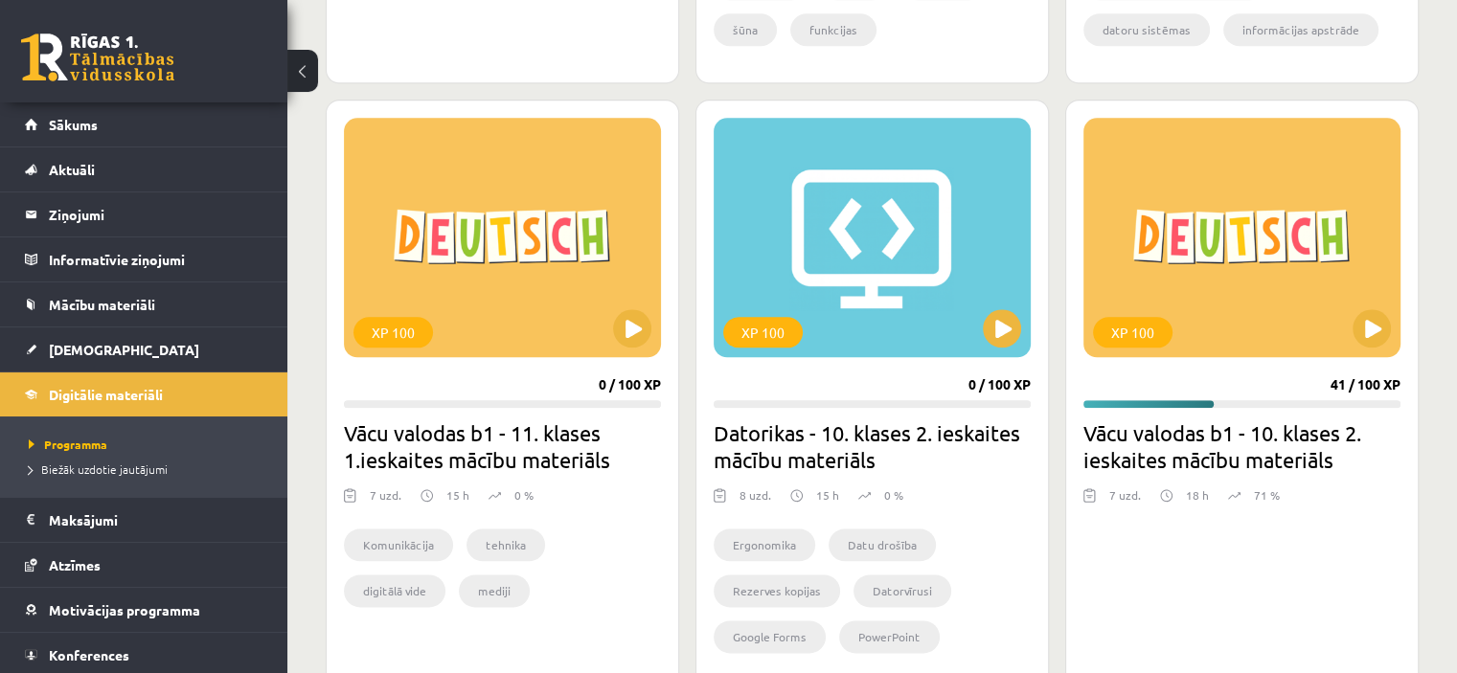
scroll to position [2203, 0]
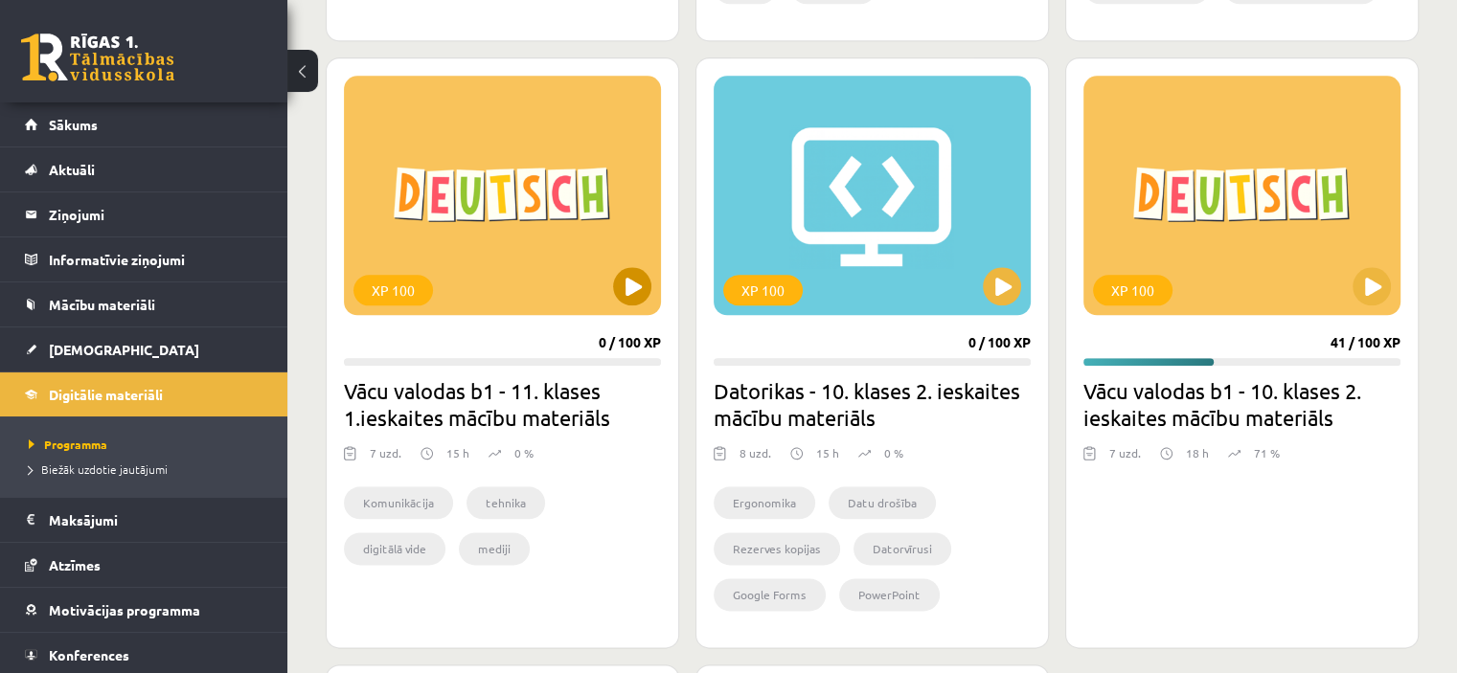
click at [495, 199] on div "XP 100" at bounding box center [502, 195] width 317 height 239
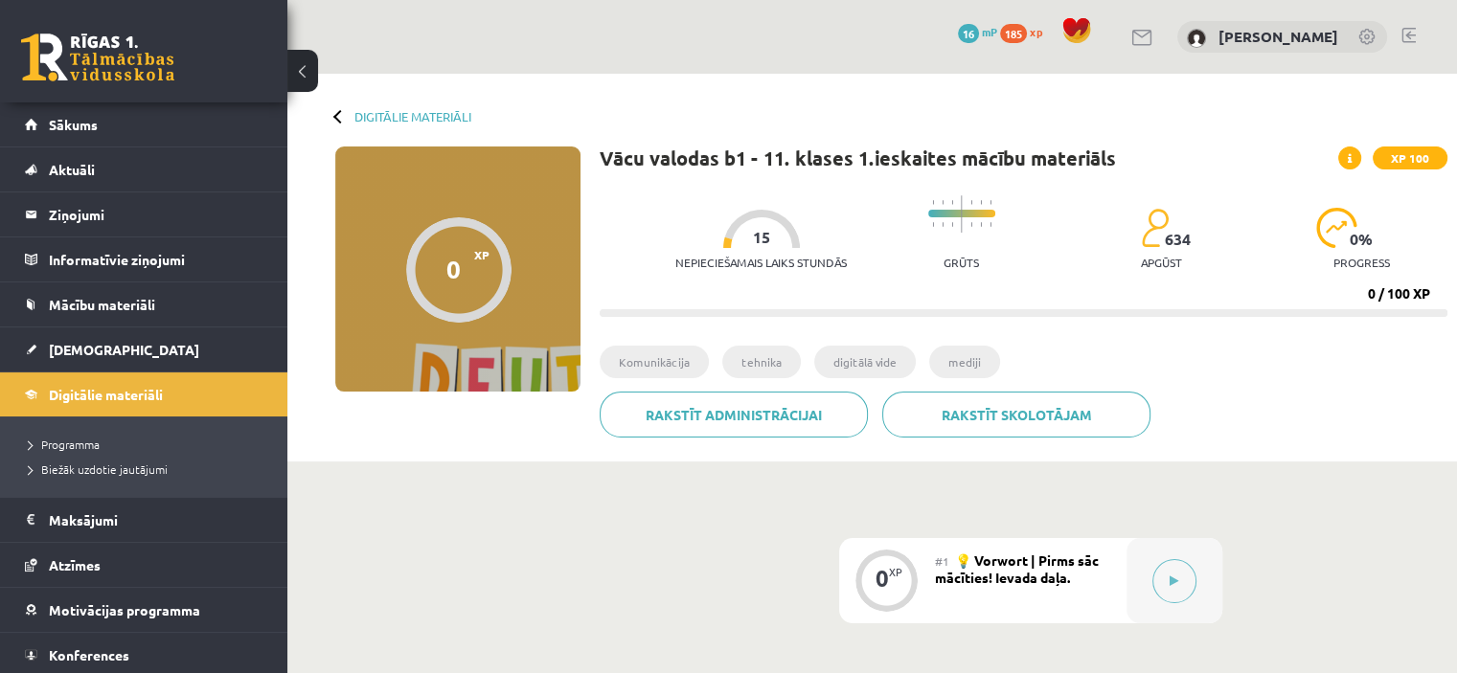
click at [374, 106] on div "Digitālie materiāli 0 XP XP 100 0 / 100 XP Vācu valodas b1 - 11. klases 1.ieska…" at bounding box center [871, 268] width 1169 height 388
click at [375, 106] on div "Digitālie materiāli 0 XP XP 100 0 / 100 XP Vācu valodas b1 - 11. klases 1.ieska…" at bounding box center [871, 268] width 1169 height 388
click at [379, 115] on link "Digitālie materiāli" at bounding box center [412, 116] width 117 height 14
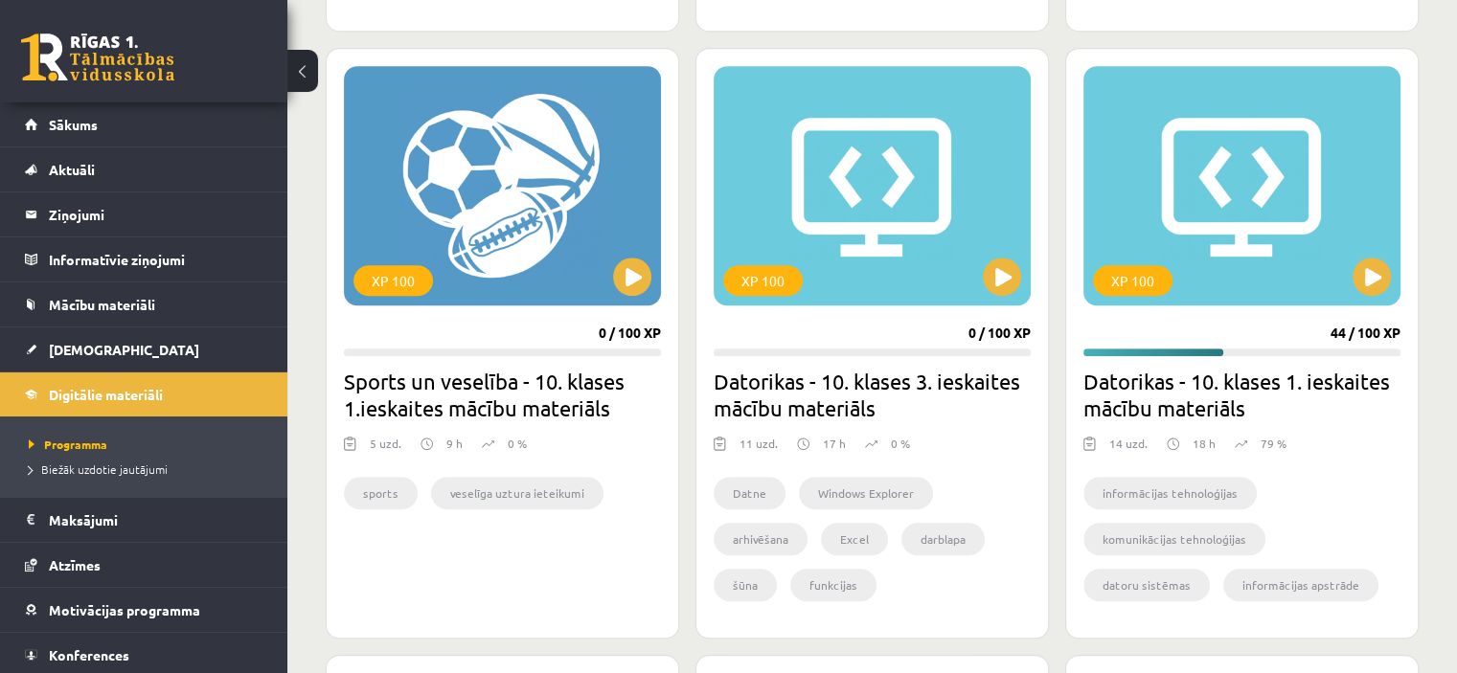
scroll to position [1628, 0]
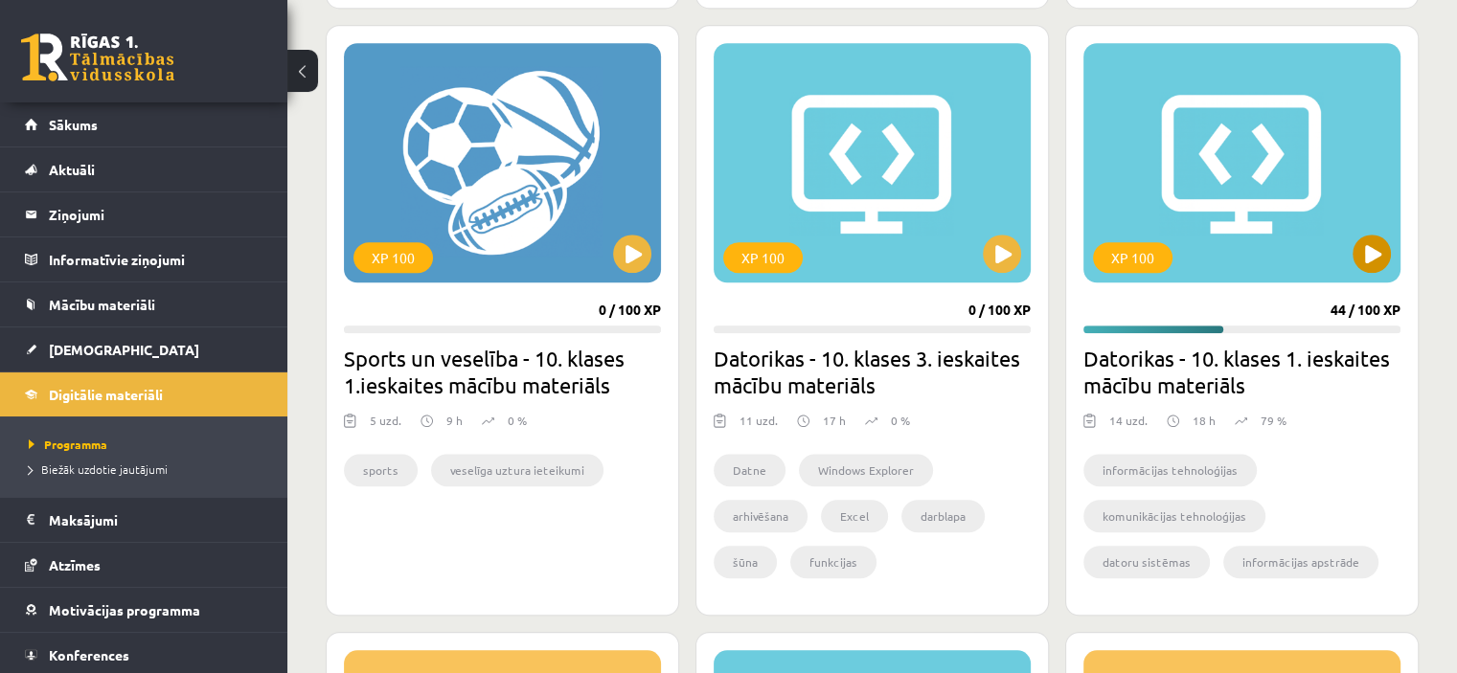
click at [1276, 199] on div "XP 100" at bounding box center [1241, 162] width 317 height 239
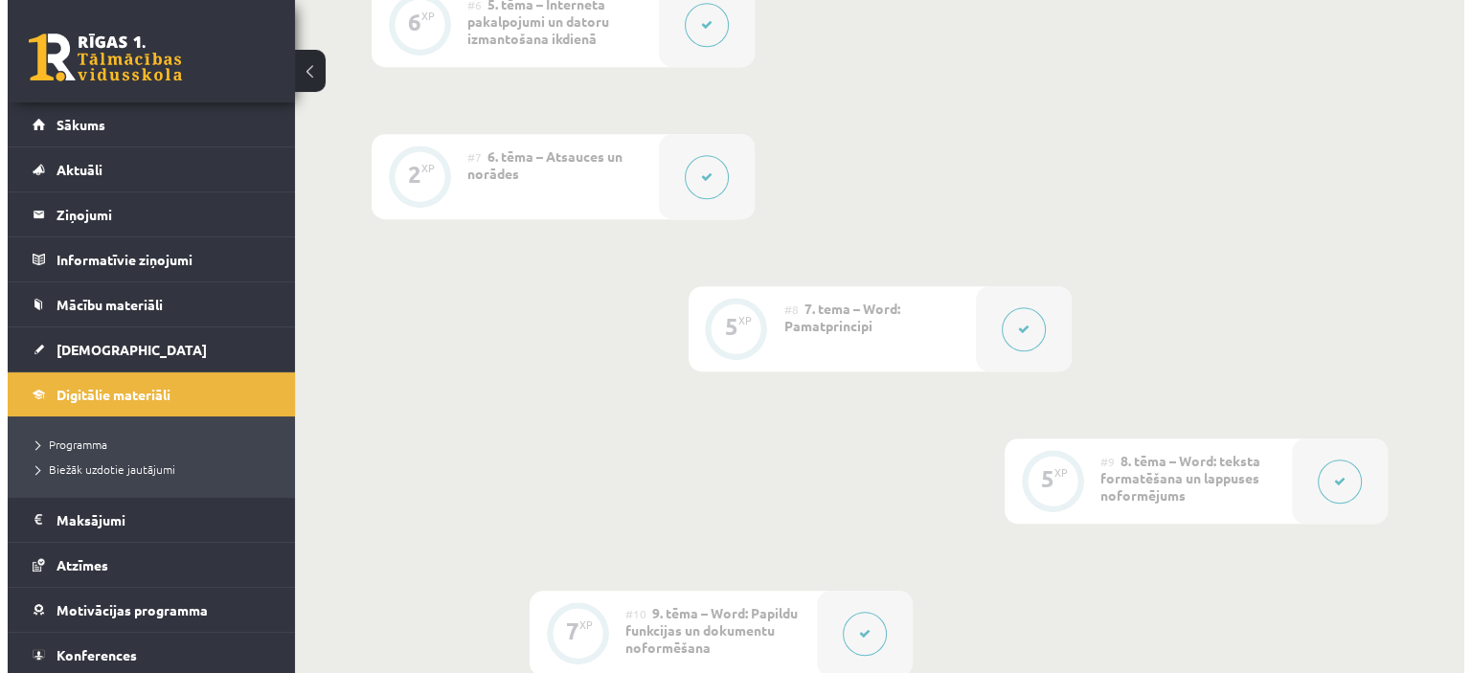
scroll to position [1819, 0]
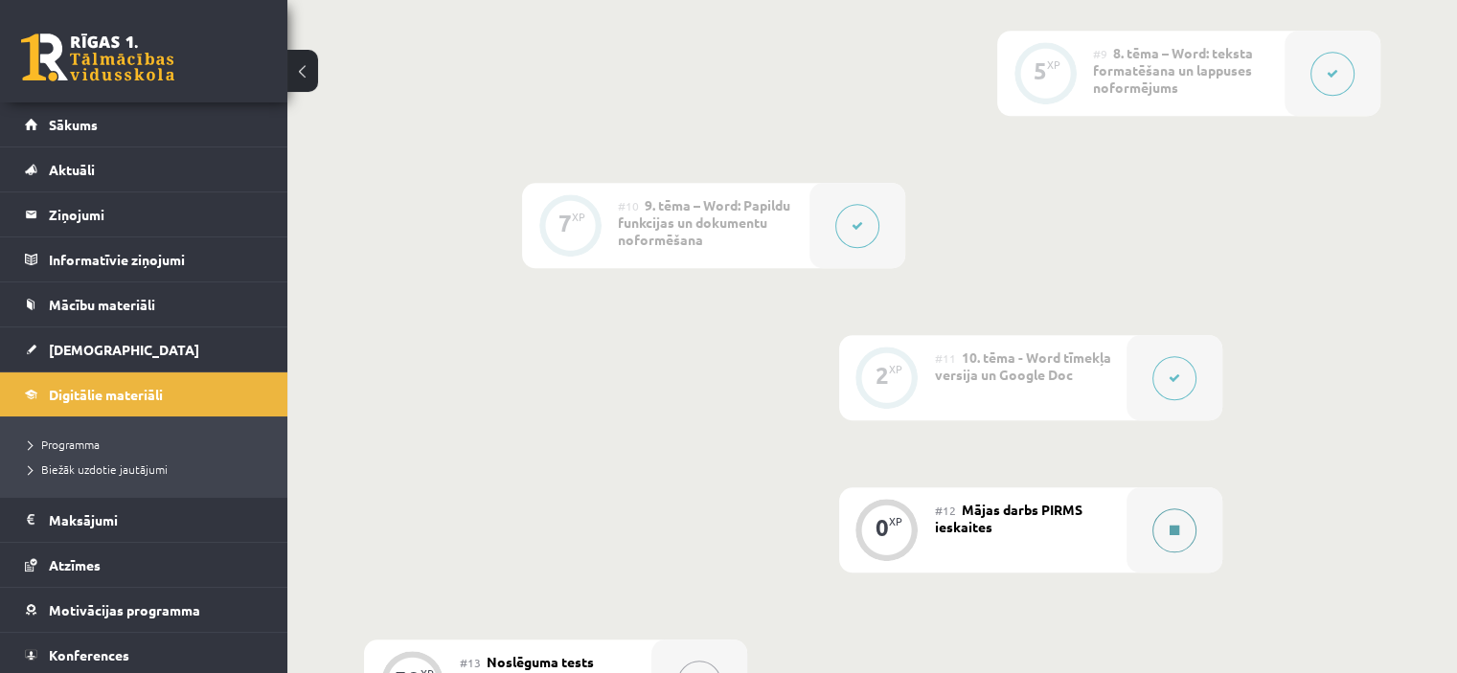
click at [1153, 508] on button at bounding box center [1174, 530] width 44 height 44
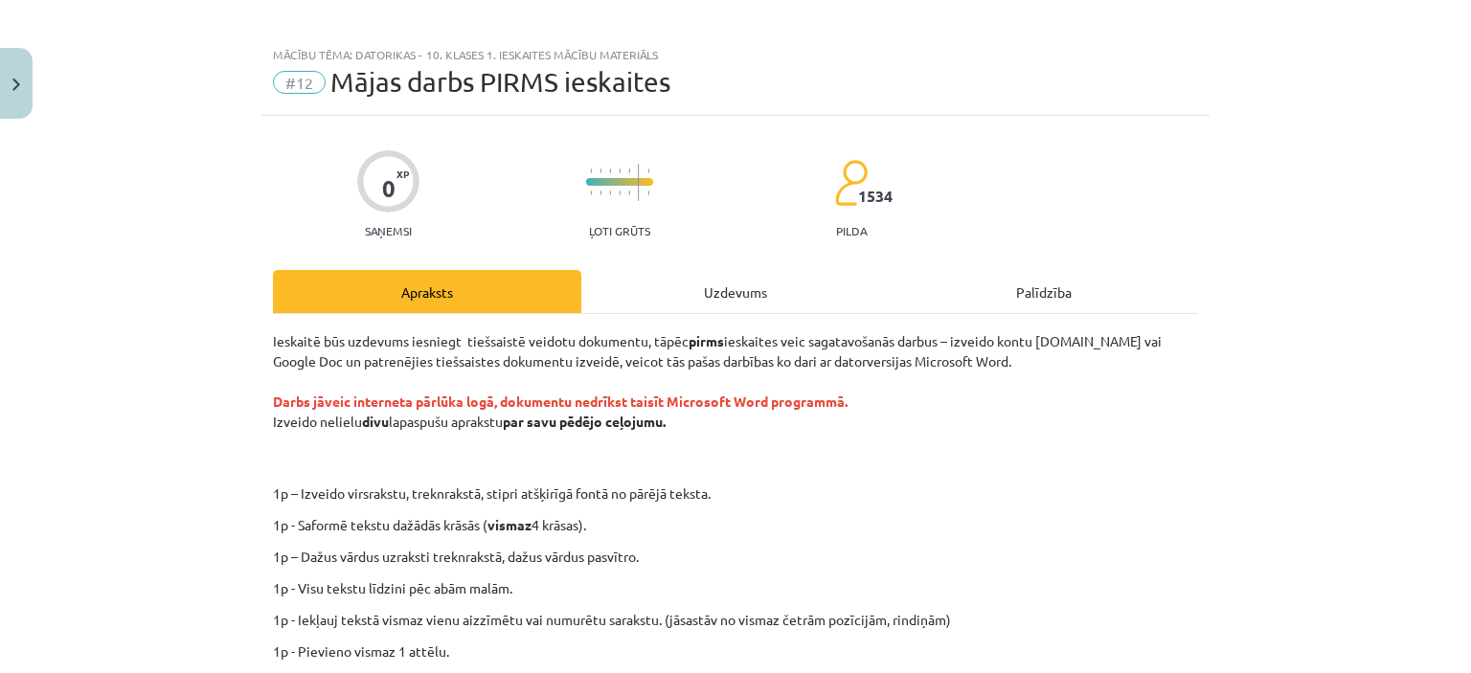
scroll to position [0, 0]
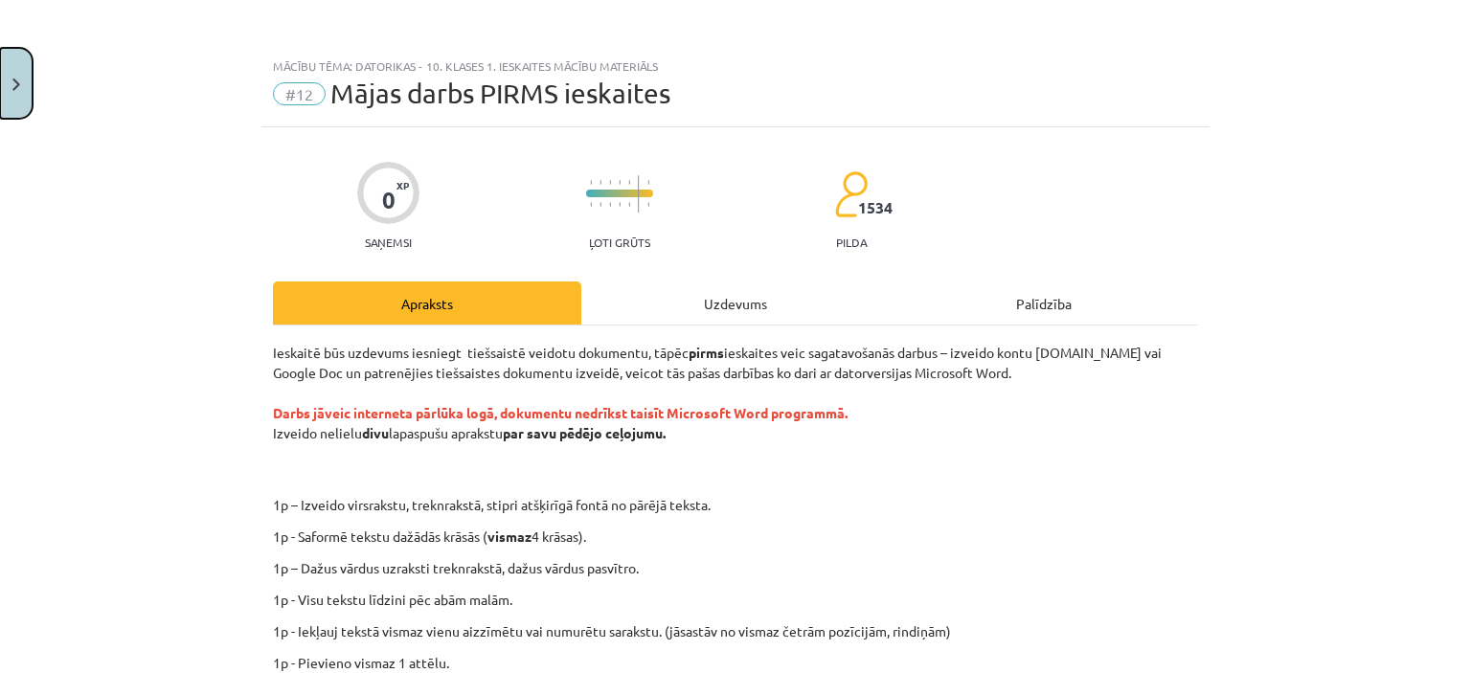
click at [1, 81] on button "Close" at bounding box center [16, 83] width 33 height 71
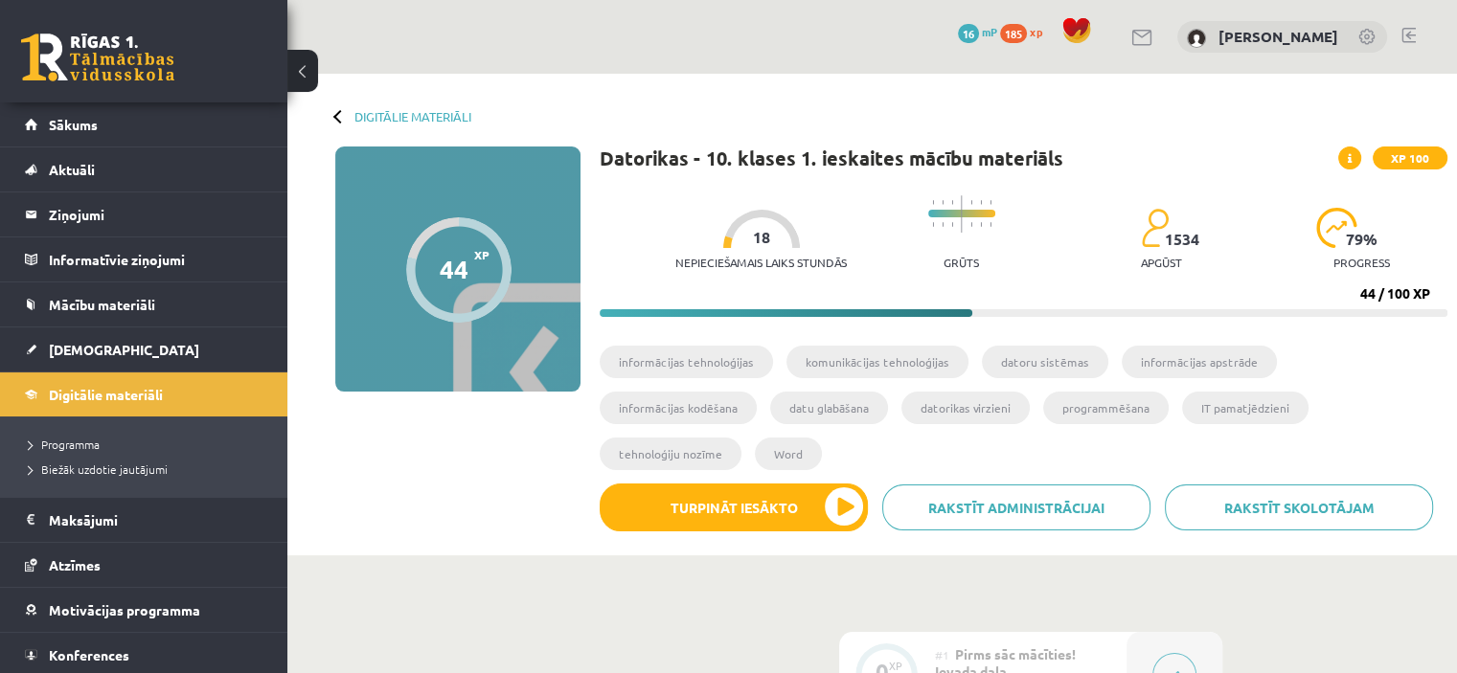
click at [1414, 30] on link at bounding box center [1408, 35] width 14 height 15
